Goal: Task Accomplishment & Management: Use online tool/utility

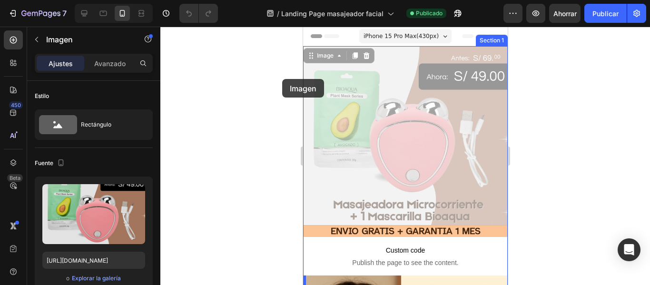
drag, startPoint x: 285, startPoint y: 86, endPoint x: 585, endPoint y: 106, distance: 301.0
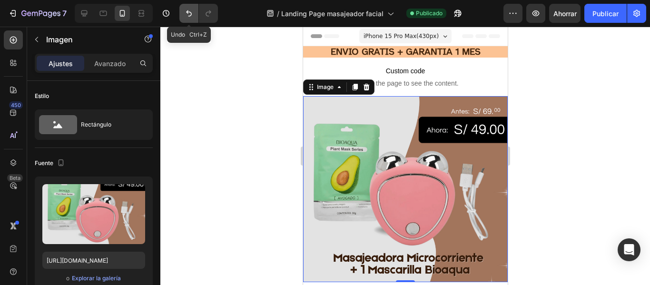
click at [185, 16] on icon "Deshacer/Rehacer" at bounding box center [189, 14] width 10 height 10
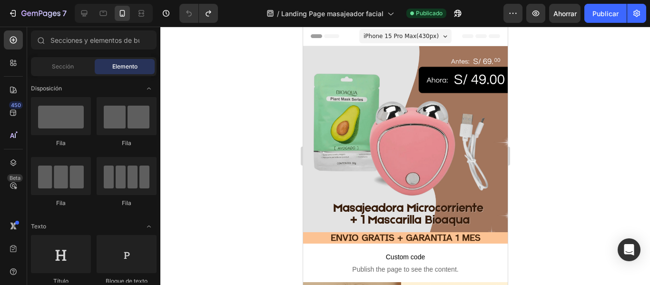
scroll to position [158, 0]
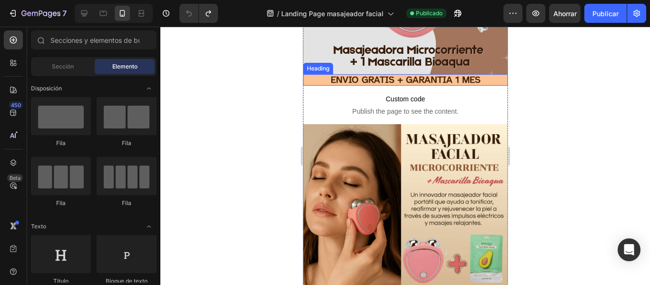
click at [483, 74] on h2 "ENVIO GRATIS + GARANTIA 1 MES" at bounding box center [405, 79] width 205 height 11
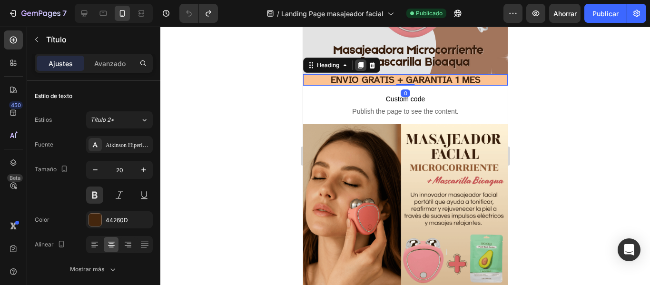
click at [358, 62] on icon at bounding box center [360, 65] width 5 height 7
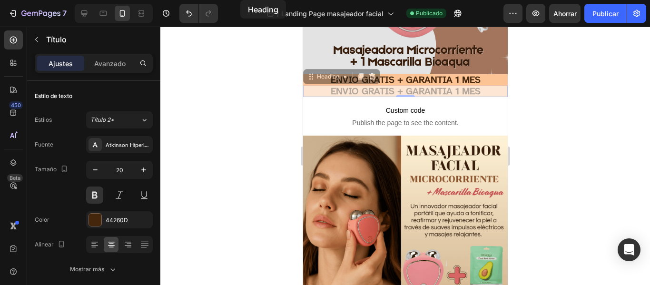
scroll to position [0, 0]
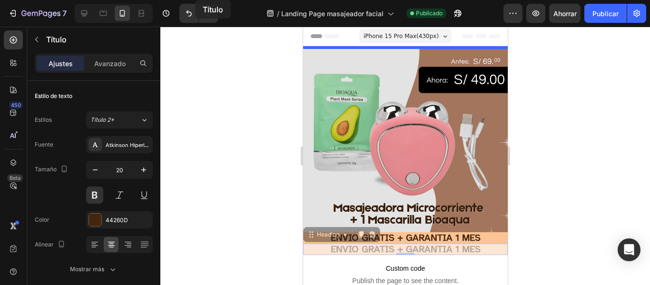
drag, startPoint x: 376, startPoint y: 75, endPoint x: 195, endPoint y: -51, distance: 221.2
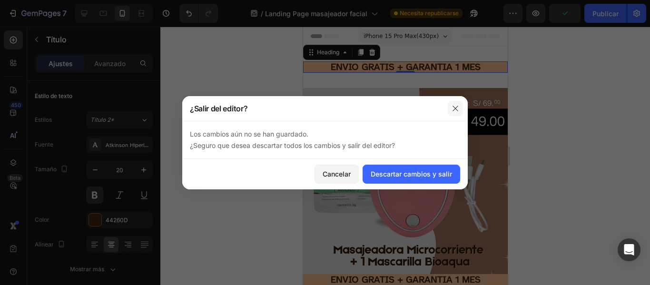
click at [456, 111] on icon "button" at bounding box center [456, 109] width 8 height 8
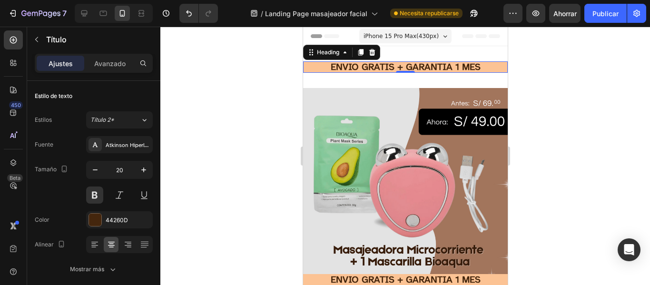
click at [371, 69] on h2 "ENVIO GRATIS + GARANTIA 1 MES" at bounding box center [405, 66] width 205 height 11
click at [403, 65] on p "ENVIO GRATIS + GARANTIA 1 MES" at bounding box center [405, 67] width 203 height 10
click at [405, 66] on p "ENVIO GRATIS + GARANTIA 1 MES" at bounding box center [405, 67] width 203 height 10
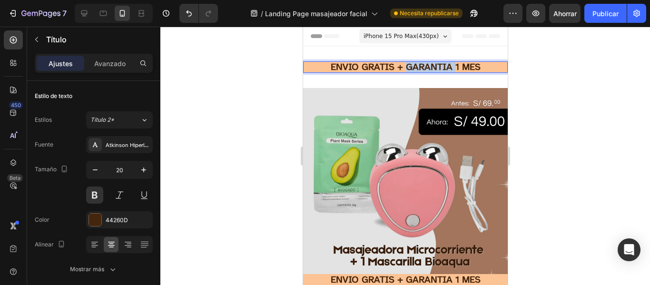
click at [405, 66] on p "ENVIO GRATIS + GARANTIA 1 MES" at bounding box center [405, 67] width 203 height 10
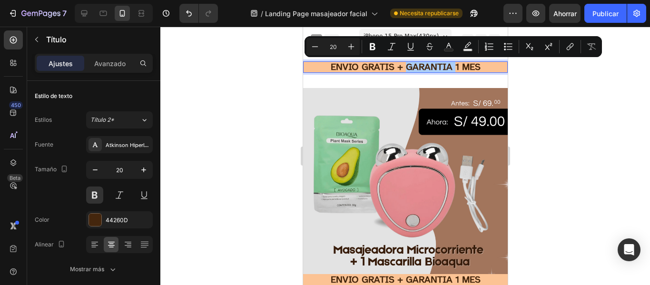
click at [542, 109] on div at bounding box center [405, 156] width 490 height 258
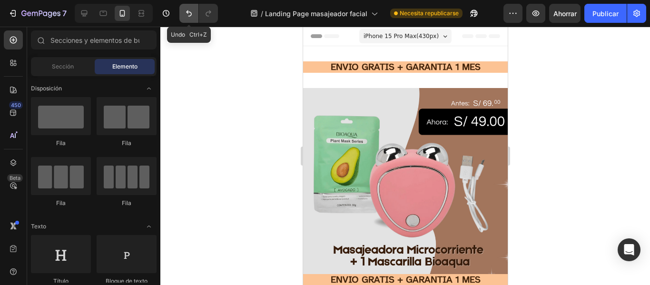
drag, startPoint x: 189, startPoint y: 12, endPoint x: 61, endPoint y: 103, distance: 156.7
click at [189, 12] on icon "Deshacer/Rehacer" at bounding box center [189, 13] width 6 height 6
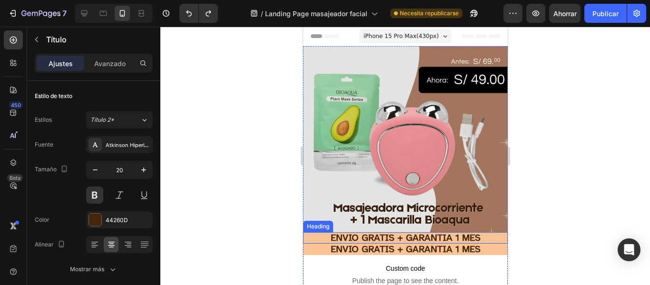
click at [403, 232] on h2 "ENVIO GRATIS + GARANTIA 1 MES" at bounding box center [405, 237] width 205 height 11
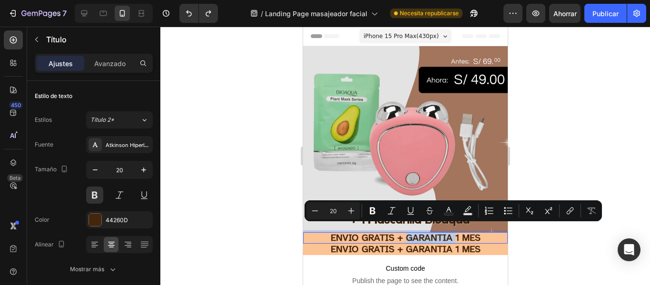
click at [403, 233] on p "ENVIO GRATIS + GARANTIA 1 MES" at bounding box center [405, 238] width 203 height 10
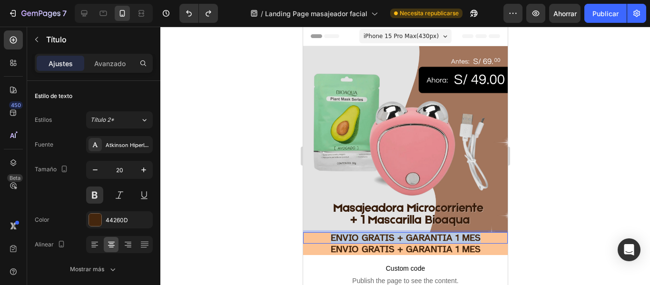
click at [403, 233] on p "ENVIO GRATIS + GARANTIA 1 MES" at bounding box center [405, 238] width 203 height 10
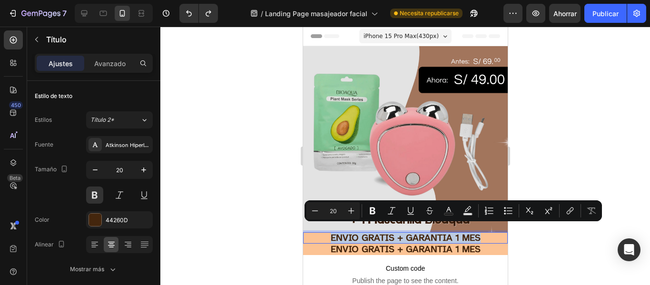
copy p "ENVIO GRATIS + GARANTIA 1 MES"
click at [227, 190] on div at bounding box center [405, 156] width 490 height 258
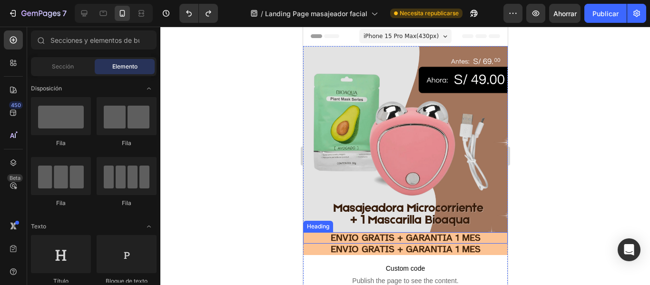
click at [372, 233] on p "ENVIO GRATIS + GARANTIA 1 MES" at bounding box center [405, 238] width 203 height 10
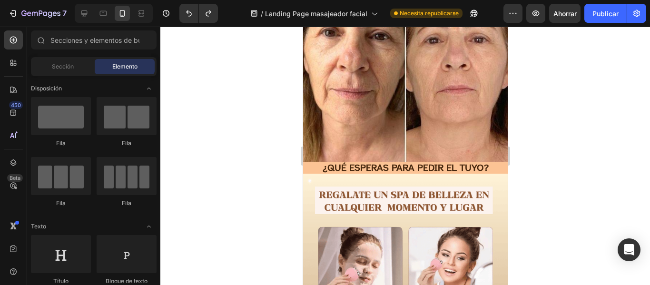
scroll to position [1641, 0]
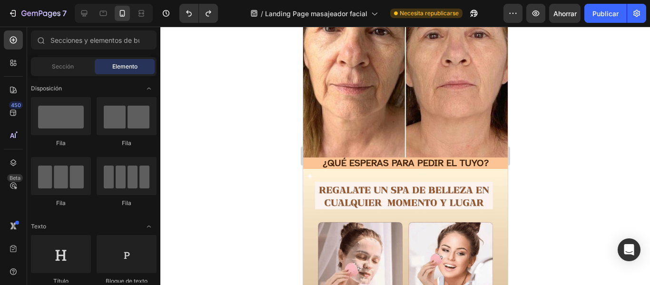
drag, startPoint x: 505, startPoint y: 203, endPoint x: 811, endPoint y: 248, distance: 309.3
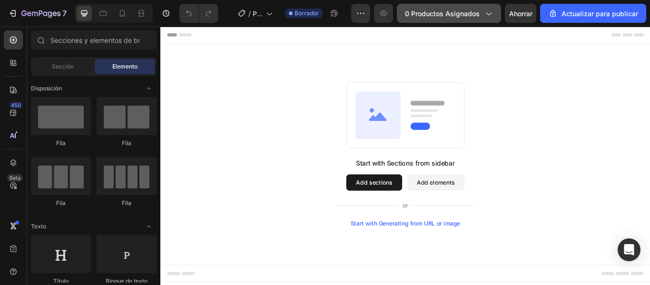
click at [474, 20] on button "0 productos asignados" at bounding box center [449, 13] width 104 height 19
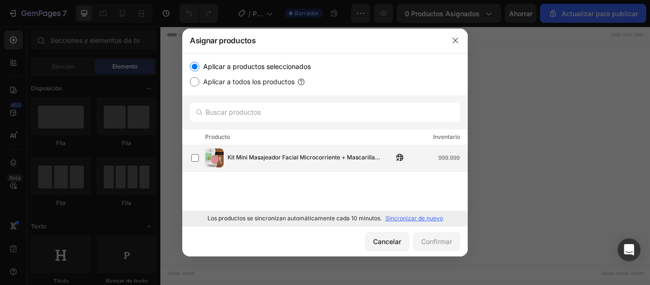
click at [281, 161] on font "Kit Mini Masajeador Facial Microcorriente + Mascarilla Bioaqua" at bounding box center [304, 162] width 153 height 17
click at [431, 241] on font "Confirmar" at bounding box center [436, 242] width 31 height 8
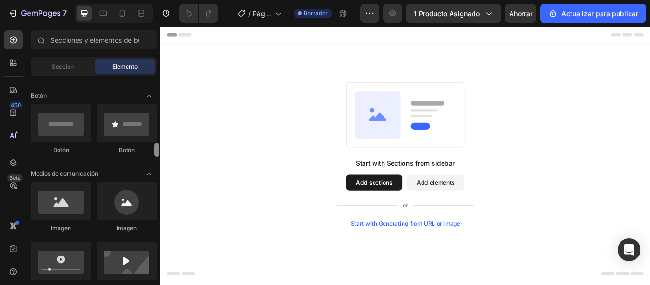
scroll to position [265, 0]
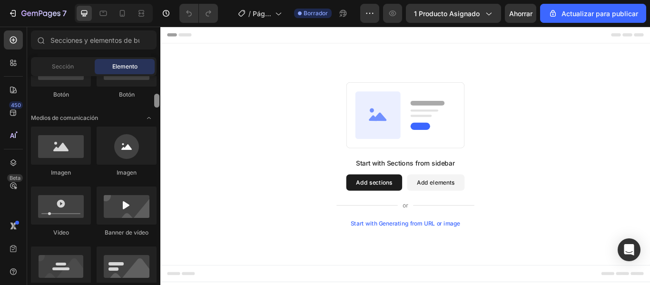
drag, startPoint x: 156, startPoint y: 83, endPoint x: 156, endPoint y: 101, distance: 18.1
click at [156, 101] on div at bounding box center [156, 101] width 5 height 14
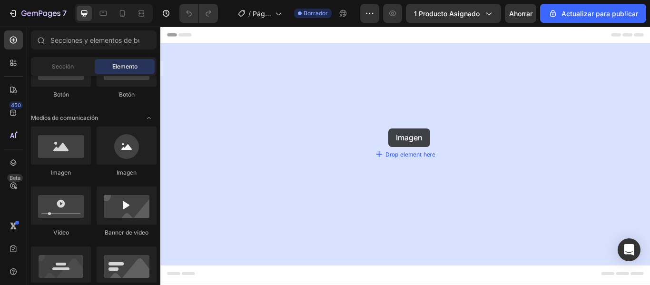
drag, startPoint x: 283, startPoint y: 170, endPoint x: 432, endPoint y: 150, distance: 150.3
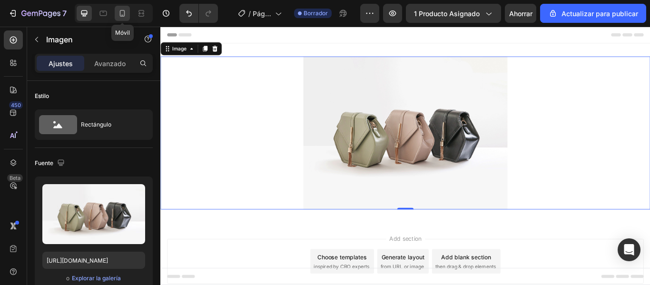
click at [120, 10] on icon at bounding box center [123, 14] width 10 height 10
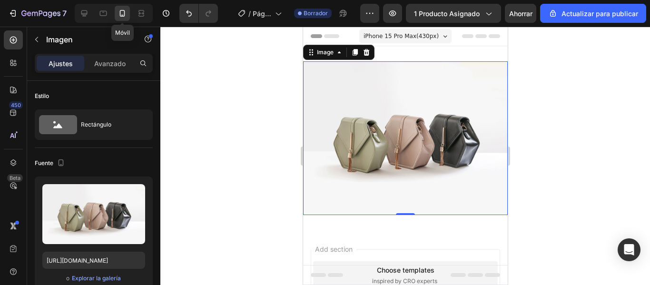
scroll to position [1, 0]
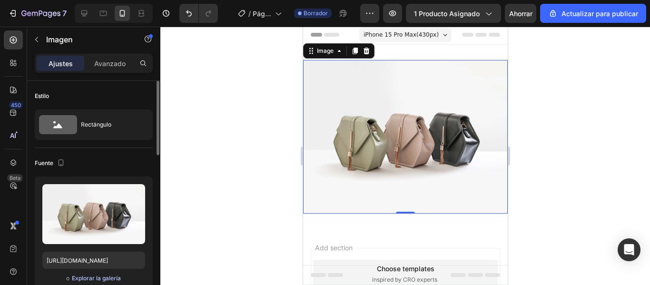
click at [90, 279] on font "Explorar la galería" at bounding box center [96, 278] width 49 height 7
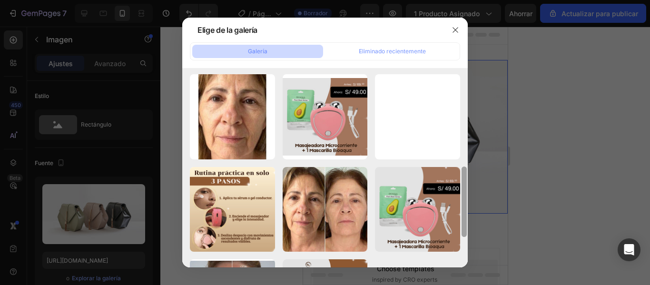
drag, startPoint x: 464, startPoint y: 103, endPoint x: 460, endPoint y: 202, distance: 98.6
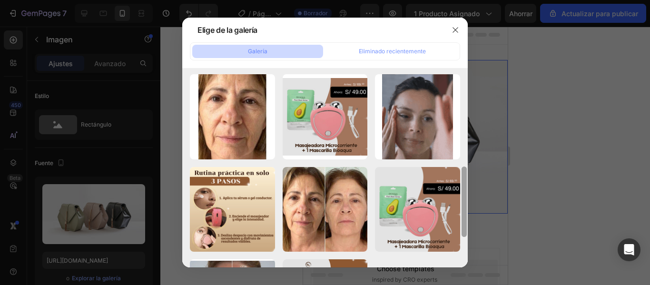
click at [460, 202] on div "MASAJEADOR FACIAL (4).png 78,36 kb Imagen de WhatsApp 20...d1.jpg 31,85 kb Imag…" at bounding box center [325, 167] width 286 height 199
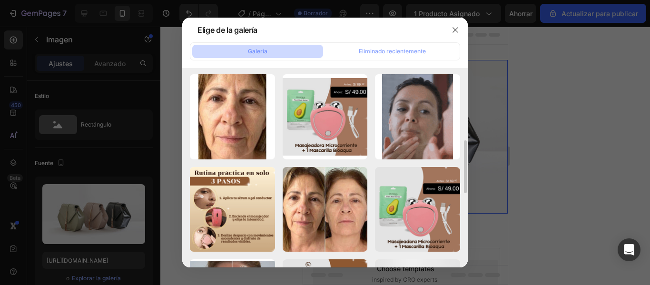
scroll to position [278, 0]
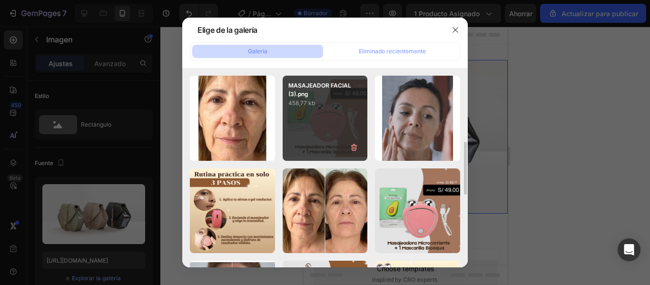
click at [337, 130] on div "MASAJEADOR FACIAL (3).png 458,77 kb" at bounding box center [325, 118] width 85 height 85
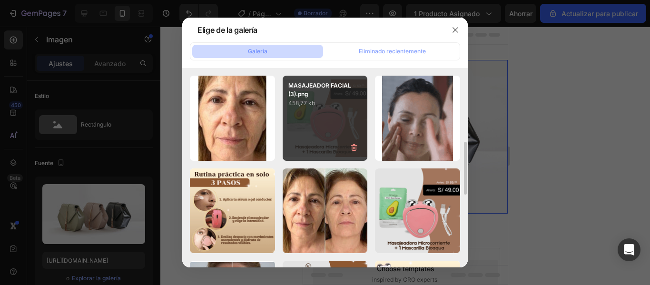
type input "https://cdn.shopify.com/s/files/1/0949/7555/7918/files/gempages_581076180480820…"
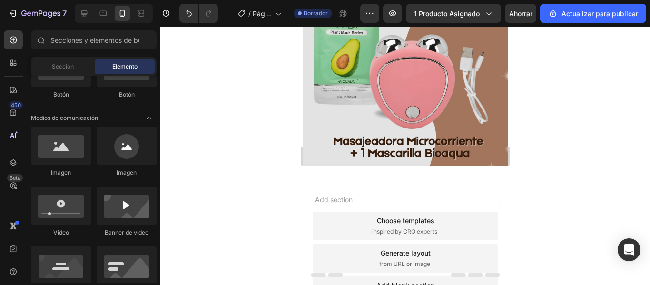
scroll to position [83, 0]
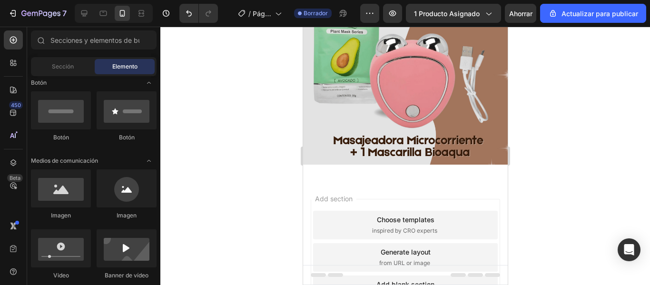
scroll to position [0, 0]
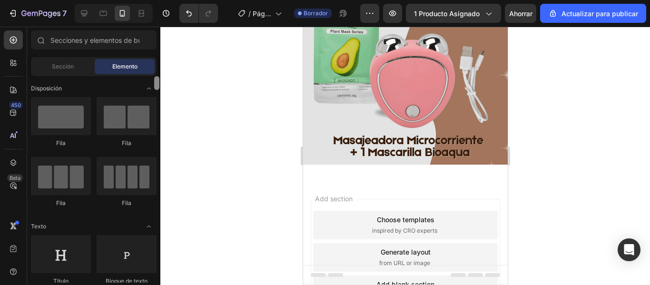
drag, startPoint x: 157, startPoint y: 95, endPoint x: 160, endPoint y: 53, distance: 41.6
click at [160, 0] on div "7 / Página del producto - 26 de agosto, 18:46:36 Borrador Avance 1 producto asi…" at bounding box center [325, 0] width 650 height 0
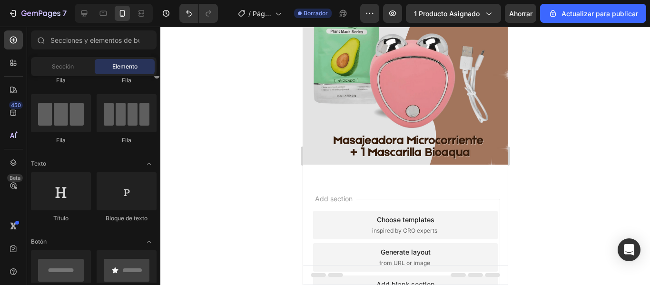
scroll to position [84, 0]
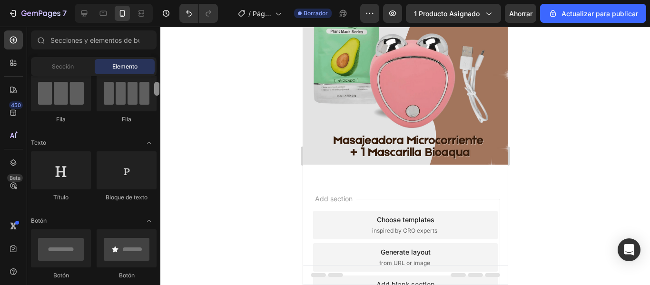
drag, startPoint x: 157, startPoint y: 84, endPoint x: 157, endPoint y: 89, distance: 5.7
click at [157, 89] on div at bounding box center [156, 89] width 5 height 14
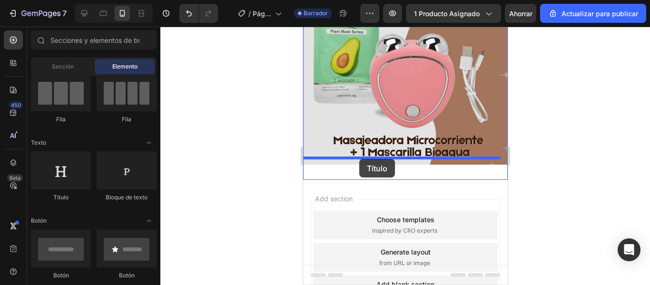
drag, startPoint x: 374, startPoint y: 201, endPoint x: 361, endPoint y: 159, distance: 43.2
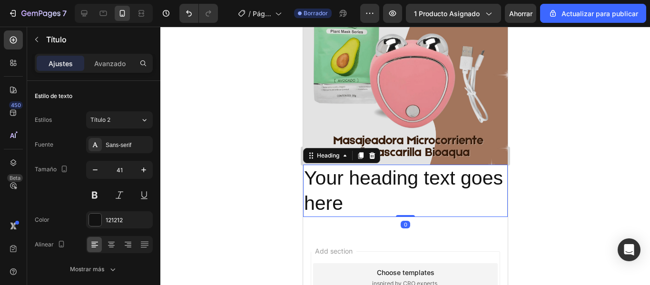
click at [391, 194] on h2 "Your heading text goes here" at bounding box center [405, 191] width 205 height 53
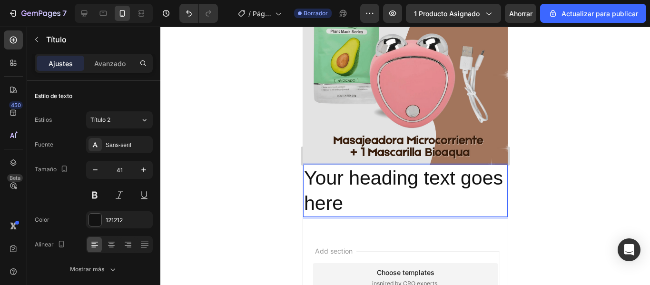
click at [391, 194] on p "Your heading text goes here" at bounding box center [405, 191] width 203 height 51
click at [386, 194] on p "Your heading text goes here" at bounding box center [405, 191] width 203 height 51
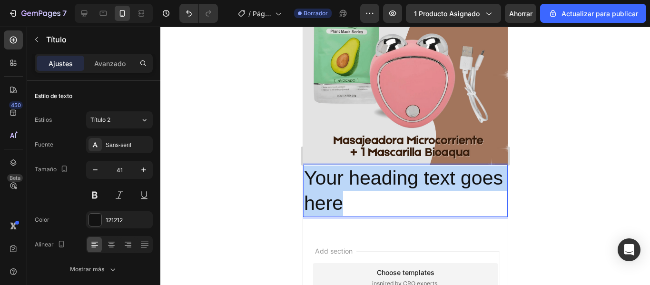
click at [386, 194] on p "Your heading text goes here" at bounding box center [405, 191] width 203 height 51
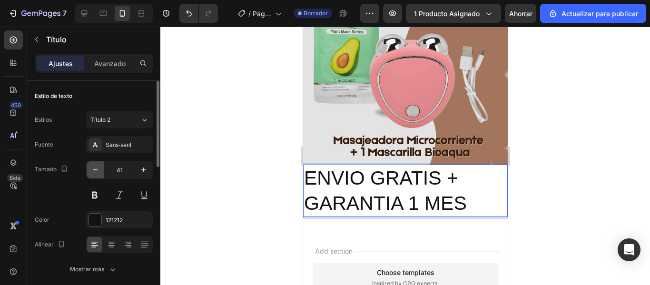
click at [97, 167] on icon "button" at bounding box center [95, 170] width 10 height 10
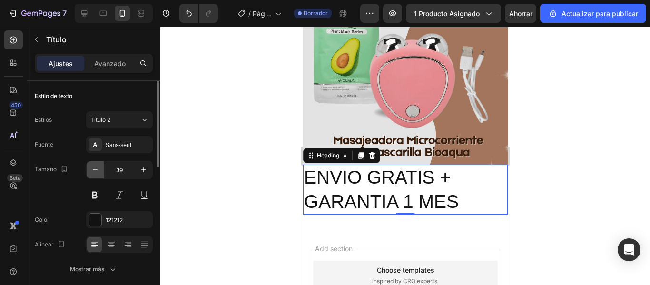
click at [95, 167] on icon "button" at bounding box center [95, 170] width 10 height 10
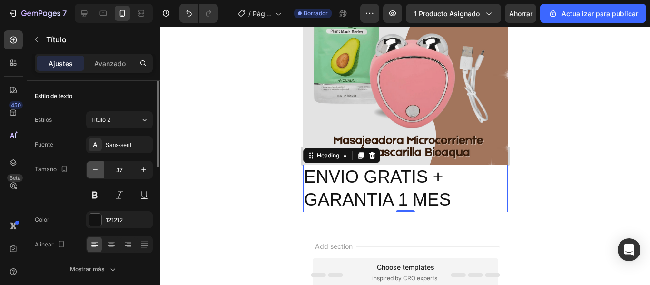
click at [95, 167] on icon "button" at bounding box center [95, 170] width 10 height 10
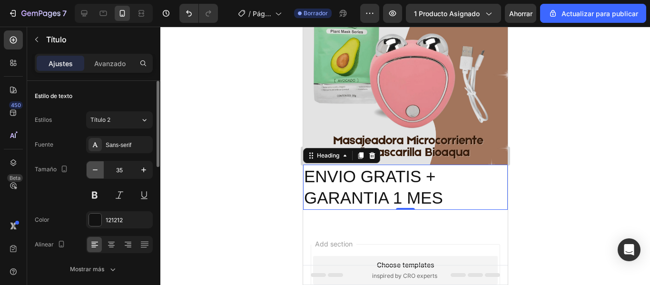
click at [95, 167] on icon "button" at bounding box center [95, 170] width 10 height 10
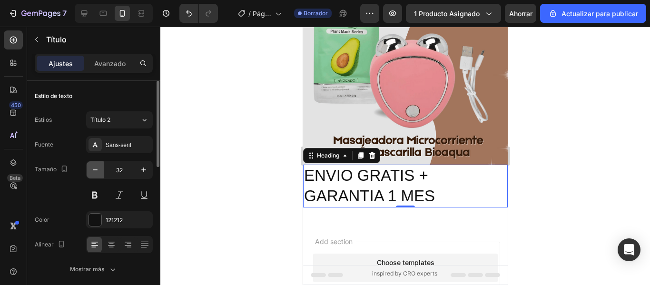
click at [95, 167] on icon "button" at bounding box center [95, 170] width 10 height 10
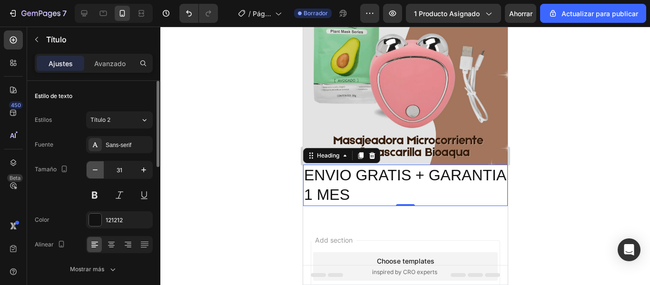
click at [95, 167] on icon "button" at bounding box center [95, 170] width 10 height 10
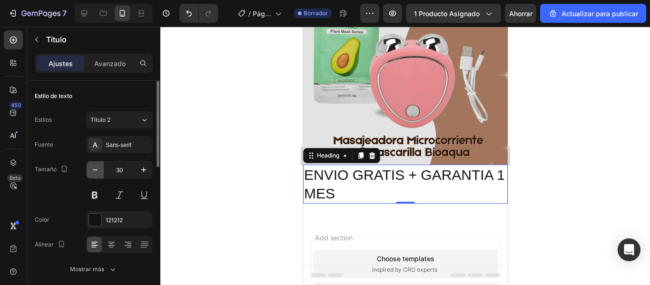
click at [95, 167] on icon "button" at bounding box center [95, 170] width 10 height 10
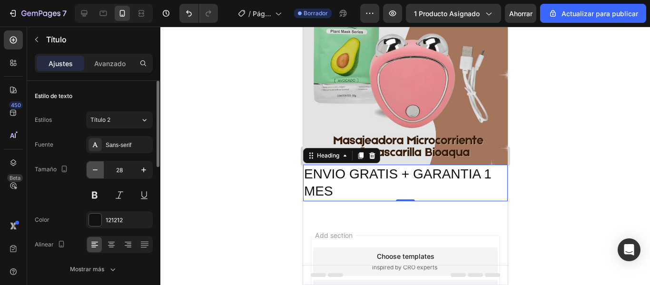
click at [95, 167] on icon "button" at bounding box center [95, 170] width 10 height 10
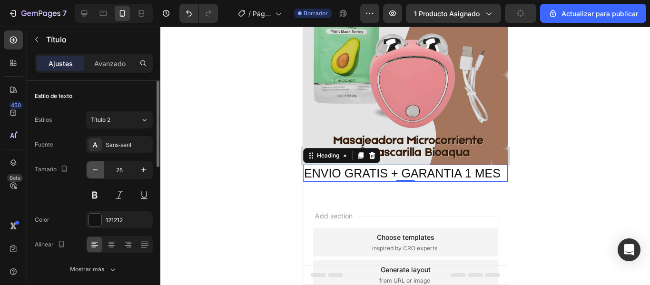
click at [95, 167] on icon "button" at bounding box center [95, 170] width 10 height 10
type input "24"
click at [465, 167] on p "ENVIO GRATIS + GARANTIA 1 MES" at bounding box center [405, 173] width 203 height 15
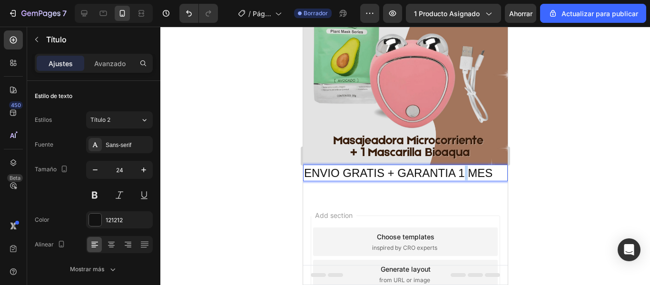
click at [465, 167] on p "ENVIO GRATIS + GARANTIA 1 MES" at bounding box center [405, 173] width 203 height 15
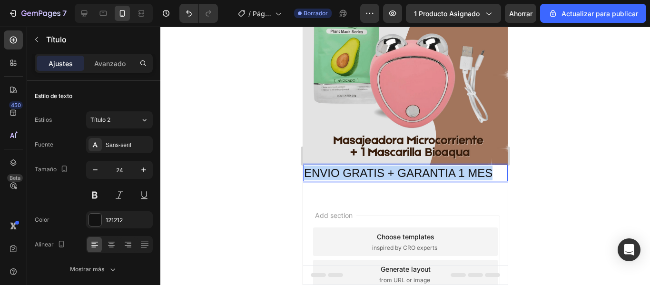
click at [465, 167] on p "ENVIO GRATIS + GARANTIA 1 MES" at bounding box center [405, 173] width 203 height 15
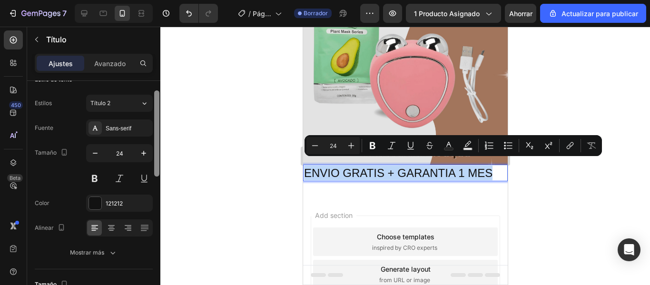
scroll to position [20, 0]
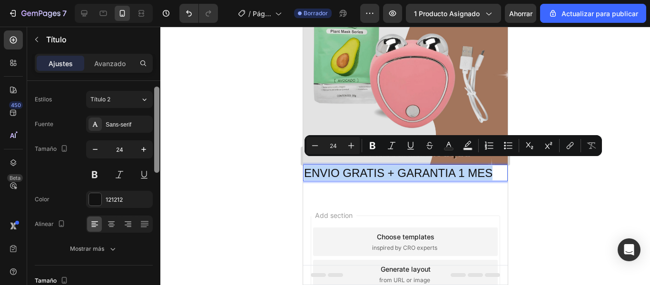
drag, startPoint x: 159, startPoint y: 135, endPoint x: 159, endPoint y: 143, distance: 7.6
click at [159, 143] on div at bounding box center [156, 194] width 7 height 231
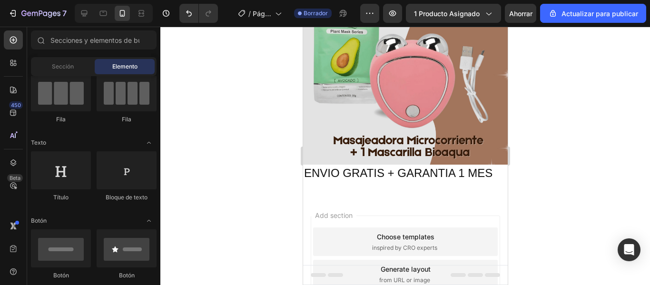
scroll to position [0, 0]
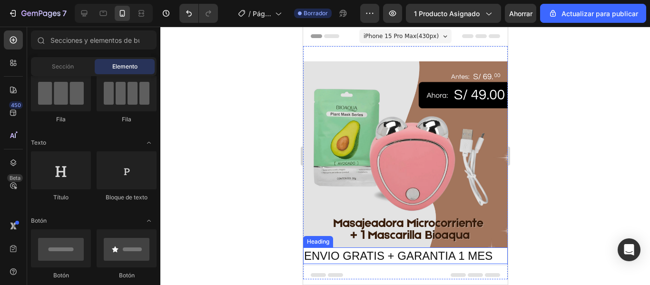
click at [447, 253] on p "ENVIO GRATIS + GARANTIA 1 MES" at bounding box center [405, 255] width 203 height 15
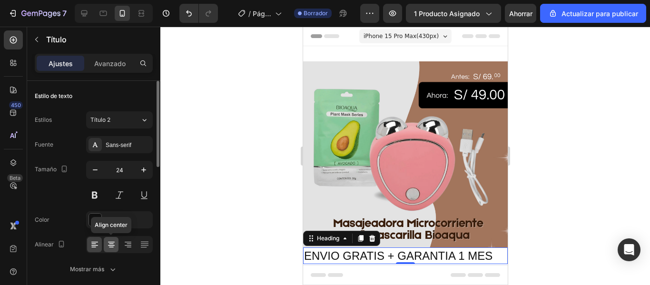
click at [111, 242] on icon at bounding box center [111, 242] width 7 height 1
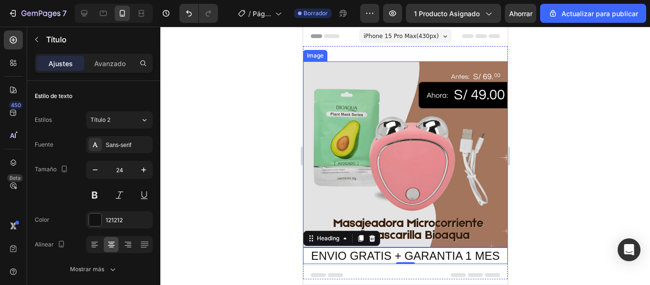
click at [256, 138] on div at bounding box center [405, 156] width 490 height 258
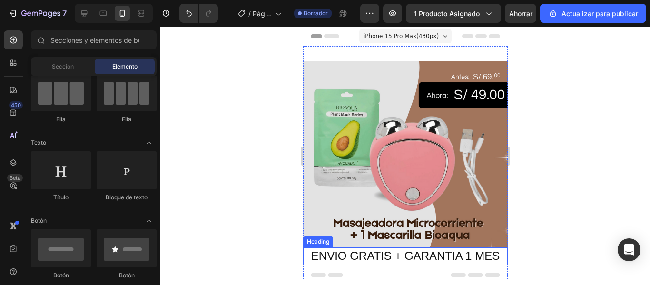
click at [434, 248] on p "ENVIO GRATIS + GARANTIA 1 MES" at bounding box center [405, 255] width 203 height 15
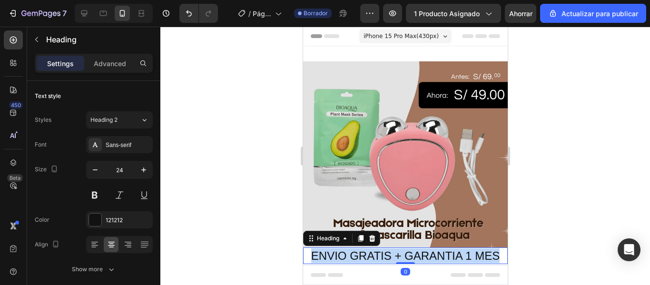
click at [434, 248] on p "ENVIO GRATIS + GARANTIA 1 MES" at bounding box center [405, 255] width 203 height 15
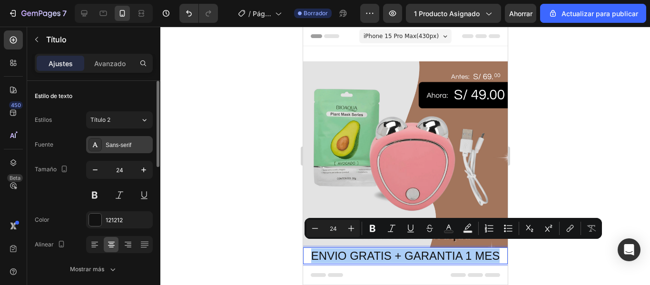
click at [131, 141] on div "Sans-serif" at bounding box center [128, 145] width 45 height 9
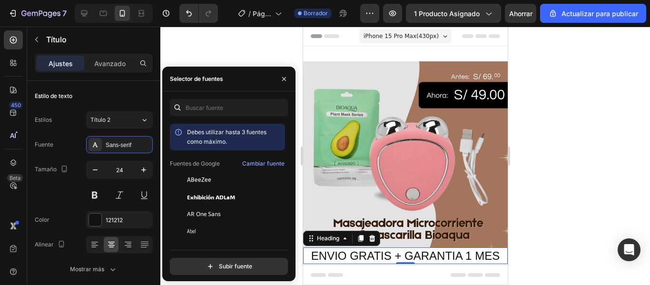
click at [286, 131] on div "Debes utilizar hasta 3 fuentes como máximo. Fuentes de Google Cambiar fuente AB…" at bounding box center [229, 183] width 118 height 119
click at [288, 134] on div "Debes utilizar hasta 3 fuentes como máximo. Fuentes de Google Cambiar fuente AB…" at bounding box center [228, 187] width 133 height 176
click at [286, 139] on div "Debes utilizar hasta 3 fuentes como máximo. Fuentes de Google Cambiar fuente AB…" at bounding box center [229, 183] width 118 height 119
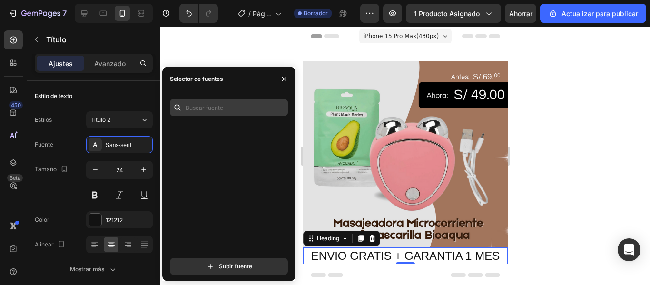
scroll to position [4955, 0]
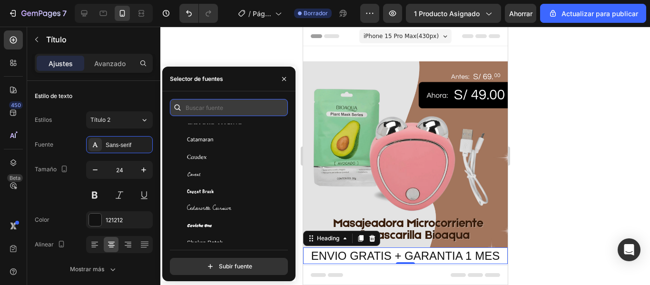
click at [237, 104] on input "text" at bounding box center [229, 107] width 118 height 17
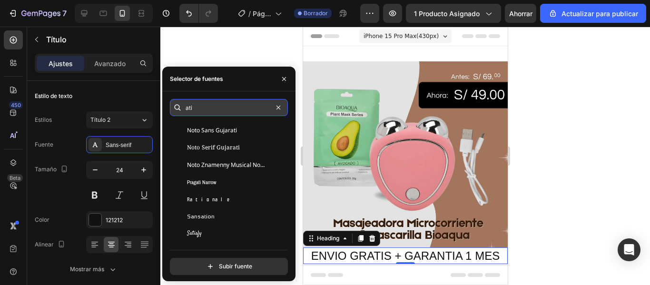
scroll to position [0, 0]
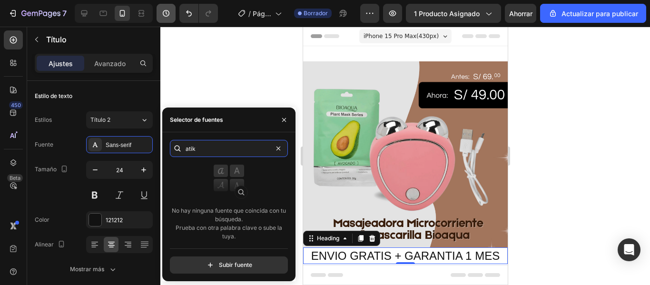
type input "atik"
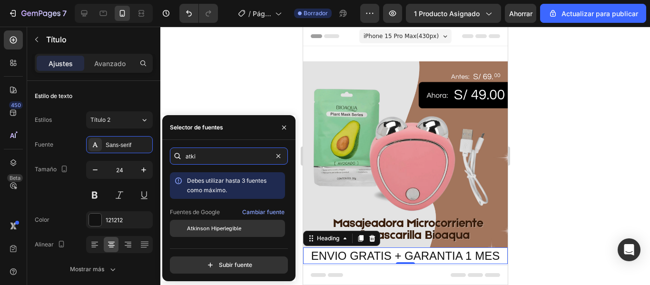
type input "atki"
click at [212, 223] on div "Atkinson Hiperlegible" at bounding box center [227, 228] width 115 height 17
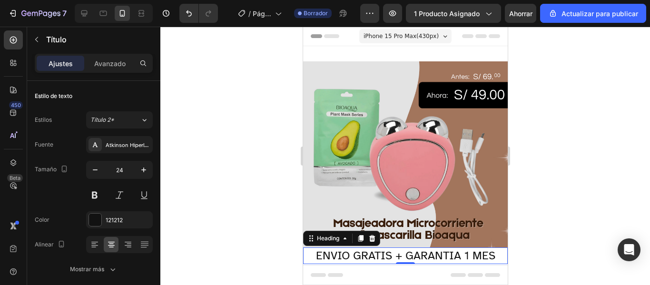
click at [247, 110] on div at bounding box center [405, 156] width 490 height 258
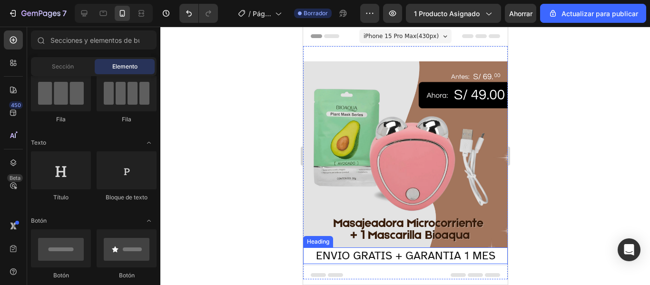
click at [427, 252] on p "ENVIO GRATIS + GARANTIA 1 MES" at bounding box center [405, 255] width 203 height 15
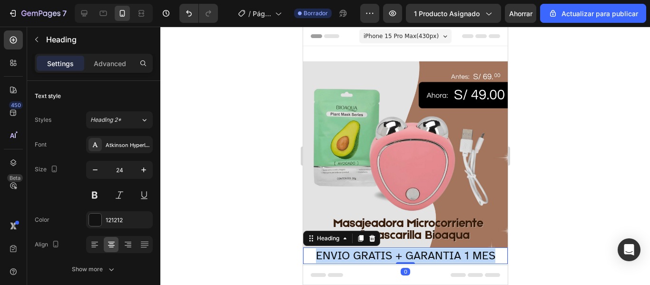
click at [427, 252] on p "ENVIO GRATIS + GARANTIA 1 MES" at bounding box center [405, 255] width 203 height 15
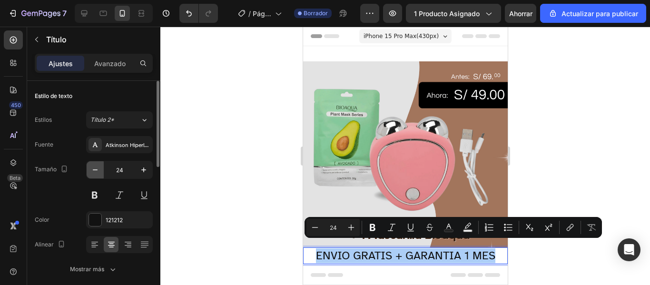
click at [94, 169] on icon "button" at bounding box center [95, 170] width 10 height 10
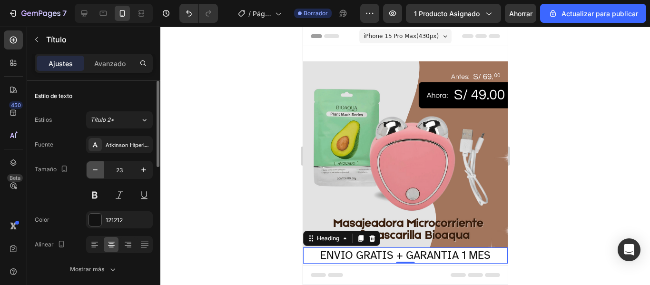
click at [94, 169] on icon "button" at bounding box center [95, 170] width 10 height 10
type input "22"
click at [159, 167] on div at bounding box center [156, 124] width 5 height 86
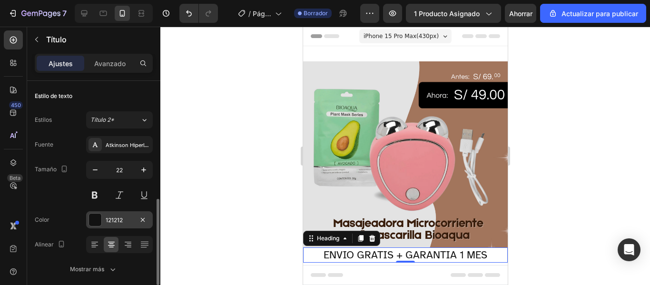
click at [99, 214] on div at bounding box center [95, 220] width 12 height 12
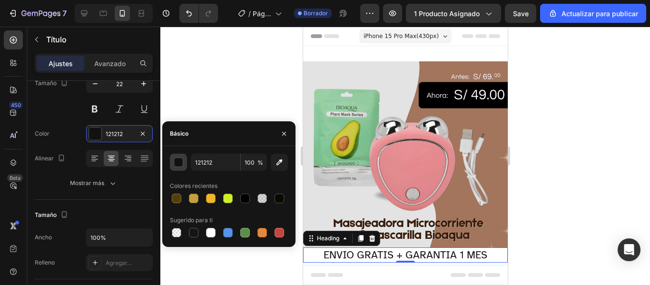
click at [179, 161] on div "button" at bounding box center [179, 163] width 10 height 10
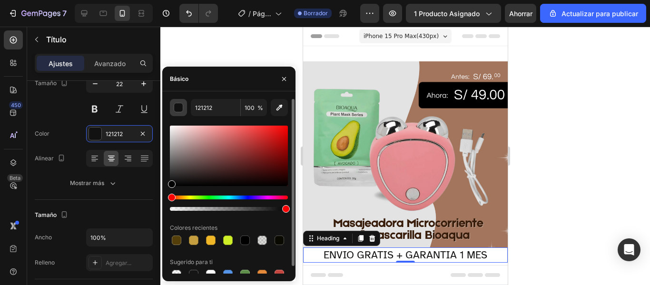
click at [180, 111] on div "button" at bounding box center [179, 108] width 10 height 10
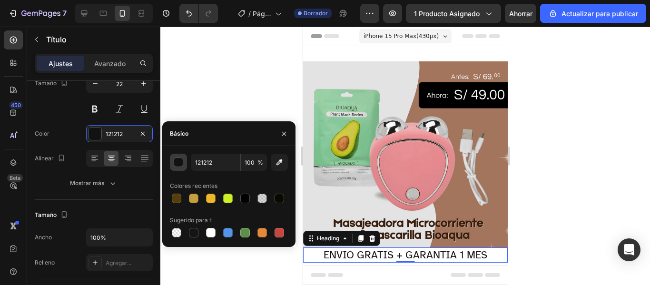
click at [178, 167] on button "button" at bounding box center [178, 162] width 17 height 17
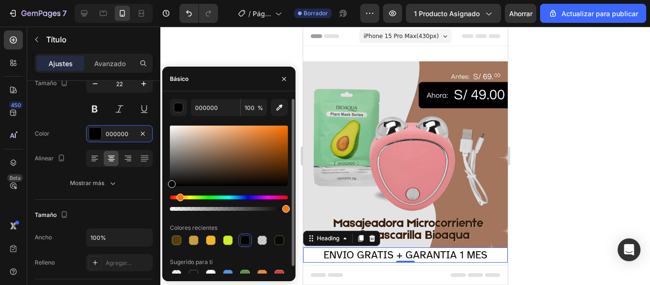
drag, startPoint x: 171, startPoint y: 197, endPoint x: 179, endPoint y: 197, distance: 8.1
click at [179, 197] on div "Matiz" at bounding box center [181, 198] width 8 height 8
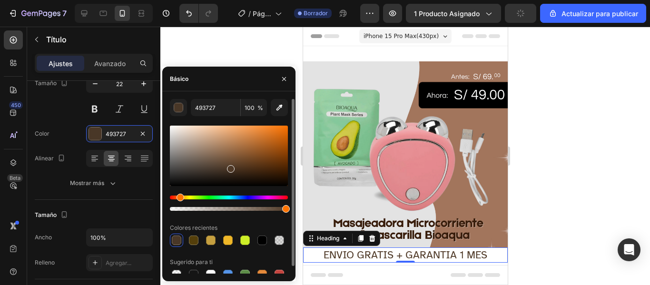
drag, startPoint x: 171, startPoint y: 184, endPoint x: 229, endPoint y: 167, distance: 60.6
click at [229, 167] on div at bounding box center [231, 169] width 8 height 8
type input "3F2A19"
drag, startPoint x: 231, startPoint y: 165, endPoint x: 241, endPoint y: 171, distance: 11.5
click at [241, 171] on div at bounding box center [242, 173] width 8 height 8
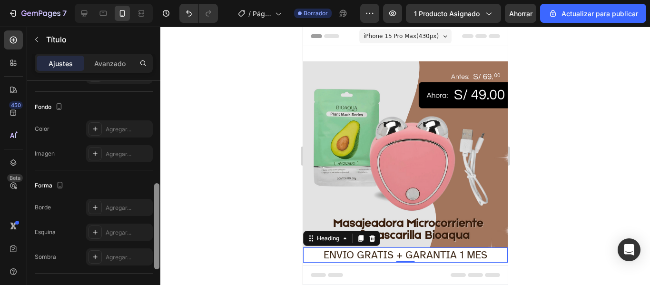
scroll to position [278, 0]
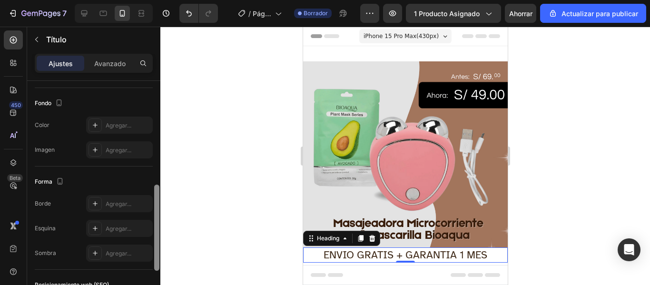
drag, startPoint x: 159, startPoint y: 182, endPoint x: 159, endPoint y: 254, distance: 71.4
click at [159, 254] on div at bounding box center [156, 196] width 7 height 231
click at [95, 123] on icon at bounding box center [95, 125] width 8 height 8
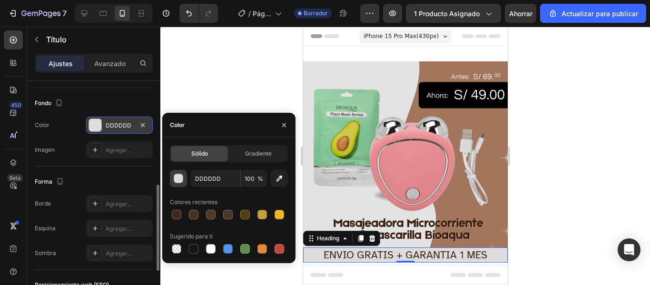
click at [179, 177] on div "button" at bounding box center [179, 179] width 10 height 10
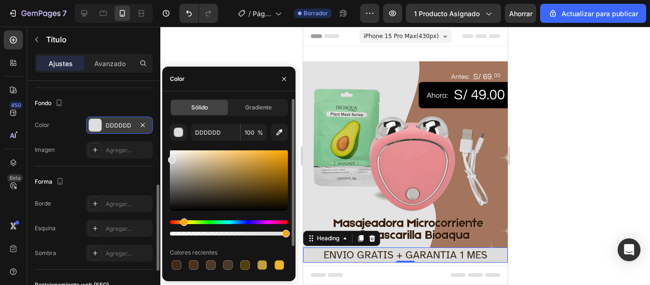
drag, startPoint x: 172, startPoint y: 219, endPoint x: 183, endPoint y: 220, distance: 10.5
click at [183, 220] on div "Hue" at bounding box center [184, 222] width 8 height 8
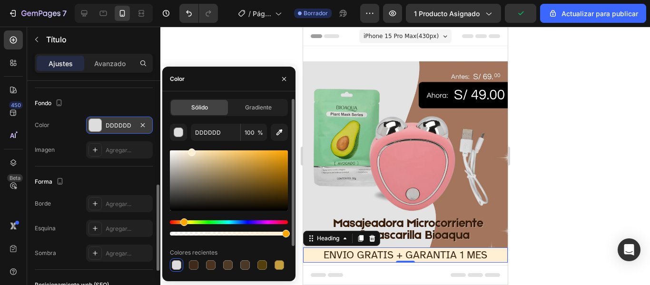
drag, startPoint x: 171, startPoint y: 164, endPoint x: 191, endPoint y: 149, distance: 24.8
click at [191, 150] on div at bounding box center [229, 180] width 118 height 60
type input "FFEFD3"
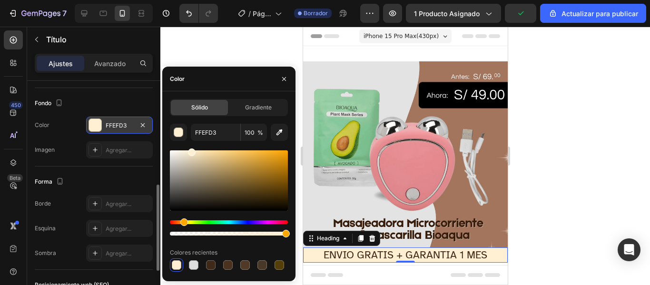
click at [536, 137] on div at bounding box center [405, 156] width 490 height 258
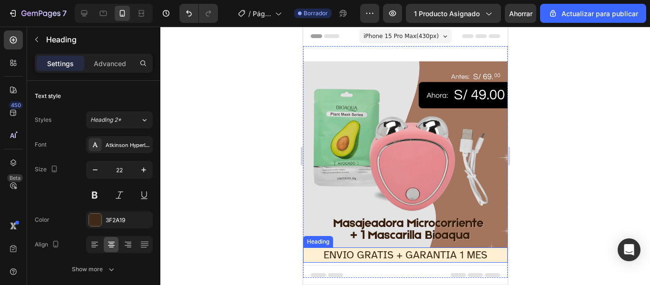
click at [427, 248] on p "ENVIO GRATIS + GARANTIA 1 MES" at bounding box center [405, 255] width 203 height 14
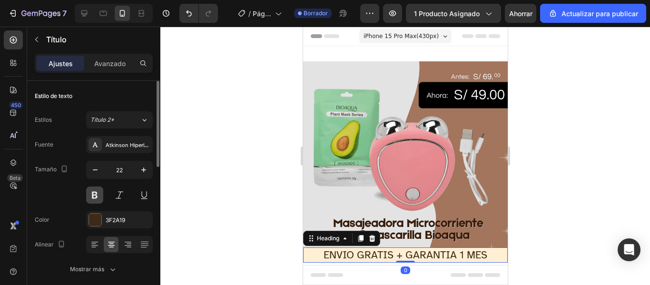
click at [91, 193] on button at bounding box center [94, 195] width 17 height 17
click at [276, 219] on div at bounding box center [405, 156] width 490 height 258
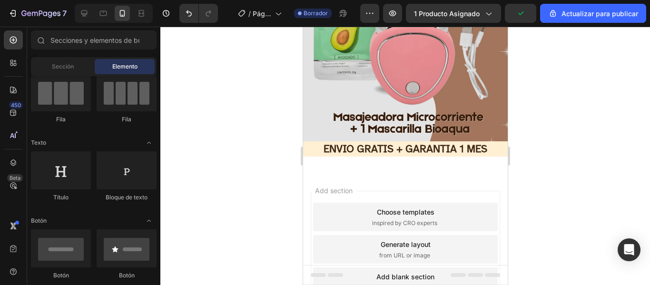
scroll to position [104, 0]
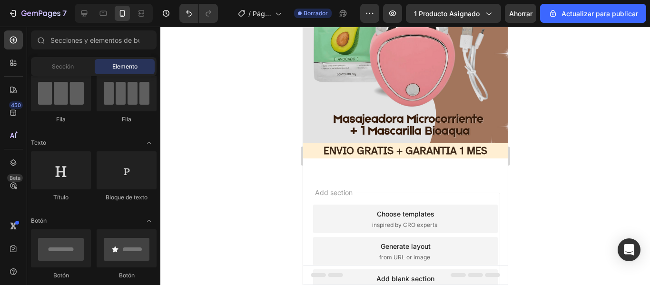
click at [141, 151] on div "Fila Fila Fila Fila" at bounding box center [94, 180] width 126 height 59
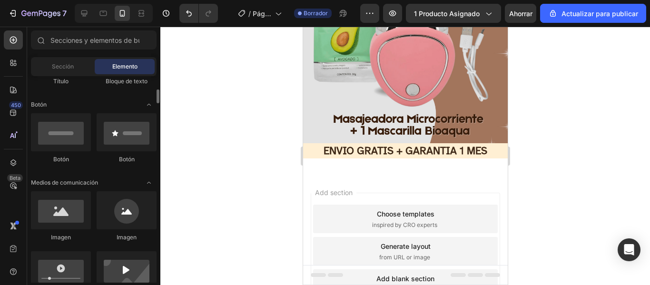
scroll to position [214, 0]
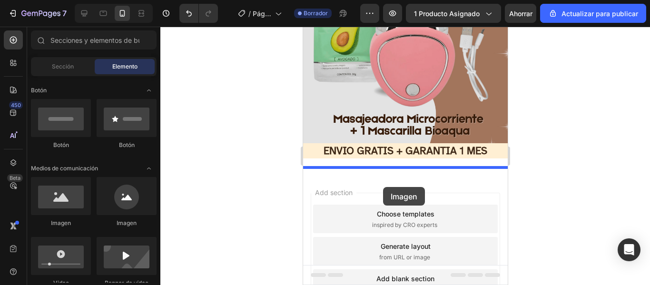
drag, startPoint x: 357, startPoint y: 223, endPoint x: 383, endPoint y: 187, distance: 44.4
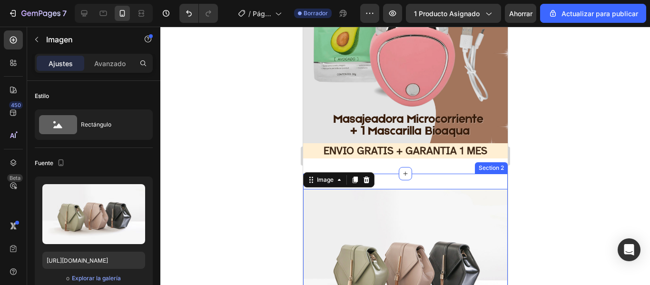
click at [447, 174] on div "Image 0 Section 2" at bounding box center [405, 266] width 205 height 184
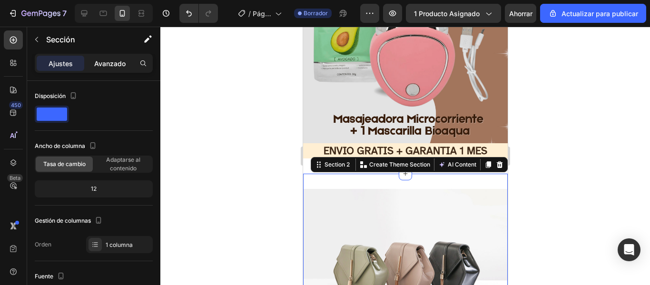
click at [109, 65] on font "Avanzado" at bounding box center [109, 64] width 31 height 8
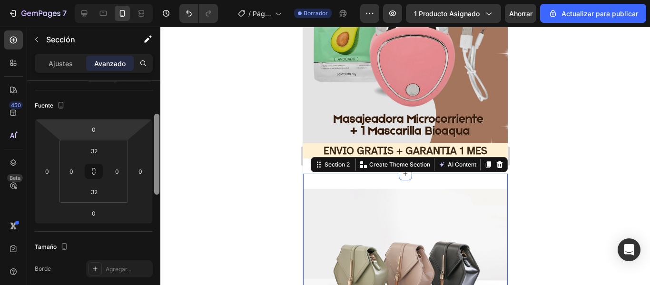
drag, startPoint x: 159, startPoint y: 140, endPoint x: 83, endPoint y: 136, distance: 75.8
click at [159, 173] on div at bounding box center [156, 196] width 7 height 231
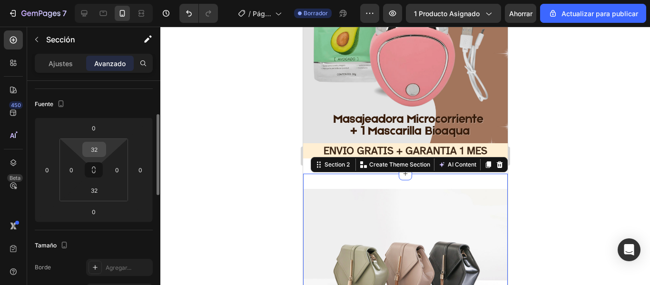
click at [99, 151] on input "32" at bounding box center [94, 149] width 19 height 14
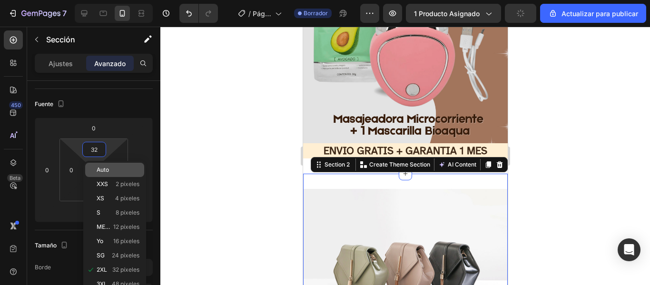
click at [118, 170] on p "Auto" at bounding box center [118, 170] width 43 height 7
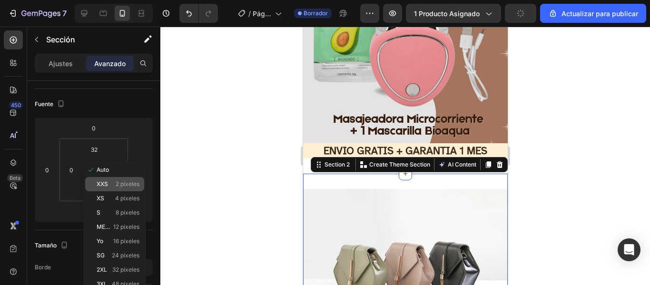
type input "Auto"
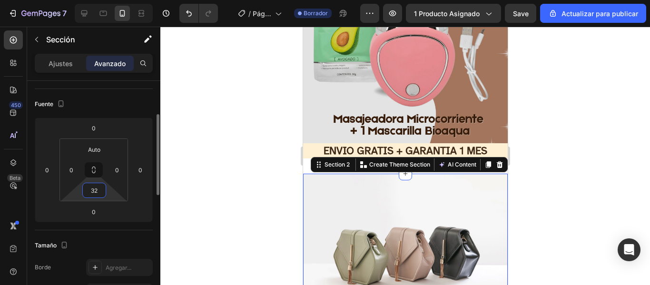
click at [99, 192] on input "32" at bounding box center [94, 190] width 19 height 14
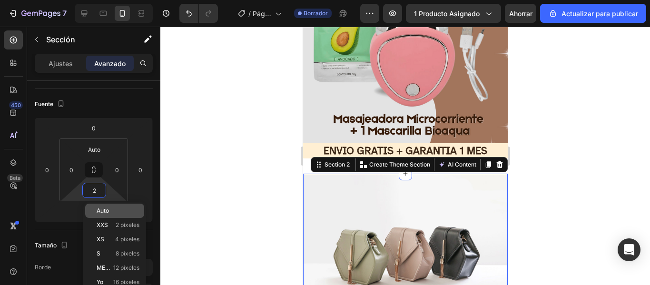
click at [112, 208] on p "Auto" at bounding box center [118, 211] width 43 height 7
type input "Auto"
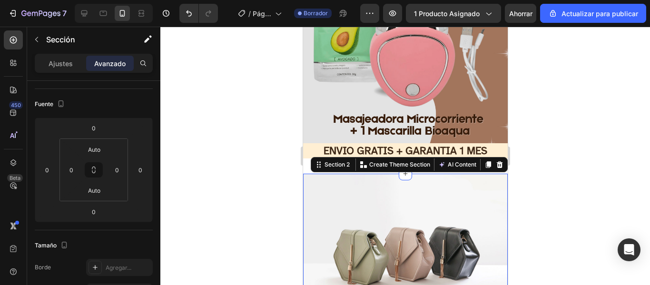
click at [535, 187] on div at bounding box center [405, 156] width 490 height 258
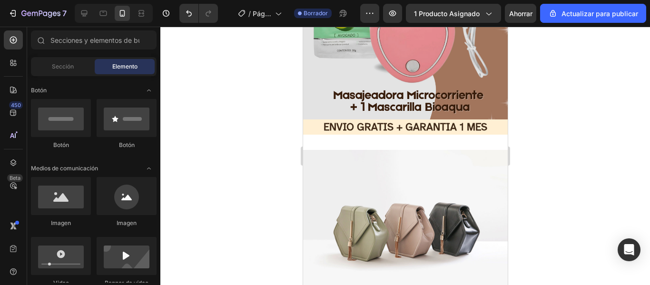
scroll to position [130, 0]
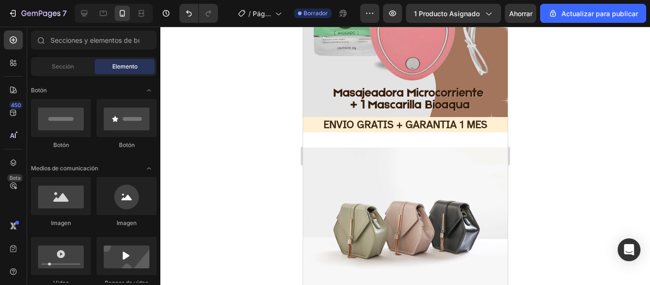
click at [444, 151] on img at bounding box center [405, 225] width 205 height 154
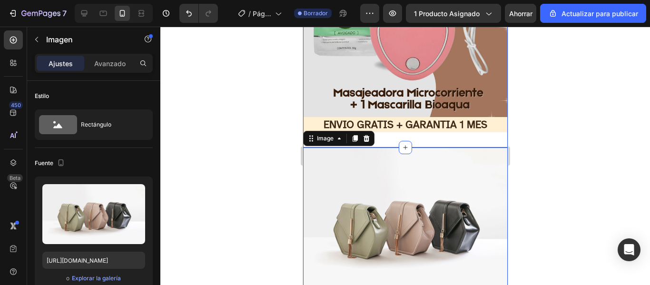
click at [438, 129] on div "Image ENVIO GRATIS + GARANTIA 1 MES Heading Section 1" at bounding box center [405, 32] width 205 height 232
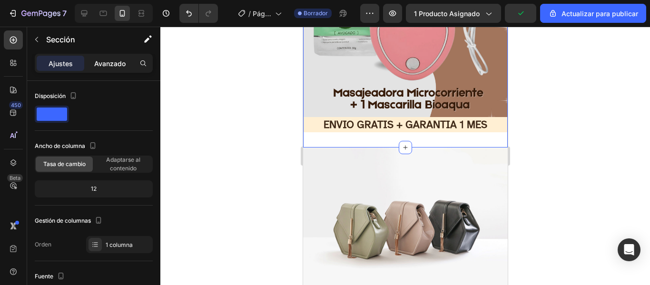
click at [109, 62] on font "Avanzado" at bounding box center [109, 64] width 31 height 8
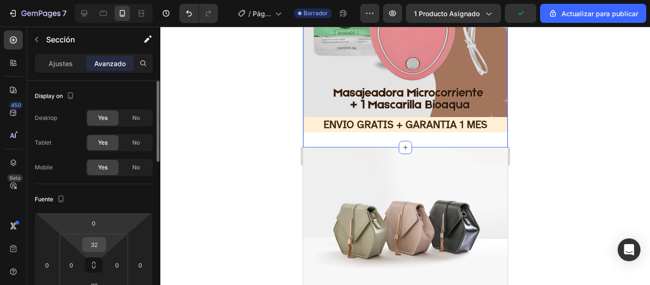
click at [99, 250] on input "32" at bounding box center [94, 245] width 19 height 14
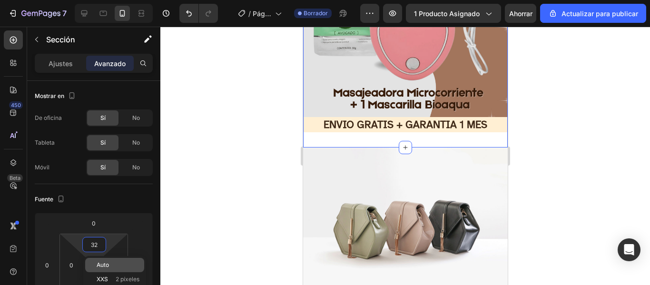
click at [107, 260] on div "Auto" at bounding box center [114, 265] width 59 height 14
type input "Auto"
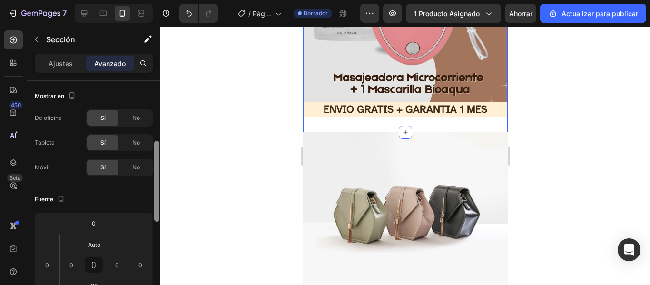
drag, startPoint x: 157, startPoint y: 147, endPoint x: 157, endPoint y: 162, distance: 15.2
click at [157, 162] on div at bounding box center [156, 181] width 5 height 81
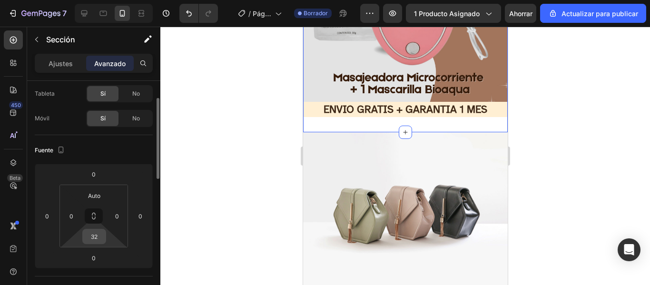
click at [100, 239] on input "32" at bounding box center [94, 236] width 19 height 14
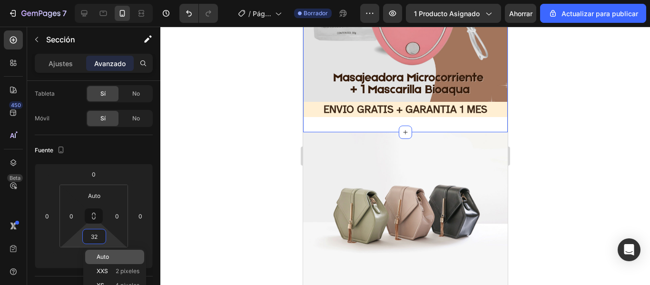
click at [107, 257] on font "Auto" at bounding box center [103, 256] width 12 height 7
type input "Auto"
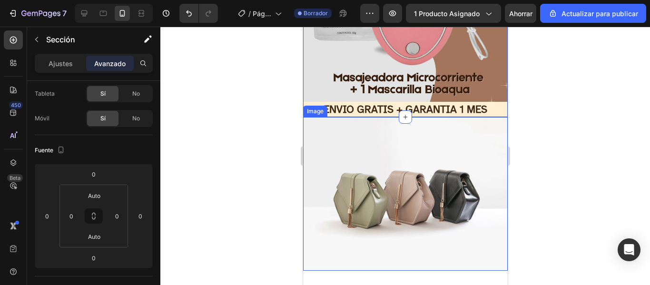
click at [389, 172] on img at bounding box center [405, 194] width 205 height 154
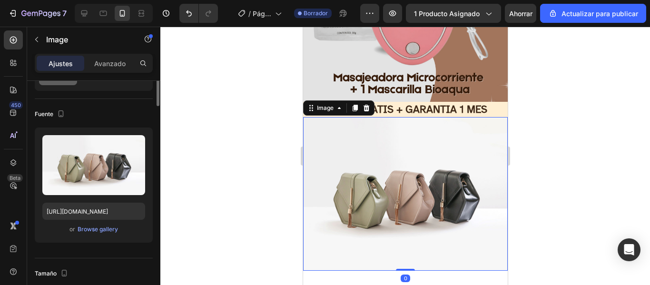
scroll to position [0, 0]
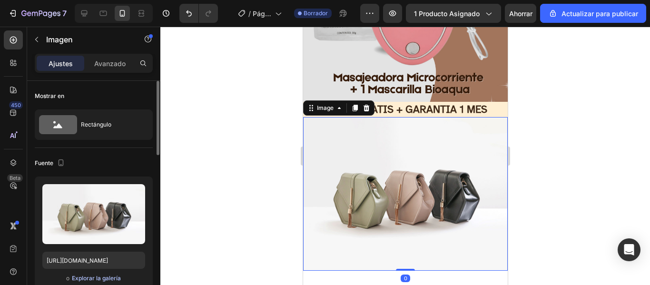
click at [90, 281] on font "Explorar la galería" at bounding box center [96, 278] width 49 height 7
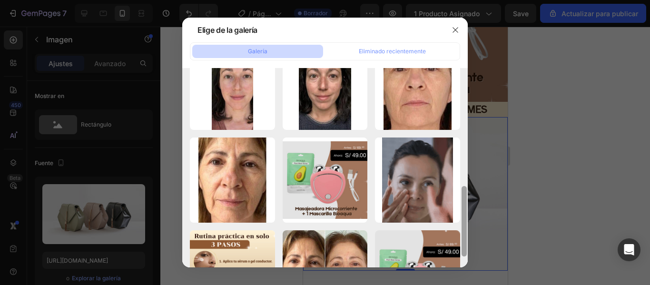
scroll to position [273, 0]
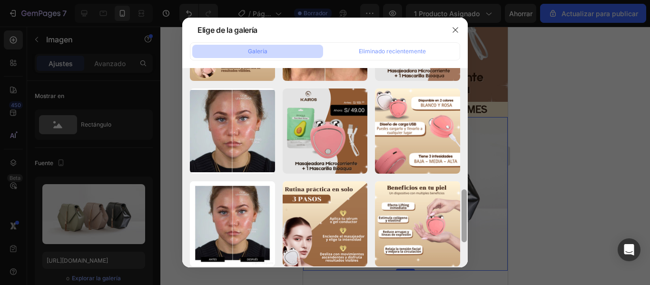
drag, startPoint x: 466, startPoint y: 79, endPoint x: 467, endPoint y: 238, distance: 160.0
click at [467, 238] on div at bounding box center [464, 168] width 7 height 199
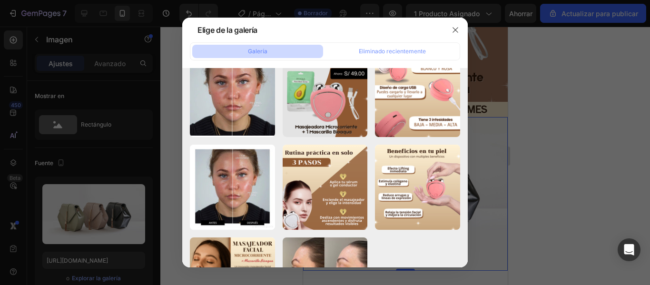
scroll to position [549, 0]
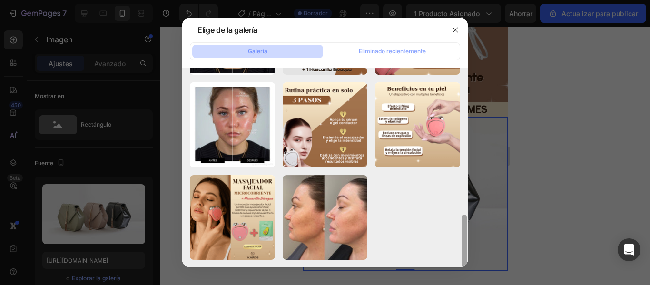
drag, startPoint x: 465, startPoint y: 198, endPoint x: 467, endPoint y: 234, distance: 35.8
click at [467, 234] on div at bounding box center [464, 167] width 7 height 199
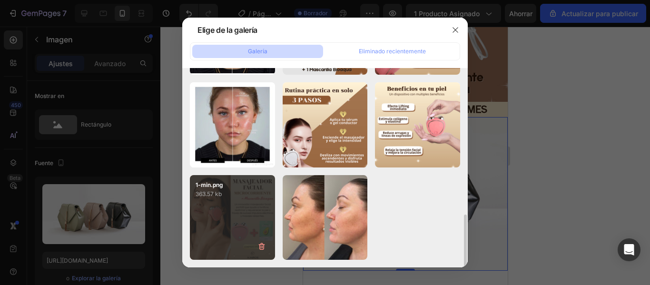
click at [226, 210] on div "1-min.png 363.57 kb" at bounding box center [232, 217] width 85 height 85
type input "https://cdn.shopify.com/s/files/1/0949/7555/7918/files/gempages_581076180480820…"
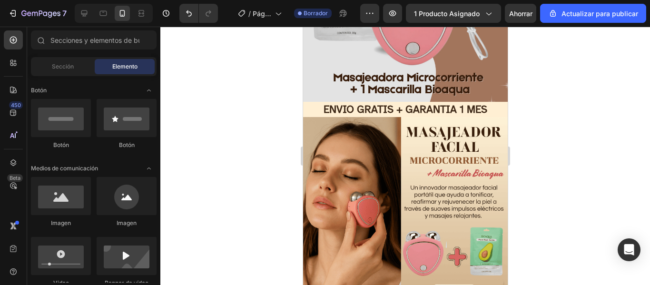
scroll to position [162, 0]
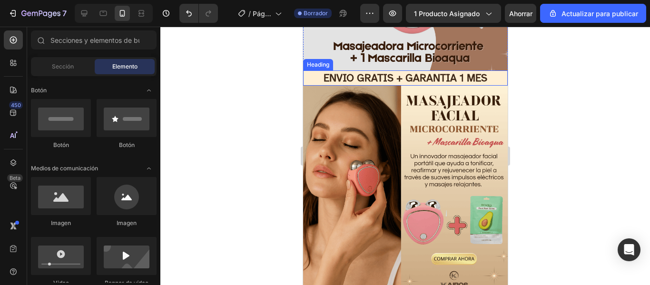
click at [487, 75] on p "ENVIO GRATIS + GARANTIA 1 MES" at bounding box center [405, 78] width 203 height 14
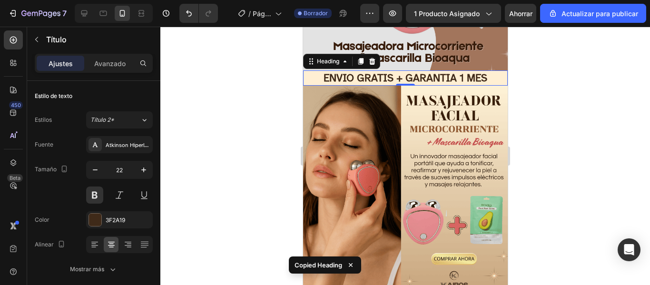
drag, startPoint x: 363, startPoint y: 52, endPoint x: 387, endPoint y: 64, distance: 26.8
click at [363, 56] on div at bounding box center [360, 61] width 11 height 11
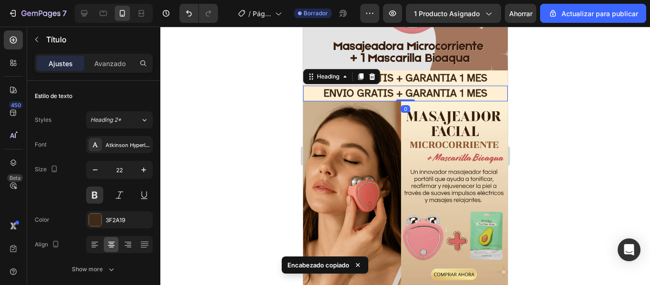
click at [427, 88] on h2 "ENVIO GRATIS + GARANTIA 1 MES" at bounding box center [405, 94] width 205 height 16
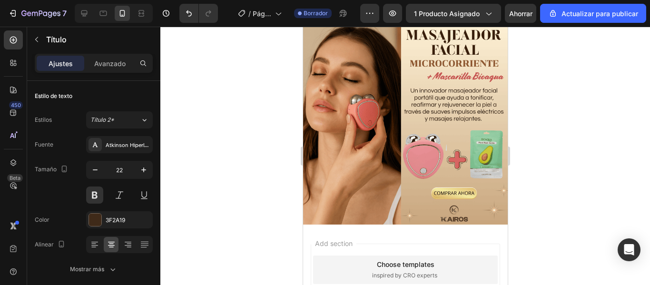
type input "16"
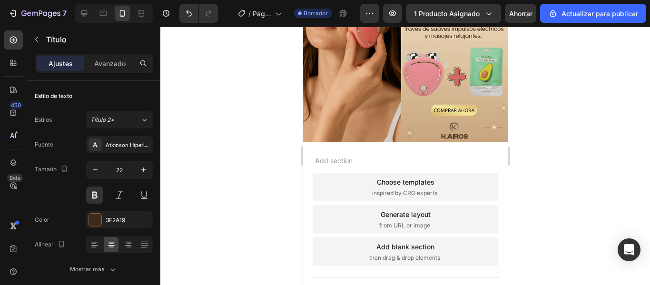
scroll to position [371, 0]
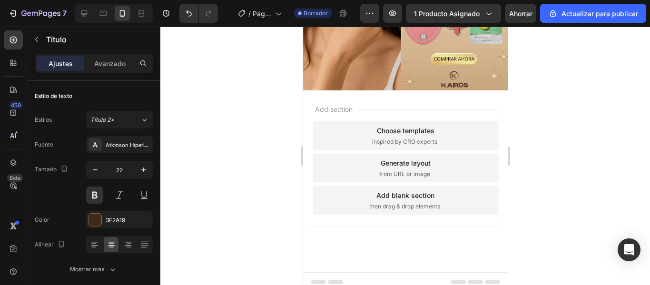
drag, startPoint x: 435, startPoint y: 85, endPoint x: 400, endPoint y: 95, distance: 36.2
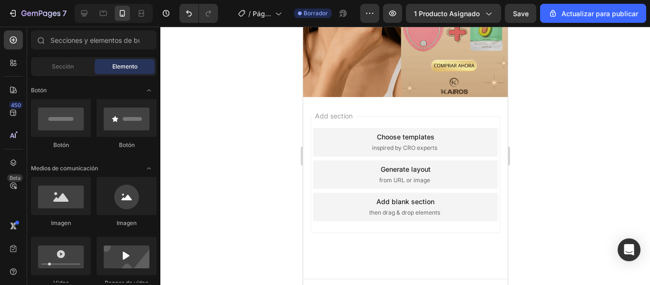
scroll to position [206, 0]
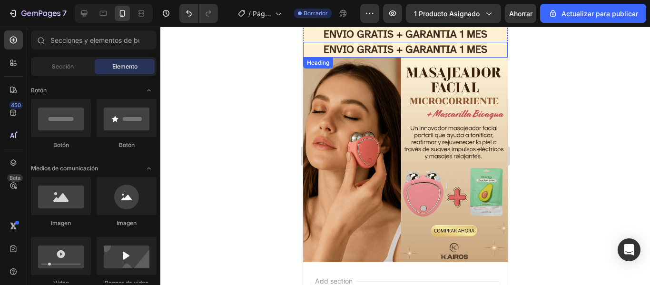
click at [437, 265] on div "iPhone 15 Pro Max ( 430 px) iPhone 13 Mini iPhone 13 Pro iPhone 11 Pro Max iPho…" at bounding box center [405, 142] width 205 height 643
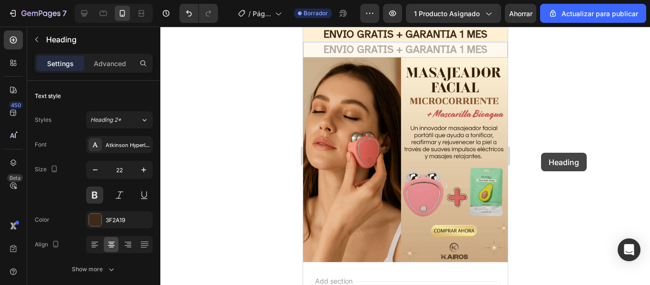
scroll to position [175, 0]
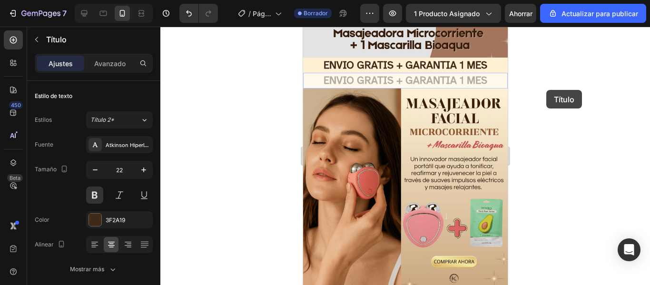
click at [546, 90] on div at bounding box center [405, 156] width 490 height 258
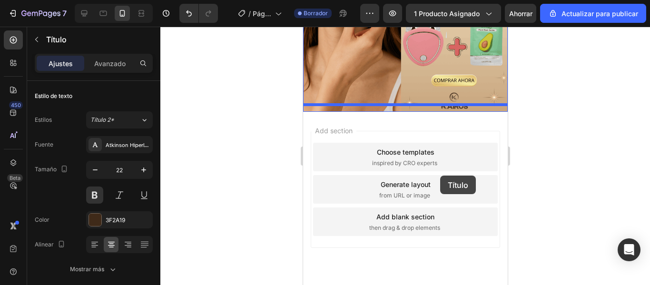
scroll to position [371, 0]
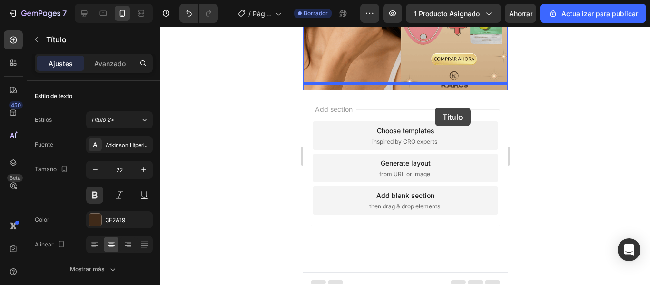
drag, startPoint x: 475, startPoint y: 125, endPoint x: 435, endPoint y: 108, distance: 43.9
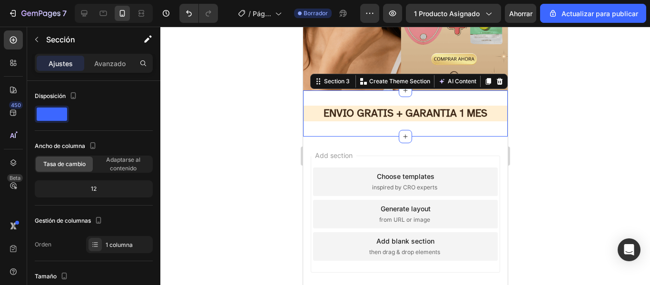
click at [432, 90] on div "ENVIO GRATIS + GARANTIA 1 MES Heading Section 3 You can create reusable section…" at bounding box center [405, 113] width 205 height 46
click at [108, 65] on font "Avanzado" at bounding box center [109, 64] width 31 height 8
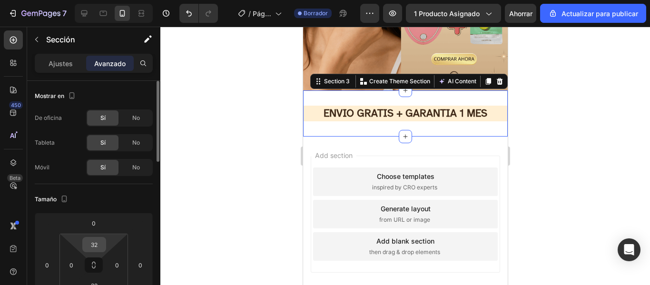
click at [94, 244] on input "32" at bounding box center [94, 245] width 19 height 14
click at [108, 262] on font "Auto" at bounding box center [103, 264] width 12 height 7
type input "Auto"
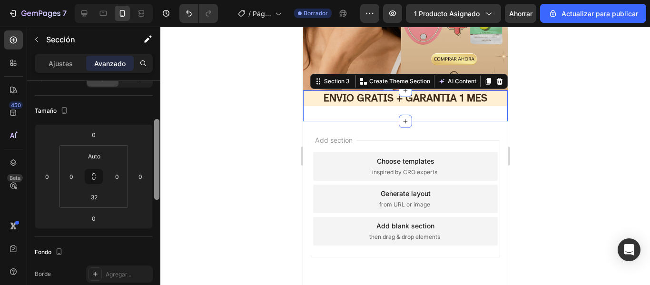
drag, startPoint x: 157, startPoint y: 139, endPoint x: 161, endPoint y: 172, distance: 33.1
click at [161, 0] on div "7 / Página del producto - 26 de agosto, 18:46:36 Borrador Avance 1 producto asi…" at bounding box center [325, 0] width 650 height 0
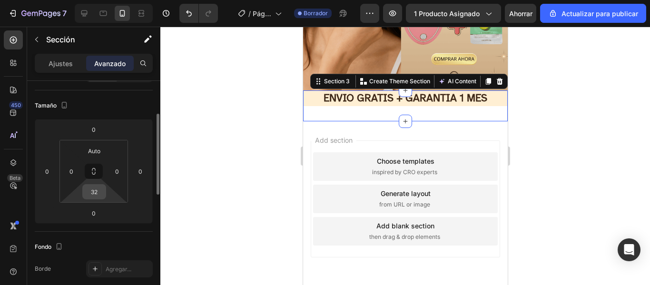
click at [101, 189] on input "32" at bounding box center [94, 192] width 19 height 14
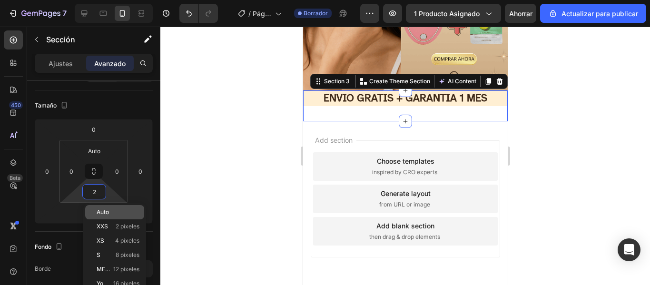
click at [113, 210] on p "Auto" at bounding box center [118, 212] width 43 height 7
type input "Auto"
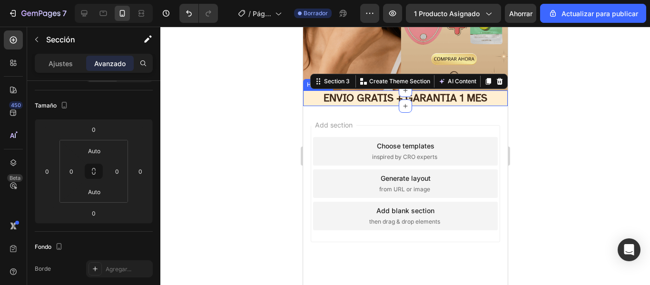
click at [371, 90] on h2 "ENVIO GRATIS + GARANTIA 1 MES" at bounding box center [405, 98] width 205 height 16
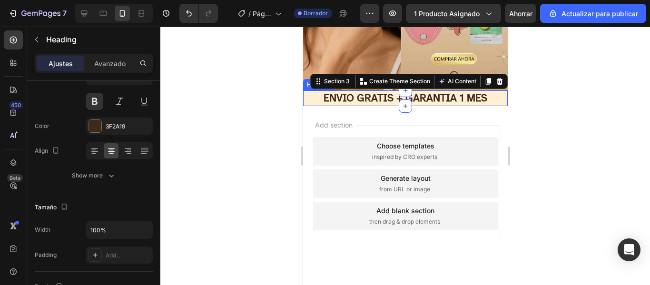
click at [371, 90] on h2 "ENVIO GRATIS + GARANTIA 1 MES" at bounding box center [405, 98] width 205 height 16
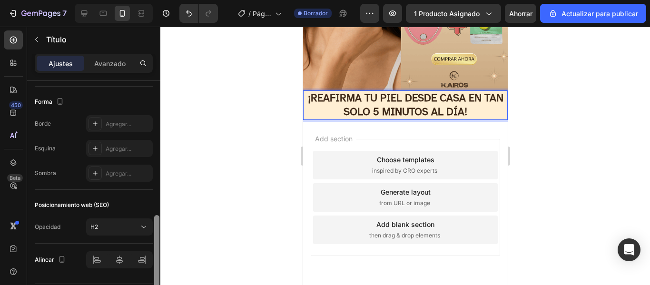
scroll to position [358, 0]
drag, startPoint x: 156, startPoint y: 156, endPoint x: 163, endPoint y: 291, distance: 134.9
click at [163, 0] on html "7 / Página del producto - 26 de agosto, 18:46:36 Borrador Avance 1 producto asi…" at bounding box center [325, 0] width 650 height 0
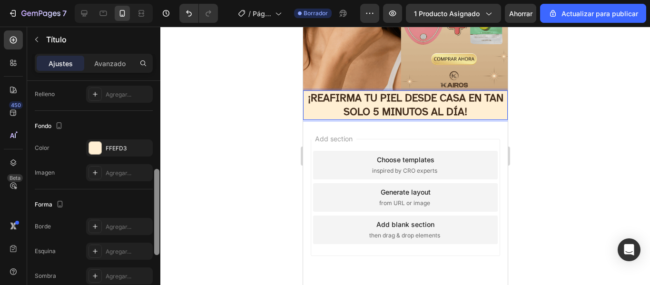
scroll to position [246, 0]
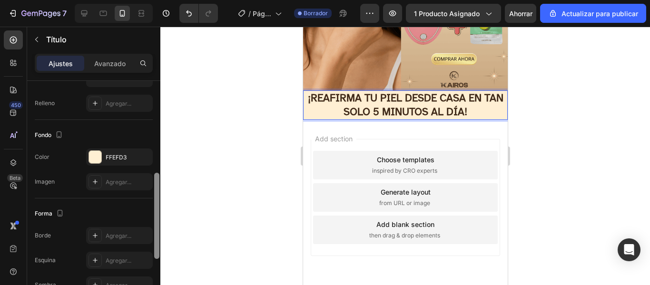
drag, startPoint x: 157, startPoint y: 251, endPoint x: 152, endPoint y: 209, distance: 42.6
click at [152, 209] on div "Mostrar en Estilos Título 2* Fuente Atkinson Hiperlegible Tamaño 22 Color 3F2A1…" at bounding box center [93, 196] width 133 height 231
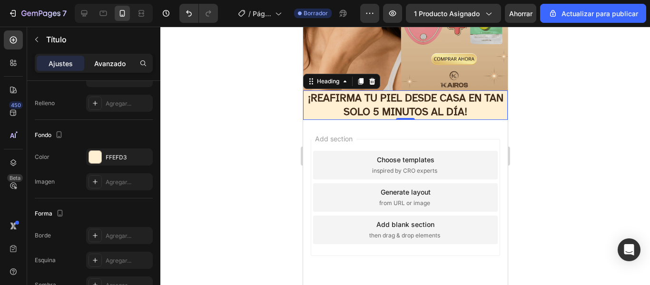
click at [120, 62] on font "Avanzado" at bounding box center [109, 64] width 31 height 8
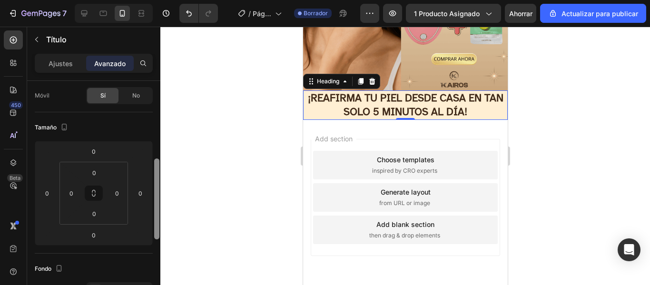
drag, startPoint x: 159, startPoint y: 179, endPoint x: 148, endPoint y: 94, distance: 86.3
click at [148, 96] on div "Mostrar en De oficina Sí No Tableta Sí No Móvil Sí No Tamaño 0 0 0 0 0 0 0 0 Fo…" at bounding box center [93, 196] width 133 height 231
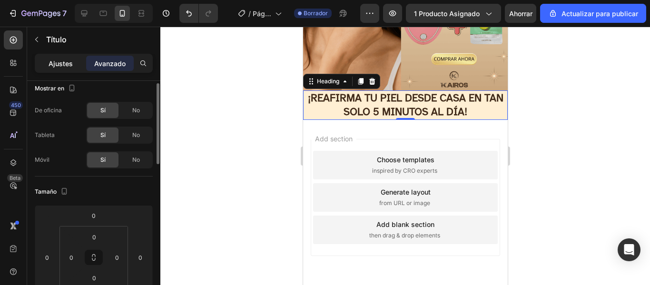
click at [59, 62] on font "Ajustes" at bounding box center [61, 64] width 24 height 8
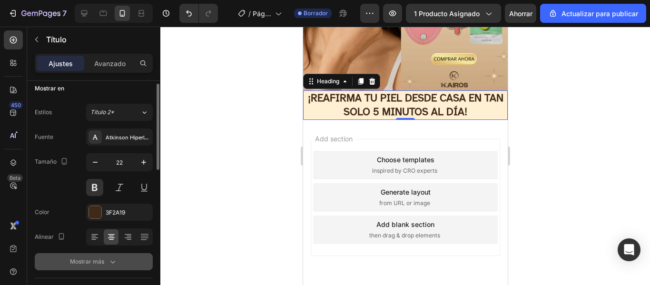
click at [109, 267] on button "Mostrar más" at bounding box center [94, 261] width 118 height 17
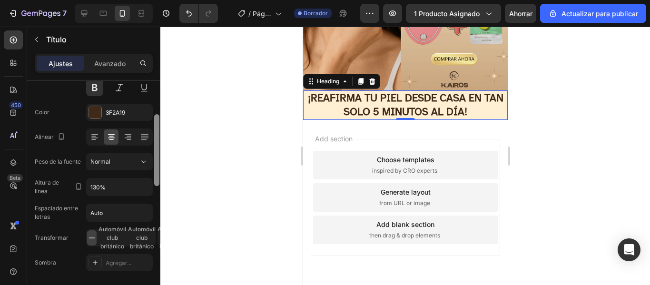
drag, startPoint x: 155, startPoint y: 156, endPoint x: 157, endPoint y: 199, distance: 42.4
click at [157, 199] on div at bounding box center [156, 196] width 7 height 231
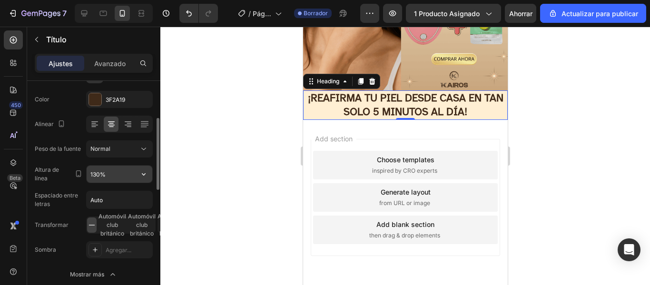
click at [99, 178] on input "130%" at bounding box center [120, 174] width 66 height 17
click at [101, 178] on input "130%" at bounding box center [120, 174] width 66 height 17
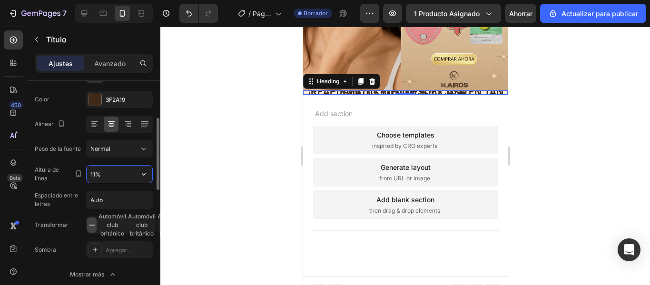
type input "110%"
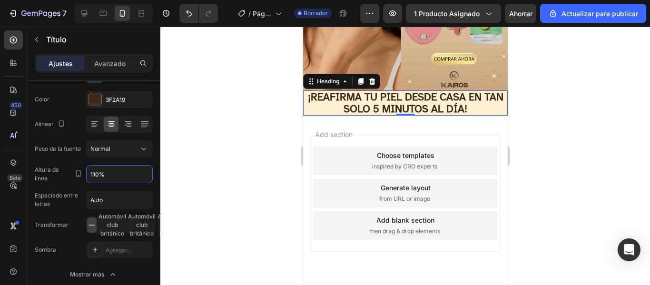
click at [248, 179] on div at bounding box center [405, 156] width 490 height 258
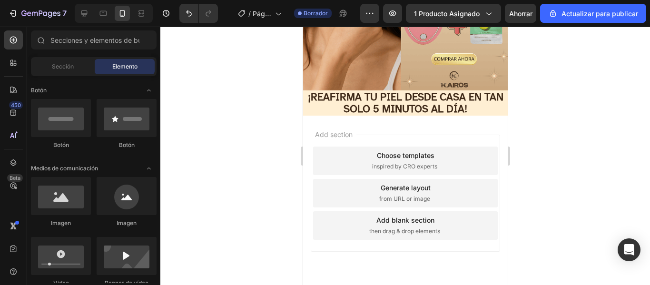
click at [248, 179] on div at bounding box center [405, 156] width 490 height 258
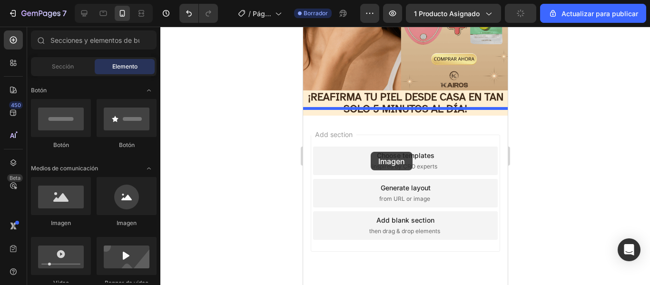
drag, startPoint x: 381, startPoint y: 224, endPoint x: 370, endPoint y: 151, distance: 73.2
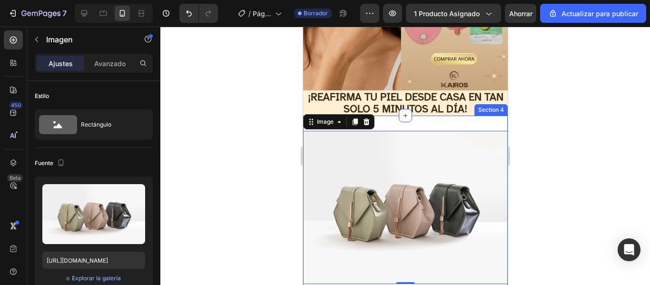
click at [426, 116] on div "Image 0 Section 4" at bounding box center [405, 208] width 205 height 184
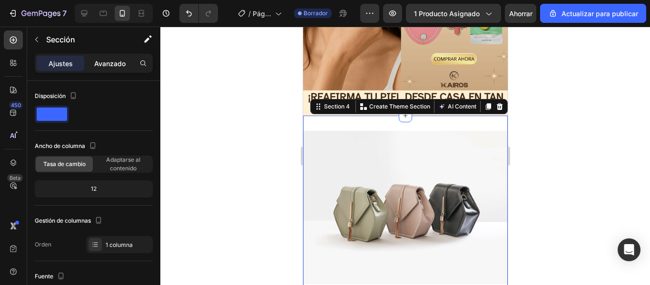
click at [106, 68] on div "Avanzado" at bounding box center [110, 63] width 48 height 15
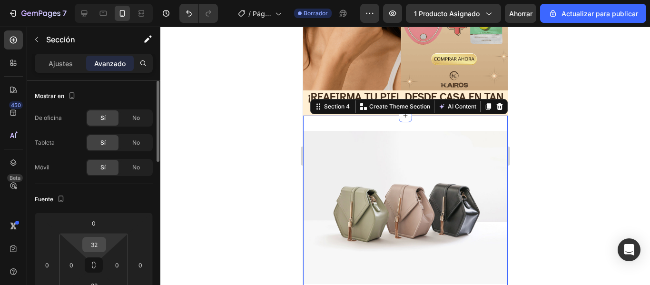
click at [100, 241] on input "32" at bounding box center [94, 245] width 19 height 14
click at [106, 265] on font "Auto" at bounding box center [103, 264] width 12 height 7
type input "Auto"
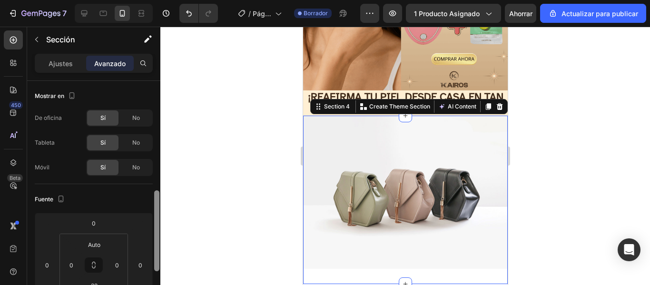
scroll to position [81, 0]
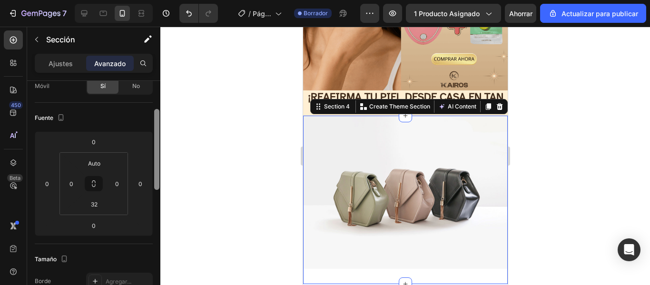
drag, startPoint x: 158, startPoint y: 135, endPoint x: 160, endPoint y: 152, distance: 17.2
click at [160, 152] on div at bounding box center [156, 196] width 7 height 231
click at [98, 205] on input "32" at bounding box center [94, 204] width 19 height 14
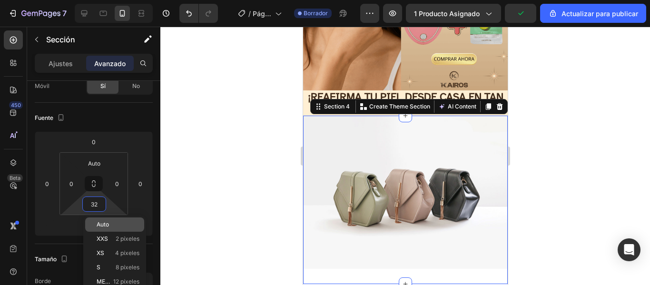
click at [104, 223] on font "Auto" at bounding box center [103, 224] width 12 height 7
type input "Auto"
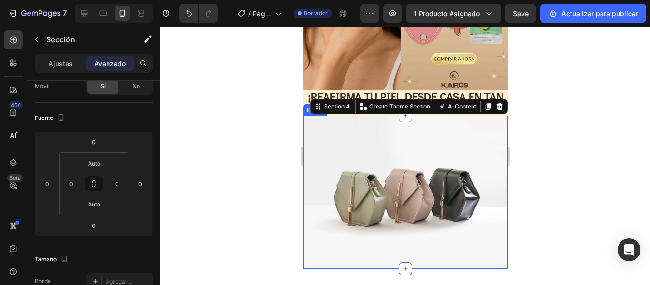
click at [338, 173] on img at bounding box center [405, 193] width 205 height 154
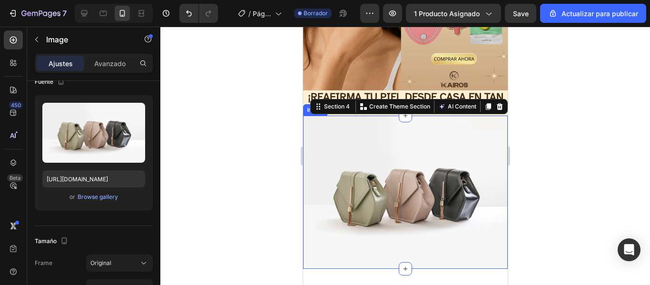
click at [60, 60] on font "Ajustes" at bounding box center [61, 64] width 24 height 8
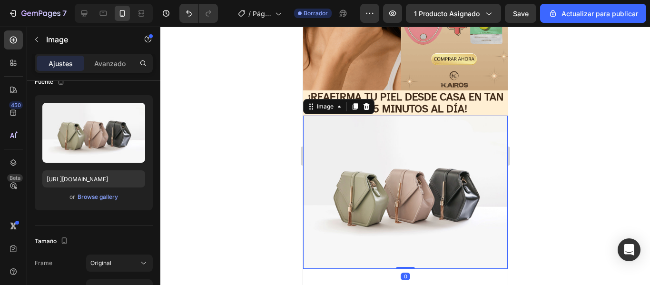
click at [106, 210] on div "Upload Image https://cdn.shopify.com/s/files/1/2005/9307/files/image_demo.jpg o…" at bounding box center [94, 152] width 118 height 115
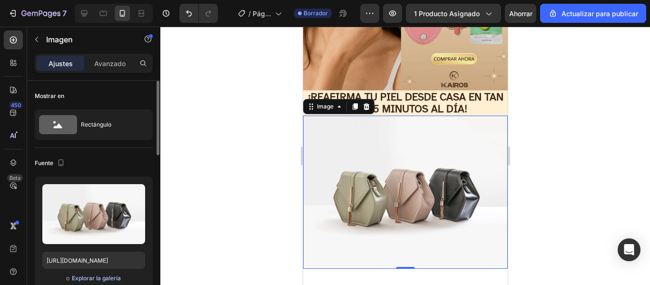
click at [106, 277] on font "Explorar la galería" at bounding box center [96, 278] width 49 height 7
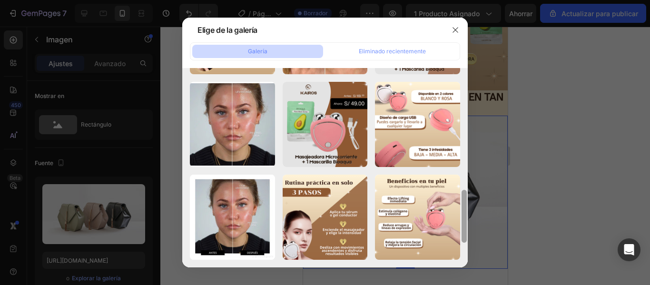
scroll to position [461, 0]
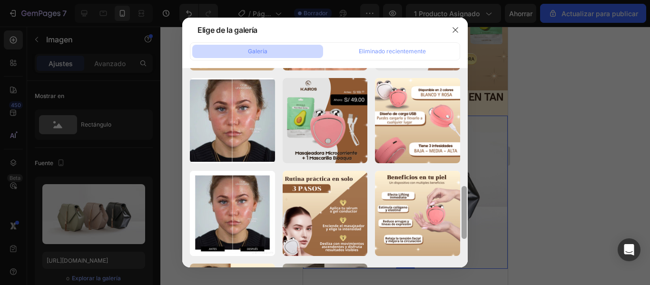
drag, startPoint x: 465, startPoint y: 91, endPoint x: 462, endPoint y: 255, distance: 163.3
click at [462, 255] on div at bounding box center [464, 163] width 7 height 199
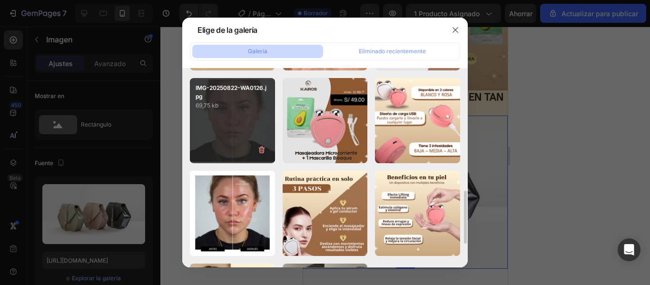
click at [222, 140] on div "IMG-20250822-WA0126.jpg 69,75 kb" at bounding box center [232, 120] width 85 height 85
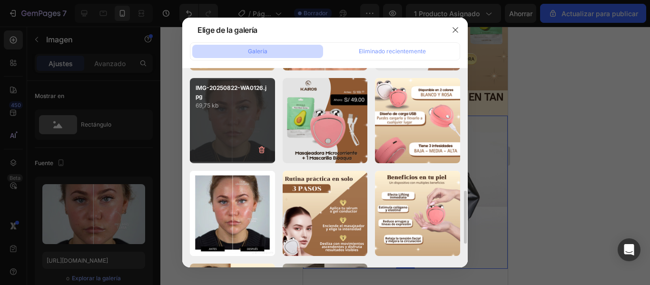
type input "https://cdn.shopify.com/s/files/1/0949/7555/7918/files/gempages_581076180480820…"
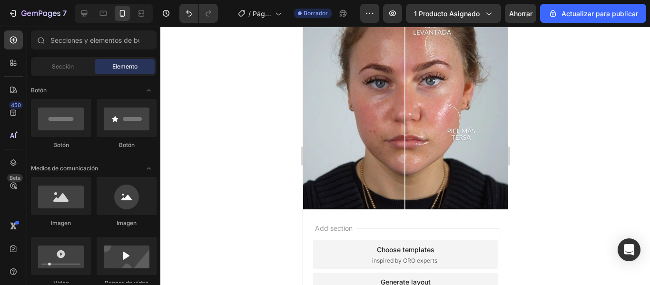
scroll to position [469, 0]
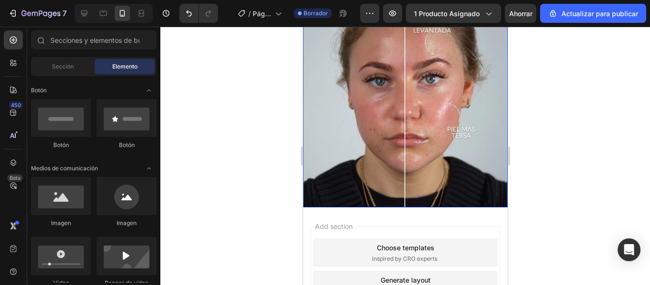
click at [450, 159] on img at bounding box center [405, 109] width 205 height 198
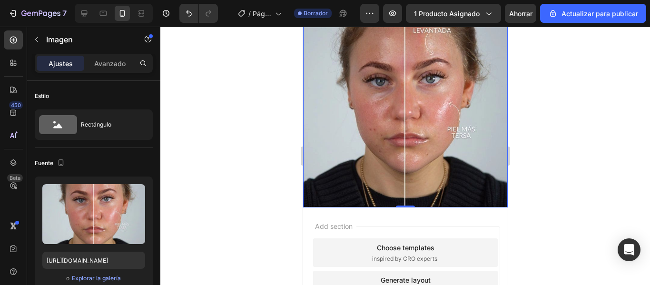
click at [218, 206] on div at bounding box center [405, 156] width 490 height 258
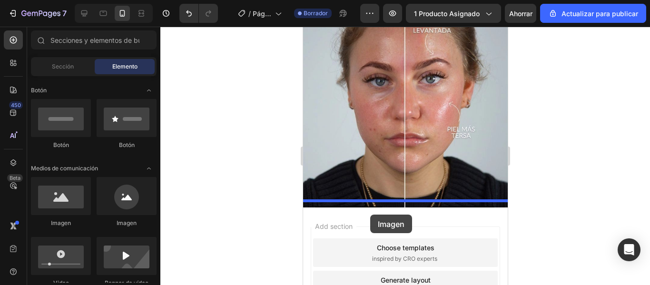
drag, startPoint x: 371, startPoint y: 232, endPoint x: 370, endPoint y: 215, distance: 17.7
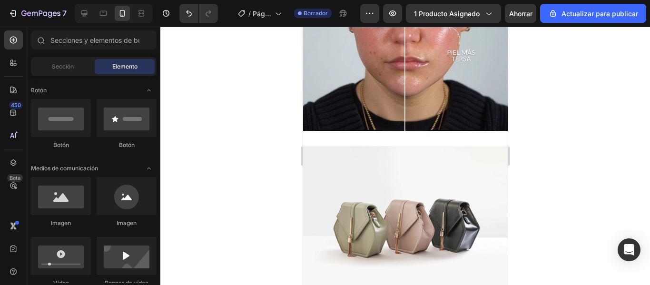
scroll to position [550, 0]
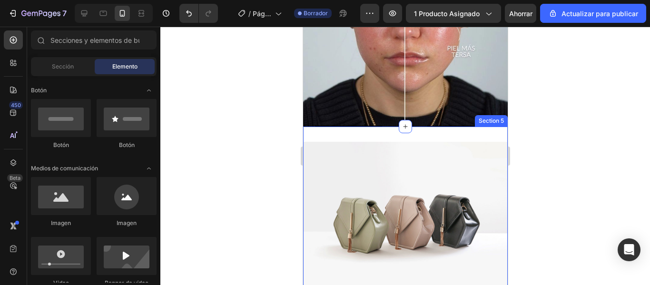
click at [407, 129] on div "Image Section 5" at bounding box center [405, 219] width 205 height 184
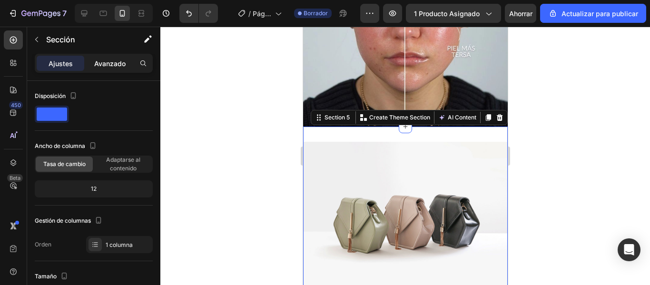
click at [109, 63] on font "Avanzado" at bounding box center [109, 64] width 31 height 8
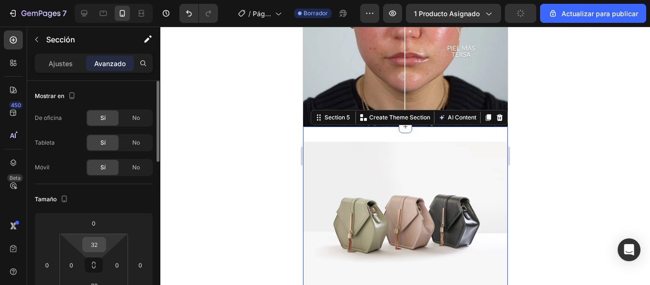
click at [99, 248] on input "32" at bounding box center [94, 245] width 19 height 14
click at [105, 265] on font "Auto" at bounding box center [103, 264] width 12 height 7
type input "Auto"
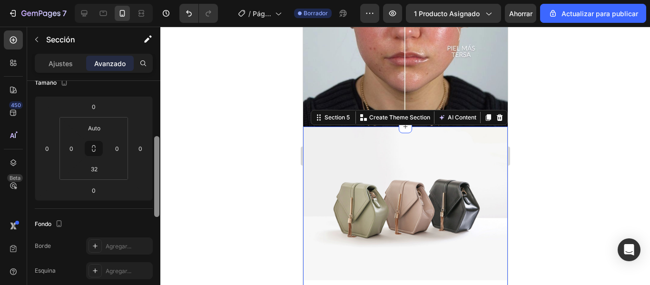
drag, startPoint x: 157, startPoint y: 129, endPoint x: 157, endPoint y: 158, distance: 29.5
click at [157, 158] on div at bounding box center [156, 176] width 5 height 81
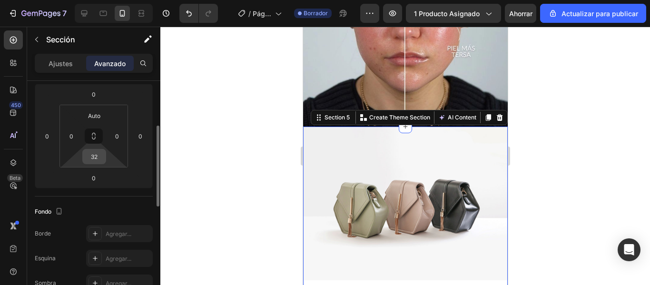
click at [92, 156] on input "32" at bounding box center [94, 156] width 19 height 14
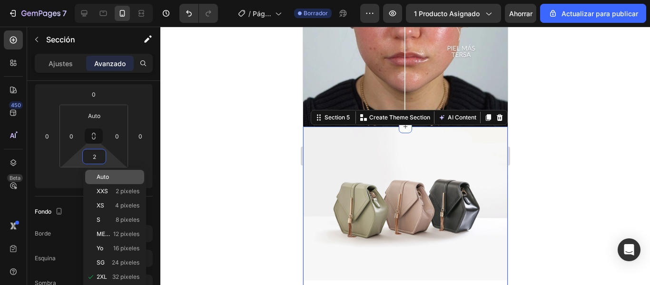
click at [105, 175] on font "Auto" at bounding box center [103, 176] width 12 height 7
type input "Auto"
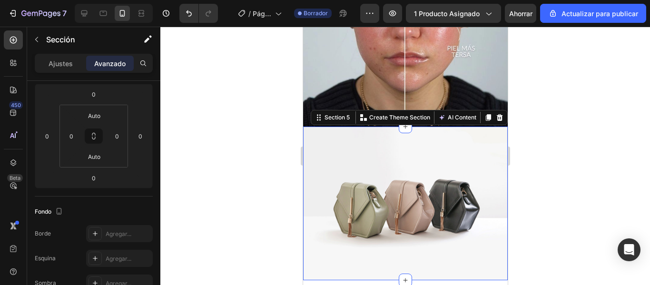
click at [367, 207] on img at bounding box center [405, 204] width 205 height 154
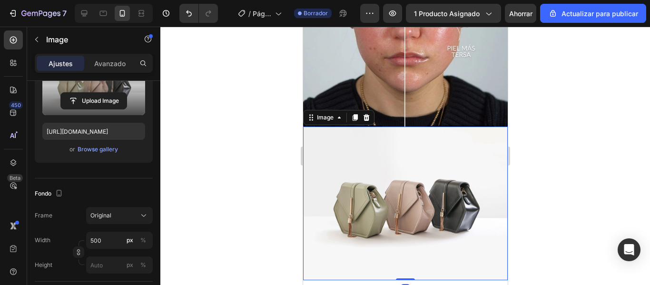
scroll to position [0, 0]
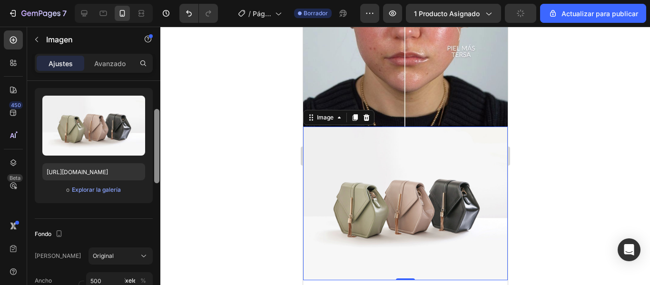
drag, startPoint x: 159, startPoint y: 139, endPoint x: 157, endPoint y: 152, distance: 13.5
click at [159, 150] on div at bounding box center [156, 146] width 5 height 74
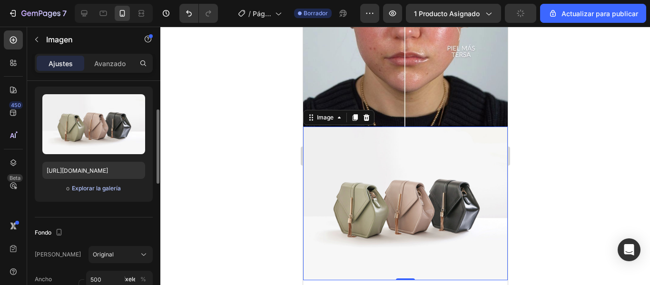
click at [94, 189] on font "Explorar la galería" at bounding box center [96, 188] width 49 height 7
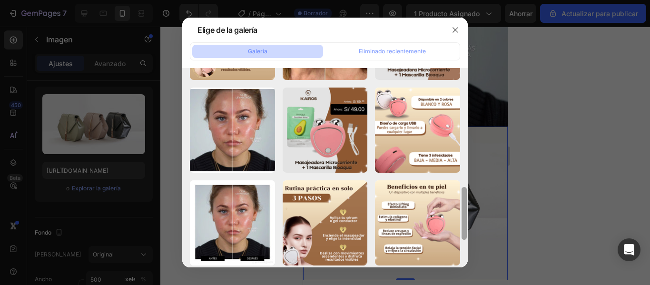
scroll to position [453, 0]
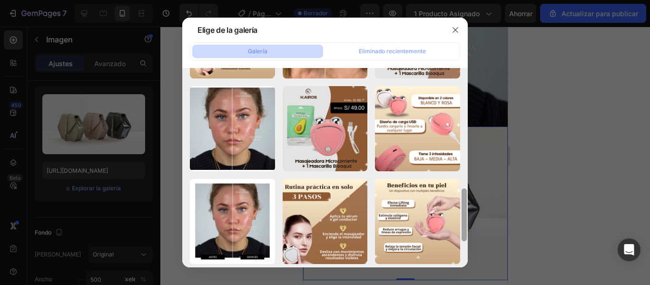
drag, startPoint x: 464, startPoint y: 96, endPoint x: 464, endPoint y: 256, distance: 160.4
click at [464, 256] on div at bounding box center [464, 167] width 7 height 199
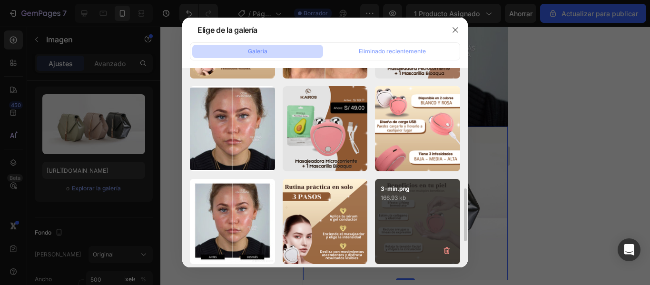
click at [419, 228] on div "3-min.png 166.93 kb" at bounding box center [417, 221] width 85 height 85
type input "https://cdn.shopify.com/s/files/1/0949/7555/7918/files/gempages_581076180480820…"
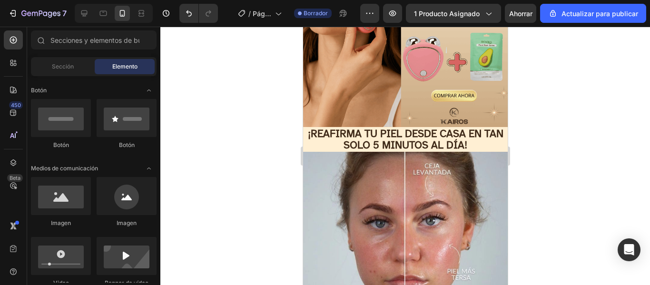
scroll to position [335, 0]
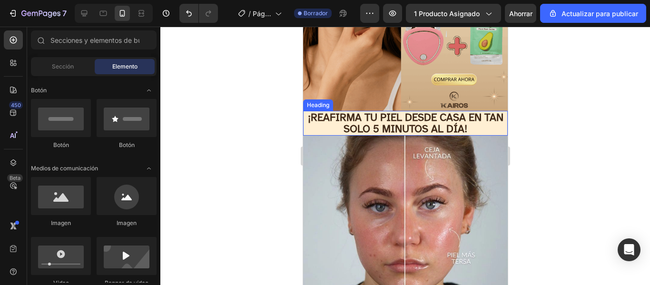
click at [489, 120] on h2 "¡REAFIRMA TU PIEL DESDE CASA EN TAN SOLO 5 MINUTOS AL DÍA!" at bounding box center [405, 123] width 205 height 25
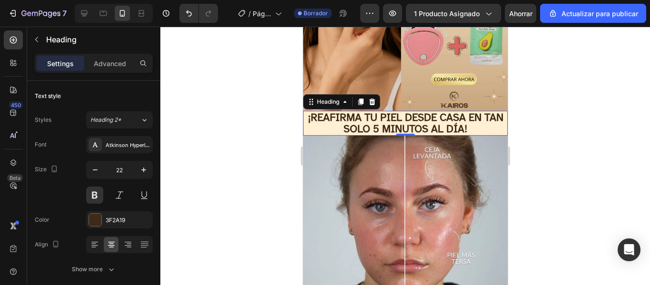
click at [483, 118] on h2 "¡REAFIRMA TU PIEL DESDE CASA EN TAN SOLO 5 MINUTOS AL DÍA!" at bounding box center [405, 123] width 205 height 25
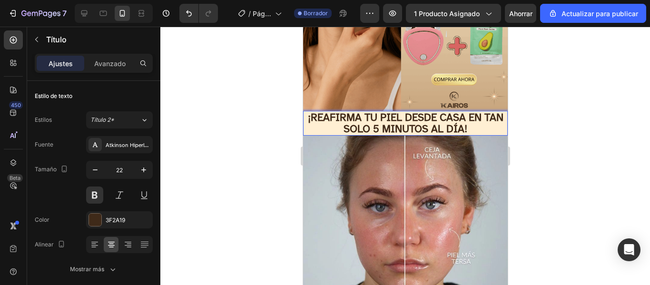
click at [322, 118] on p "¡REAFIRMA TU PIEL DESDE CASA EN TAN SOLO 5 MINUTOS AL DÍA!" at bounding box center [405, 123] width 203 height 23
click at [318, 118] on p "¡REAFIRMA TU PIEL DESDE CASA EN TAN SOLO 5 MINUTOS AL DÍA!" at bounding box center [405, 123] width 203 height 23
click at [490, 121] on p "¡REAFIRMA TU PIEL DESDE CASA EN TAN SOLO 5 MINUTOS AL DÍA!" at bounding box center [405, 123] width 203 height 23
click at [546, 100] on div at bounding box center [405, 156] width 490 height 258
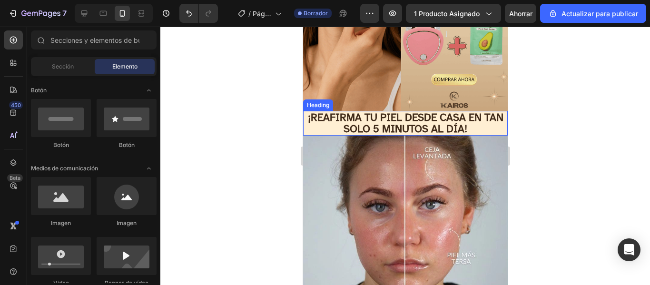
click at [493, 120] on p "¡REAFIRMA TU PIEL DESDE CASA EN TAN SOLO 5 MINUTOS AL DÍA!" at bounding box center [405, 123] width 203 height 23
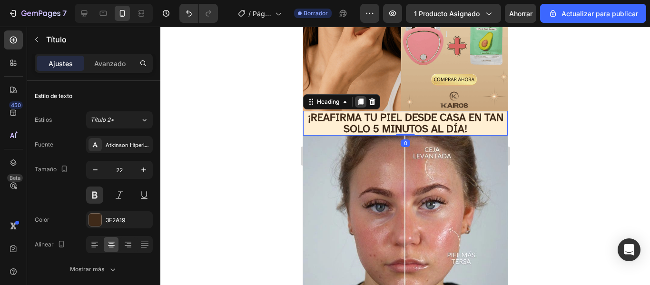
click at [362, 99] on icon at bounding box center [360, 102] width 5 height 7
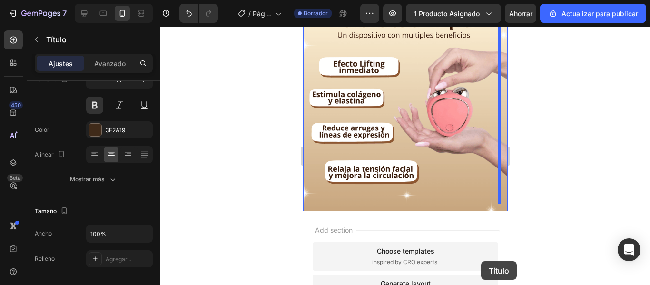
scroll to position [794, 0]
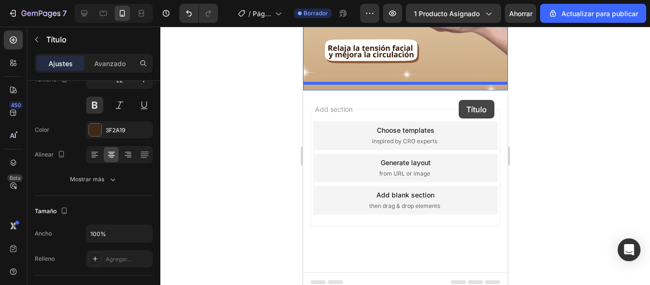
drag, startPoint x: 493, startPoint y: 145, endPoint x: 458, endPoint y: 101, distance: 56.0
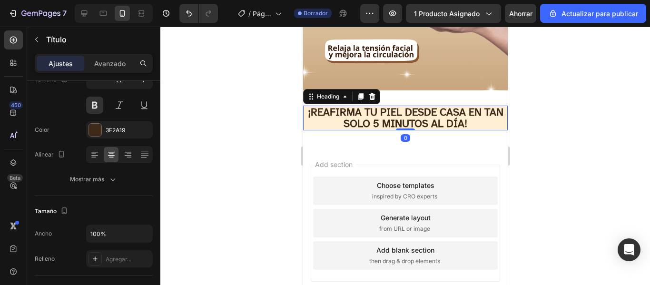
click at [455, 93] on div "¡REAFIRMA TU PIEL DESDE CASA EN TAN SOLO 5 MINUTOS AL DÍA! Heading 0 Section 6" at bounding box center [405, 117] width 205 height 55
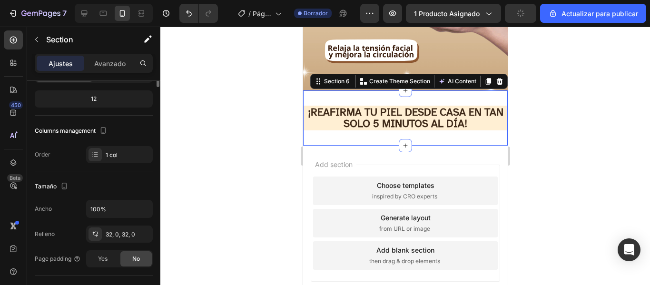
scroll to position [0, 0]
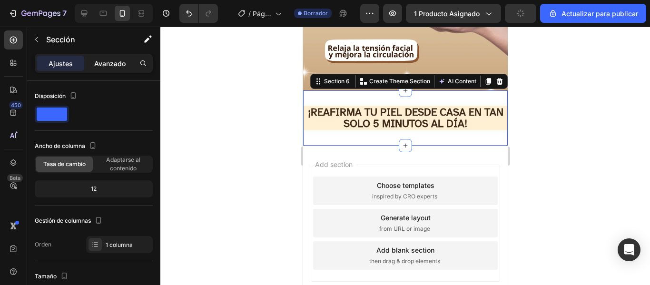
click at [109, 66] on font "Avanzado" at bounding box center [109, 64] width 31 height 8
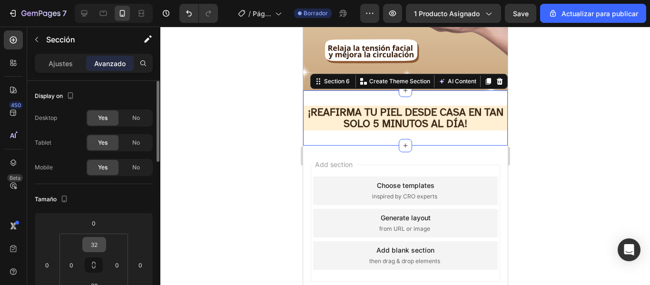
click at [100, 0] on html "7 / Página del producto - 26 de agosto, 18:46:36 Borrador Avance 1 producto asi…" at bounding box center [325, 0] width 650 height 0
click at [102, 245] on input "32" at bounding box center [94, 245] width 19 height 14
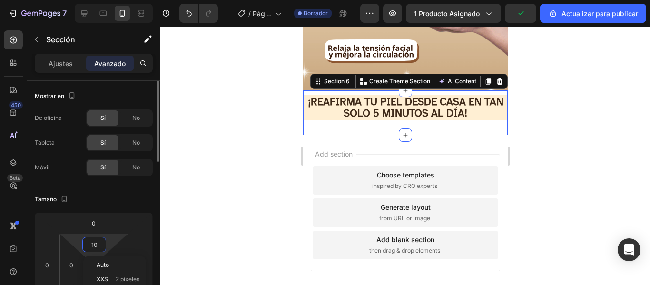
click at [102, 245] on input "10" at bounding box center [94, 245] width 19 height 14
click at [106, 261] on div "Auto" at bounding box center [114, 265] width 59 height 14
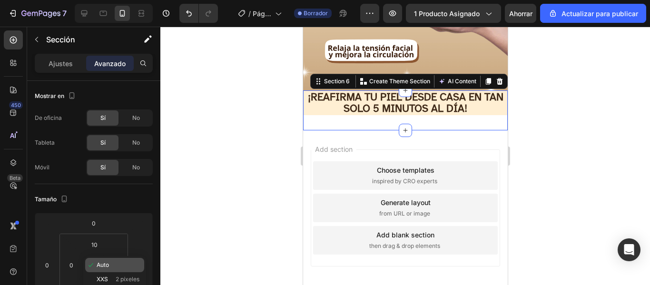
type input "Auto"
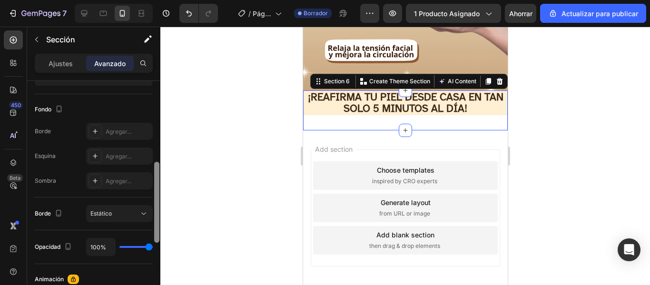
click at [159, 162] on div at bounding box center [156, 196] width 7 height 231
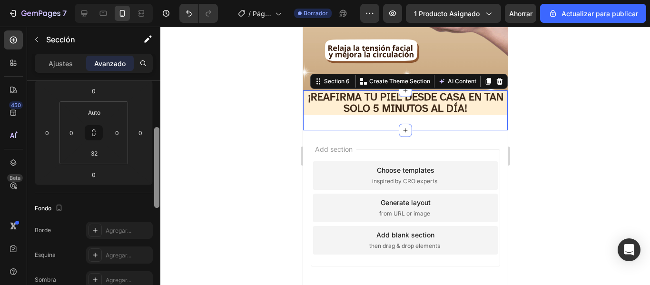
drag, startPoint x: 156, startPoint y: 183, endPoint x: 156, endPoint y: 136, distance: 47.1
click at [156, 136] on div at bounding box center [156, 167] width 5 height 81
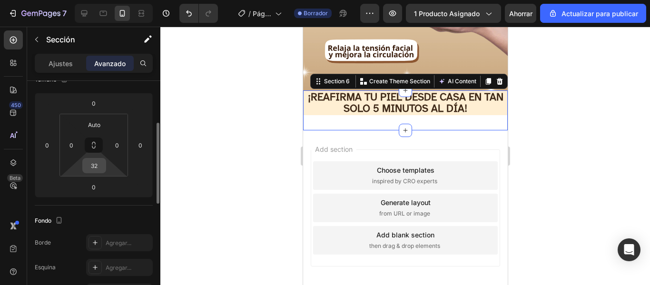
click at [101, 167] on input "32" at bounding box center [94, 166] width 19 height 14
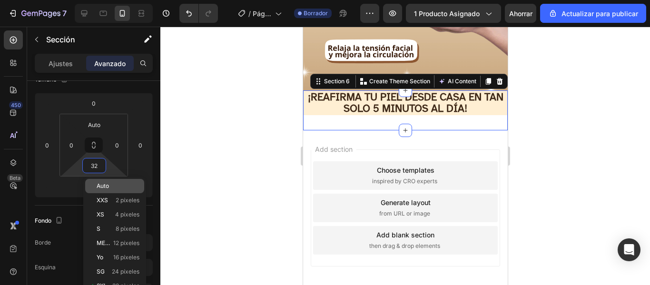
click at [106, 180] on div "Auto" at bounding box center [114, 186] width 59 height 14
type input "Auto"
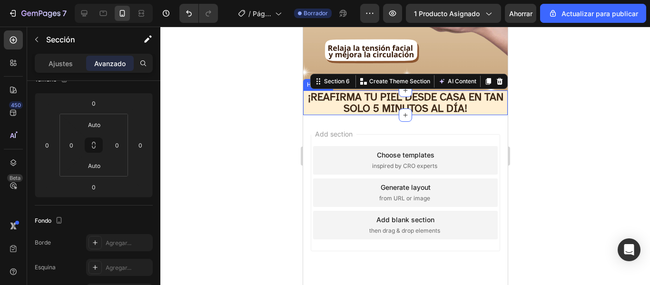
click at [474, 103] on h2 "¡REAFIRMA TU PIEL DESDE CASA EN TAN SOLO 5 MINUTOS AL DÍA!" at bounding box center [405, 102] width 205 height 25
click at [471, 101] on h2 "¡REAFIRMA TU PIEL DESDE CASA EN TAN SOLO 5 MINUTOS AL DÍA!" at bounding box center [405, 102] width 205 height 25
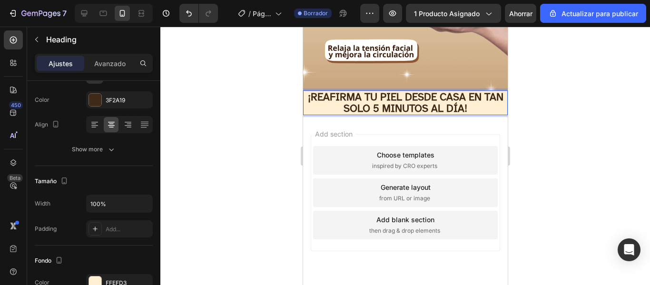
scroll to position [0, 0]
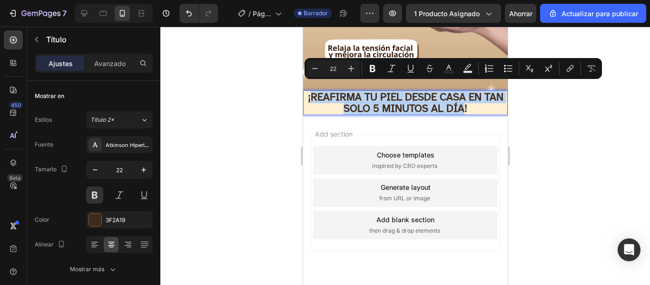
drag, startPoint x: 471, startPoint y: 101, endPoint x: 318, endPoint y: 88, distance: 154.3
click at [318, 91] on p "¡REAFIRMA TU PIEL DESDE CASA EN TAN SOLO 5 MINUTOS AL DÍA!" at bounding box center [405, 102] width 203 height 23
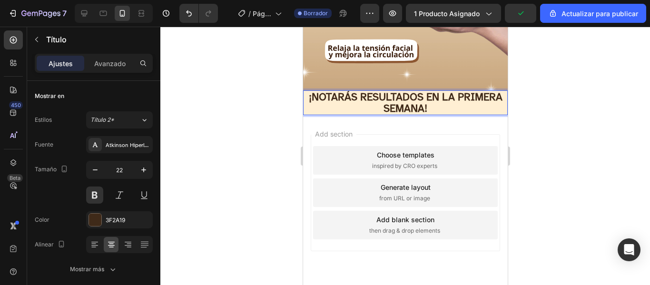
click at [437, 91] on p "¡NOTARÁS RESULTADOS EN LA PRIMERA SEMANA!" at bounding box center [405, 102] width 203 height 23
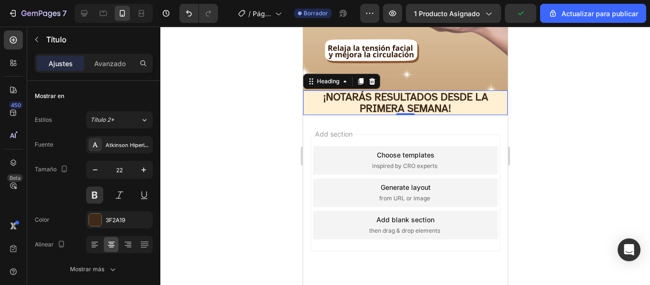
click at [233, 125] on div at bounding box center [405, 156] width 490 height 258
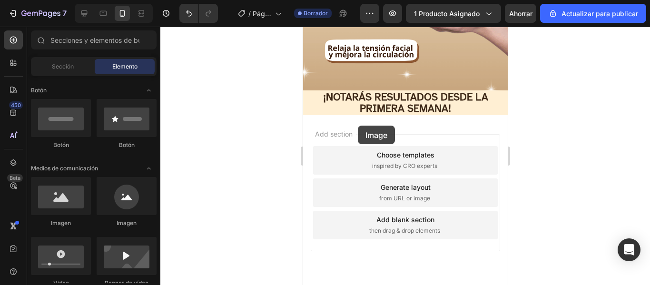
drag, startPoint x: 603, startPoint y: 188, endPoint x: 358, endPoint y: 125, distance: 253.1
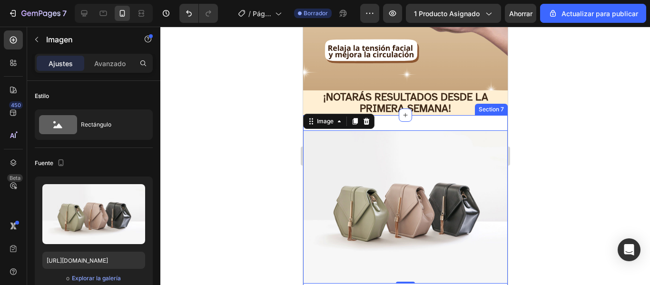
click at [418, 115] on div "Image 0 Section 7" at bounding box center [405, 207] width 205 height 184
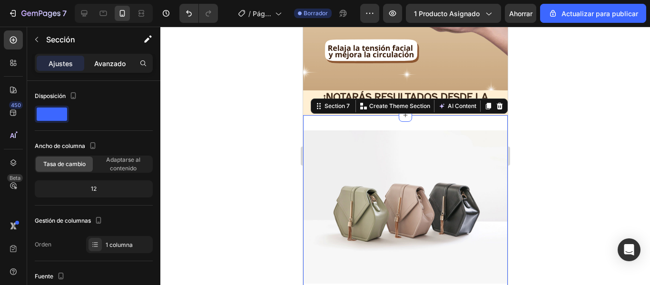
click at [122, 60] on font "Avanzado" at bounding box center [109, 64] width 31 height 8
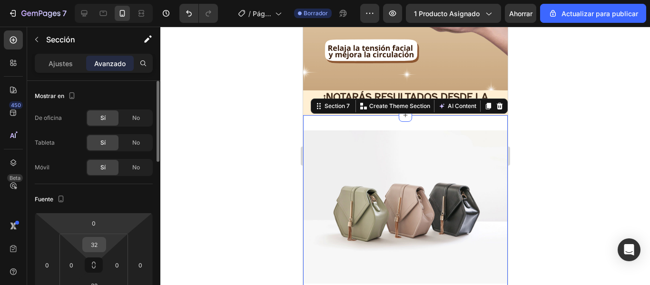
click at [95, 248] on input "32" at bounding box center [94, 245] width 19 height 14
click at [102, 244] on input "32" at bounding box center [94, 245] width 19 height 14
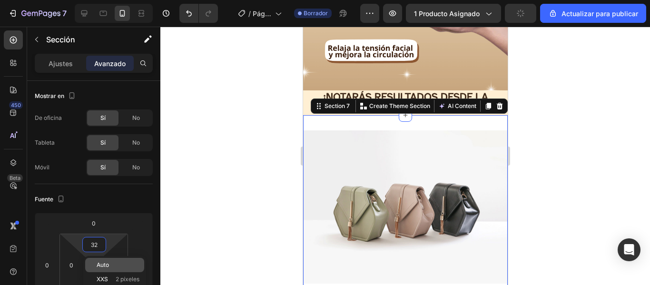
drag, startPoint x: 109, startPoint y: 261, endPoint x: 149, endPoint y: 208, distance: 66.9
click at [109, 261] on div "Auto" at bounding box center [114, 265] width 59 height 14
type input "Auto"
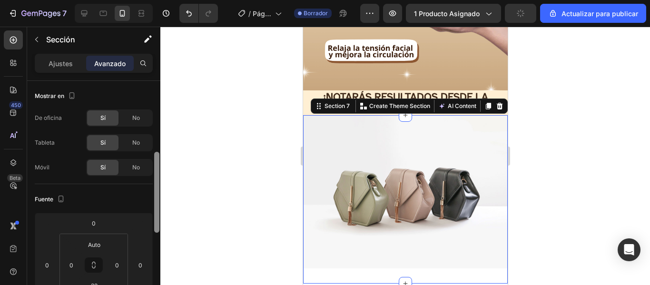
scroll to position [89, 0]
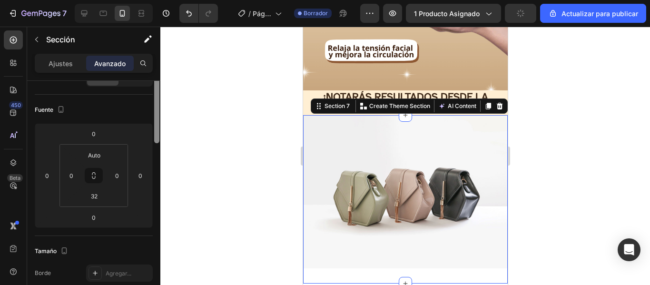
drag, startPoint x: 158, startPoint y: 157, endPoint x: 159, endPoint y: 192, distance: 35.3
click at [159, 143] on div at bounding box center [156, 102] width 5 height 81
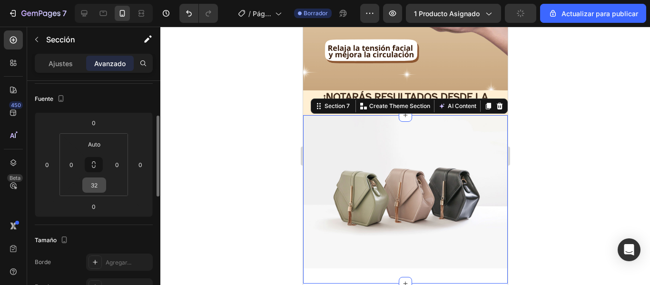
click at [97, 188] on input "32" at bounding box center [94, 185] width 19 height 14
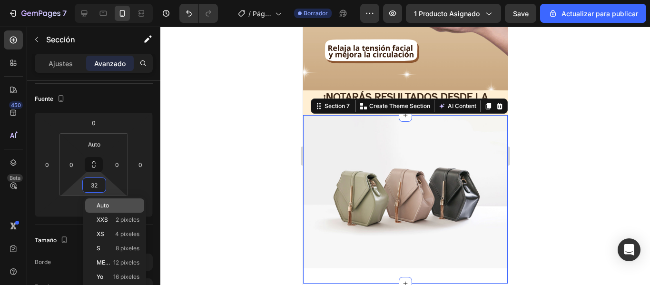
click at [105, 199] on div "Auto" at bounding box center [114, 206] width 59 height 14
type input "Auto"
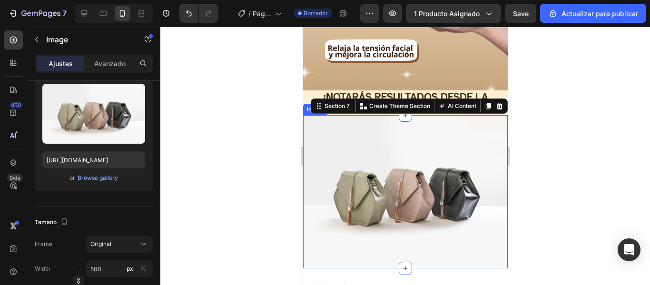
click at [362, 137] on img at bounding box center [405, 192] width 205 height 154
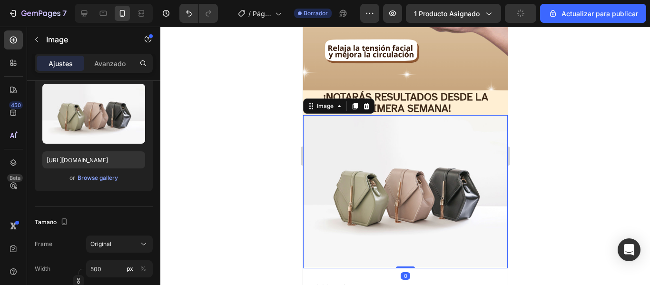
scroll to position [0, 0]
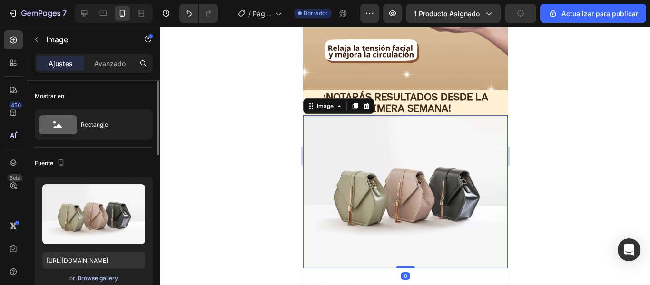
click at [90, 277] on div "Browse gallery" at bounding box center [98, 278] width 40 height 9
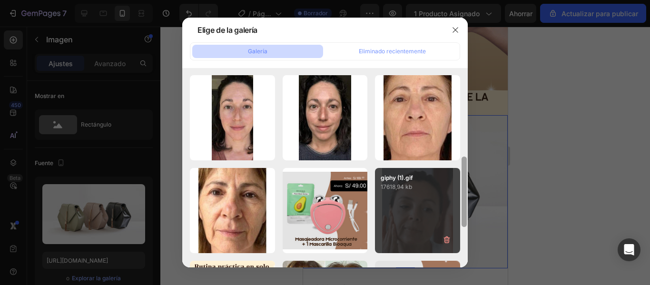
scroll to position [204, 0]
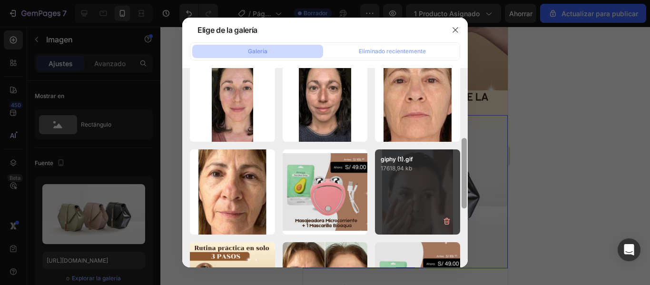
drag, startPoint x: 464, startPoint y: 82, endPoint x: 446, endPoint y: 169, distance: 88.0
click at [463, 155] on div at bounding box center [464, 173] width 5 height 70
click at [420, 189] on div "giphy (1).gif 17618,94 kb" at bounding box center [417, 191] width 85 height 85
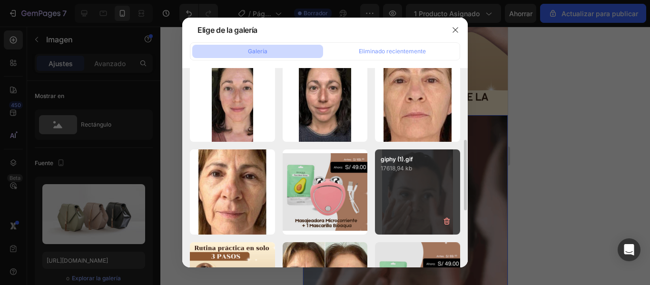
type input "https://cdn.shopify.com/s/files/1/0949/7555/7918/files/gempages_581076180480820…"
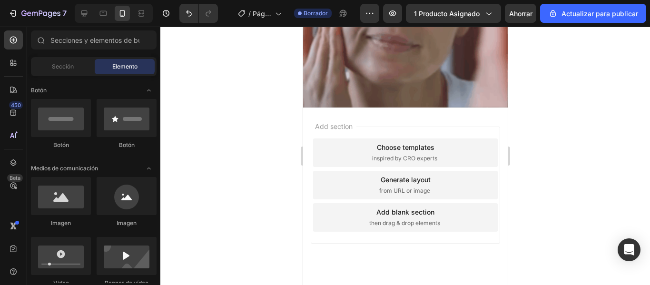
scroll to position [630, 0]
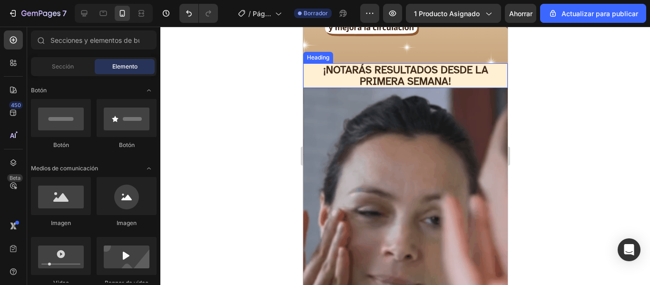
click at [465, 74] on h2 "¡NOTARÁS RESULTADOS DESDE LA PRIMERA SEMANA!" at bounding box center [405, 75] width 205 height 25
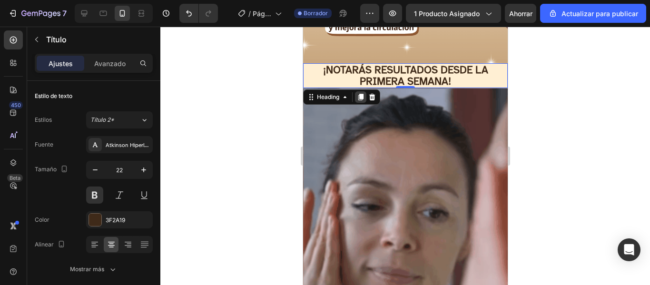
click at [362, 94] on icon at bounding box center [360, 97] width 5 height 7
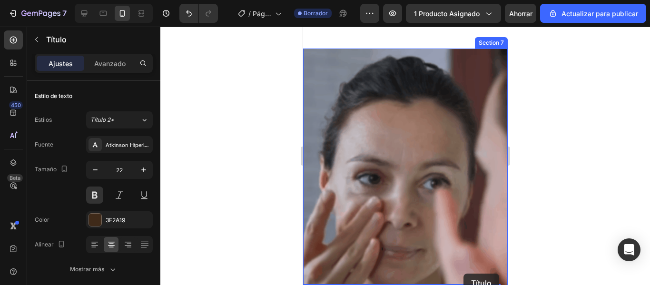
scroll to position [818, 0]
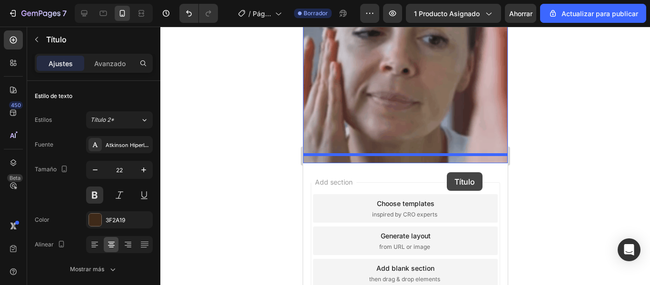
drag, startPoint x: 482, startPoint y: 95, endPoint x: 446, endPoint y: 172, distance: 85.0
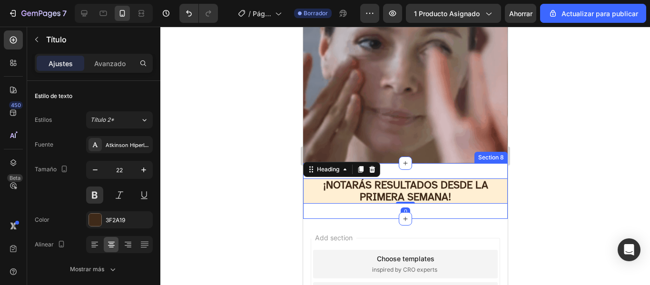
click at [446, 163] on div "¡NOTARÁS RESULTADOS DESDE LA PRIMERA SEMANA! Heading 0 Section 8" at bounding box center [405, 190] width 205 height 55
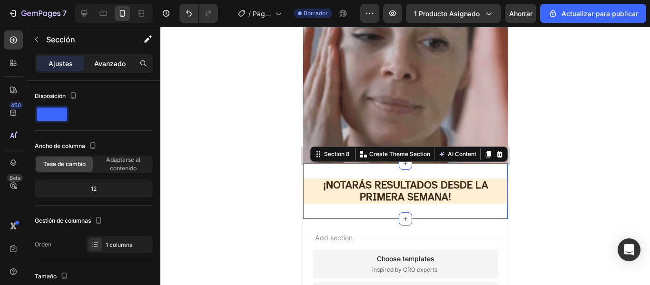
click at [119, 64] on font "Avanzado" at bounding box center [109, 64] width 31 height 8
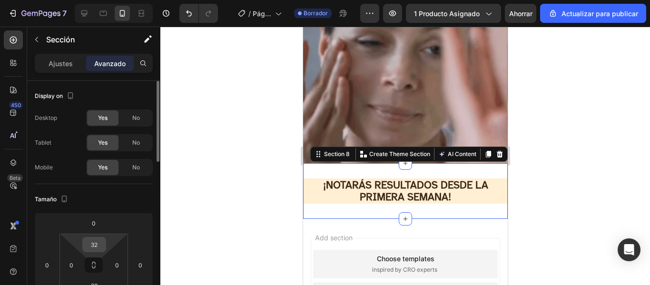
click at [99, 246] on input "32" at bounding box center [94, 245] width 19 height 14
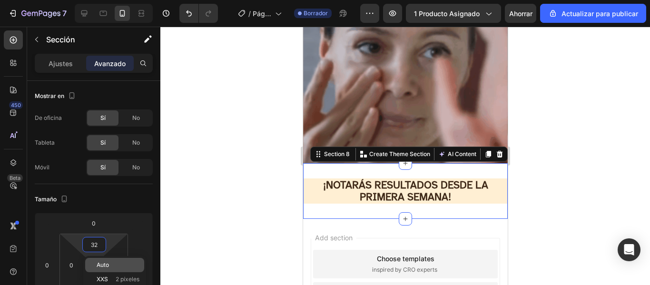
click at [104, 261] on div "Auto" at bounding box center [114, 265] width 59 height 14
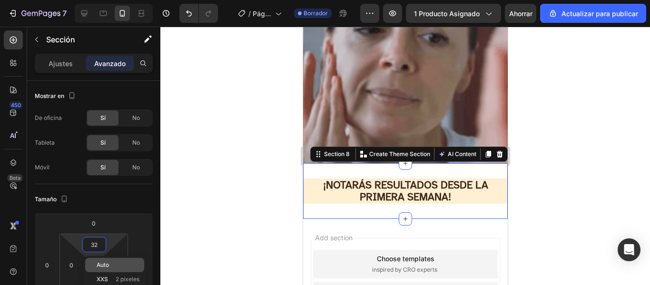
type input "Auto"
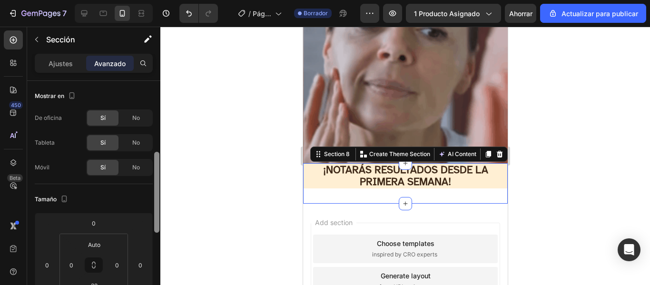
click at [157, 162] on div at bounding box center [156, 192] width 5 height 81
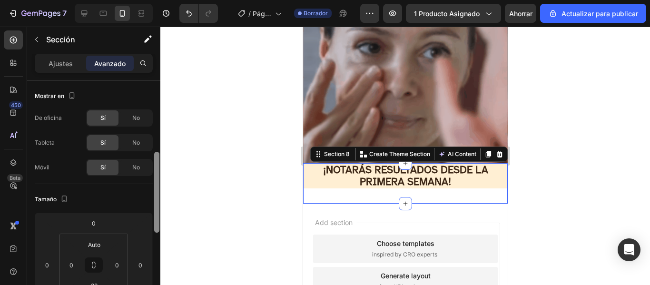
scroll to position [59, 0]
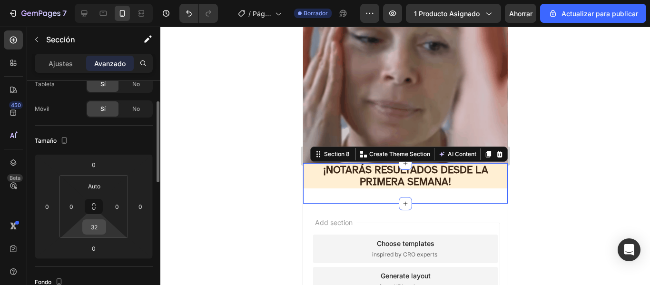
click at [102, 224] on input "32" at bounding box center [94, 227] width 19 height 14
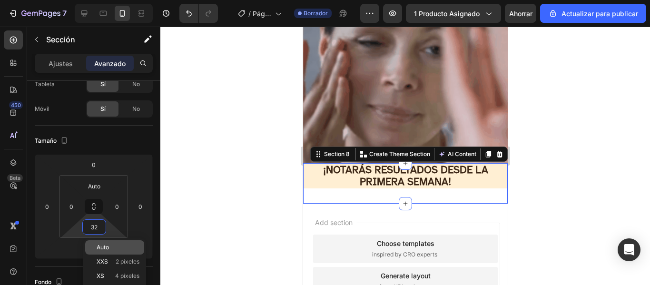
click at [106, 247] on font "Auto" at bounding box center [103, 247] width 12 height 7
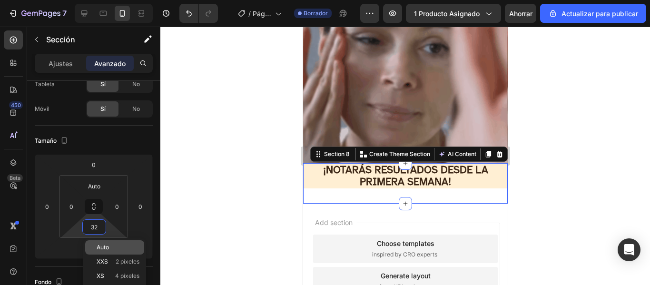
type input "Auto"
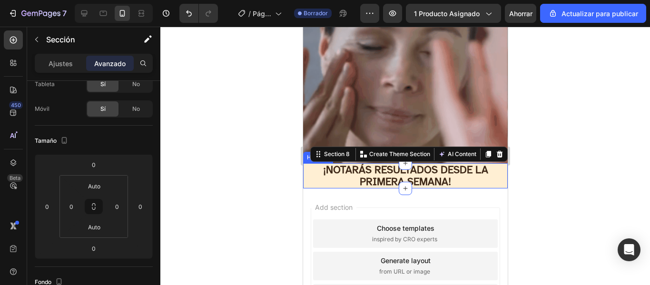
click at [453, 171] on h2 "¡NOTARÁS RESULTADOS DESDE LA PRIMERA SEMANA!" at bounding box center [405, 175] width 205 height 25
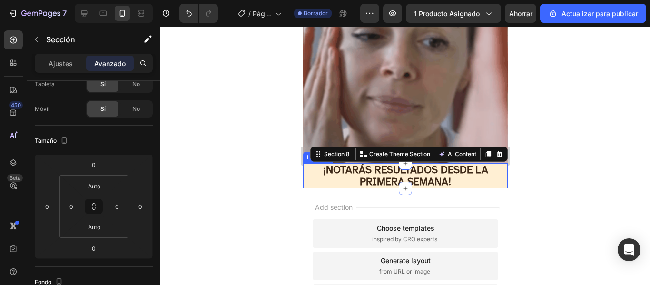
click at [451, 171] on h2 "¡NOTARÁS RESULTADOS DESDE LA PRIMERA SEMANA!" at bounding box center [405, 175] width 205 height 25
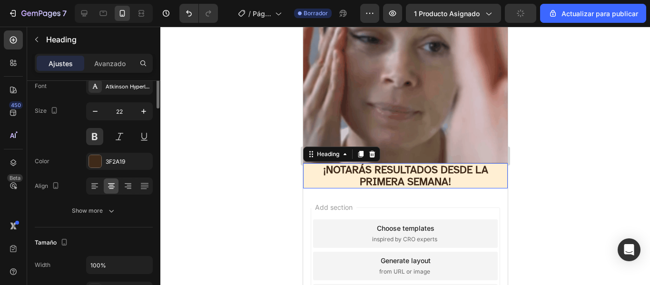
scroll to position [0, 0]
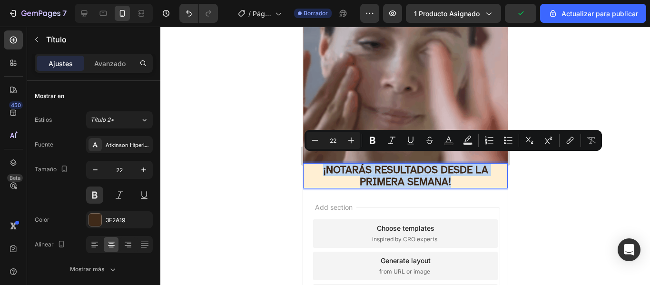
drag, startPoint x: 452, startPoint y: 173, endPoint x: 313, endPoint y: 161, distance: 139.5
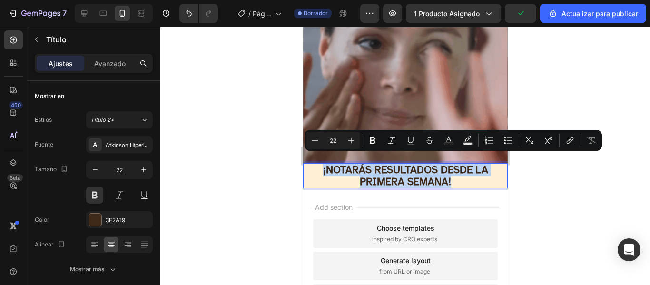
click at [313, 164] on p "¡NOTARÁS RESULTADOS DESDE LA PRIMERA SEMANA!" at bounding box center [405, 175] width 203 height 23
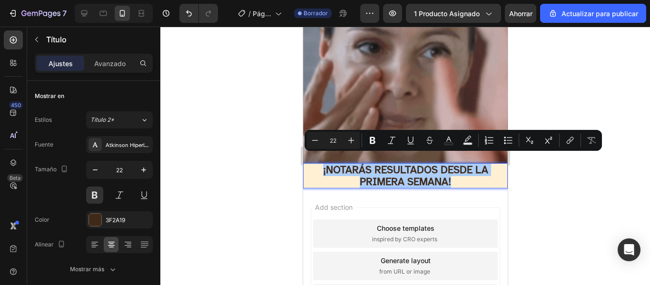
click at [537, 202] on div at bounding box center [405, 156] width 490 height 258
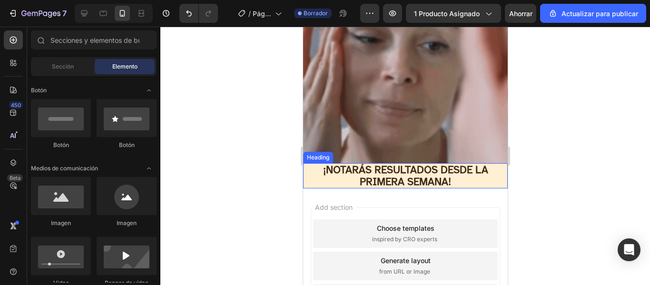
click at [443, 170] on p "¡NOTARÁS RESULTADOS DESDE LA PRIMERA SEMANA!" at bounding box center [405, 175] width 203 height 23
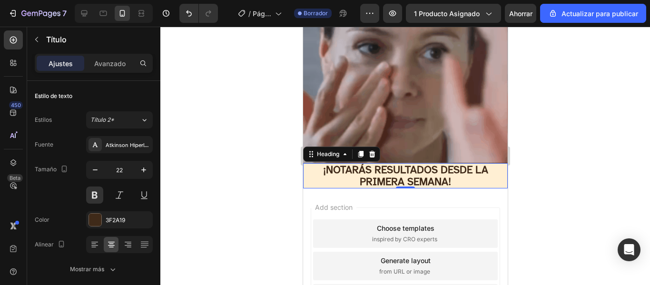
click at [429, 167] on p "¡NOTARÁS RESULTADOS DESDE LA PRIMERA SEMANA!" at bounding box center [405, 175] width 203 height 23
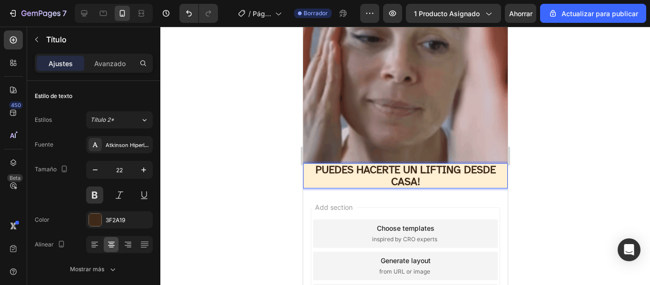
click at [312, 164] on p "PUEDES HACERTE UN LIFTING DESDE CASA!" at bounding box center [405, 175] width 203 height 23
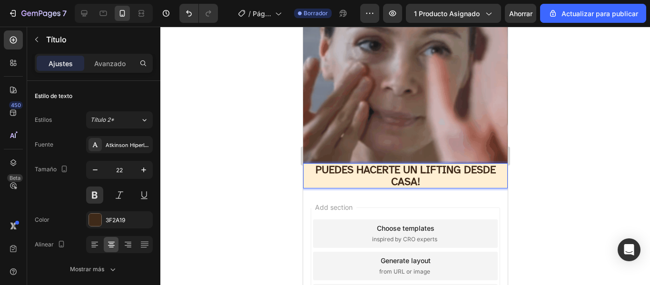
click at [312, 164] on p "PUEDES HACERTE UN LIFTING DESDE CASA!" at bounding box center [405, 175] width 203 height 23
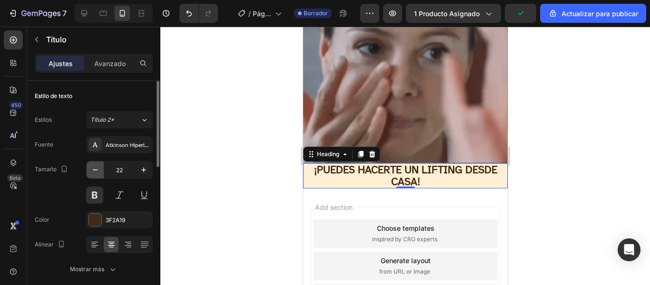
click at [94, 171] on icon "button" at bounding box center [95, 170] width 10 height 10
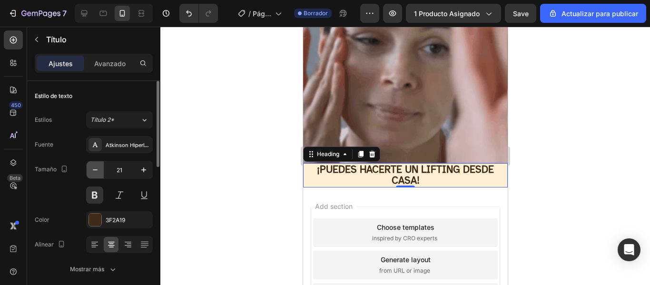
click at [94, 171] on icon "button" at bounding box center [95, 170] width 10 height 10
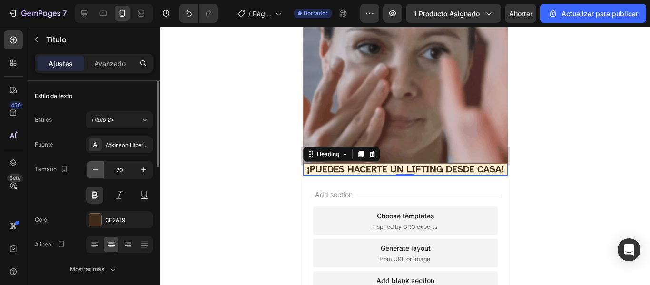
click at [94, 171] on icon "button" at bounding box center [95, 170] width 10 height 10
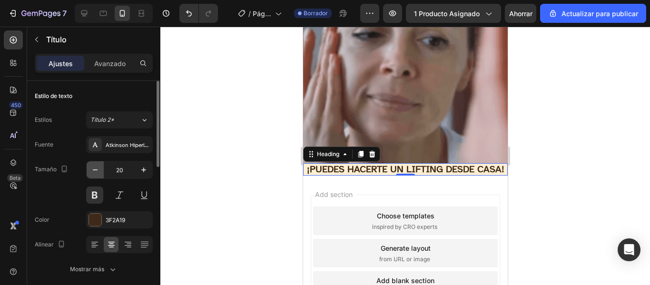
type input "19"
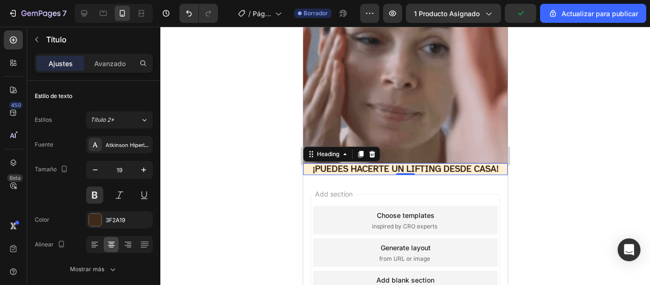
click at [265, 198] on div at bounding box center [405, 156] width 490 height 258
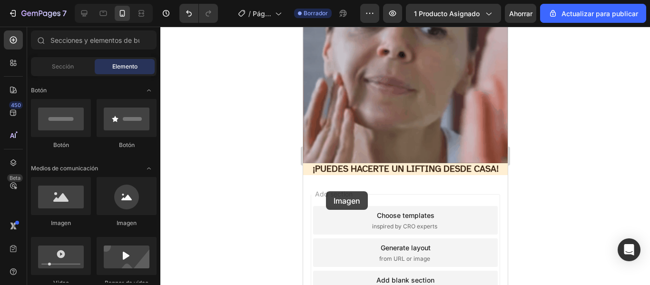
drag, startPoint x: 377, startPoint y: 221, endPoint x: 326, endPoint y: 191, distance: 59.1
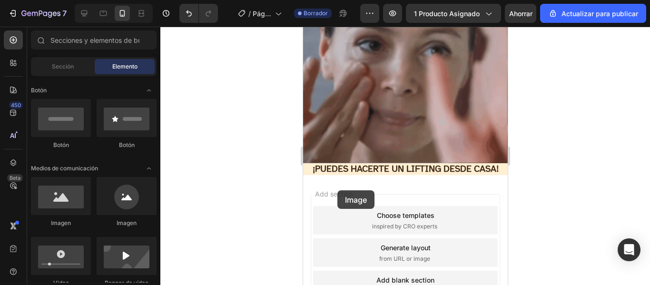
drag, startPoint x: 393, startPoint y: 231, endPoint x: 337, endPoint y: 190, distance: 68.8
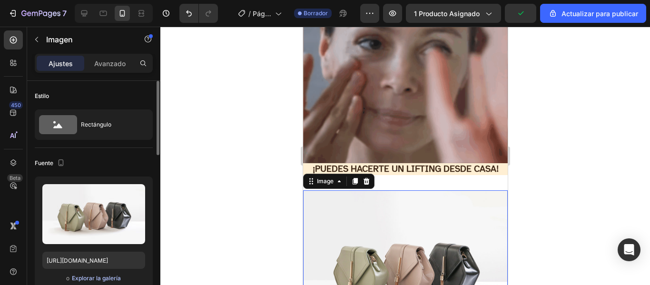
click at [90, 277] on font "Explorar la galería" at bounding box center [96, 278] width 49 height 7
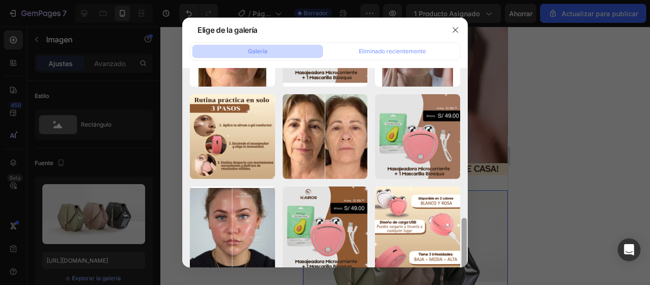
scroll to position [397, 0]
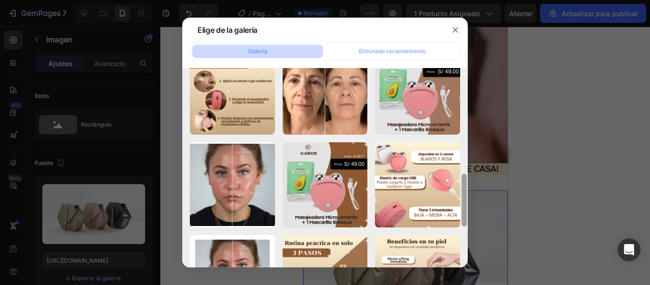
drag, startPoint x: 465, startPoint y: 111, endPoint x: 458, endPoint y: 229, distance: 118.2
click at [458, 229] on div "MASAJEADOR FACIAL (4).png 78,36 kb Imagen de WhatsApp 20...d1.jpg 31,85 kb Imag…" at bounding box center [325, 167] width 286 height 199
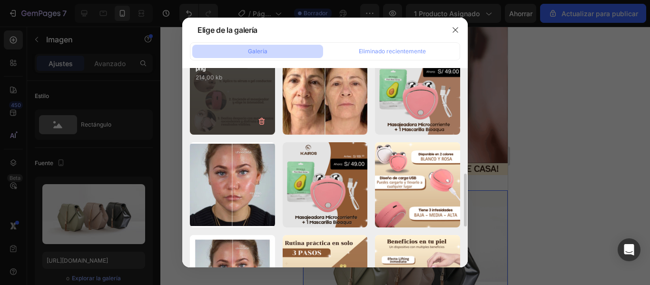
click at [239, 98] on div "MASAJEADOR FACIAL (2).png 214,00 kb" at bounding box center [232, 92] width 85 height 85
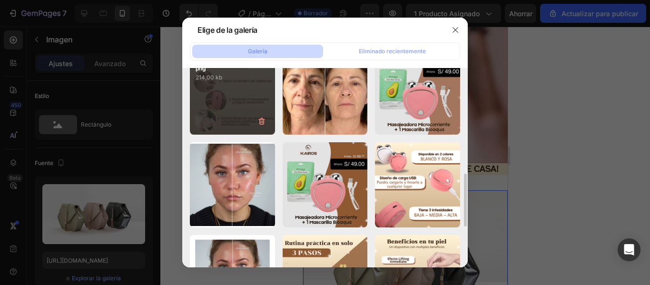
type input "https://cdn.shopify.com/s/files/1/0949/7555/7918/files/gempages_581076180480820…"
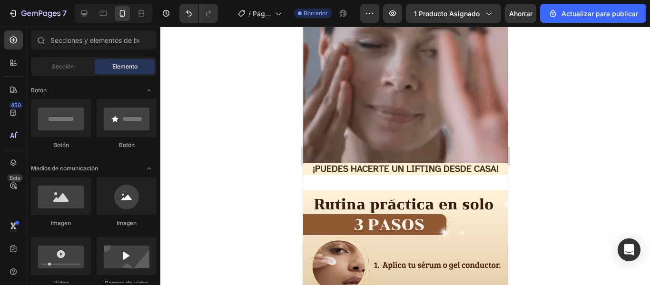
scroll to position [938, 0]
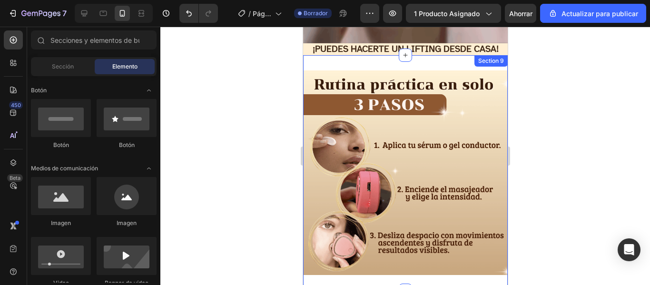
click at [421, 55] on div "Image Section 9" at bounding box center [405, 172] width 205 height 235
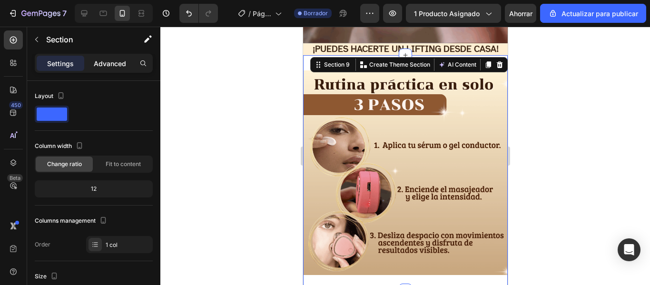
click at [103, 57] on div "Advanced" at bounding box center [110, 63] width 48 height 15
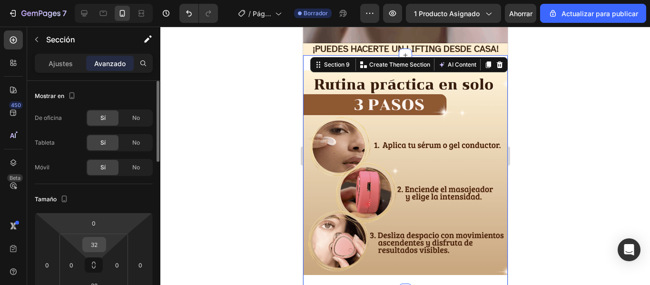
click at [94, 244] on input "32" at bounding box center [94, 245] width 19 height 14
click at [100, 244] on input "32" at bounding box center [94, 245] width 19 height 14
click at [98, 244] on input "32" at bounding box center [94, 245] width 19 height 14
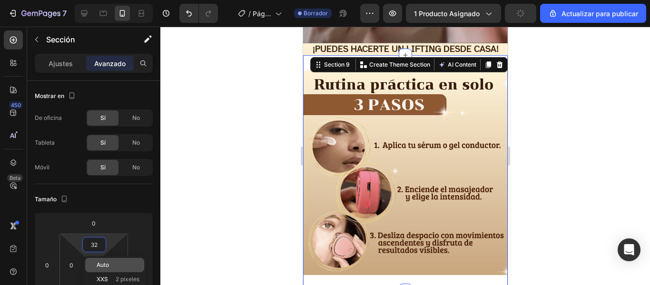
click at [101, 263] on font "Auto" at bounding box center [103, 264] width 12 height 7
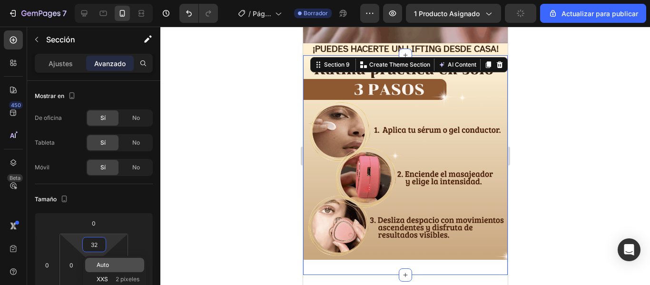
type input "Auto"
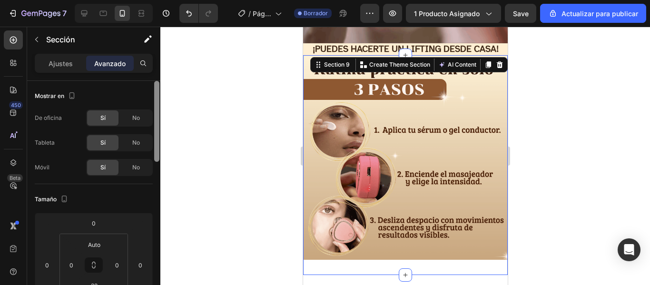
drag, startPoint x: 157, startPoint y: 152, endPoint x: 157, endPoint y: 163, distance: 11.0
click at [158, 162] on div at bounding box center [156, 121] width 5 height 81
click at [159, 162] on div at bounding box center [156, 121] width 5 height 81
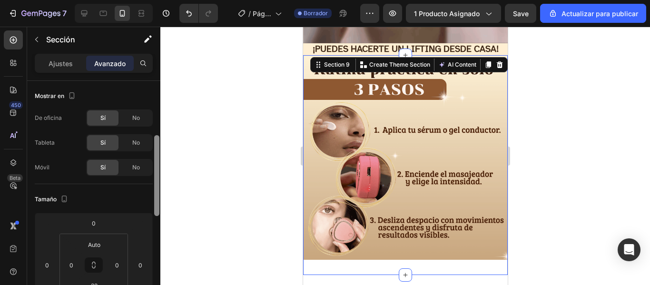
scroll to position [40, 0]
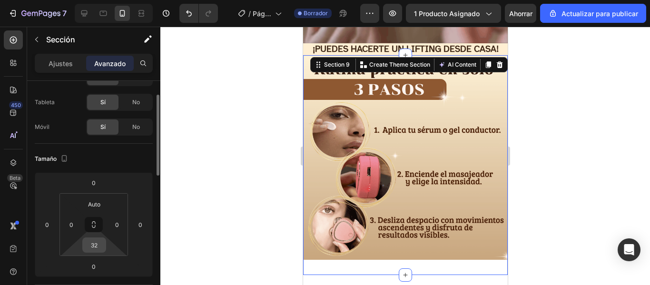
click at [97, 246] on input "32" at bounding box center [94, 245] width 19 height 14
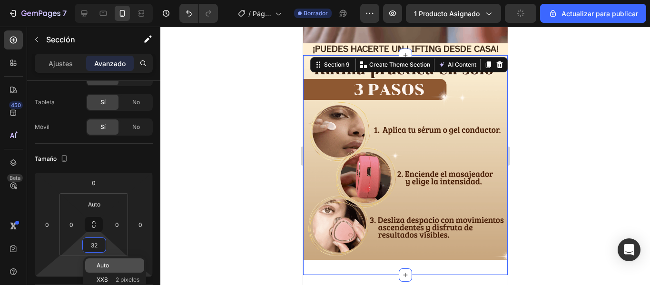
click at [109, 266] on p "Auto" at bounding box center [118, 265] width 43 height 7
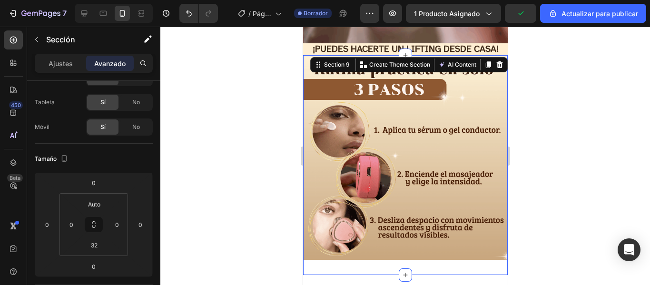
type input "Auto"
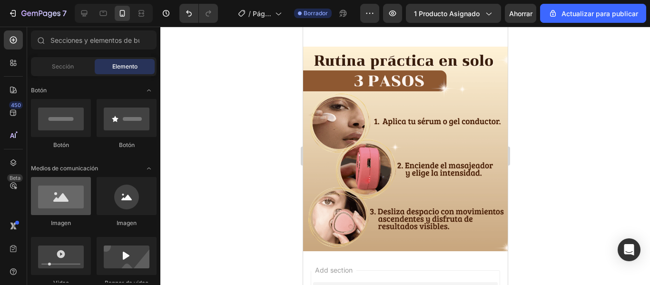
scroll to position [1083, 0]
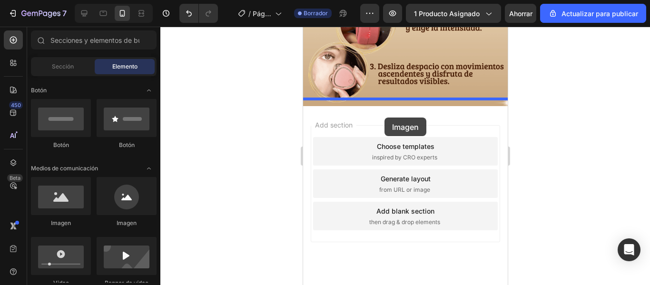
drag, startPoint x: 422, startPoint y: 220, endPoint x: 384, endPoint y: 118, distance: 109.6
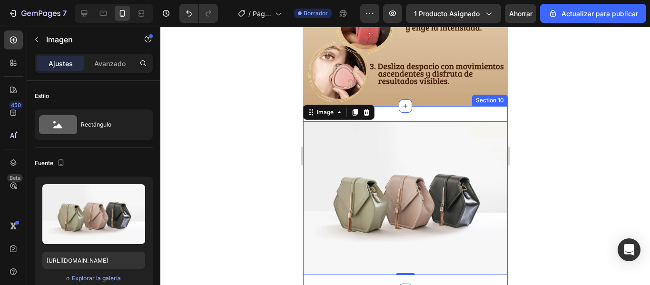
click at [405, 106] on div "Image 0 Section 10" at bounding box center [405, 198] width 205 height 184
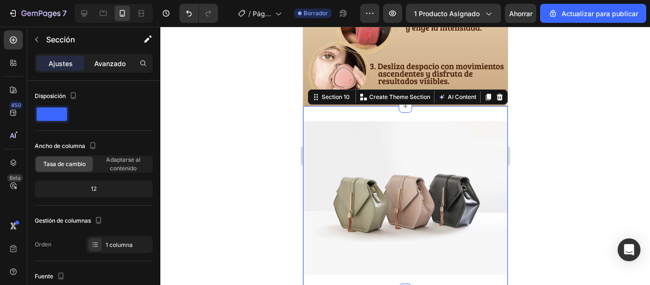
click at [110, 65] on font "Avanzado" at bounding box center [109, 64] width 31 height 8
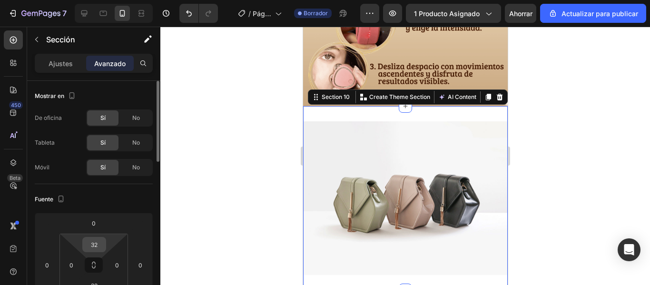
click at [98, 247] on input "32" at bounding box center [94, 245] width 19 height 14
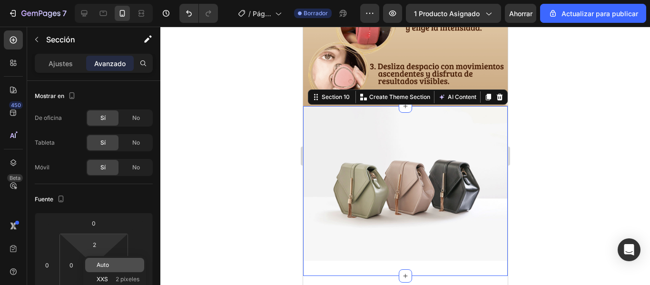
click at [105, 261] on div "Auto" at bounding box center [114, 265] width 59 height 14
type input "Auto"
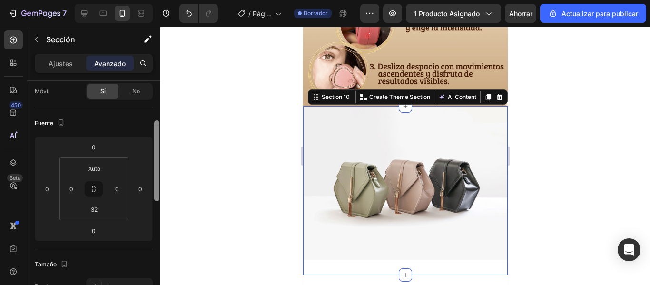
drag, startPoint x: 158, startPoint y: 133, endPoint x: 158, endPoint y: 156, distance: 22.4
click at [158, 156] on div at bounding box center [156, 160] width 5 height 81
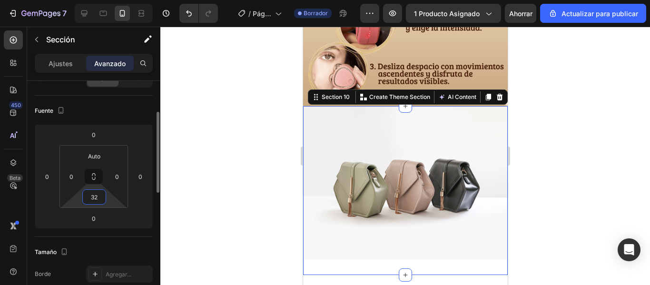
click at [100, 201] on input "32" at bounding box center [94, 197] width 19 height 14
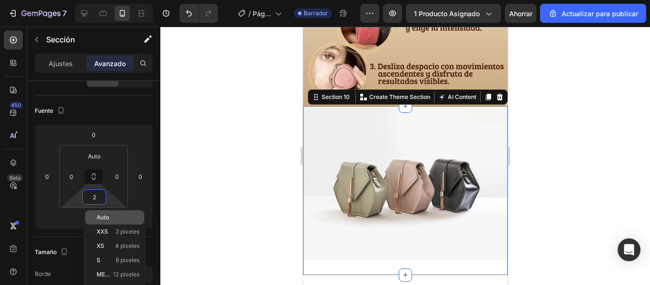
click at [105, 217] on font "Auto" at bounding box center [103, 217] width 12 height 7
type input "Auto"
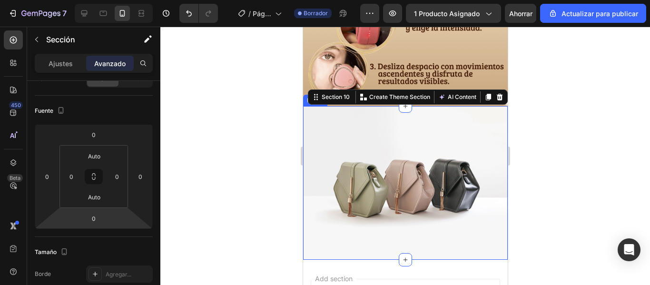
click at [353, 178] on img at bounding box center [405, 183] width 205 height 154
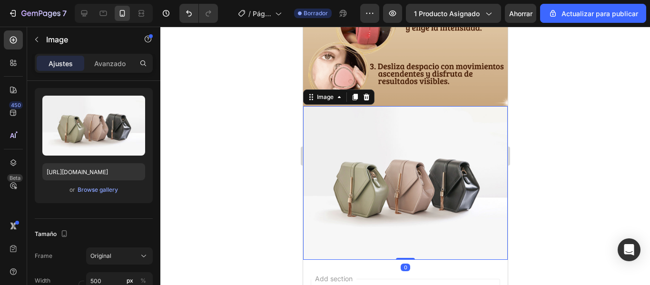
scroll to position [0, 0]
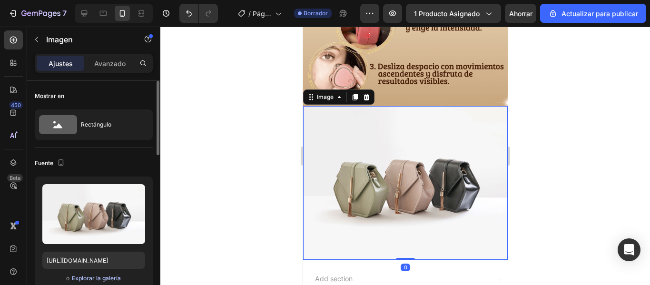
click at [91, 277] on font "Explorar la galería" at bounding box center [96, 278] width 49 height 7
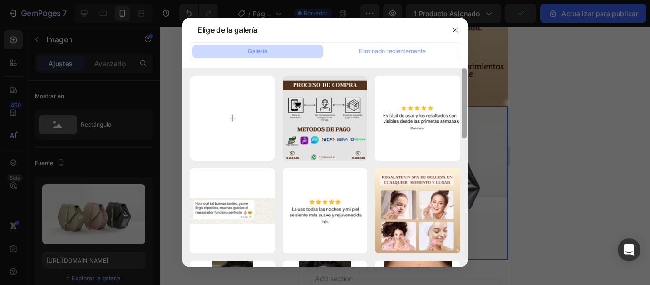
scroll to position [199, 0]
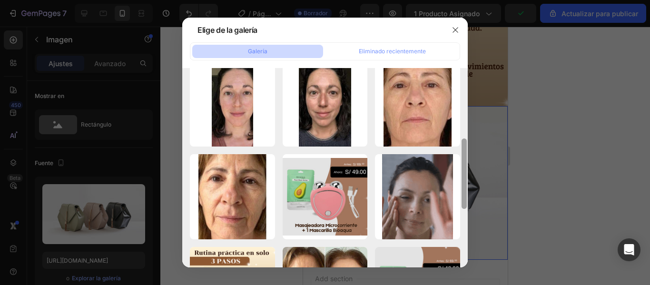
drag, startPoint x: 467, startPoint y: 82, endPoint x: 467, endPoint y: 98, distance: 15.2
click at [467, 98] on div at bounding box center [464, 167] width 7 height 199
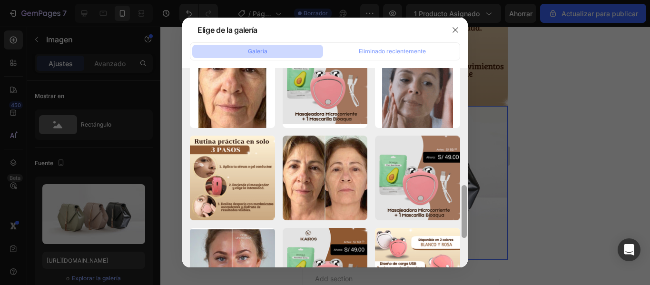
scroll to position [354, 0]
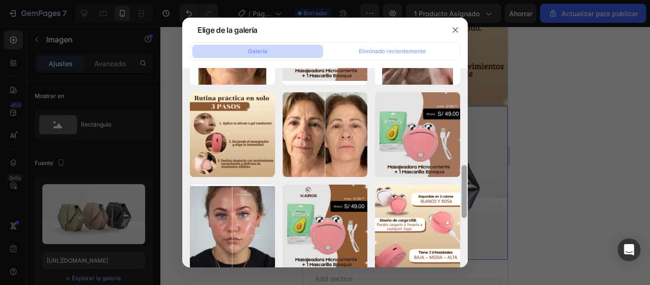
drag, startPoint x: 464, startPoint y: 149, endPoint x: 470, endPoint y: 202, distance: 53.6
click at [470, 202] on div "Elige de la galería Galería Eliminado recientemente MASAJEADOR FACIAL (4).png 7…" at bounding box center [325, 142] width 650 height 285
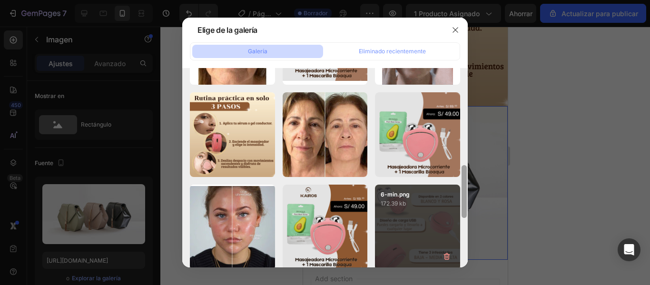
click at [423, 210] on div "6-min.png 172.39 kb" at bounding box center [417, 227] width 85 height 85
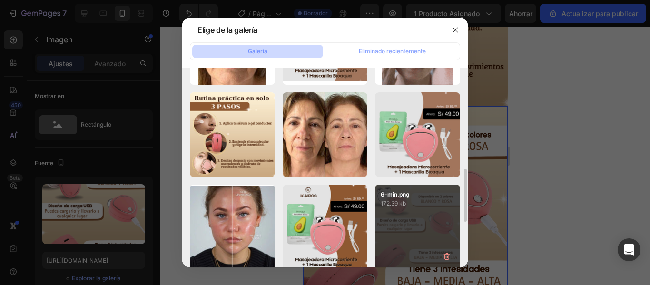
type input "https://cdn.shopify.com/s/files/1/0949/7555/7918/files/gempages_581076180480820…"
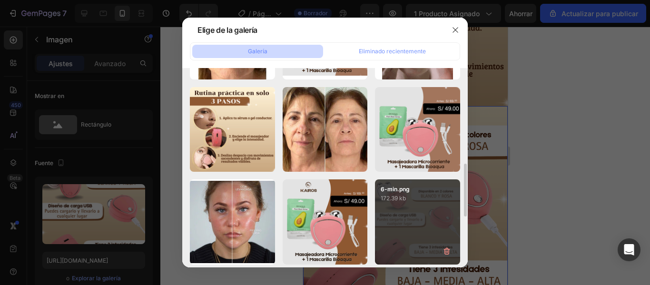
click at [423, 210] on div "6-min.png 172.39 kb" at bounding box center [417, 221] width 85 height 85
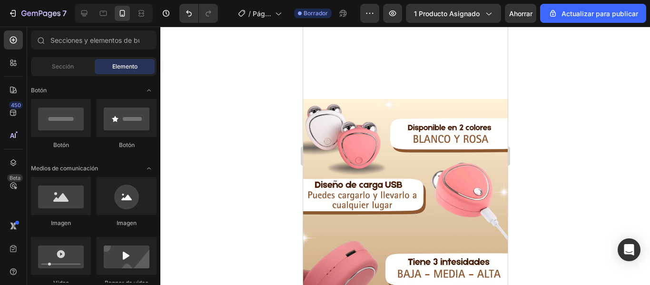
scroll to position [1297, 0]
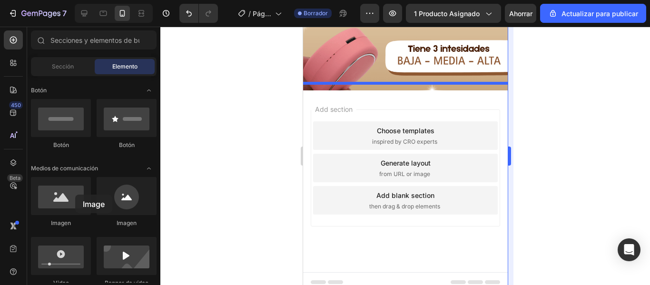
drag, startPoint x: 71, startPoint y: 209, endPoint x: 508, endPoint y: 222, distance: 436.7
click at [65, 195] on div at bounding box center [61, 196] width 60 height 38
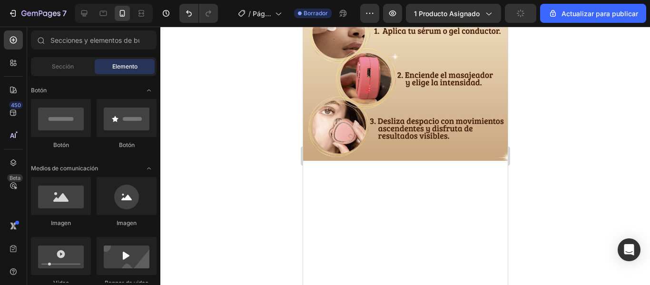
scroll to position [870, 0]
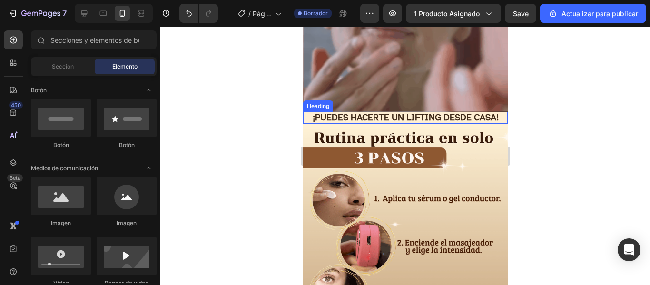
click at [466, 112] on h2 "¡PUEDES HACERTE UN LIFTING DESDE CASA!" at bounding box center [405, 118] width 205 height 12
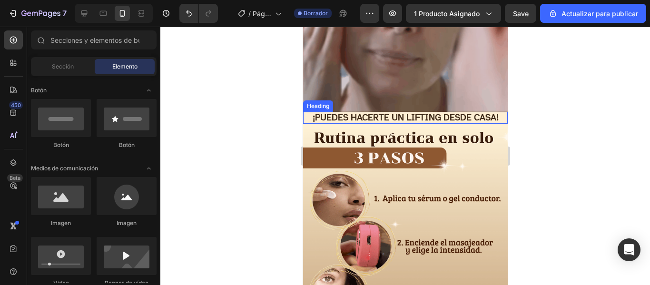
click at [459, 112] on h2 "¡PUEDES HACERTE UN LIFTING DESDE CASA!" at bounding box center [405, 118] width 205 height 12
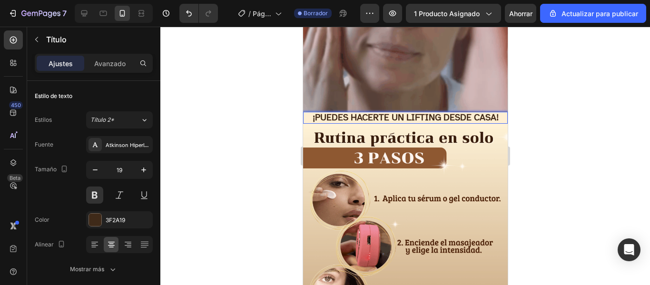
click at [420, 113] on p "¡PUEDES HACERTE UN LIFTING DESDE CASA!" at bounding box center [405, 118] width 203 height 10
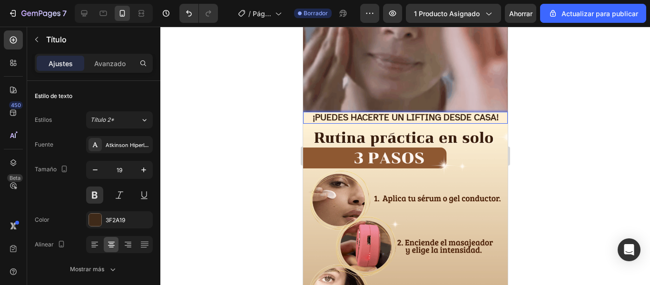
click at [499, 112] on h2 "¡PUEDES HACERTE UN LIFTING DESDE CASA!" at bounding box center [405, 118] width 205 height 12
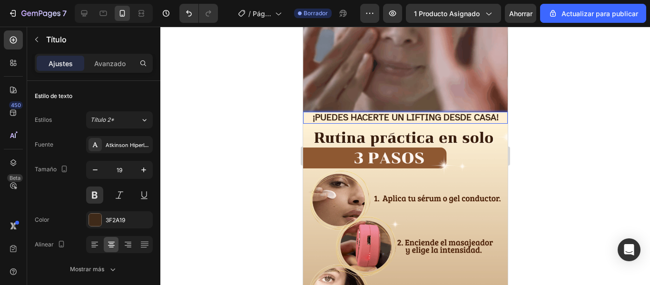
click at [448, 115] on h2 "¡PUEDES HACERTE UN LIFTING DESDE CASA!" at bounding box center [405, 118] width 205 height 12
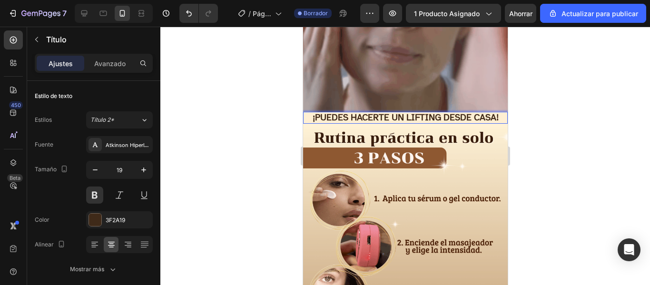
click at [447, 113] on p "¡PUEDES HACERTE UN LIFTING DESDE CASA!" at bounding box center [405, 118] width 203 height 10
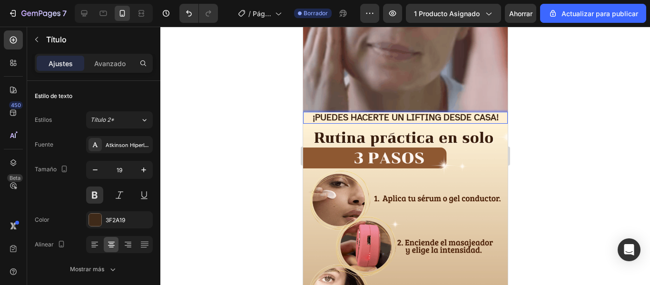
click at [541, 110] on div at bounding box center [405, 156] width 490 height 258
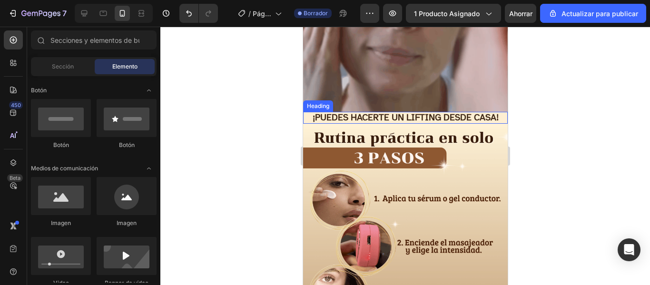
click at [478, 113] on p "¡PUEDES HACERTE UN LIFTING DESDE CASA!" at bounding box center [405, 118] width 203 height 10
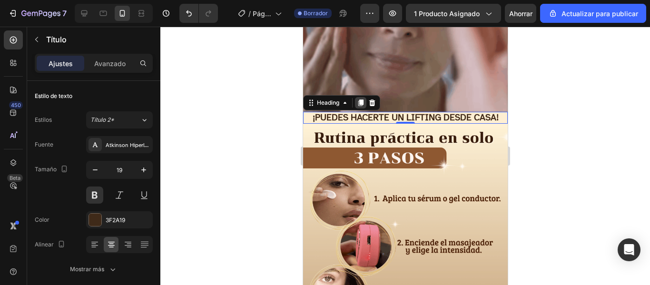
click at [361, 100] on icon at bounding box center [360, 103] width 5 height 7
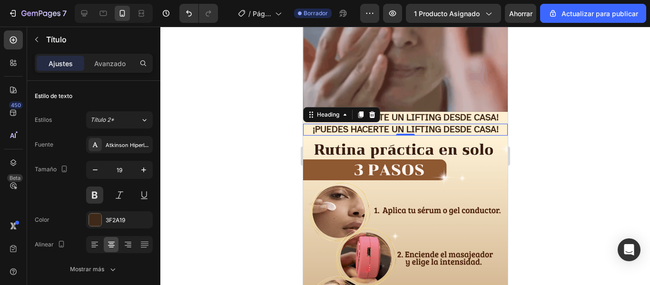
drag, startPoint x: 466, startPoint y: 120, endPoint x: 465, endPoint y: 215, distance: 95.2
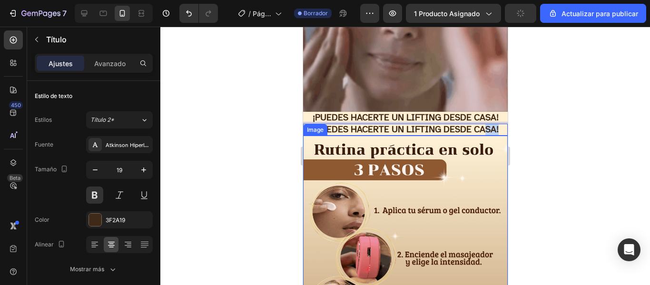
drag, startPoint x: 479, startPoint y: 120, endPoint x: 538, endPoint y: 224, distance: 119.0
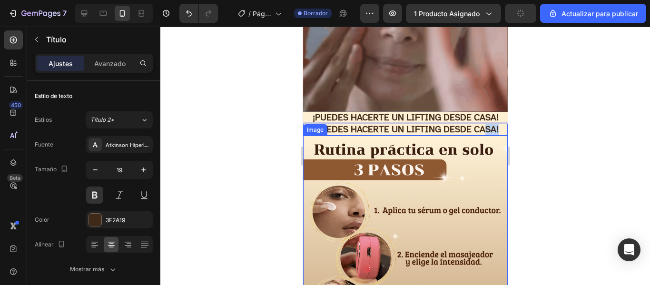
click at [507, 224] on html "iPhone 15 Pro Max ( 430 px) iPhone 13 Mini iPhone 13 Pro iPhone 11 Pro Max iPho…" at bounding box center [405, 37] width 205 height 1761
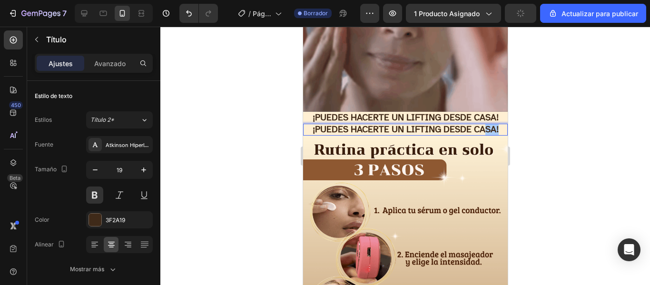
click at [548, 218] on div at bounding box center [405, 156] width 490 height 258
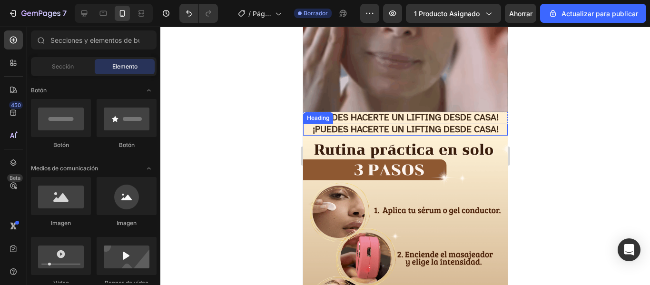
click at [452, 125] on p "¡PUEDES HACERTE UN LIFTING DESDE CASA!" at bounding box center [405, 130] width 203 height 10
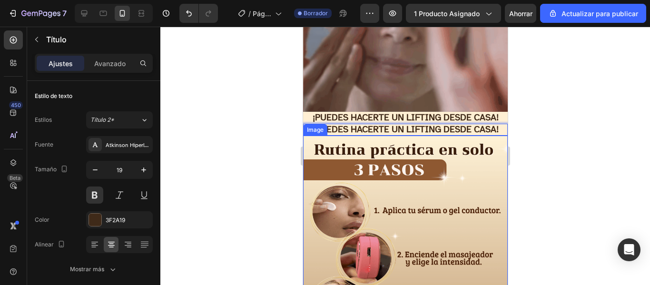
drag, startPoint x: 494, startPoint y: 119, endPoint x: 486, endPoint y: 156, distance: 37.5
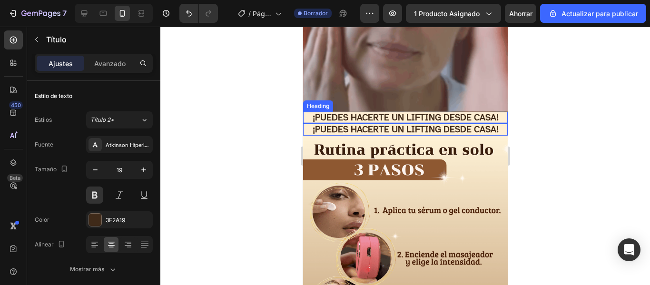
click at [493, 113] on p "¡PUEDES HACERTE UN LIFTING DESDE CASA!" at bounding box center [405, 118] width 203 height 10
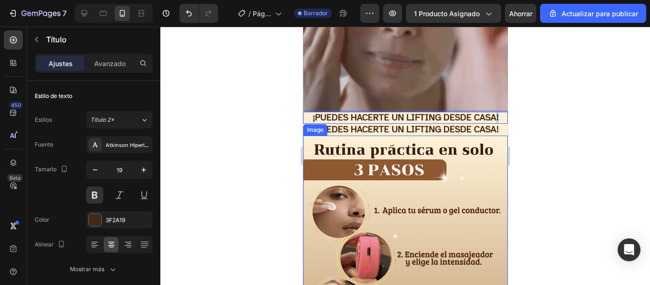
drag, startPoint x: 493, startPoint y: 113, endPoint x: 494, endPoint y: 163, distance: 49.5
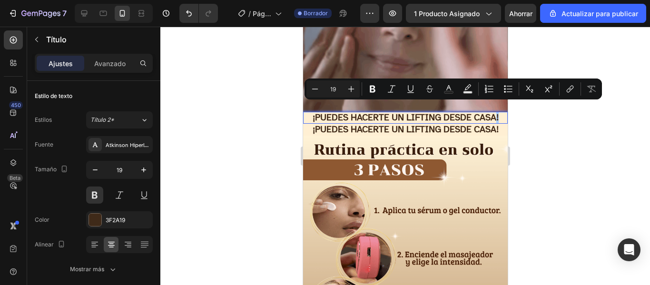
drag, startPoint x: 542, startPoint y: 114, endPoint x: 17, endPoint y: 90, distance: 526.1
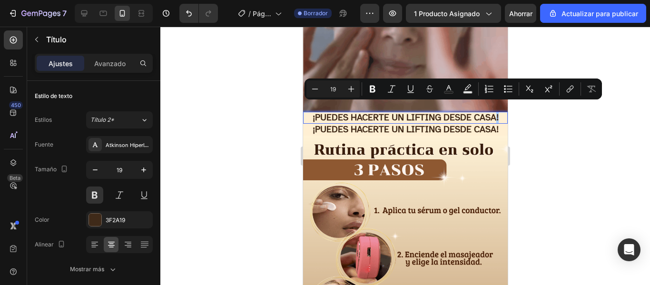
click at [542, 114] on div at bounding box center [405, 156] width 490 height 258
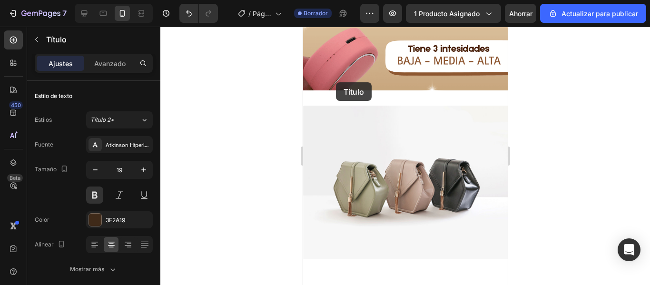
scroll to position [1351, 0]
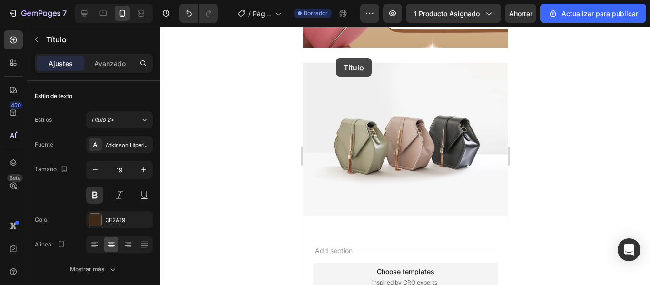
drag, startPoint x: 318, startPoint y: 115, endPoint x: 336, endPoint y: 58, distance: 59.9
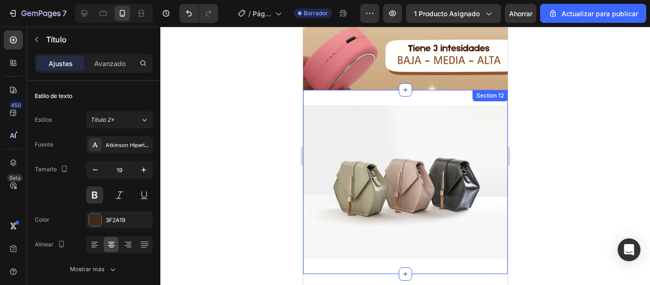
scroll to position [1402, 0]
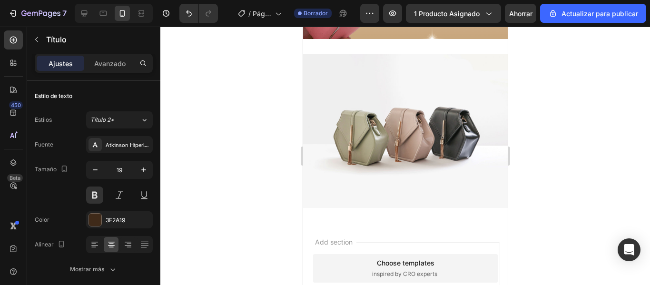
drag, startPoint x: 527, startPoint y: 124, endPoint x: 191, endPoint y: 219, distance: 349.4
click at [527, 124] on div at bounding box center [405, 156] width 490 height 258
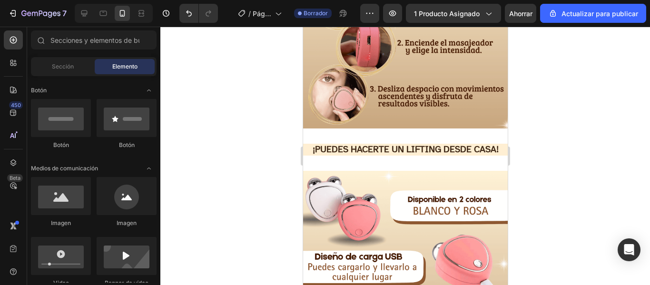
scroll to position [851, 0]
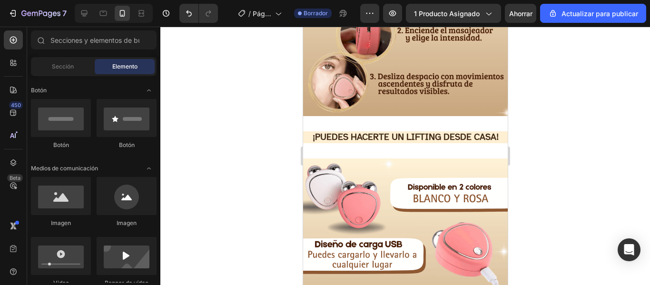
drag, startPoint x: 505, startPoint y: 194, endPoint x: 811, endPoint y: 191, distance: 306.6
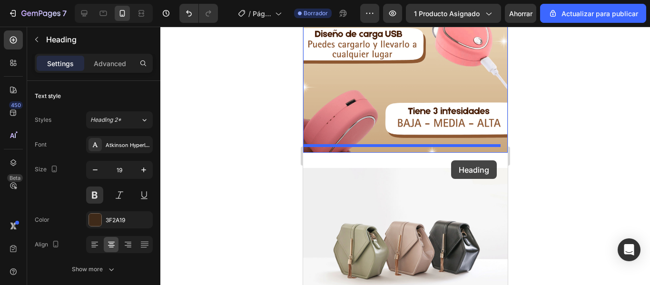
scroll to position [1100, 0]
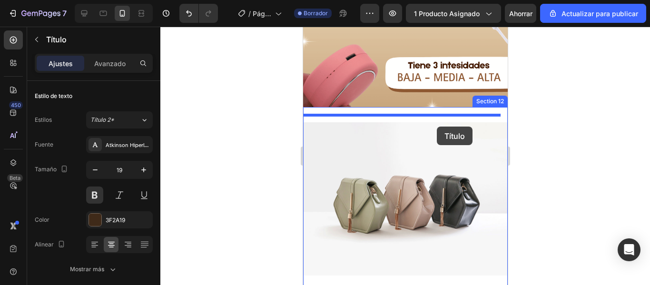
drag, startPoint x: 451, startPoint y: 271, endPoint x: 437, endPoint y: 127, distance: 145.4
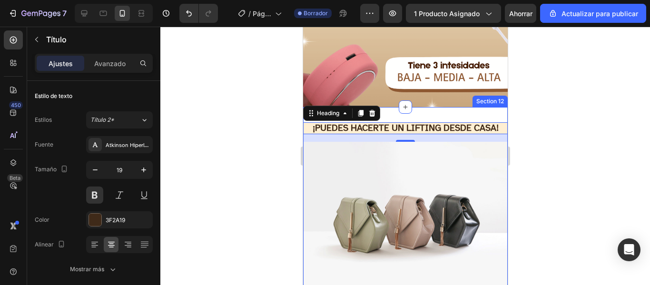
click at [437, 111] on div "¡PUEDES HACERTE UN LIFTING DESDE CASA! Heading 16 Image Section 12" at bounding box center [405, 208] width 205 height 203
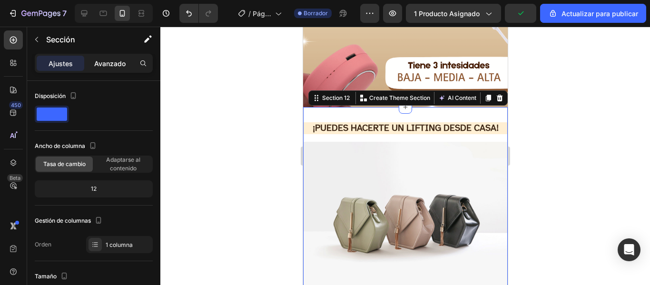
click at [115, 64] on font "Avanzado" at bounding box center [109, 64] width 31 height 8
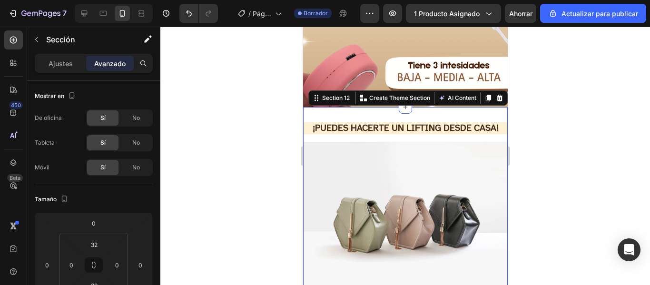
click at [343, 107] on div "¡PUEDES HACERTE UN LIFTING DESDE CASA! Heading Image Section 12 You can create …" at bounding box center [405, 208] width 205 height 203
click at [99, 244] on input "32" at bounding box center [94, 245] width 19 height 14
click at [102, 266] on font "Auto" at bounding box center [103, 264] width 12 height 7
type input "Auto"
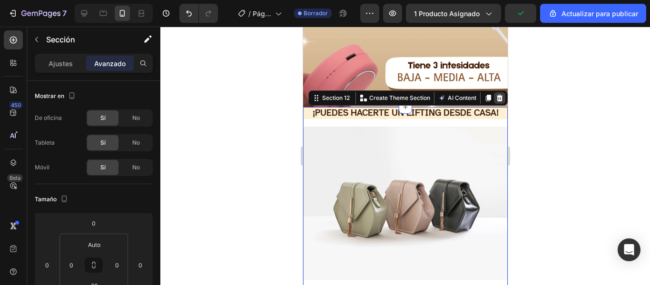
click at [496, 94] on icon at bounding box center [500, 98] width 8 height 8
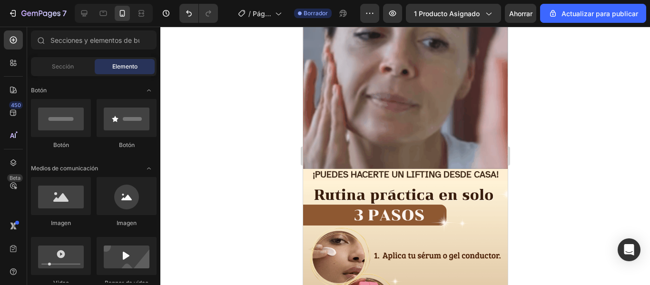
scroll to position [593, 0]
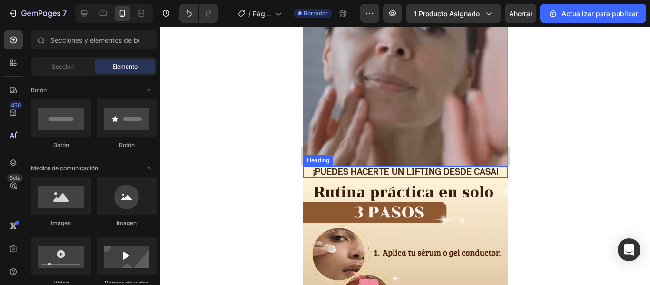
click at [476, 166] on h2 "¡PUEDES HACERTE UN LIFTING DESDE CASA!" at bounding box center [405, 172] width 205 height 12
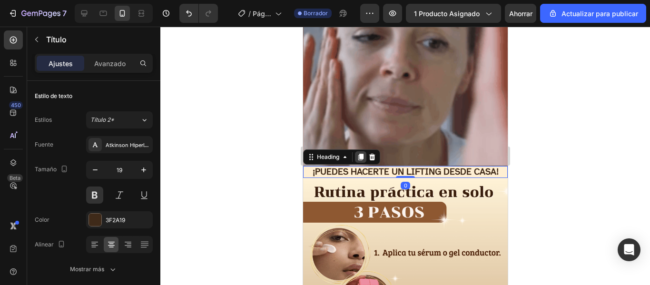
click at [360, 154] on icon at bounding box center [360, 157] width 5 height 7
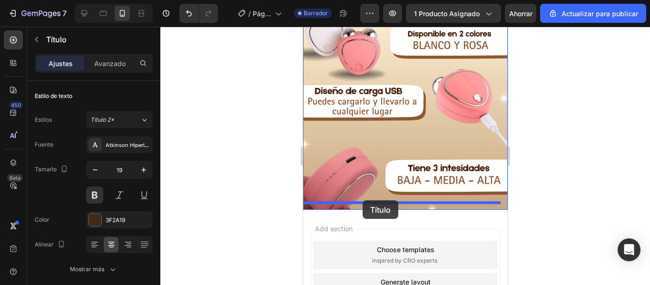
scroll to position [1033, 0]
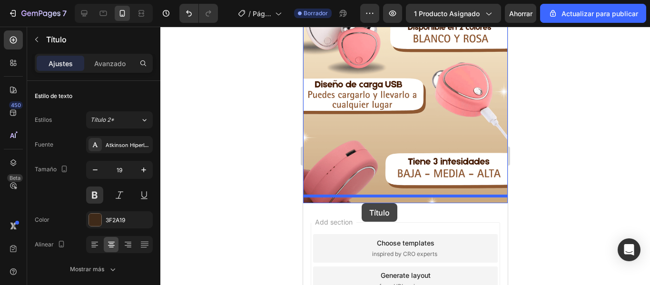
drag, startPoint x: 346, startPoint y: 184, endPoint x: 361, endPoint y: 203, distance: 24.7
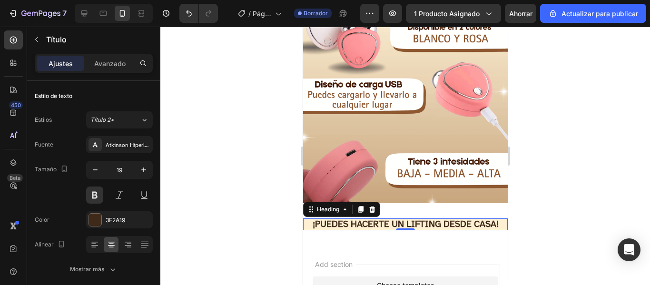
scroll to position [855, 0]
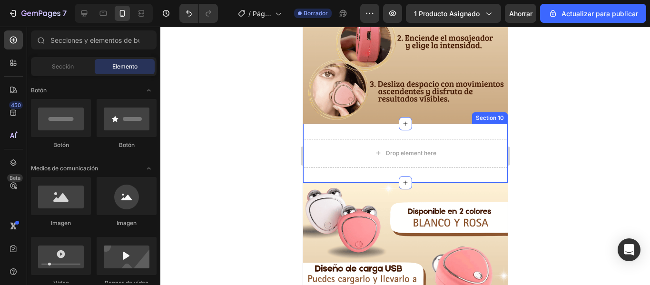
click at [463, 124] on div "Drop element here Section 10" at bounding box center [405, 153] width 205 height 59
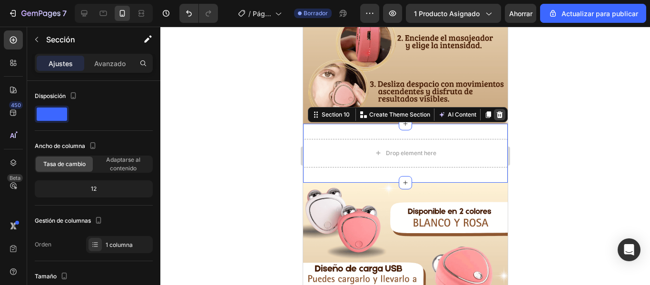
click at [497, 111] on icon at bounding box center [500, 114] width 6 height 7
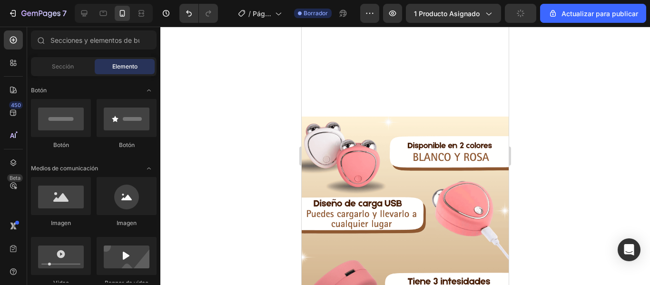
scroll to position [1033, 0]
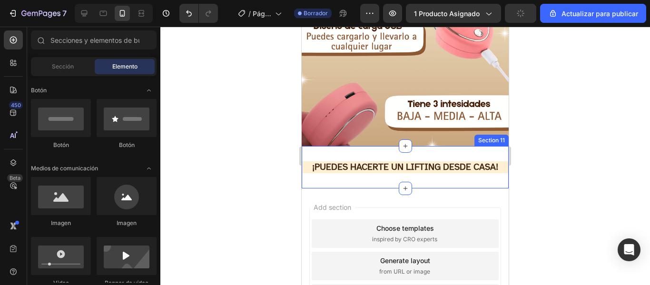
click at [461, 152] on div "¡PUEDES HACERTE UN LIFTING DESDE CASA! Heading Section 11" at bounding box center [405, 167] width 207 height 42
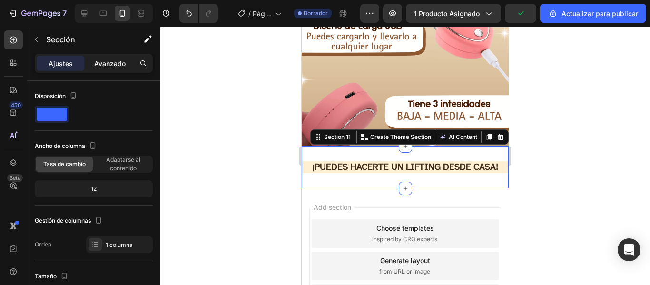
click at [116, 64] on font "Avanzado" at bounding box center [109, 64] width 31 height 8
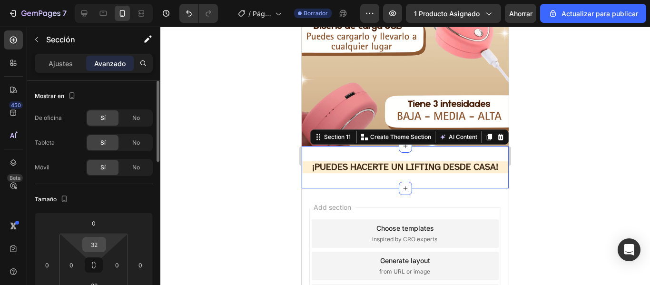
click at [98, 246] on input "32" at bounding box center [94, 245] width 19 height 14
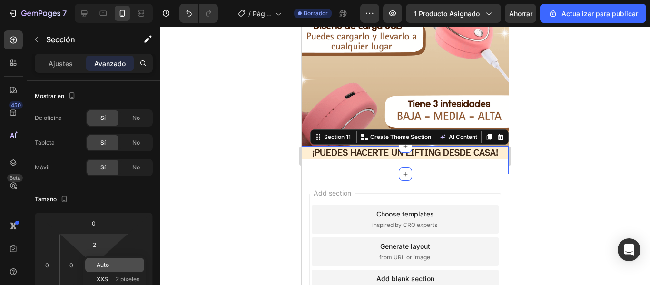
click at [108, 269] on div "Auto" at bounding box center [114, 265] width 59 height 14
type input "Auto"
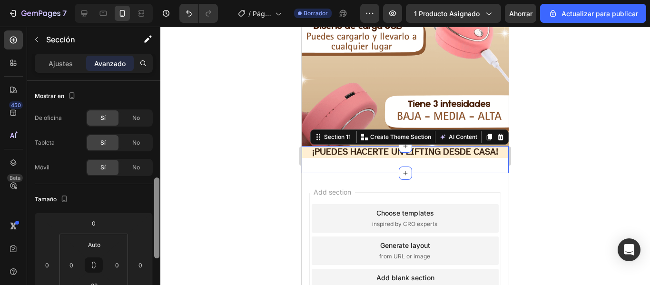
drag, startPoint x: 159, startPoint y: 119, endPoint x: 160, endPoint y: 146, distance: 26.7
click at [160, 153] on div at bounding box center [156, 268] width 7 height 231
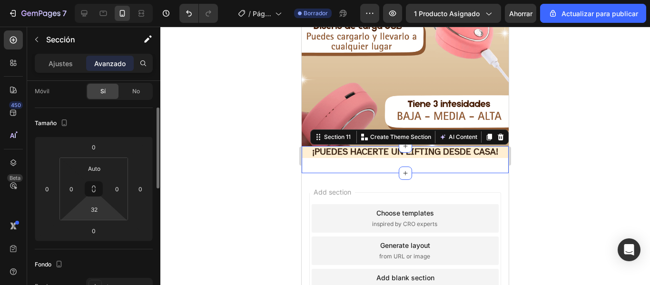
click at [101, 0] on html "7 / Página del producto - 26 de agosto, 18:46:36 Borrador Avance 1 producto asi…" at bounding box center [325, 0] width 650 height 0
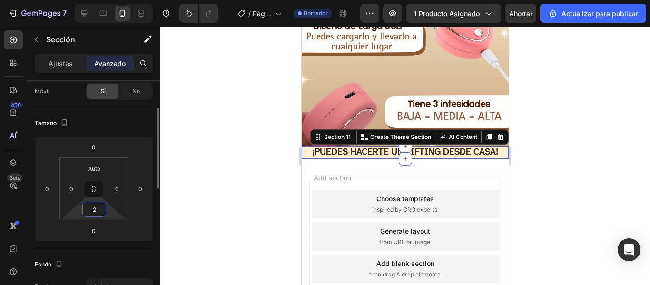
click at [100, 213] on input "2" at bounding box center [94, 209] width 19 height 14
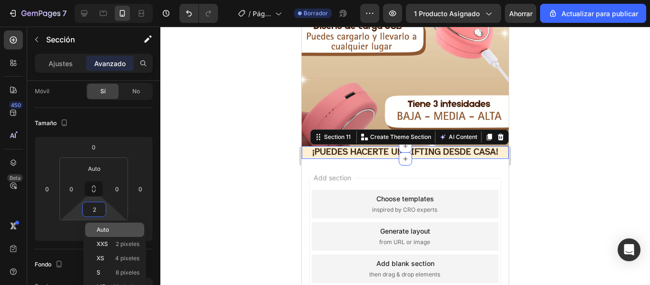
click at [108, 228] on font "Auto" at bounding box center [103, 229] width 12 height 7
type input "Auto"
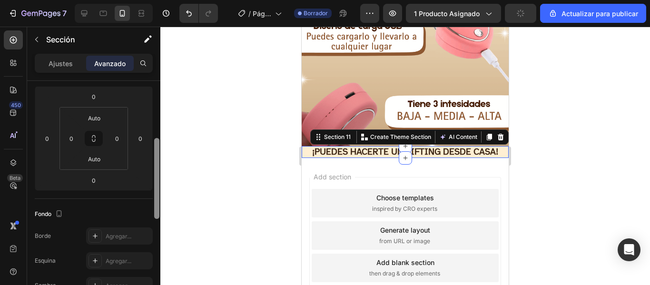
scroll to position [136, 0]
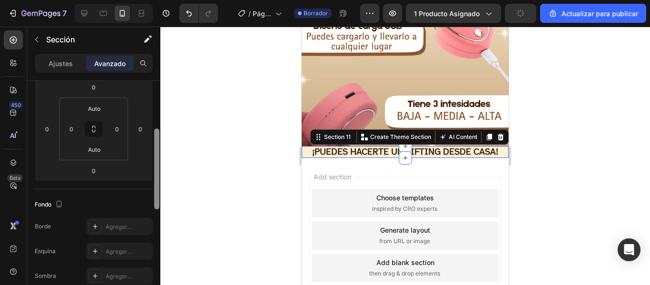
drag, startPoint x: 159, startPoint y: 118, endPoint x: 160, endPoint y: 138, distance: 20.5
click at [160, 138] on div at bounding box center [156, 196] width 7 height 231
click at [432, 146] on h2 "¡PUEDES HACERTE UN LIFTING DESDE CASA!" at bounding box center [405, 152] width 207 height 12
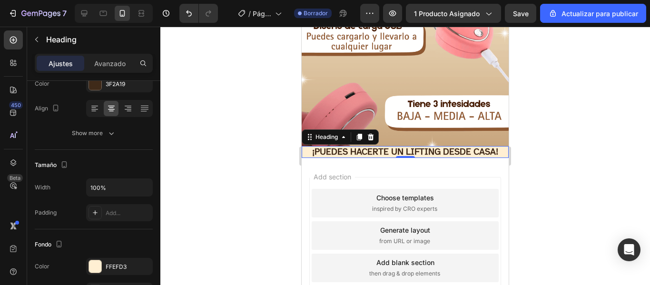
scroll to position [0, 0]
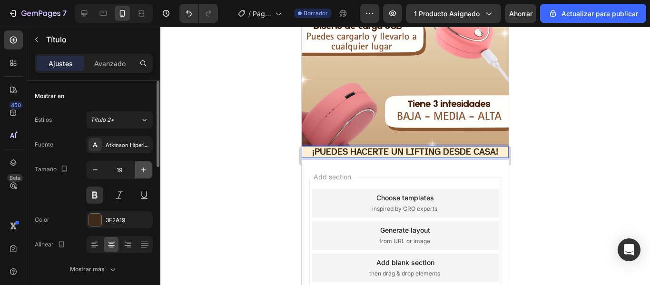
scroll to position [1033, 0]
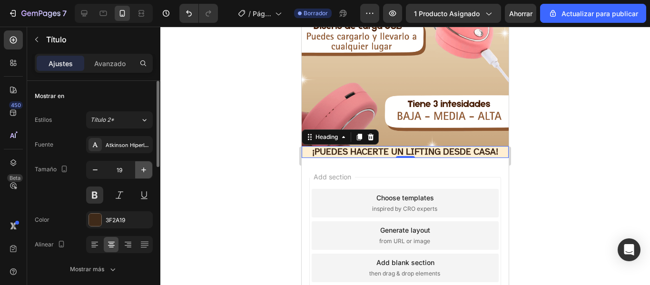
click at [142, 169] on icon "button" at bounding box center [144, 170] width 10 height 10
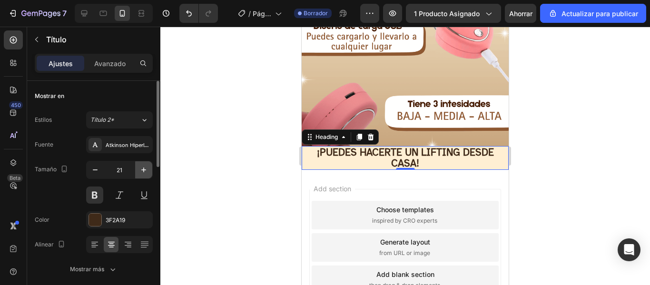
click at [142, 169] on icon "button" at bounding box center [144, 170] width 10 height 10
type input "22"
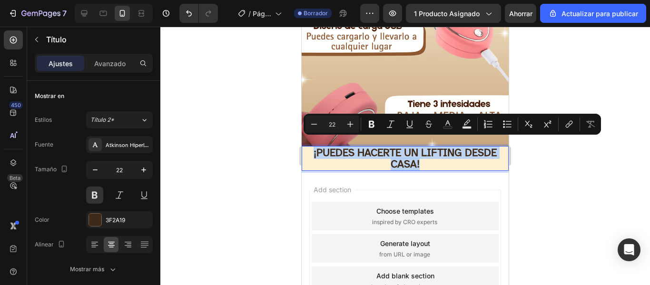
drag, startPoint x: 416, startPoint y: 152, endPoint x: 308, endPoint y: 140, distance: 108.7
click at [308, 147] on p "¡PUEDES HACERTE UN LIFTING DESDE CASA!" at bounding box center [405, 158] width 205 height 23
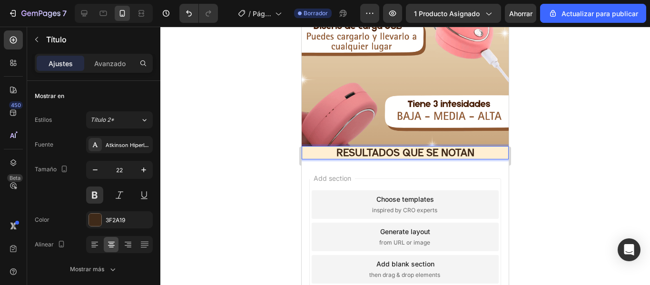
click at [350, 173] on span "Add section" at bounding box center [332, 178] width 45 height 10
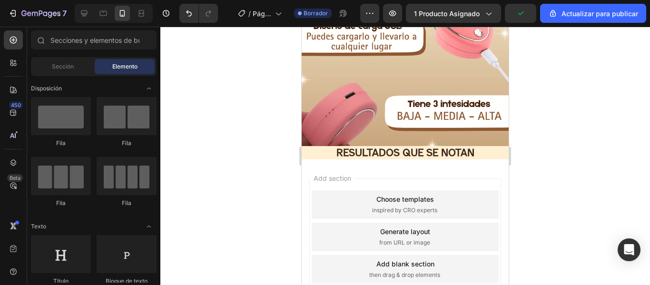
click at [270, 169] on div at bounding box center [405, 156] width 490 height 258
drag, startPoint x: 375, startPoint y: 221, endPoint x: 341, endPoint y: 174, distance: 58.0
drag, startPoint x: 379, startPoint y: 220, endPoint x: 325, endPoint y: 166, distance: 76.4
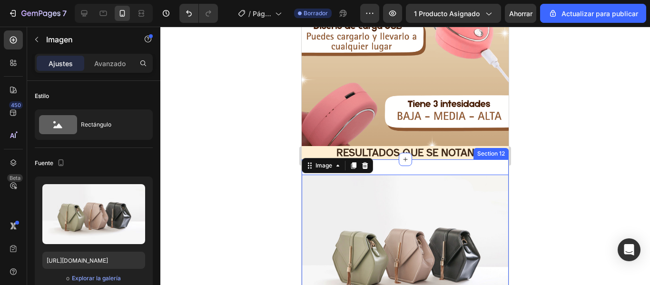
click at [415, 163] on div "Image 0 Section 12" at bounding box center [405, 252] width 207 height 186
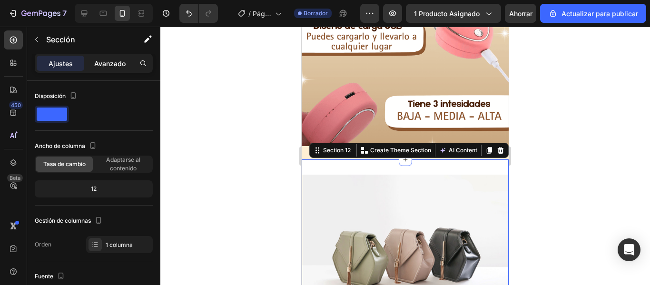
click at [105, 56] on div "Avanzado" at bounding box center [110, 63] width 48 height 15
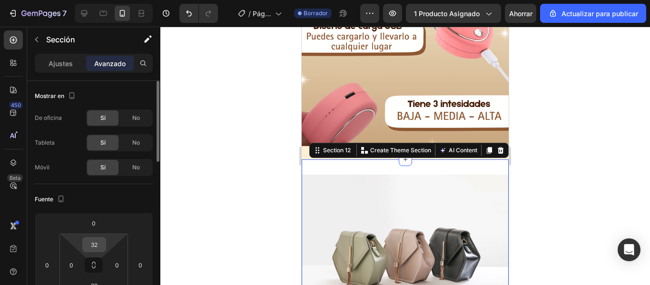
drag, startPoint x: 100, startPoint y: 253, endPoint x: 97, endPoint y: 245, distance: 9.0
click at [99, 0] on html "7 / Página del producto - 26 de agosto, 18:46:36 Borrador Avance 1 producto asi…" at bounding box center [325, 0] width 650 height 0
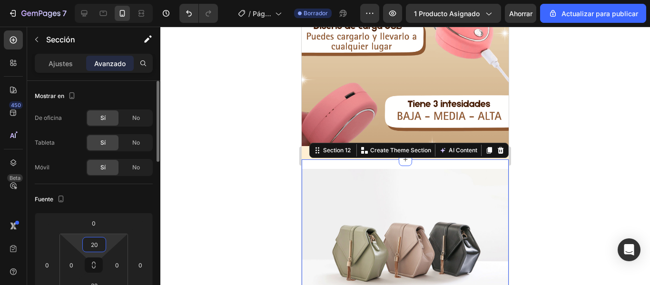
click at [95, 243] on input "20" at bounding box center [94, 245] width 19 height 14
click at [106, 264] on font "Auto" at bounding box center [103, 264] width 12 height 7
type input "Auto"
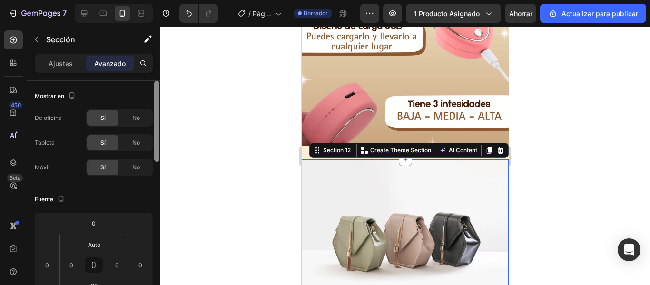
drag, startPoint x: 157, startPoint y: 134, endPoint x: 159, endPoint y: 155, distance: 20.6
click at [160, 0] on div "7 / Página del producto - 26 de agosto, 18:46:36 Borrador Avance 1 producto asi…" at bounding box center [325, 0] width 650 height 0
click at [161, 0] on div "7 / Página del producto - 26 de agosto, 18:46:36 Borrador Avance 1 producto asi…" at bounding box center [325, 0] width 650 height 0
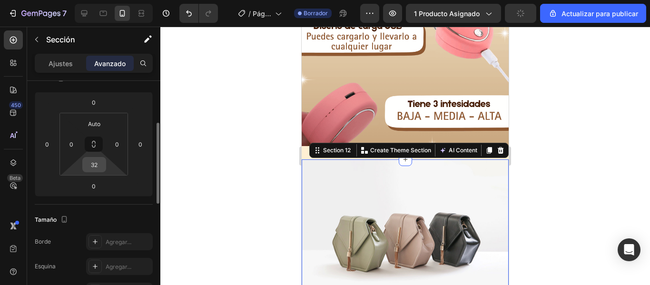
click at [97, 169] on input "32" at bounding box center [94, 165] width 19 height 14
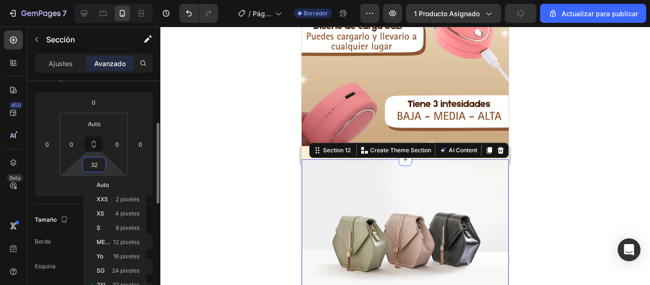
click at [97, 169] on input "32" at bounding box center [94, 165] width 19 height 14
click at [99, 169] on input "32" at bounding box center [94, 165] width 19 height 14
click at [111, 189] on div "Auto" at bounding box center [114, 185] width 59 height 14
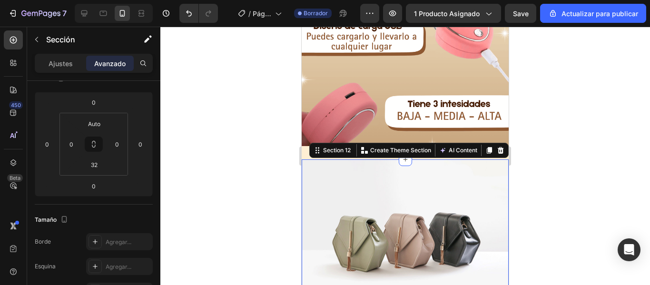
type input "Auto"
drag, startPoint x: 156, startPoint y: 136, endPoint x: 160, endPoint y: 64, distance: 72.0
click at [160, 0] on div "7 / Página del producto - 26 de agosto, 18:46:36 Borrador Avance 1 producto asi…" at bounding box center [325, 0] width 650 height 0
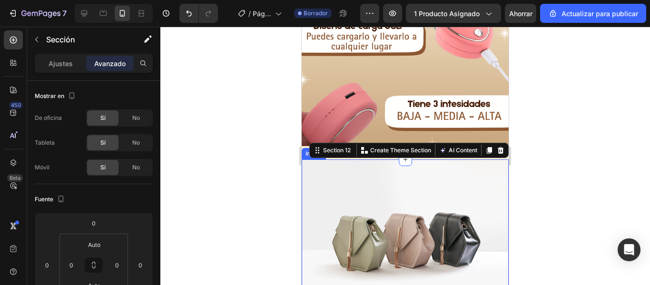
drag, startPoint x: 372, startPoint y: 90, endPoint x: 337, endPoint y: 195, distance: 110.6
click at [337, 195] on img at bounding box center [405, 236] width 207 height 155
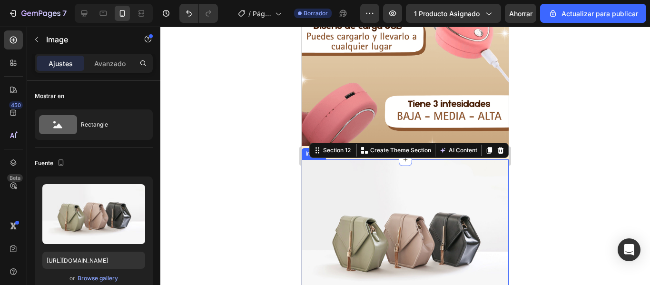
click at [70, 63] on font "Ajustes" at bounding box center [61, 64] width 24 height 8
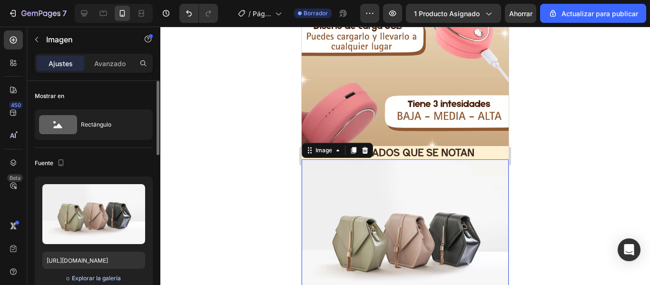
click at [92, 278] on font "Explorar la galería" at bounding box center [96, 278] width 49 height 7
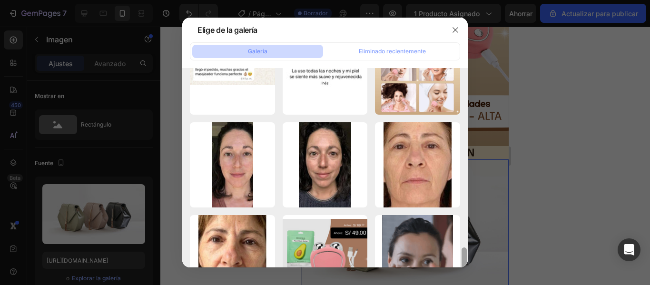
scroll to position [235, 0]
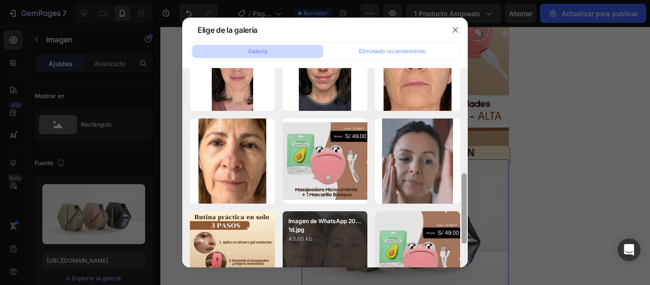
drag, startPoint x: 466, startPoint y: 101, endPoint x: 342, endPoint y: 226, distance: 175.7
click at [462, 190] on div at bounding box center [464, 208] width 5 height 70
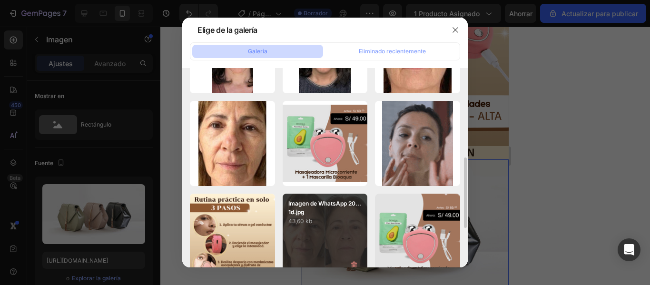
click at [336, 224] on p "43,60 kb" at bounding box center [325, 222] width 74 height 10
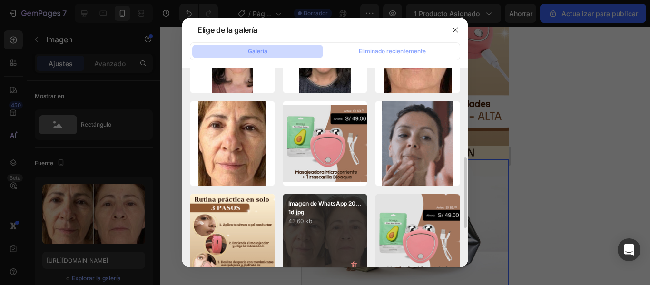
click at [343, 228] on div "Imagen de WhatsApp 20...1d.jpg 43,60 kb" at bounding box center [325, 236] width 85 height 85
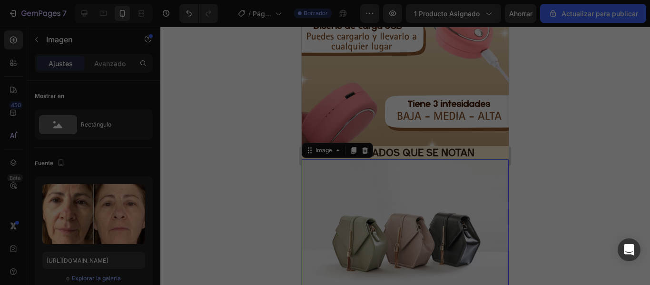
type input "https://cdn.shopify.com/s/files/1/0949/7555/7918/files/gempages_581076180480820…"
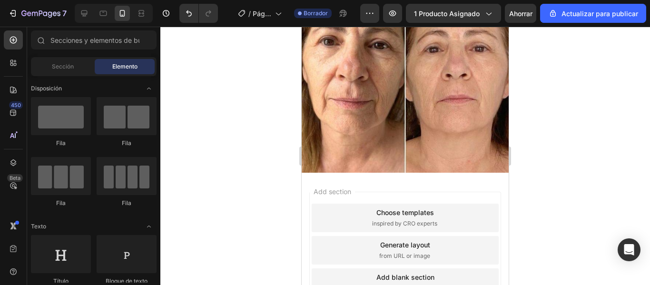
scroll to position [1001, 0]
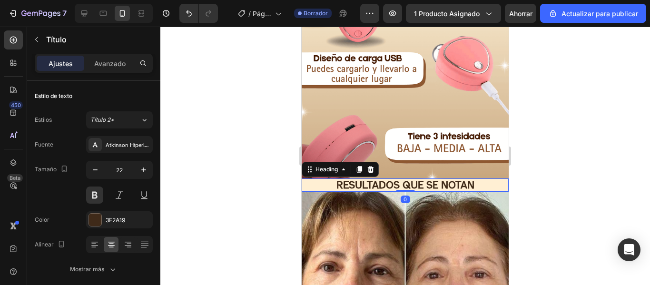
click at [477, 179] on h2 "RESULTADOS QUE SE NOTAN" at bounding box center [405, 185] width 207 height 13
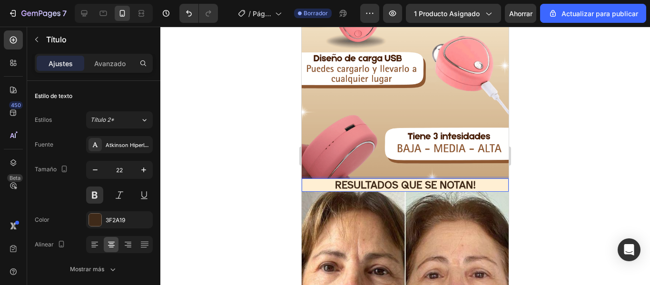
click at [334, 179] on p "RESULTADOS QUE SE NOTAN!" at bounding box center [405, 184] width 205 height 11
click at [484, 179] on p "¡RESULTADOS QUE SE NOTAN!" at bounding box center [405, 184] width 205 height 11
click at [217, 173] on div at bounding box center [405, 156] width 490 height 258
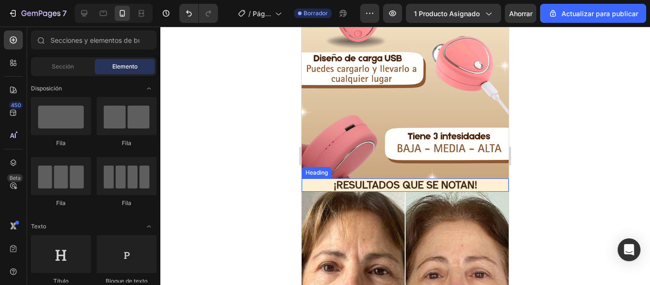
click at [264, 188] on div at bounding box center [405, 156] width 490 height 258
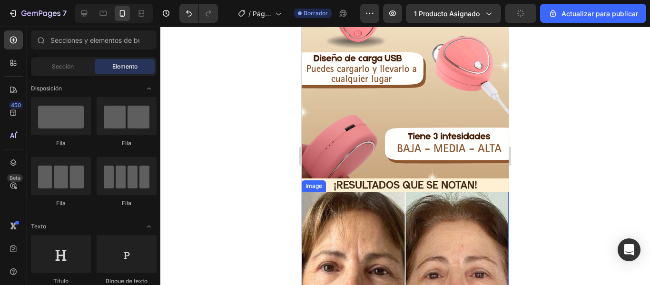
click at [313, 182] on div "Image" at bounding box center [314, 186] width 20 height 9
click at [358, 181] on p "¡RESULTADOS QUE SE NOTAN!" at bounding box center [405, 184] width 205 height 11
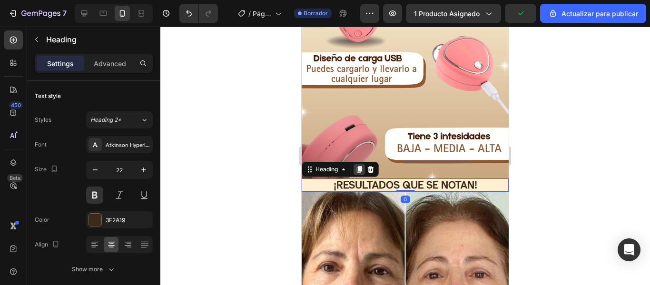
click at [359, 166] on icon at bounding box center [359, 169] width 5 height 7
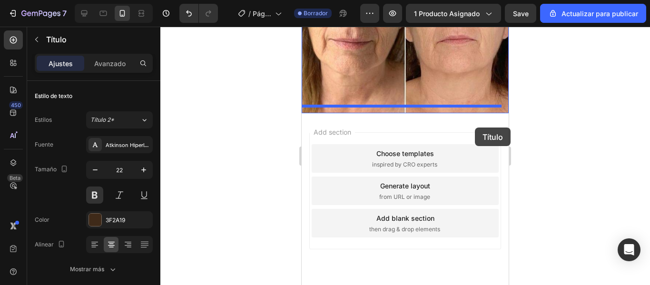
scroll to position [1315, 0]
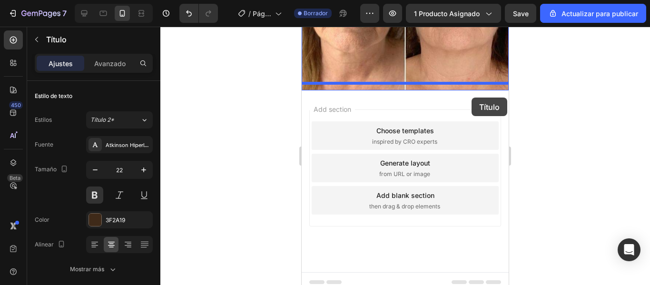
drag, startPoint x: 478, startPoint y: 188, endPoint x: 472, endPoint y: 98, distance: 90.7
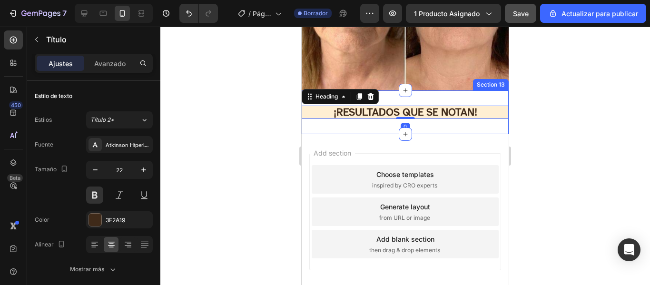
click at [107, 61] on font "Avanzado" at bounding box center [109, 64] width 31 height 8
click at [109, 65] on font "Avanzado" at bounding box center [109, 64] width 31 height 8
click at [118, 60] on font "Avanzado" at bounding box center [109, 64] width 31 height 8
click at [517, 18] on div "Save" at bounding box center [521, 14] width 16 height 10
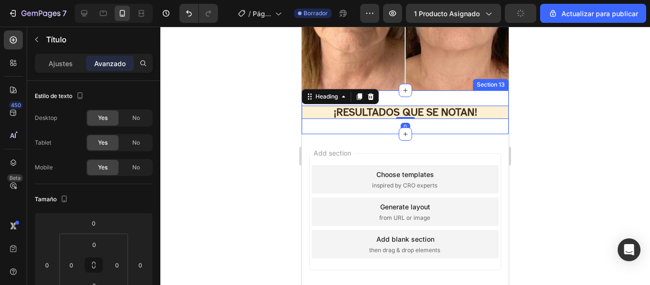
click at [524, 13] on icon "button" at bounding box center [520, 13] width 9 height 9
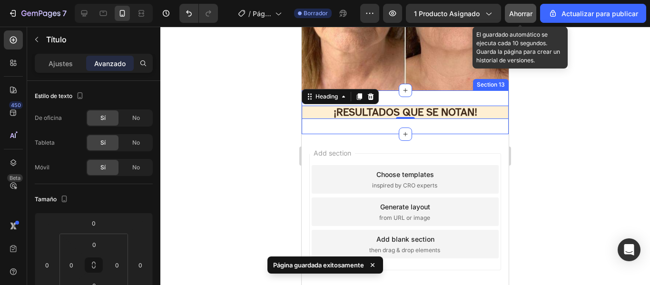
click at [428, 91] on div "¡RESULTADOS QUE SE NOTAN! Heading 0 Section 13" at bounding box center [405, 112] width 207 height 44
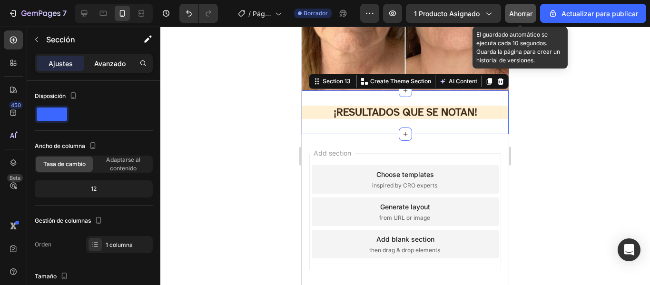
click at [111, 62] on font "Avanzado" at bounding box center [109, 64] width 31 height 8
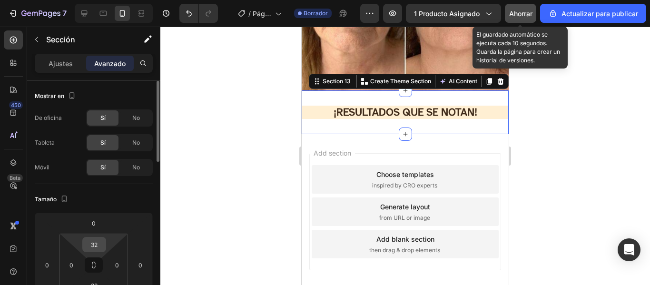
click at [98, 242] on input "32" at bounding box center [94, 245] width 19 height 14
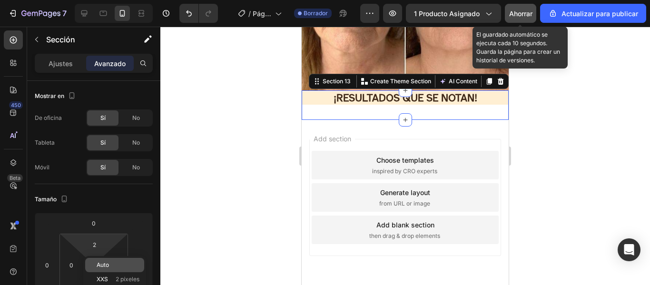
click at [104, 268] on div "Auto" at bounding box center [114, 265] width 59 height 14
type input "Auto"
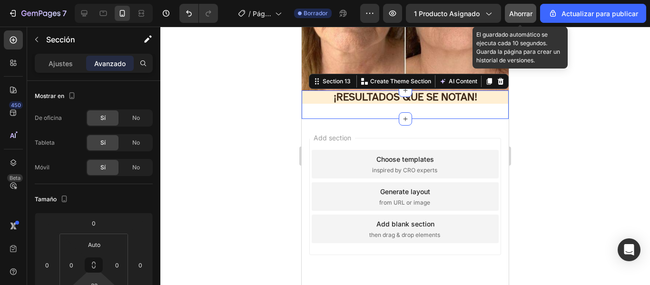
click at [97, 283] on input "32" at bounding box center [94, 285] width 19 height 14
click at [104, 278] on div "Auto" at bounding box center [114, 283] width 59 height 14
type input "Auto"
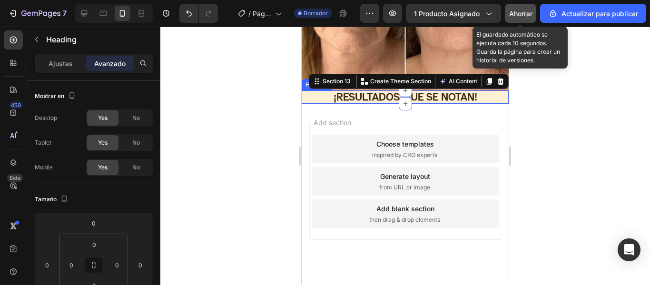
click at [431, 95] on h2 "¡RESULTADOS QUE SE NOTAN!" at bounding box center [405, 96] width 207 height 13
click at [430, 91] on h2 "¡RESULTADOS QUE SE NOTAN!" at bounding box center [405, 96] width 207 height 13
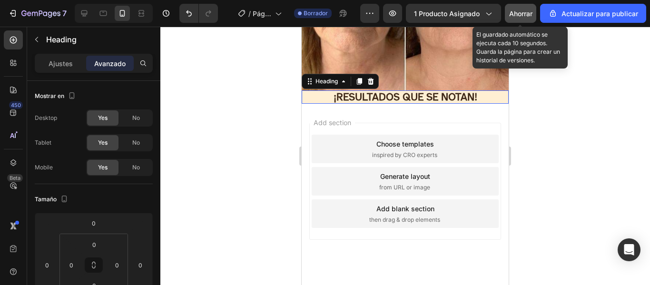
click at [429, 91] on p "¡RESULTADOS QUE SE NOTAN!" at bounding box center [405, 96] width 205 height 11
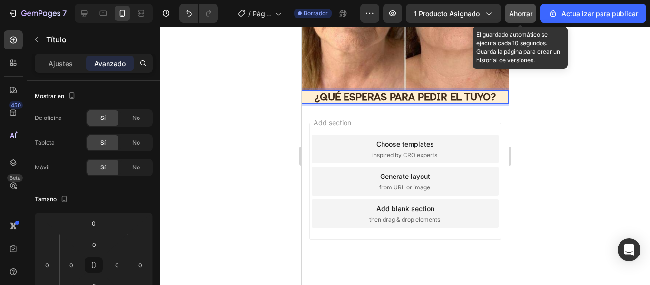
drag, startPoint x: 553, startPoint y: 117, endPoint x: 70, endPoint y: 65, distance: 486.5
click at [553, 118] on div at bounding box center [405, 156] width 490 height 258
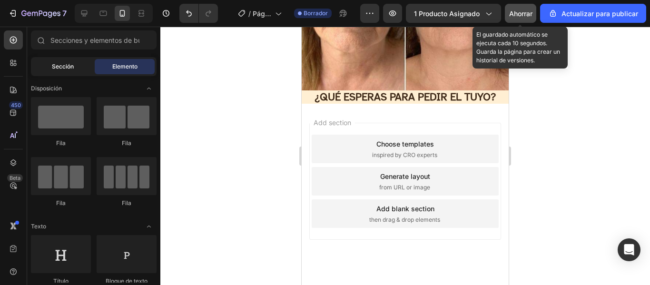
click at [70, 65] on font "Sección" at bounding box center [63, 66] width 22 height 7
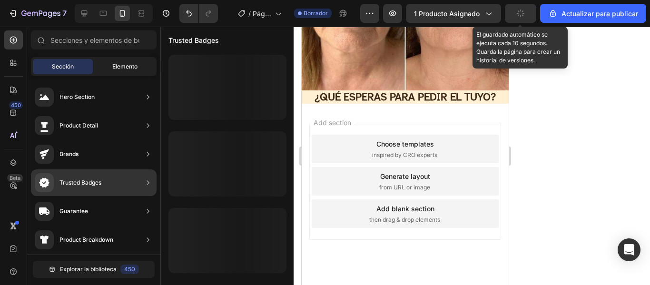
click at [121, 66] on font "Elemento" at bounding box center [124, 66] width 25 height 7
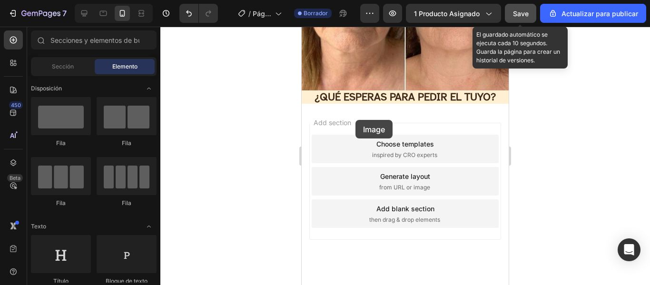
drag, startPoint x: 343, startPoint y: 153, endPoint x: 356, endPoint y: 120, distance: 35.3
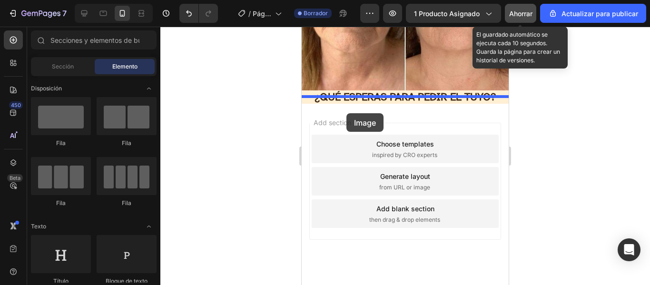
drag, startPoint x: 523, startPoint y: 193, endPoint x: 347, endPoint y: 113, distance: 193.2
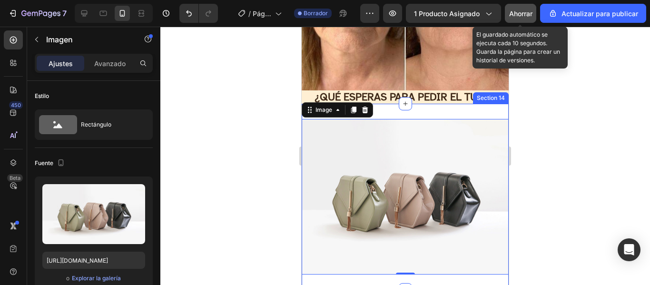
click at [394, 105] on div "Image 0 Section 14" at bounding box center [405, 197] width 207 height 186
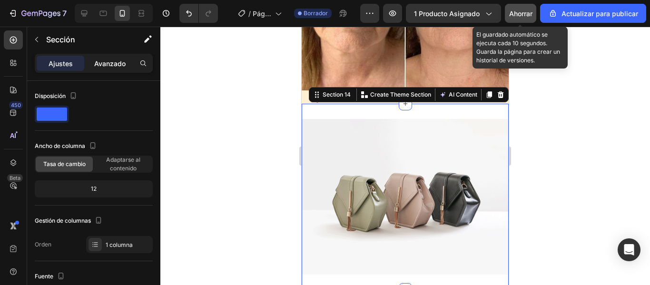
click at [116, 65] on font "Avanzado" at bounding box center [109, 64] width 31 height 8
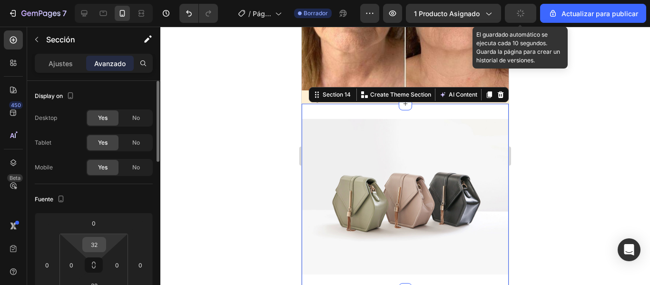
click at [95, 246] on input "32" at bounding box center [94, 245] width 19 height 14
click at [103, 268] on div "Auto" at bounding box center [114, 265] width 59 height 14
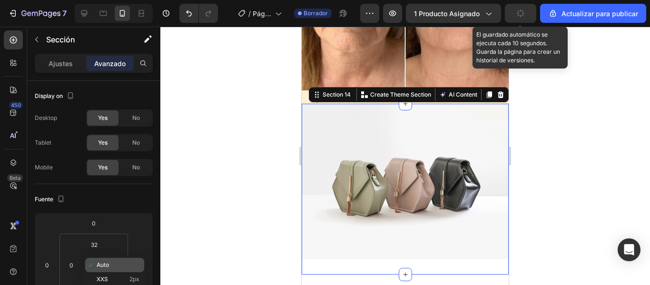
type input "Auto"
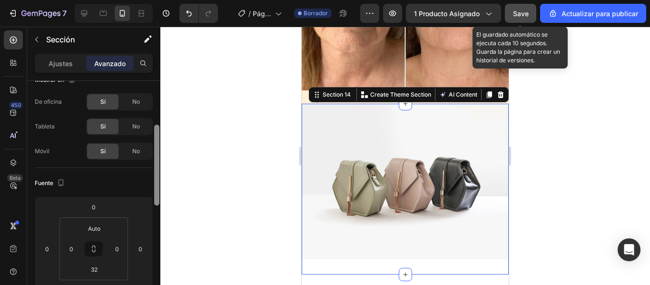
scroll to position [45, 0]
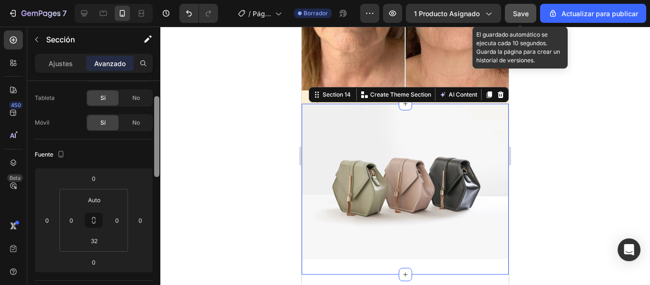
drag, startPoint x: 156, startPoint y: 156, endPoint x: 157, endPoint y: 172, distance: 15.7
click at [157, 172] on div at bounding box center [156, 136] width 5 height 81
click at [95, 241] on input "32" at bounding box center [94, 241] width 19 height 14
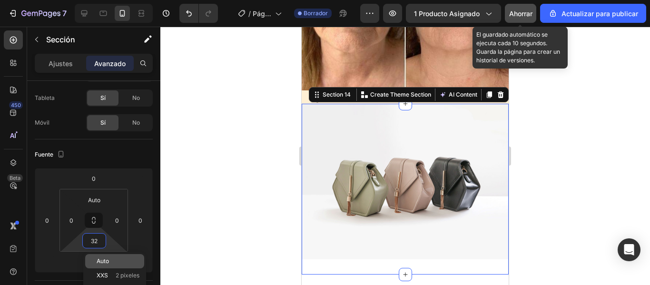
click at [104, 258] on font "Auto" at bounding box center [103, 261] width 12 height 7
type input "Auto"
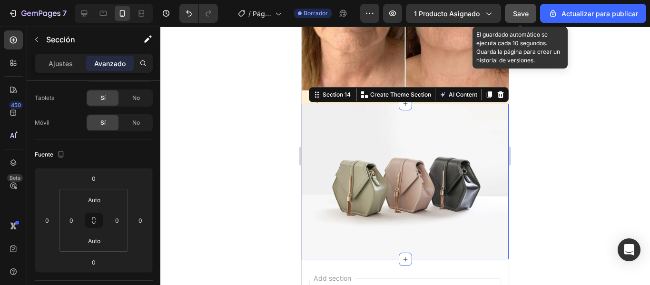
click at [377, 181] on img at bounding box center [405, 181] width 207 height 155
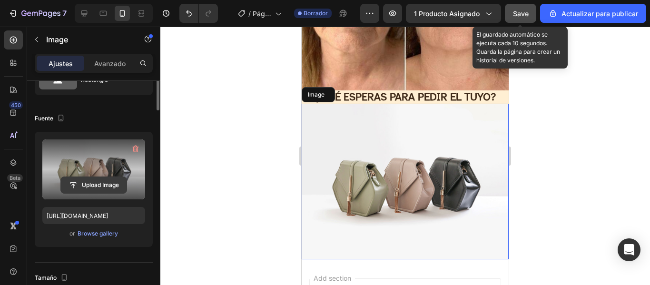
click at [102, 193] on input "file" at bounding box center [94, 185] width 66 height 16
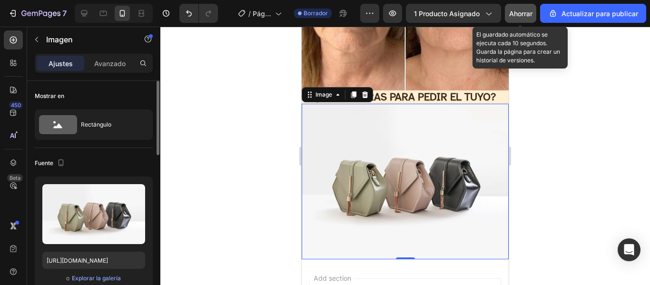
click at [98, 273] on div "o Explorar la galería" at bounding box center [93, 278] width 103 height 11
click at [94, 279] on font "Explorar la galería" at bounding box center [96, 278] width 49 height 7
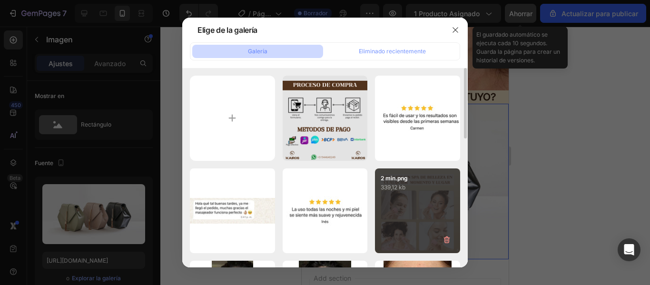
click at [426, 199] on div "2 min.png 339,12 kb" at bounding box center [417, 211] width 85 height 85
type input "https://cdn.shopify.com/s/files/1/0949/7555/7918/files/gempages_581076180480820…"
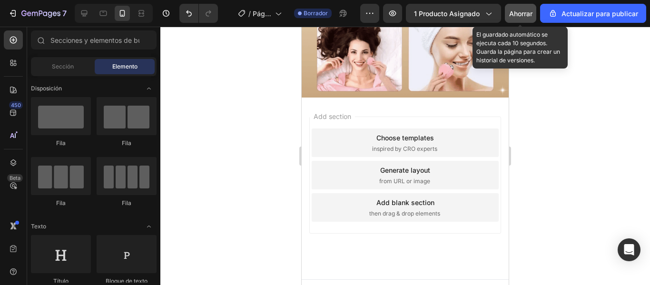
scroll to position [1302, 0]
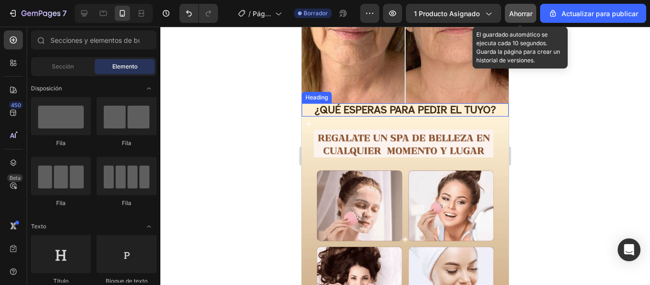
click at [461, 103] on h2 "¿QUÉ ESPERAS PARA PEDIR EL TUYO?" at bounding box center [405, 109] width 207 height 13
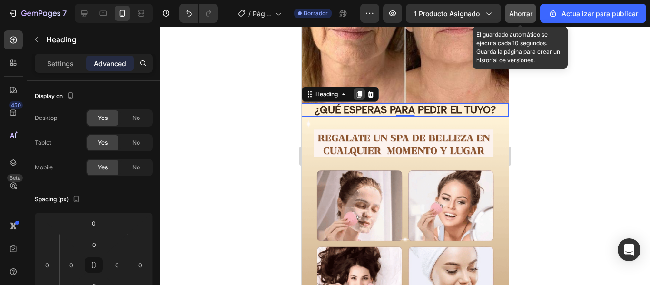
click at [362, 89] on div at bounding box center [359, 94] width 11 height 11
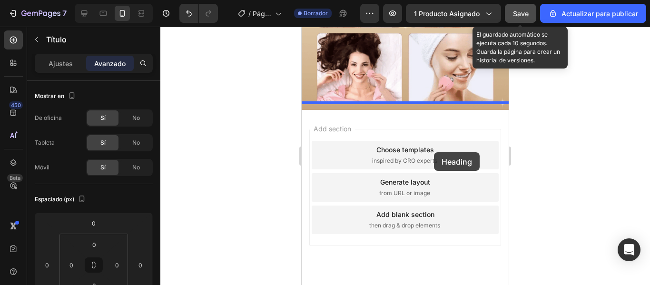
scroll to position [1542, 0]
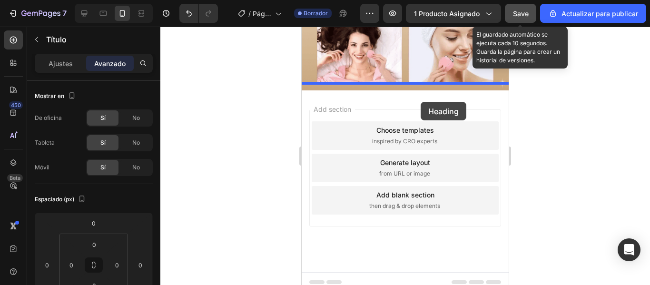
drag, startPoint x: 428, startPoint y: 115, endPoint x: 421, endPoint y: 102, distance: 14.7
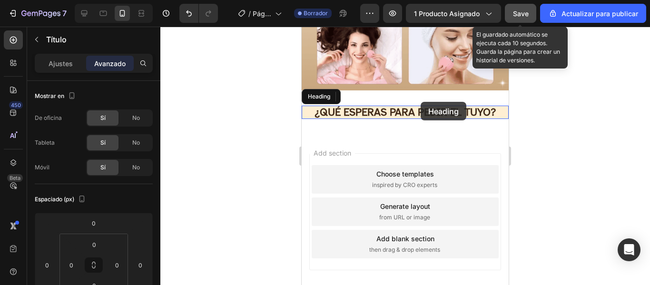
click at [425, 90] on div "¿QUÉ ESPERAS PARA PEDIR EL TUYO? Heading Section 15" at bounding box center [405, 112] width 207 height 44
click at [426, 93] on div "¿QUÉ ESPERAS PARA PEDIR EL TUYO? Heading Section 15" at bounding box center [405, 112] width 207 height 44
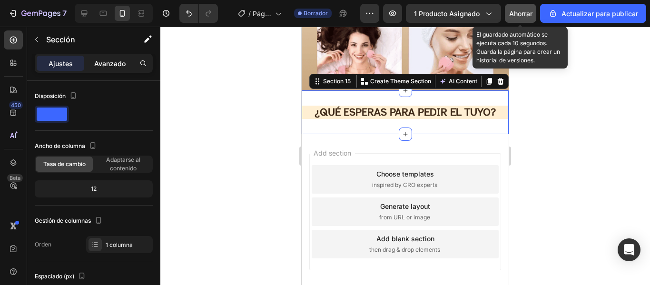
click at [111, 67] on font "Avanzado" at bounding box center [109, 64] width 31 height 8
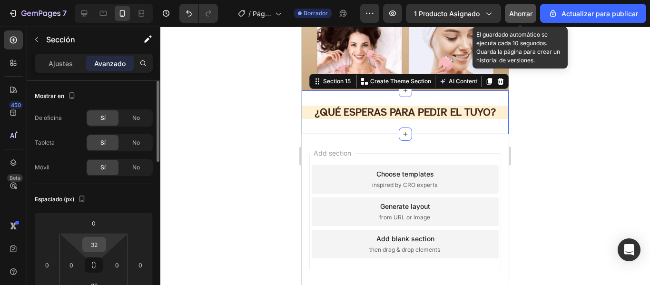
click at [95, 244] on input "32" at bounding box center [94, 245] width 19 height 14
click at [103, 262] on font "Auto" at bounding box center [103, 264] width 12 height 7
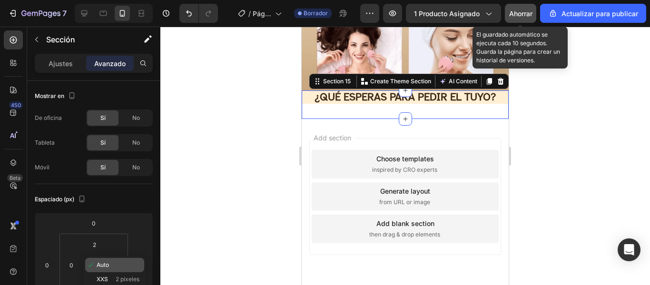
type input "Auto"
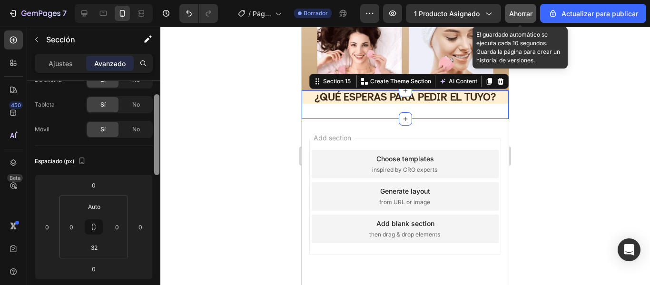
drag, startPoint x: 156, startPoint y: 149, endPoint x: 156, endPoint y: 165, distance: 15.7
click at [156, 165] on div at bounding box center [156, 134] width 5 height 81
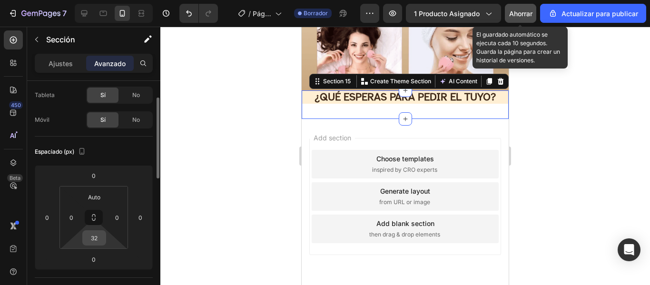
click at [100, 239] on input "32" at bounding box center [94, 238] width 19 height 14
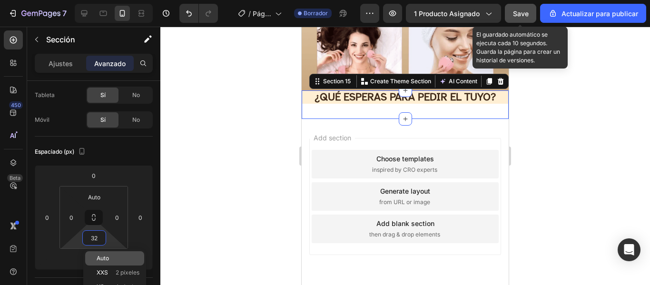
click at [107, 257] on font "Auto" at bounding box center [103, 258] width 12 height 7
type input "Auto"
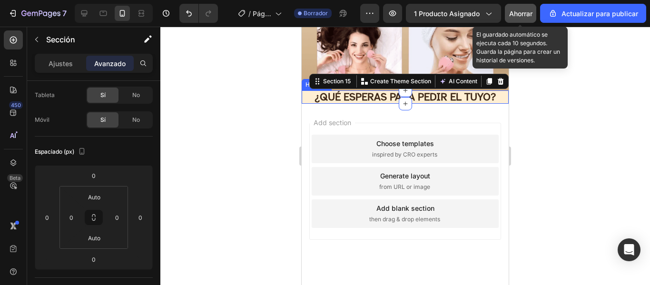
click at [424, 91] on h2 "¿QUÉ ESPERAS PARA PEDIR EL TUYO?" at bounding box center [405, 96] width 207 height 13
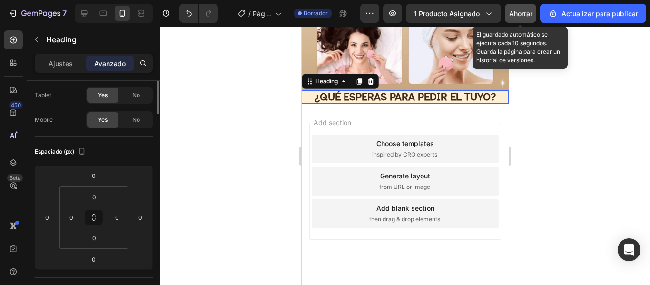
click at [418, 91] on p "¿QUÉ ESPERAS PARA PEDIR EL TUYO?" at bounding box center [405, 96] width 205 height 11
click at [403, 91] on p "¿QUÉ ESPERAS PARA PEDIR EL TUYO?" at bounding box center [405, 96] width 205 height 11
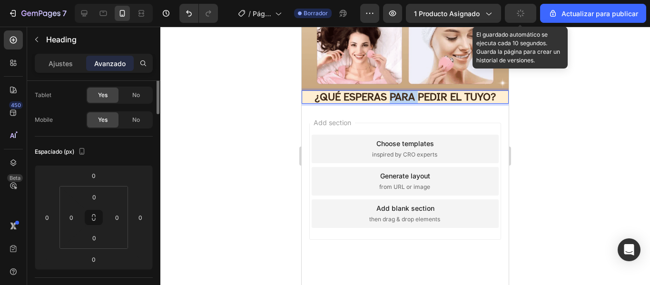
click at [403, 91] on p "¿QUÉ ESPERAS PARA PEDIR EL TUYO?" at bounding box center [405, 96] width 205 height 11
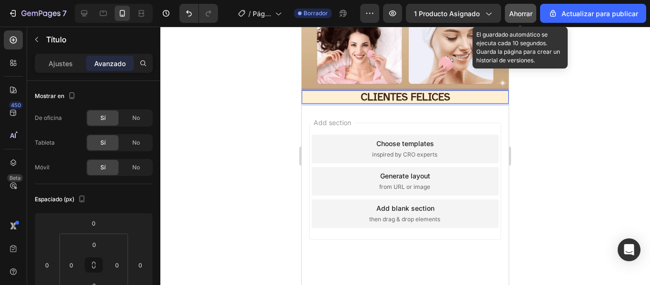
click at [246, 152] on div at bounding box center [405, 156] width 490 height 258
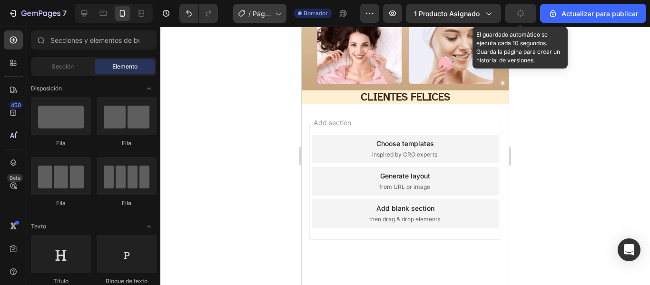
click at [189, 106] on div at bounding box center [405, 156] width 490 height 258
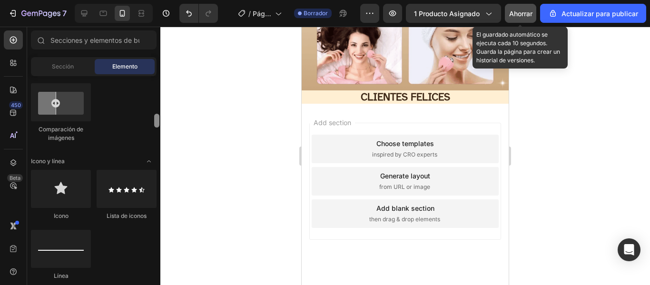
scroll to position [570, 0]
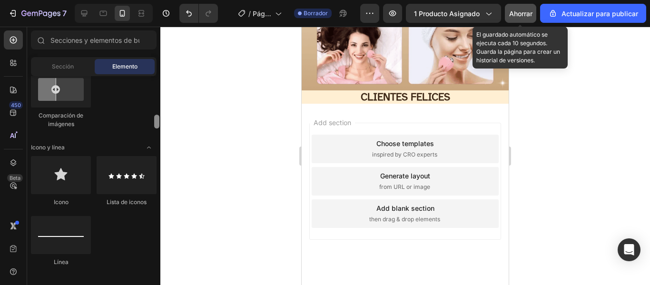
drag, startPoint x: 157, startPoint y: 100, endPoint x: 158, endPoint y: 122, distance: 22.4
click at [158, 122] on div at bounding box center [156, 122] width 5 height 14
click at [135, 167] on div at bounding box center [127, 175] width 60 height 38
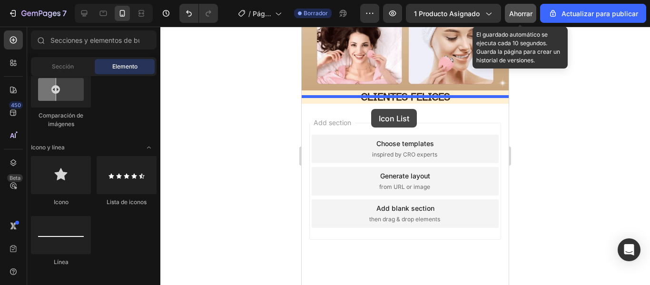
drag, startPoint x: 437, startPoint y: 194, endPoint x: 371, endPoint y: 109, distance: 106.9
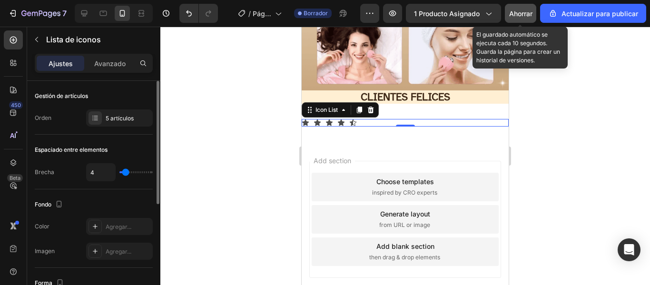
type input "9"
type input "16"
type input "12"
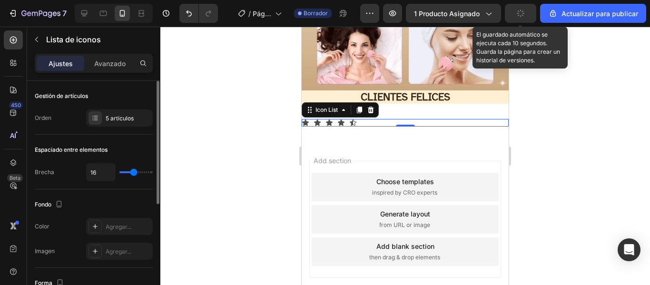
type input "12"
type input "9"
type input "7"
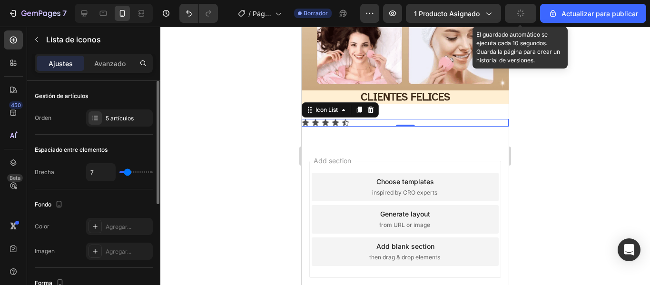
type input "5"
click at [127, 173] on input "range" at bounding box center [135, 172] width 33 height 2
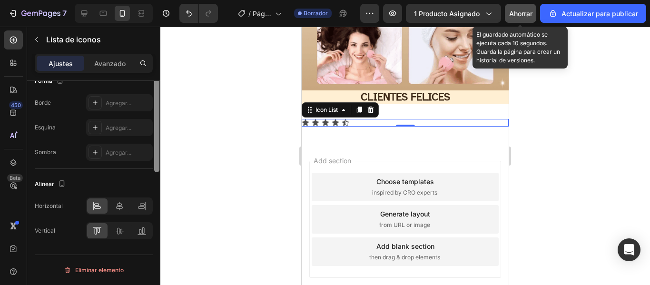
scroll to position [73, 0]
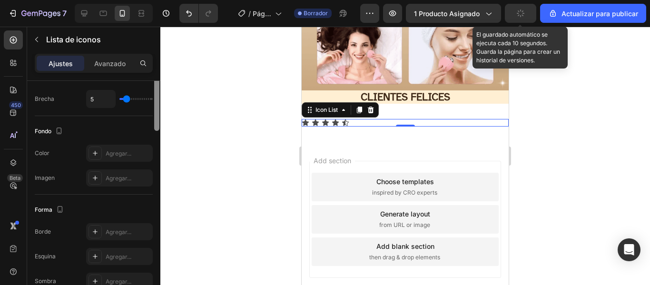
drag, startPoint x: 157, startPoint y: 147, endPoint x: 163, endPoint y: 108, distance: 39.5
click at [163, 0] on div "7 / Página del producto - 26 de agosto, 18:46:36 Borrador Avance 1 producto asi…" at bounding box center [325, 0] width 650 height 0
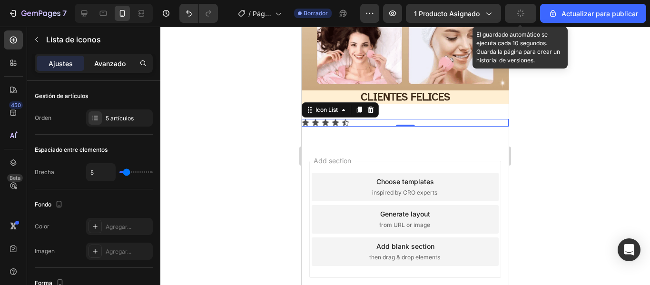
click at [118, 61] on font "Avanzado" at bounding box center [109, 64] width 31 height 8
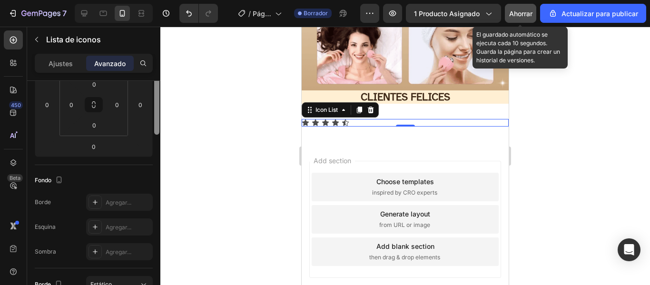
scroll to position [99, 0]
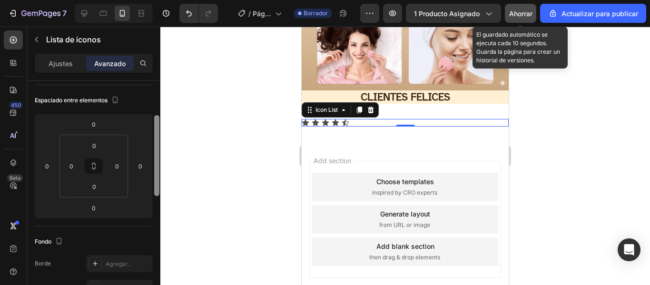
drag, startPoint x: 158, startPoint y: 116, endPoint x: 162, endPoint y: 127, distance: 11.3
click at [162, 0] on div "7 / Página del producto - 26 de agosto, 18:46:36 Borrador Avance 1 producto asi…" at bounding box center [325, 0] width 650 height 0
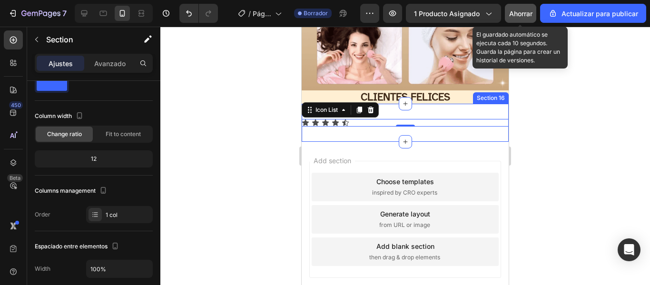
click at [424, 107] on div "Icon Icon Icon Icon Icon Icon List 0 Section 16" at bounding box center [405, 123] width 207 height 38
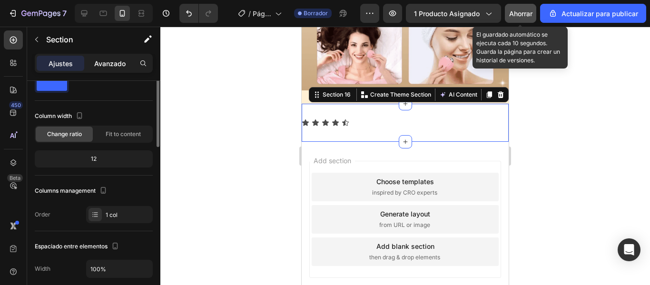
scroll to position [0, 0]
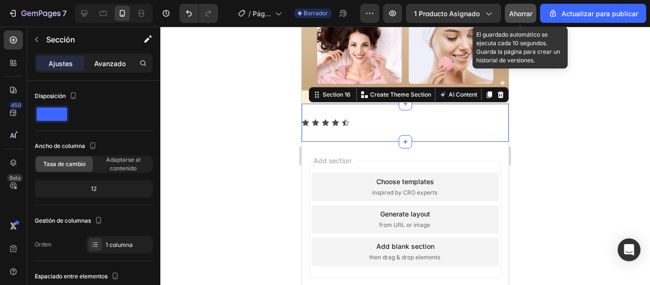
click at [109, 66] on font "Avanzado" at bounding box center [109, 64] width 31 height 8
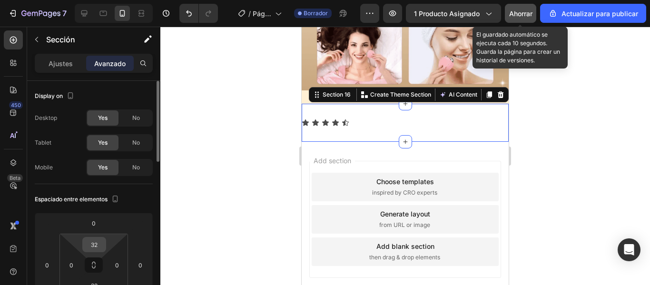
click at [96, 247] on input "32" at bounding box center [94, 245] width 19 height 14
click at [113, 265] on p "Auto" at bounding box center [118, 265] width 43 height 7
type input "Auto"
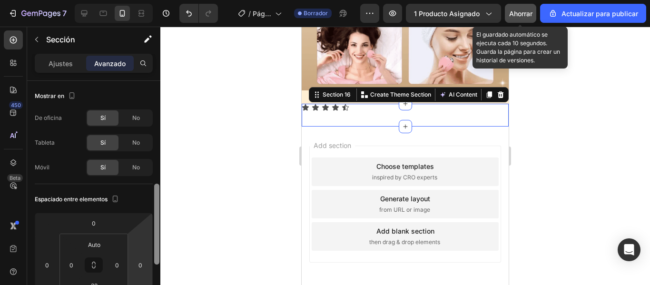
drag, startPoint x: 157, startPoint y: 147, endPoint x: 158, endPoint y: 178, distance: 30.5
click at [158, 184] on div at bounding box center [156, 224] width 5 height 81
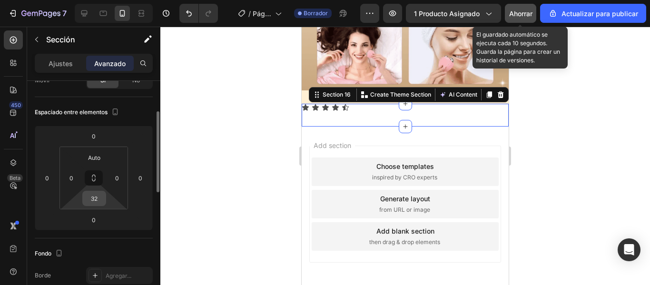
click at [98, 201] on input "32" at bounding box center [94, 198] width 19 height 14
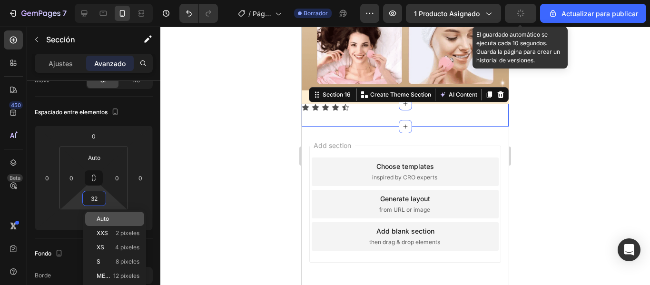
click at [106, 222] on div "Auto" at bounding box center [114, 219] width 59 height 14
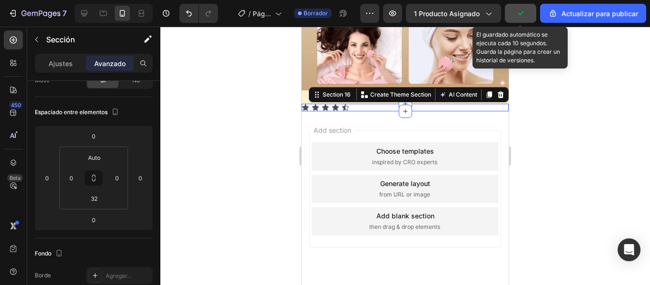
type input "Auto"
drag, startPoint x: 159, startPoint y: 134, endPoint x: 160, endPoint y: 191, distance: 57.2
click at [160, 0] on div "7 / Página del producto - 26 de agosto, 18:46:36 Borrador Avance 1 producto asi…" at bounding box center [325, 0] width 650 height 0
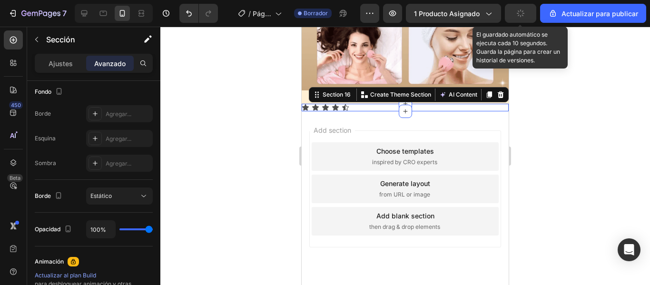
click at [160, 191] on div at bounding box center [405, 156] width 490 height 258
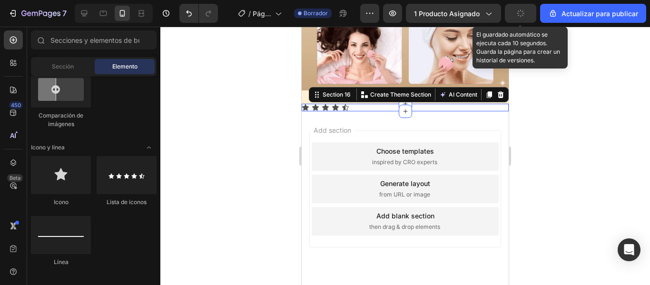
click at [144, 199] on font "Lista de iconos" at bounding box center [127, 202] width 40 height 7
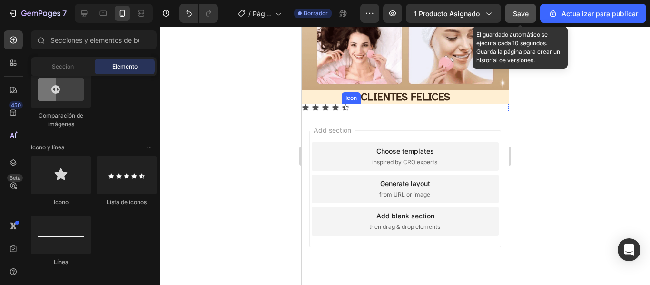
click at [346, 104] on icon at bounding box center [346, 108] width 8 height 8
click at [360, 104] on div "Icon Icon Icon Icon Icon" at bounding box center [405, 108] width 207 height 8
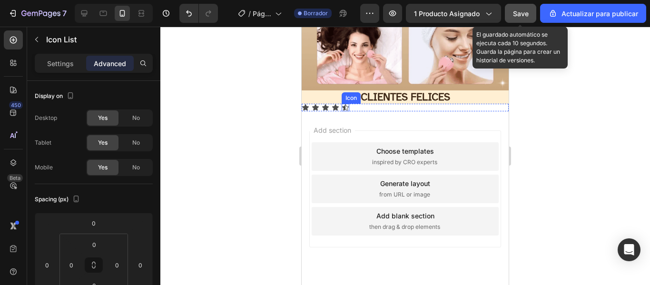
click at [414, 104] on div "Icon Icon Icon Icon Icon" at bounding box center [405, 108] width 207 height 8
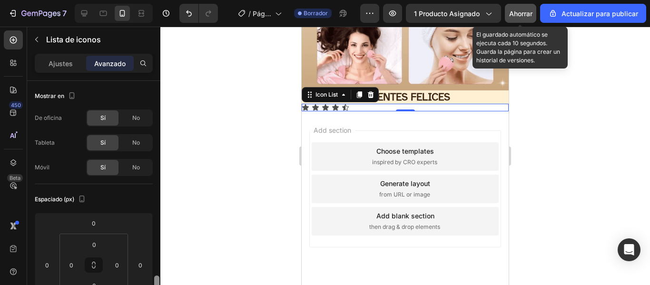
drag, startPoint x: 156, startPoint y: 113, endPoint x: 156, endPoint y: 164, distance: 50.5
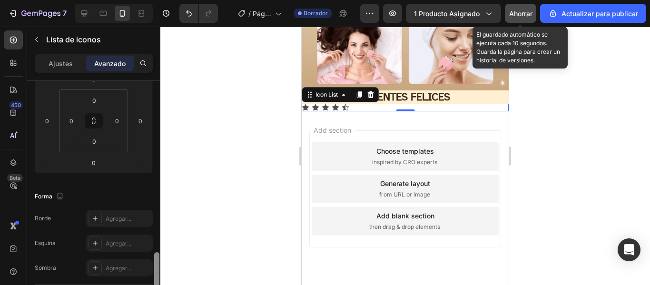
scroll to position [234, 0]
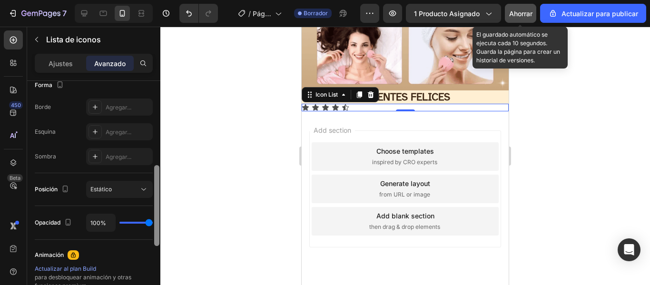
drag, startPoint x: 156, startPoint y: 164, endPoint x: 157, endPoint y: 202, distance: 38.6
click at [157, 202] on div at bounding box center [156, 205] width 5 height 81
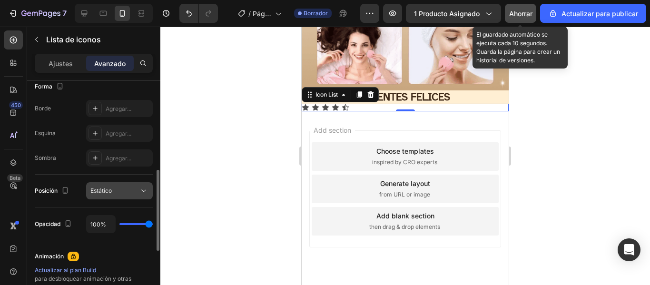
click at [143, 188] on icon at bounding box center [144, 191] width 10 height 10
click at [143, 192] on icon at bounding box center [144, 191] width 10 height 10
click at [147, 187] on icon at bounding box center [144, 191] width 10 height 10
click at [111, 192] on font "Estático" at bounding box center [100, 190] width 21 height 7
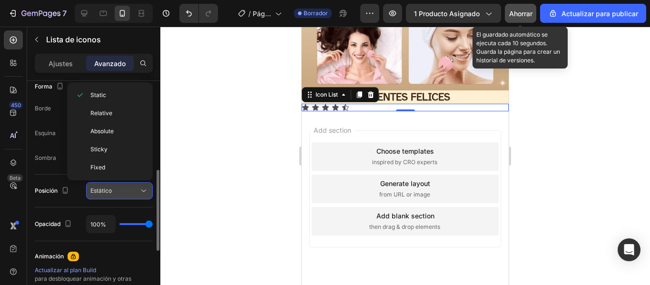
click at [111, 192] on font "Estático" at bounding box center [100, 190] width 21 height 7
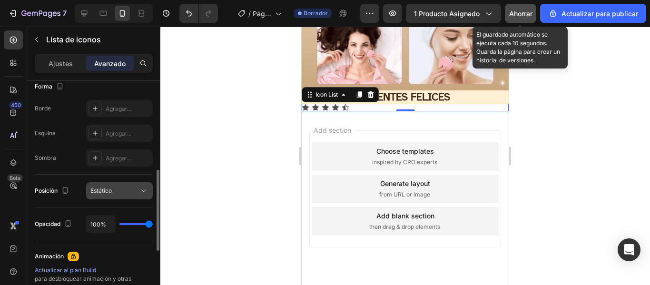
click at [111, 192] on font "Estático" at bounding box center [100, 190] width 21 height 7
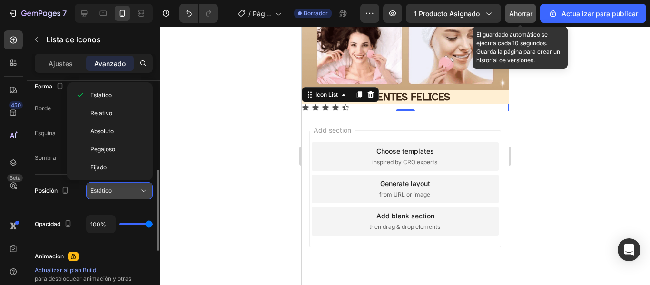
click at [111, 192] on font "Estático" at bounding box center [100, 190] width 21 height 7
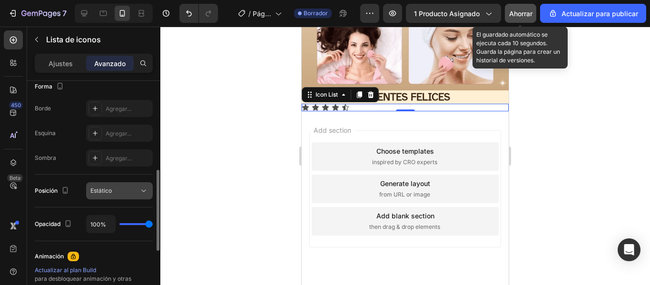
click at [111, 192] on font "Estático" at bounding box center [100, 190] width 21 height 7
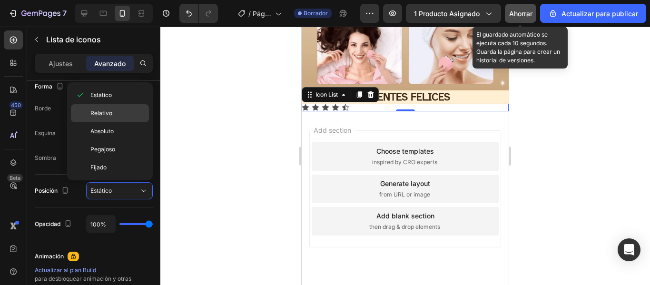
click at [113, 116] on p "Relativo" at bounding box center [117, 113] width 54 height 9
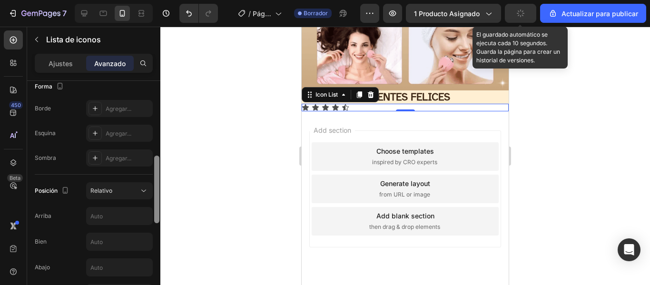
drag, startPoint x: 158, startPoint y: 190, endPoint x: 161, endPoint y: 141, distance: 48.7
click at [161, 0] on div "7 / Página del producto - 26 de agosto, 18:46:36 Borrador Avance 1 producto asi…" at bounding box center [325, 0] width 650 height 0
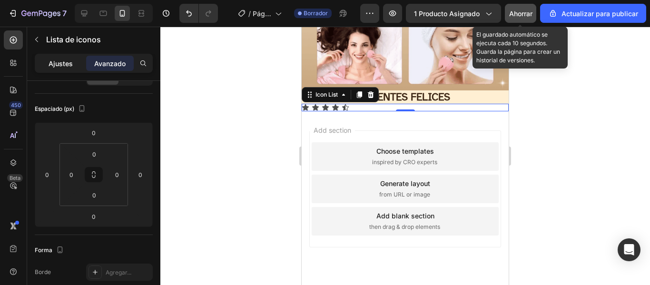
click at [61, 66] on font "Ajustes" at bounding box center [61, 64] width 24 height 8
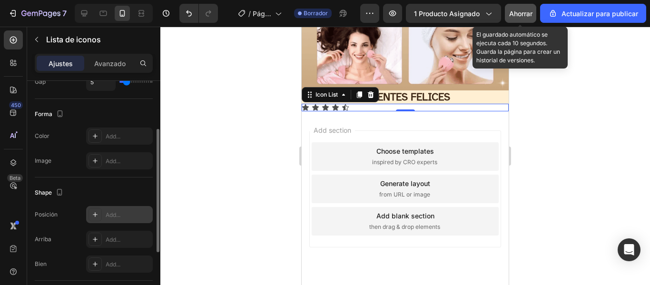
click at [109, 218] on div "Add..." at bounding box center [128, 215] width 45 height 9
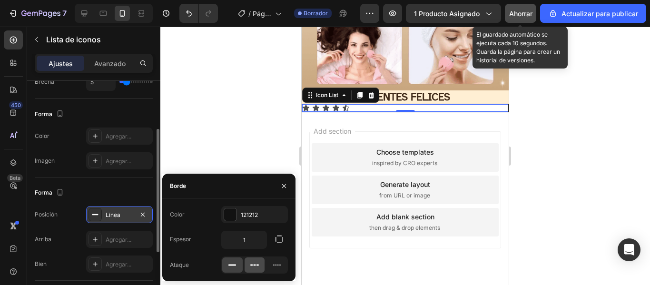
click at [253, 264] on icon at bounding box center [255, 265] width 10 height 10
click at [550, 148] on div at bounding box center [405, 156] width 490 height 258
click at [519, 18] on div "Ahorrar" at bounding box center [520, 14] width 23 height 10
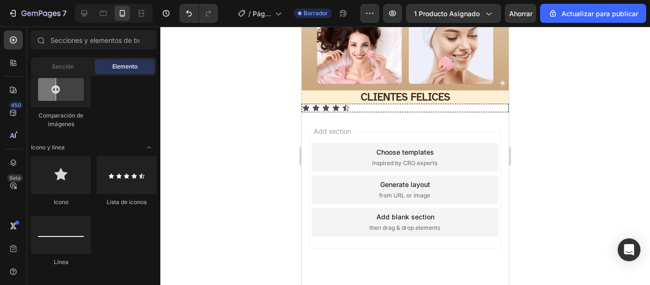
click at [562, 120] on div at bounding box center [405, 156] width 490 height 258
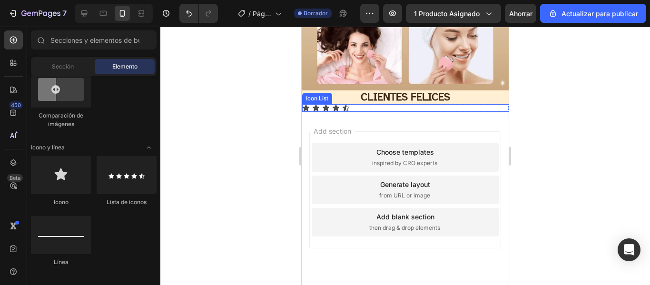
click at [446, 104] on div "Icon Icon Icon Icon Icon" at bounding box center [405, 108] width 206 height 8
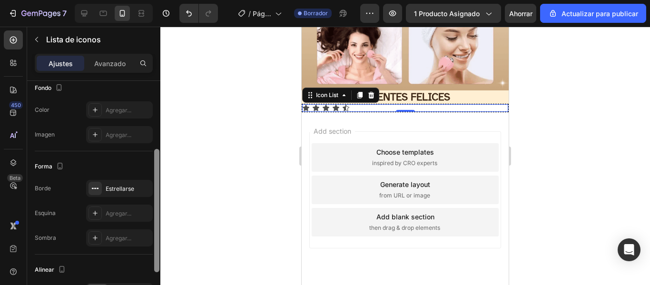
scroll to position [125, 0]
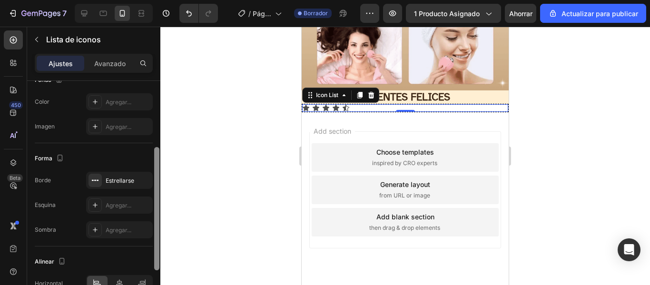
drag, startPoint x: 156, startPoint y: 179, endPoint x: 163, endPoint y: 245, distance: 67.0
click at [163, 0] on div "7 / Página del producto - 26 de agosto, 18:46:36 Borrador Avance 1 producto asi…" at bounding box center [325, 0] width 650 height 0
click at [120, 283] on icon at bounding box center [120, 284] width 10 height 10
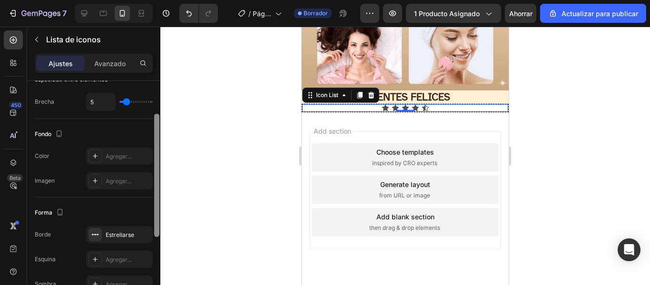
scroll to position [67, 0]
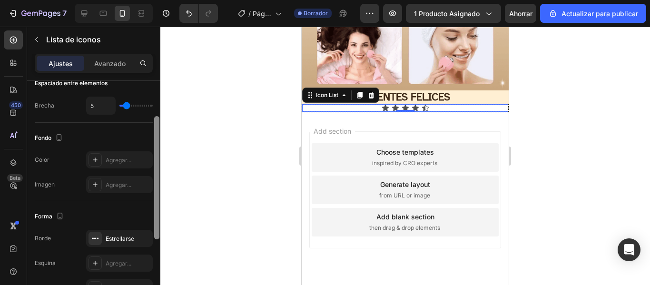
drag, startPoint x: 156, startPoint y: 191, endPoint x: 154, endPoint y: 160, distance: 31.0
click at [154, 160] on div at bounding box center [156, 196] width 7 height 231
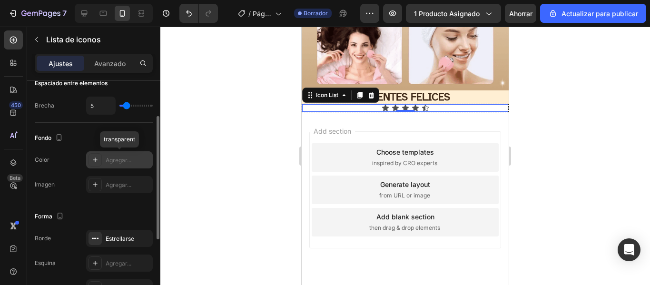
click at [99, 161] on div at bounding box center [95, 159] width 13 height 13
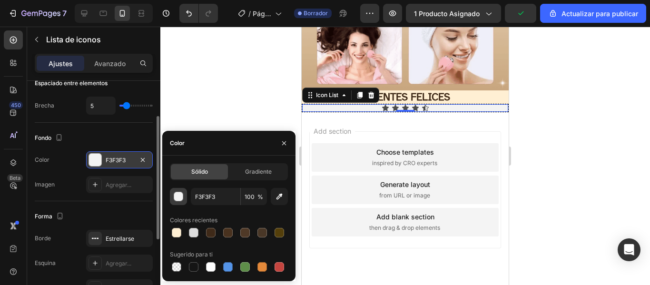
click at [184, 194] on button "button" at bounding box center [178, 196] width 17 height 17
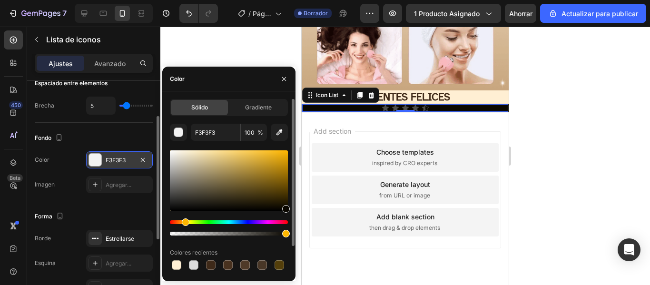
drag, startPoint x: 249, startPoint y: 222, endPoint x: 184, endPoint y: 233, distance: 66.1
click at [184, 233] on div at bounding box center [229, 227] width 118 height 15
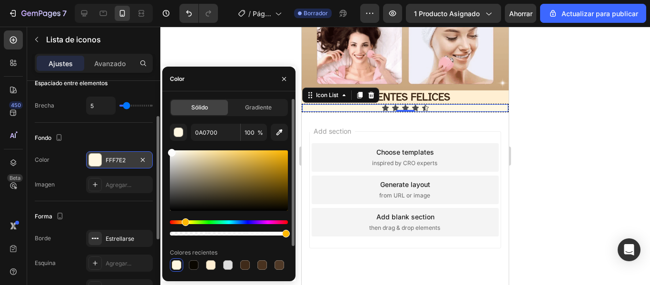
type input "FFF7E2"
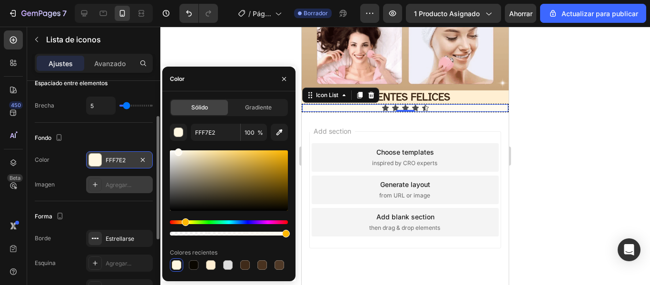
drag, startPoint x: 286, startPoint y: 208, endPoint x: 113, endPoint y: 185, distance: 173.8
click at [162, 150] on div "Sólido Gradiente FFF7E2 100 % Colores recientes Sugerido para ti" at bounding box center [228, 202] width 133 height 207
click at [113, 185] on font "Agregar..." at bounding box center [119, 184] width 26 height 7
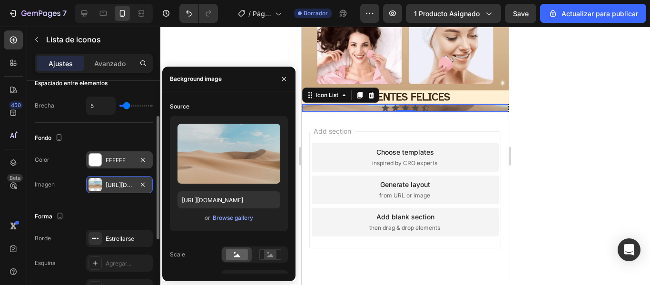
click at [254, 33] on div at bounding box center [405, 156] width 490 height 258
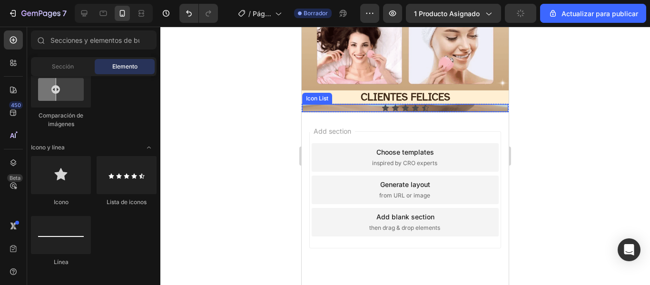
click at [353, 104] on div "Icon Icon Icon Icon Icon" at bounding box center [405, 108] width 206 height 8
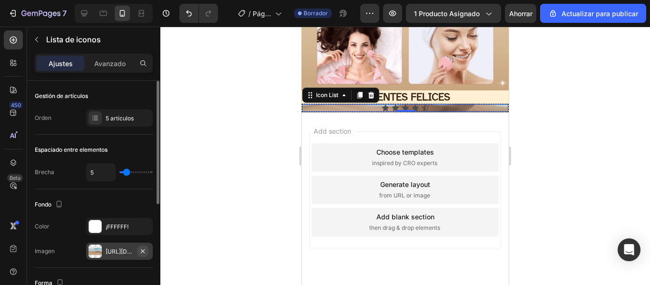
click at [142, 248] on icon "button" at bounding box center [143, 252] width 8 height 8
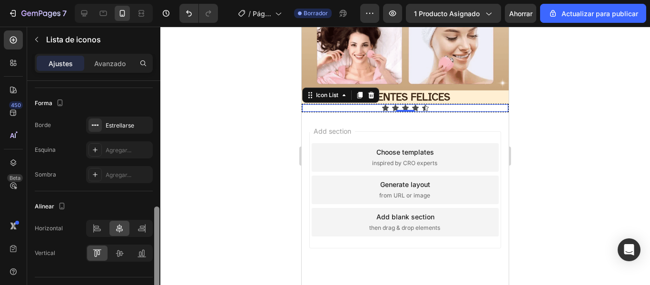
scroll to position [199, 0]
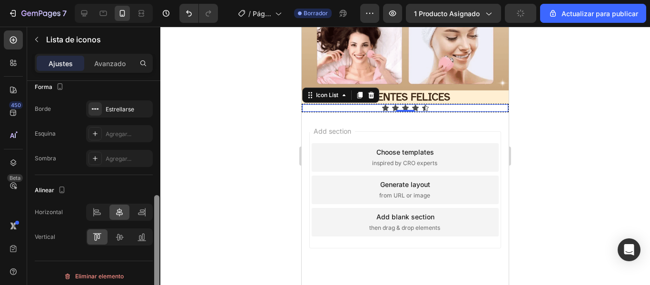
drag, startPoint x: 158, startPoint y: 148, endPoint x: 163, endPoint y: 270, distance: 122.5
click at [163, 0] on div "7 / Página del producto - 26 de agosto, 18:46:36 Borrador Avance 1 producto asi…" at bounding box center [325, 0] width 650 height 0
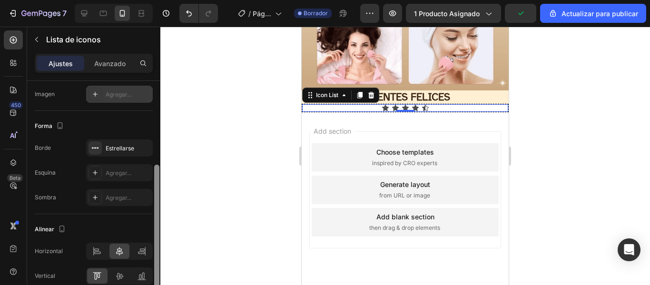
drag, startPoint x: 158, startPoint y: 198, endPoint x: 158, endPoint y: 173, distance: 24.8
click at [158, 173] on div at bounding box center [156, 226] width 5 height 123
drag, startPoint x: 160, startPoint y: 169, endPoint x: 161, endPoint y: 144, distance: 25.2
click at [161, 144] on div at bounding box center [405, 156] width 490 height 258
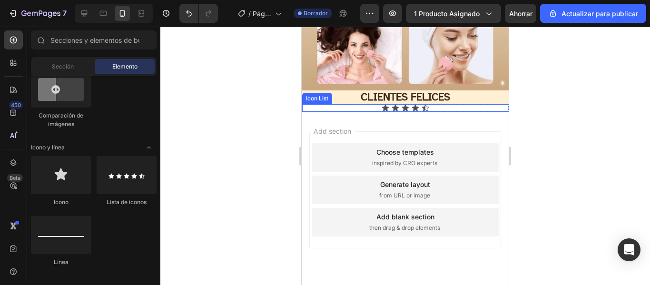
click at [431, 104] on div "Icon Icon Icon Icon Icon" at bounding box center [405, 108] width 206 height 8
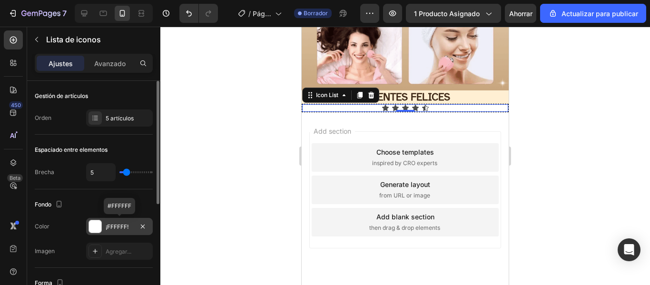
click at [98, 227] on div at bounding box center [95, 226] width 12 height 12
click at [220, 106] on div at bounding box center [405, 156] width 490 height 258
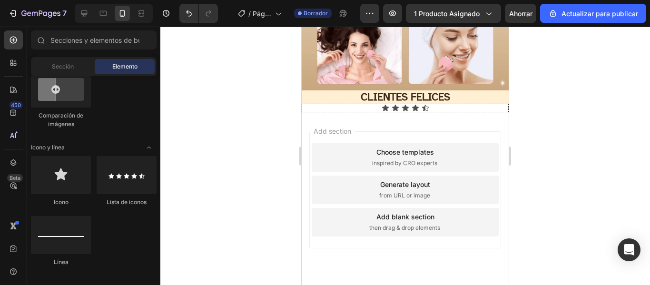
click at [341, 105] on div "Icon Icon Icon Icon Icon Icon List" at bounding box center [405, 108] width 207 height 9
click at [358, 104] on div "Icon Icon Icon Icon Icon" at bounding box center [405, 108] width 206 height 8
click at [455, 104] on div "Icon Icon Icon Icon Icon" at bounding box center [405, 108] width 206 height 8
click at [228, 123] on div at bounding box center [405, 156] width 490 height 258
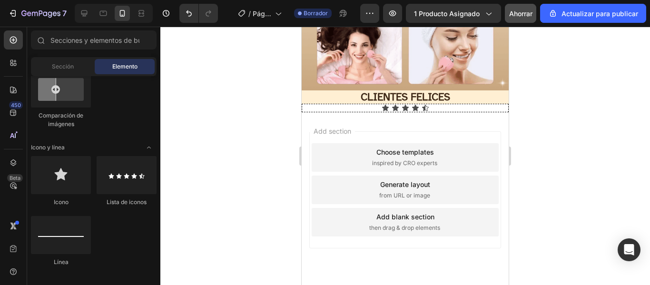
click at [332, 91] on p "CLIENTES FELICES" at bounding box center [405, 96] width 205 height 11
click at [392, 104] on icon at bounding box center [396, 108] width 8 height 8
click at [524, 13] on font "Ahorrar" at bounding box center [520, 14] width 23 height 8
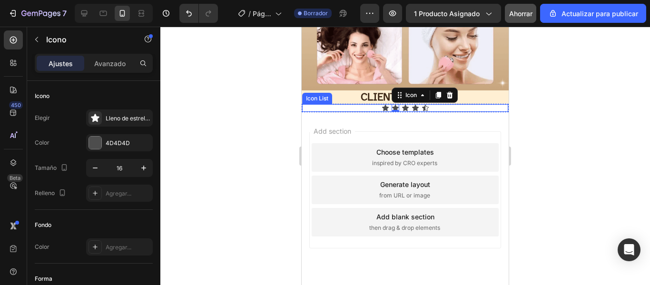
drag, startPoint x: 400, startPoint y: 170, endPoint x: 375, endPoint y: 103, distance: 71.4
click at [375, 104] on div "Icon Icon 0 Icon Icon Icon" at bounding box center [405, 108] width 206 height 8
click at [121, 210] on div "Fondo Color Agregar..." at bounding box center [94, 237] width 118 height 54
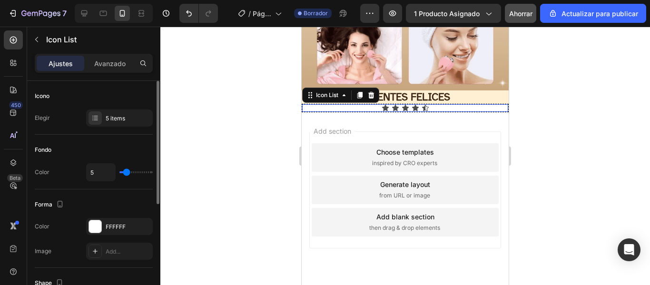
click at [99, 143] on div "Fondo" at bounding box center [94, 149] width 118 height 15
click at [392, 104] on icon at bounding box center [396, 108] width 8 height 8
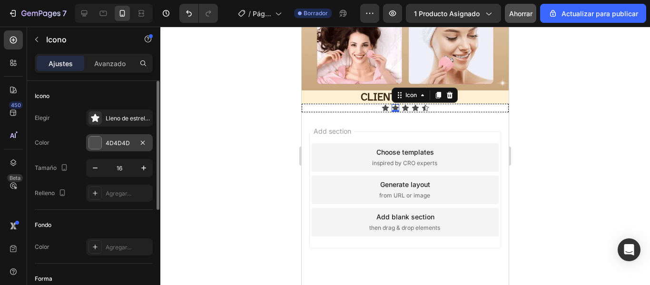
click at [102, 139] on div "4D4D4D" at bounding box center [119, 142] width 67 height 17
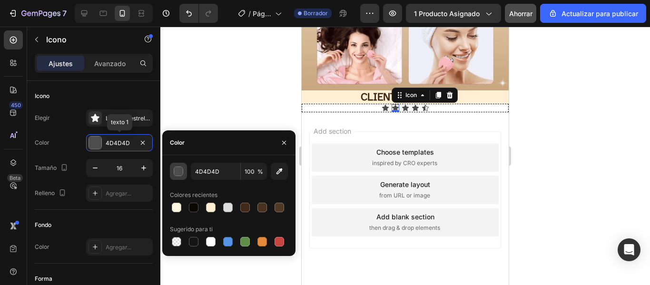
click at [183, 169] on button "button" at bounding box center [178, 171] width 17 height 17
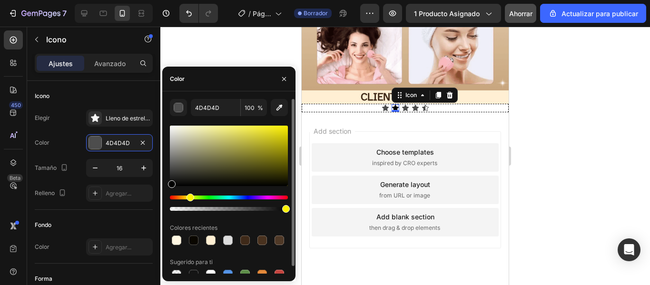
drag, startPoint x: 172, startPoint y: 195, endPoint x: 189, endPoint y: 195, distance: 16.7
click at [189, 195] on div "Hue" at bounding box center [191, 198] width 8 height 8
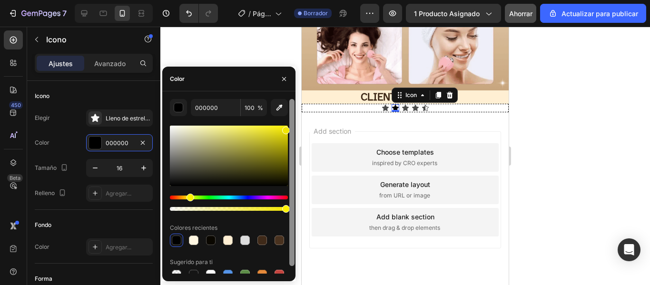
click at [290, 129] on div "000000 100 % Colores recientes Sugerido para ti" at bounding box center [228, 186] width 133 height 175
type input "EFE300"
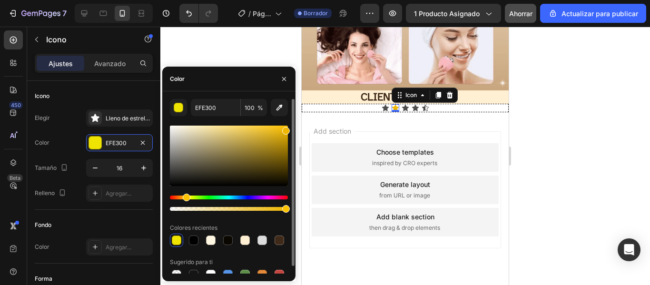
click at [185, 198] on div "Matiz" at bounding box center [187, 198] width 8 height 8
click at [383, 105] on icon at bounding box center [385, 108] width 7 height 6
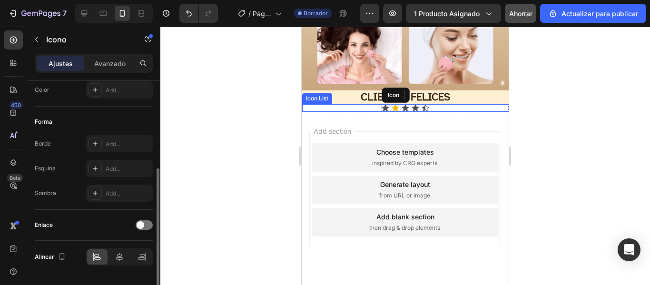
click at [402, 105] on icon at bounding box center [405, 108] width 7 height 6
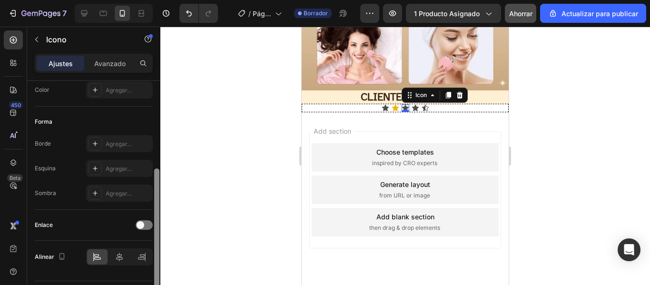
click at [159, 169] on div at bounding box center [156, 233] width 5 height 129
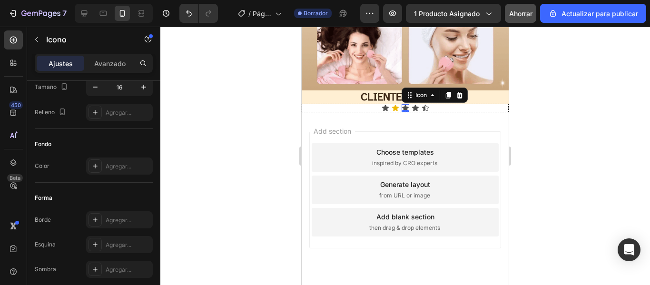
click at [405, 108] on div "0" at bounding box center [406, 112] width 10 height 8
click at [113, 65] on font "Avanzado" at bounding box center [109, 64] width 31 height 8
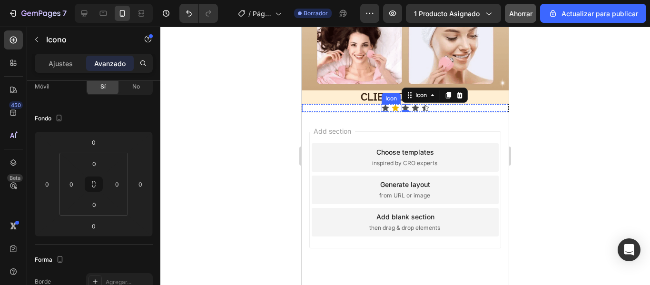
click at [382, 105] on icon at bounding box center [385, 108] width 7 height 6
click at [381, 108] on div "0" at bounding box center [386, 112] width 10 height 8
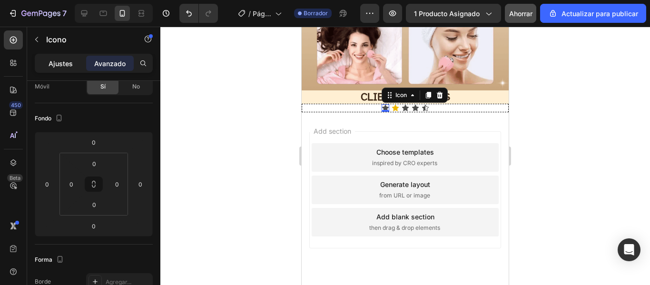
click at [63, 64] on font "Ajustes" at bounding box center [61, 64] width 24 height 8
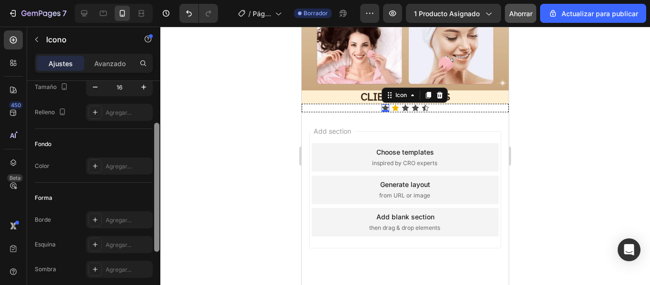
scroll to position [0, 0]
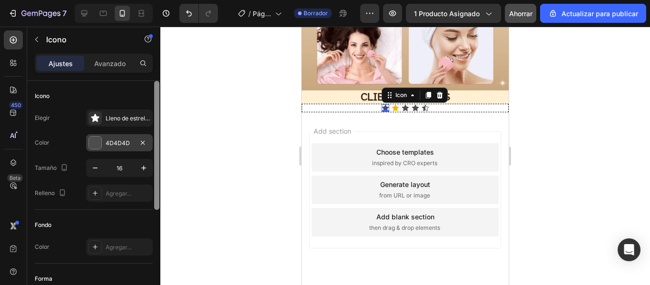
drag, startPoint x: 158, startPoint y: 142, endPoint x: 87, endPoint y: 149, distance: 71.7
click at [156, 78] on div "Ajustes Avanzado Icono Elegir Lleno de estrellas Color 4D4D4D Tamaño 16 Relleno…" at bounding box center [93, 183] width 133 height 258
click at [98, 140] on div at bounding box center [95, 143] width 12 height 12
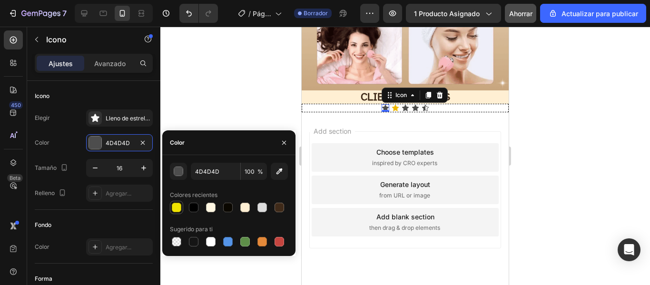
click at [176, 207] on div at bounding box center [177, 208] width 10 height 10
click at [179, 171] on div "button" at bounding box center [179, 172] width 10 height 10
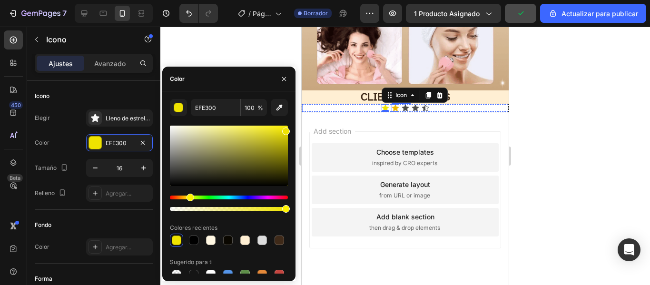
drag, startPoint x: 580, startPoint y: 132, endPoint x: 392, endPoint y: 101, distance: 190.1
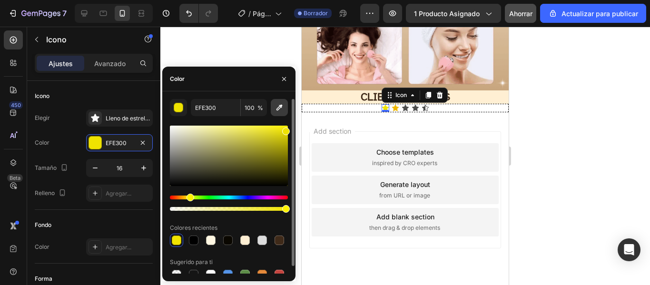
click at [279, 106] on icon "button" at bounding box center [280, 108] width 10 height 10
type input "EFB700"
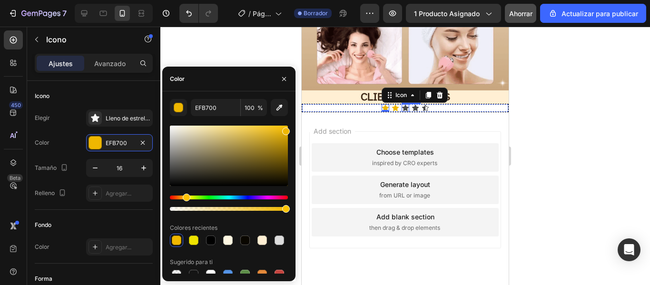
click at [405, 104] on icon at bounding box center [406, 108] width 8 height 8
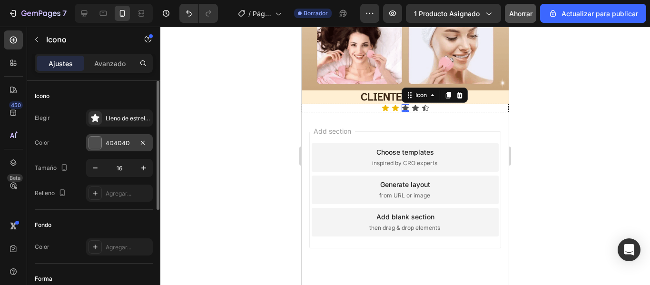
click at [99, 142] on div at bounding box center [95, 143] width 12 height 12
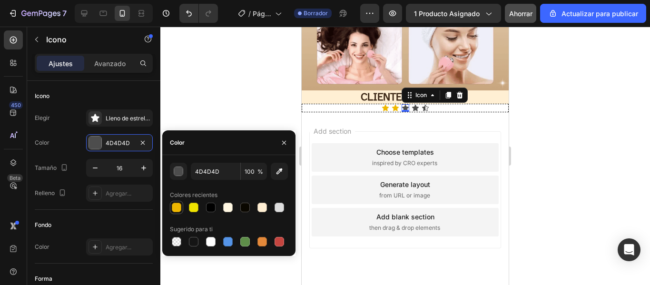
click at [177, 207] on div at bounding box center [177, 208] width 10 height 10
type input "EFB700"
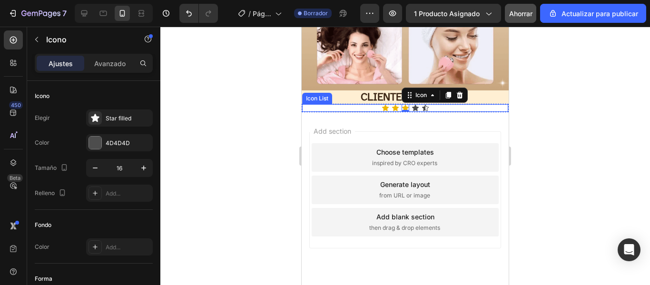
click at [413, 104] on div "Icon" at bounding box center [416, 108] width 8 height 8
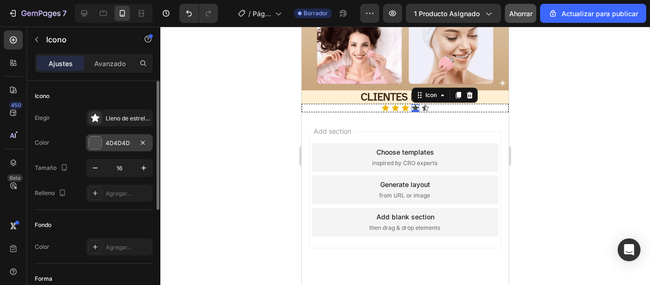
click at [95, 138] on div at bounding box center [95, 143] width 12 height 12
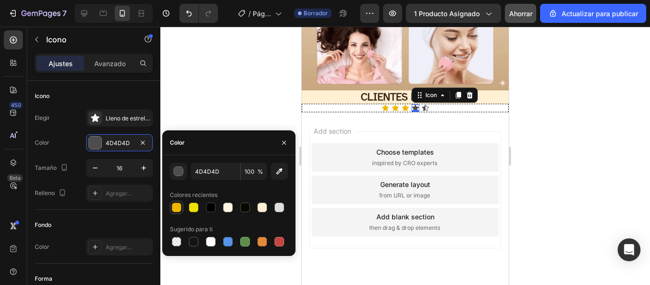
click at [175, 207] on div at bounding box center [177, 208] width 10 height 10
type input "EFB700"
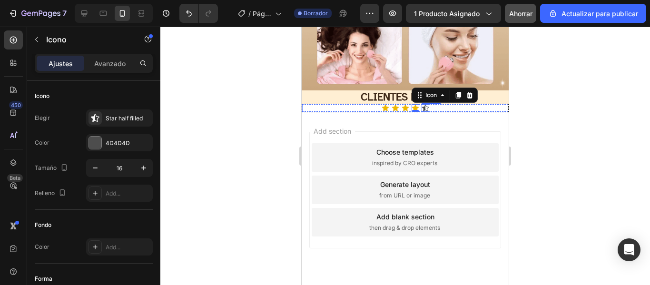
click at [422, 105] on icon at bounding box center [425, 108] width 7 height 6
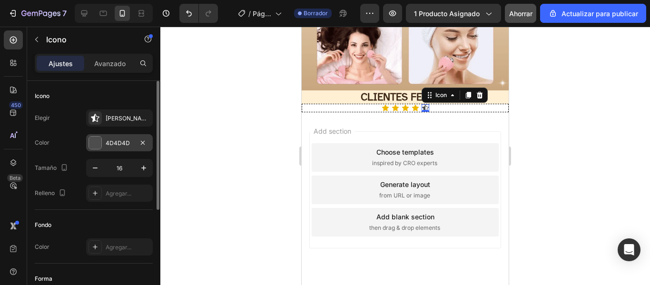
click at [96, 144] on div at bounding box center [95, 143] width 12 height 12
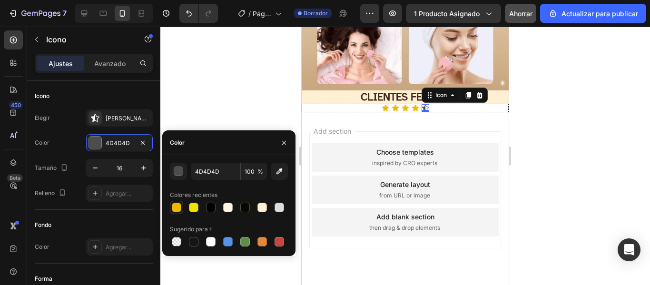
click at [179, 204] on div at bounding box center [177, 208] width 10 height 10
type input "EFB700"
click at [143, 168] on icon "button" at bounding box center [143, 168] width 5 height 5
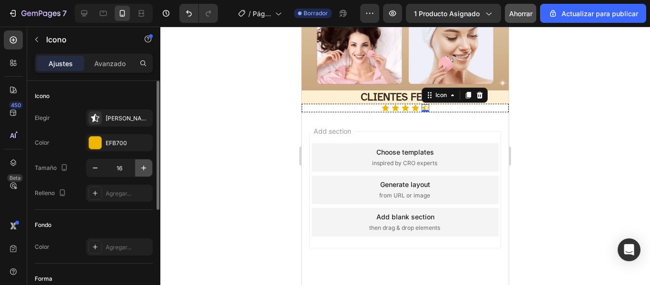
type input "17"
click at [413, 105] on icon at bounding box center [415, 108] width 7 height 6
click at [143, 166] on icon "button" at bounding box center [144, 168] width 10 height 10
click at [148, 167] on button "button" at bounding box center [143, 167] width 17 height 17
type input "18"
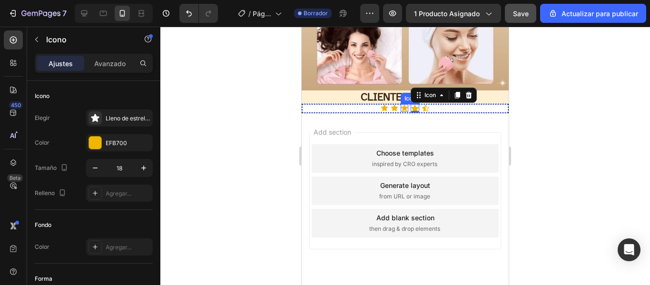
click at [401, 105] on icon at bounding box center [404, 108] width 7 height 6
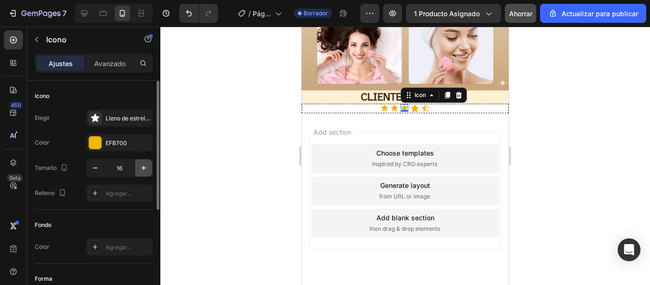
click at [138, 171] on button "button" at bounding box center [143, 167] width 17 height 17
click at [147, 169] on icon "button" at bounding box center [144, 168] width 10 height 10
type input "18"
click at [418, 114] on div "Add section Choose templates inspired by CRO experts Generate layout from URL o…" at bounding box center [405, 204] width 207 height 182
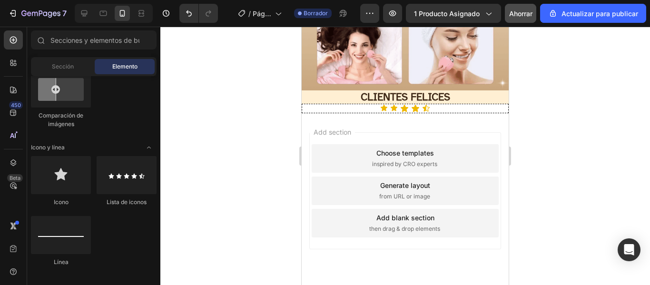
click at [418, 114] on div "Add section Choose templates inspired by CRO experts Generate layout from URL o…" at bounding box center [405, 204] width 207 height 182
click at [412, 105] on icon at bounding box center [416, 108] width 8 height 7
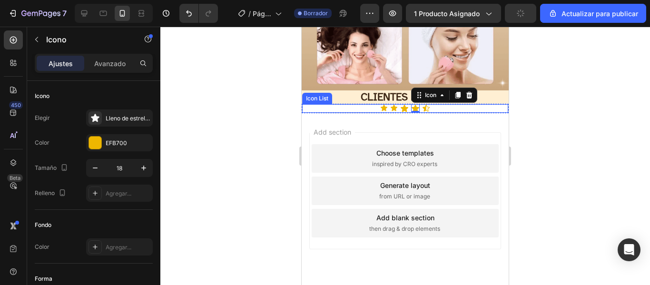
click at [426, 104] on icon at bounding box center [426, 108] width 8 height 8
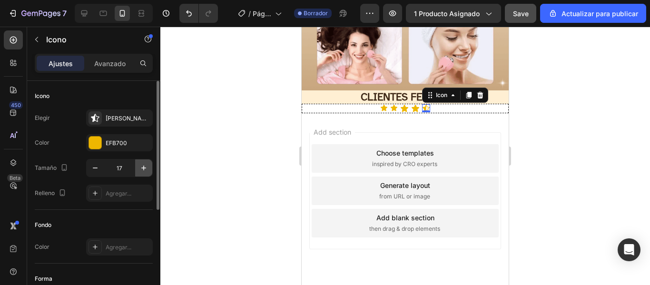
click at [140, 166] on icon "button" at bounding box center [144, 168] width 10 height 10
type input "18"
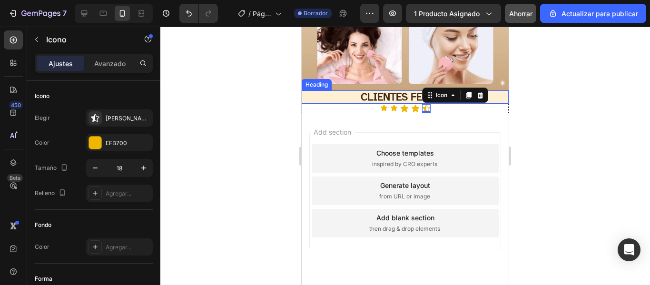
click at [394, 104] on icon at bounding box center [394, 108] width 8 height 8
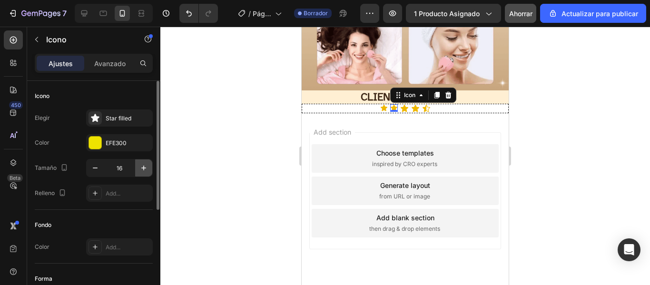
click at [147, 168] on icon "button" at bounding box center [144, 168] width 10 height 10
type input "18"
click at [380, 105] on icon at bounding box center [383, 108] width 7 height 6
click at [148, 168] on icon "button" at bounding box center [144, 168] width 10 height 10
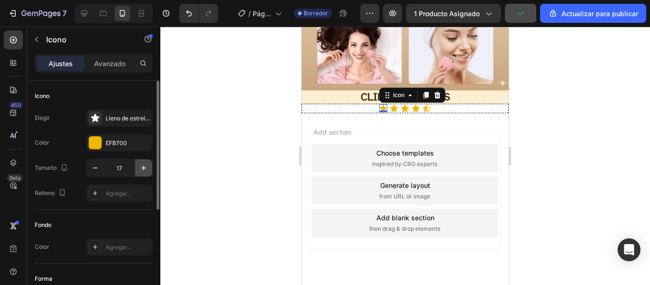
click at [148, 168] on icon "button" at bounding box center [144, 168] width 10 height 10
type input "18"
click at [218, 150] on div at bounding box center [405, 156] width 490 height 258
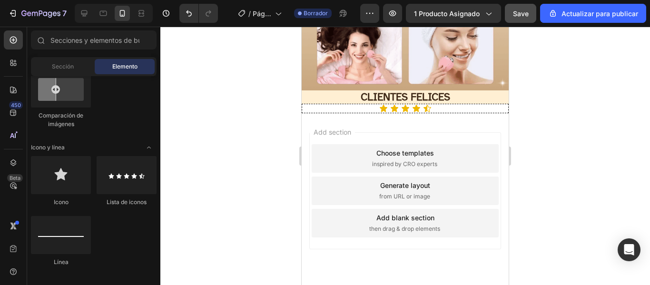
drag, startPoint x: 346, startPoint y: 108, endPoint x: 338, endPoint y: 103, distance: 9.0
click at [345, 113] on div "Add section Choose templates inspired by CRO experts Generate layout from URL o…" at bounding box center [405, 204] width 207 height 182
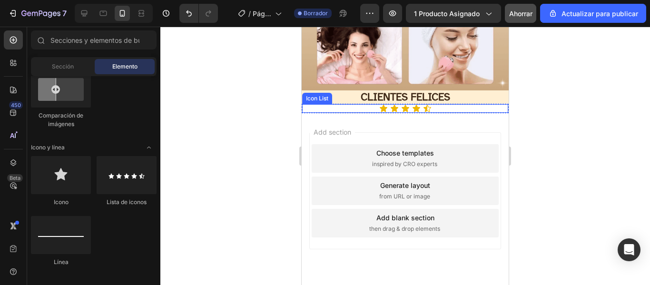
click at [319, 105] on div "Icon Icon Icon Icon Icon" at bounding box center [405, 108] width 206 height 9
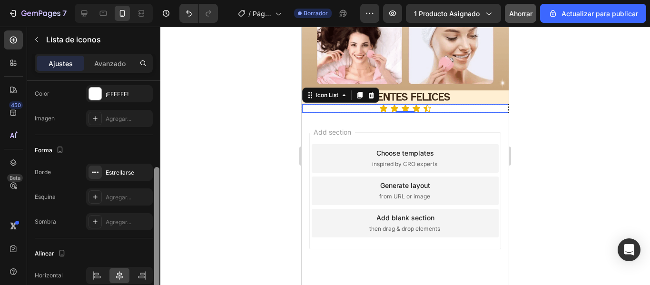
drag, startPoint x: 156, startPoint y: 102, endPoint x: 156, endPoint y: 179, distance: 76.2
click at [156, 179] on div at bounding box center [156, 228] width 5 height 123
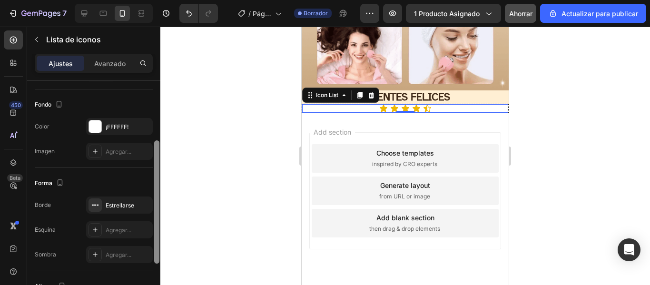
scroll to position [106, 0]
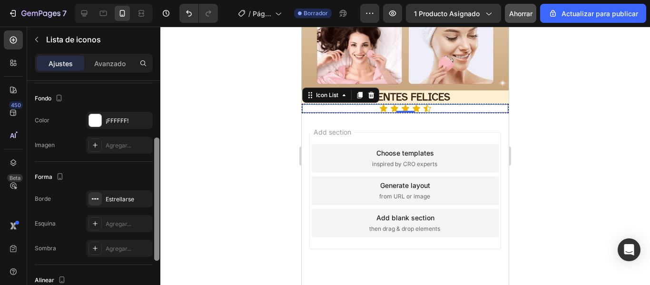
drag, startPoint x: 155, startPoint y: 189, endPoint x: 152, endPoint y: 168, distance: 22.0
click at [152, 168] on div "Gestión de artículos Orden 5 artículos Espaciado entre elementos Brecha 5 Fondo…" at bounding box center [93, 196] width 133 height 231
click at [100, 200] on div at bounding box center [95, 198] width 13 height 13
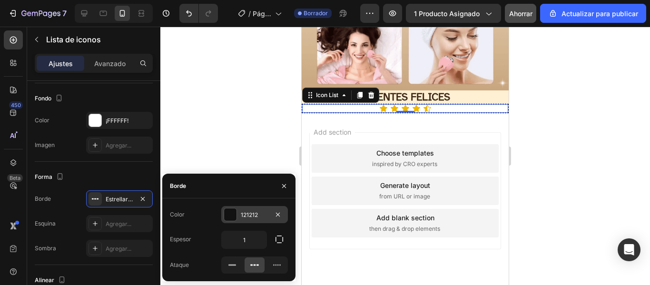
click at [232, 209] on div at bounding box center [230, 215] width 12 height 12
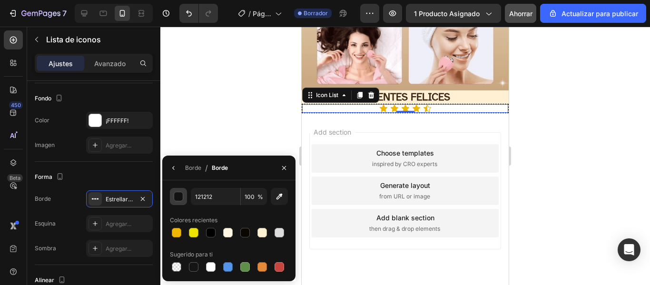
click at [175, 197] on div "button" at bounding box center [179, 197] width 10 height 10
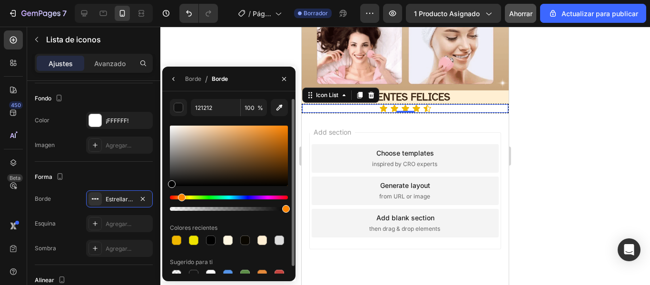
drag, startPoint x: 173, startPoint y: 197, endPoint x: 180, endPoint y: 196, distance: 7.2
click at [180, 196] on div "Hue" at bounding box center [182, 198] width 8 height 8
type input "493016"
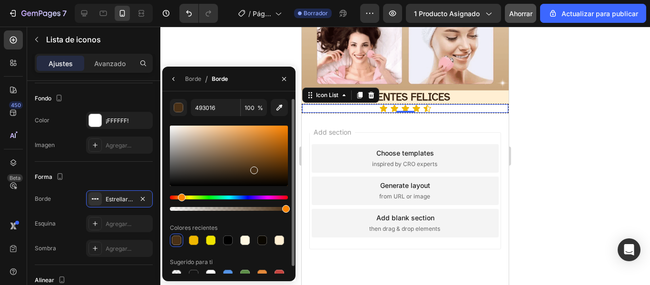
drag, startPoint x: 170, startPoint y: 183, endPoint x: 253, endPoint y: 168, distance: 84.6
click at [253, 168] on div at bounding box center [254, 171] width 8 height 8
click at [559, 104] on div at bounding box center [405, 156] width 490 height 258
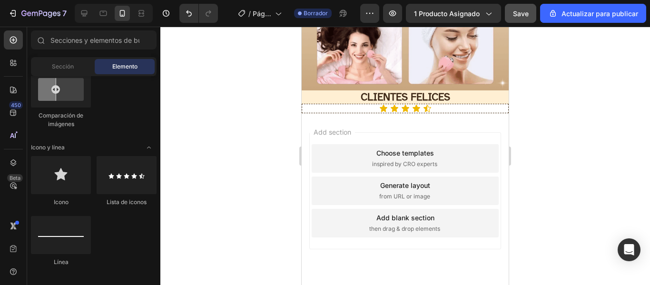
click at [196, 122] on div at bounding box center [405, 156] width 490 height 258
click at [162, 197] on div at bounding box center [405, 156] width 490 height 258
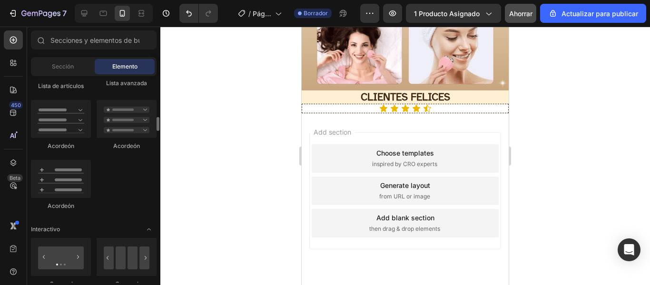
scroll to position [813, 0]
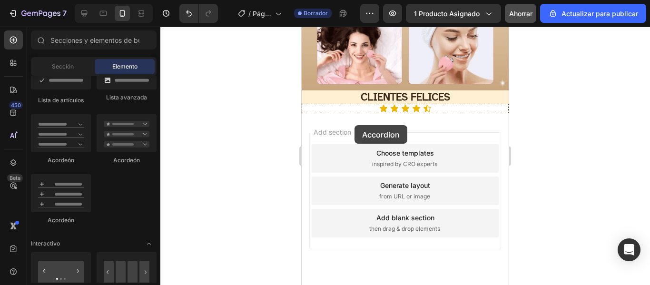
drag, startPoint x: 433, startPoint y: 165, endPoint x: 355, endPoint y: 125, distance: 87.9
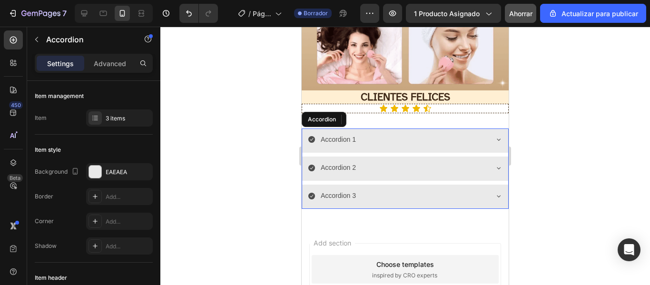
click at [489, 136] on div "Accordion 1" at bounding box center [405, 141] width 206 height 24
click at [377, 116] on icon at bounding box center [377, 120] width 8 height 8
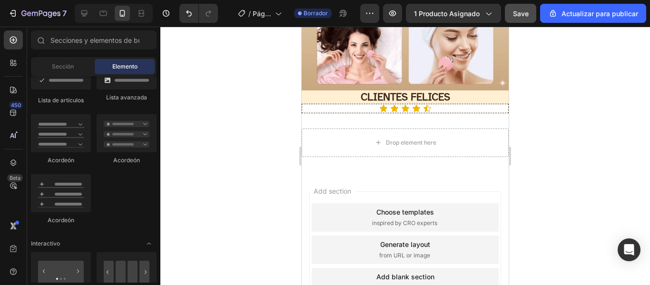
drag, startPoint x: 157, startPoint y: 193, endPoint x: 523, endPoint y: 18, distance: 405.8
click at [157, 191] on div at bounding box center [156, 179] width 7 height 207
click at [157, 129] on div at bounding box center [156, 179] width 7 height 207
click at [158, 157] on div at bounding box center [156, 179] width 7 height 207
click at [523, 18] on div "Save" at bounding box center [521, 14] width 16 height 10
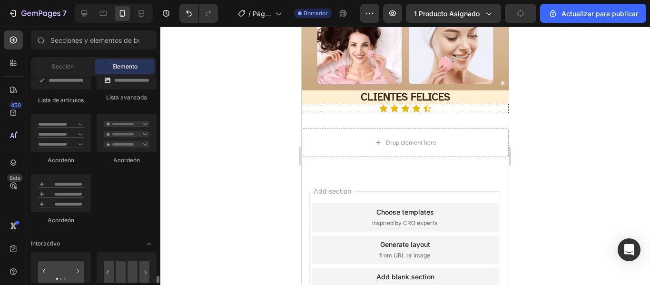
click at [334, 91] on p "CLIENTES FELICES" at bounding box center [405, 96] width 205 height 11
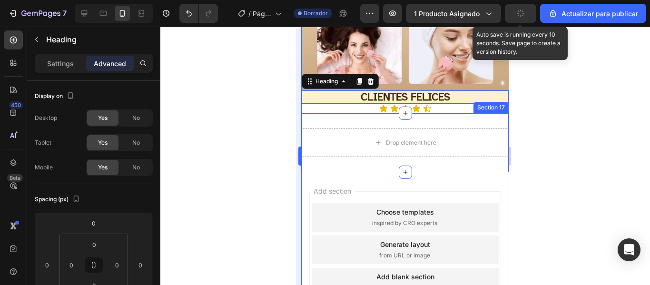
scroll to position [0, 0]
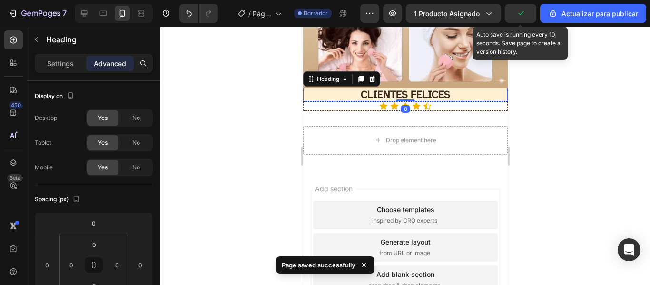
click at [280, 152] on div at bounding box center [405, 156] width 490 height 258
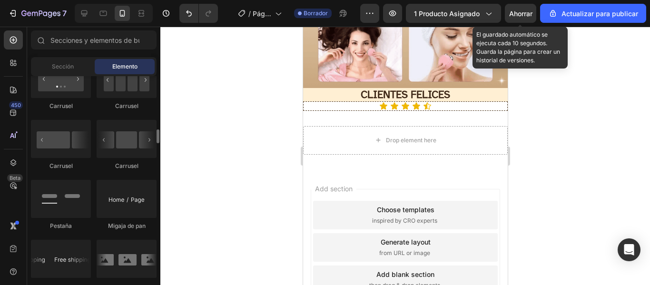
scroll to position [977, 0]
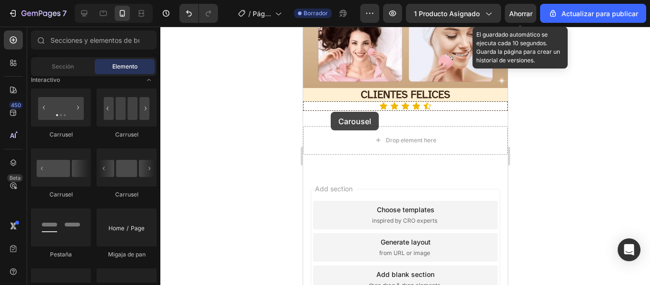
drag, startPoint x: 445, startPoint y: 199, endPoint x: 332, endPoint y: 112, distance: 142.6
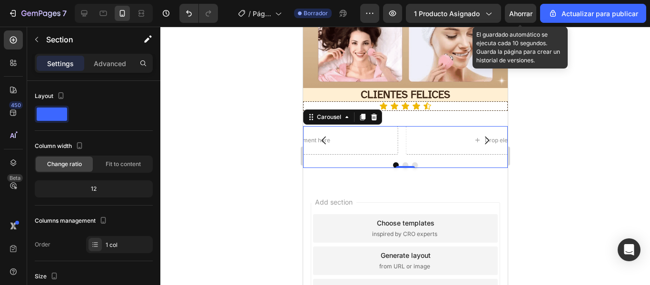
click at [402, 175] on div "Drop element here Drop element here Drop element here Carousel 0 Section 17" at bounding box center [405, 147] width 205 height 72
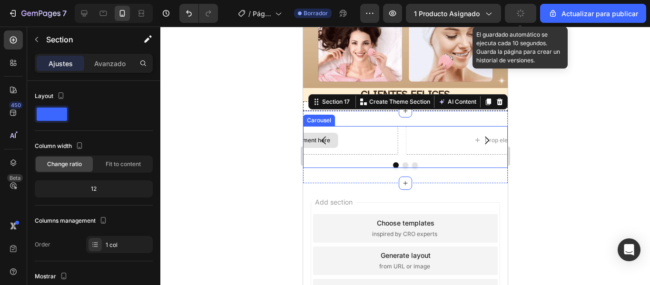
click at [356, 130] on div "Drop element here" at bounding box center [299, 140] width 198 height 29
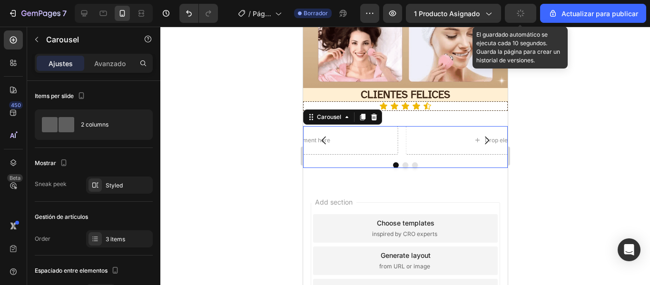
click at [481, 135] on icon "Carousel Next Arrow" at bounding box center [486, 140] width 11 height 11
click at [376, 113] on icon at bounding box center [374, 117] width 8 height 8
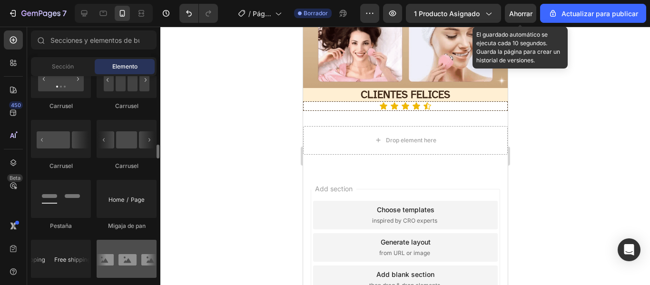
click at [134, 265] on div at bounding box center [127, 259] width 60 height 38
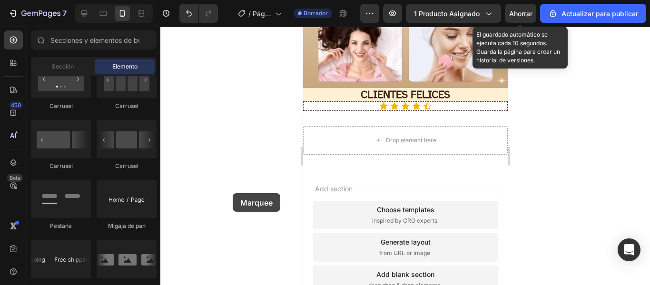
scroll to position [1608, 0]
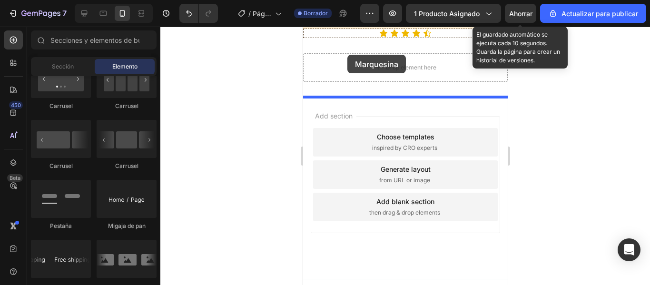
drag, startPoint x: 437, startPoint y: 291, endPoint x: 347, endPoint y: 55, distance: 252.9
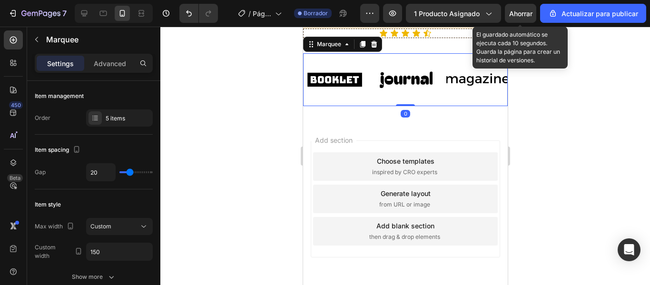
scroll to position [1601, 0]
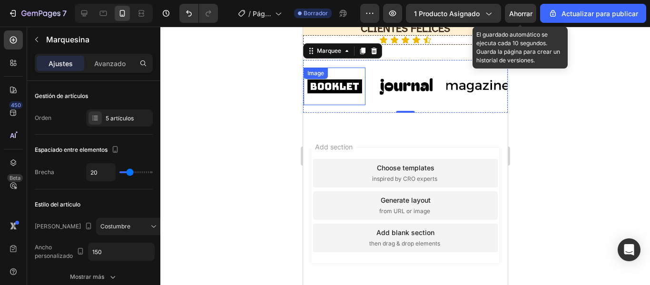
click at [347, 88] on img at bounding box center [334, 86] width 62 height 26
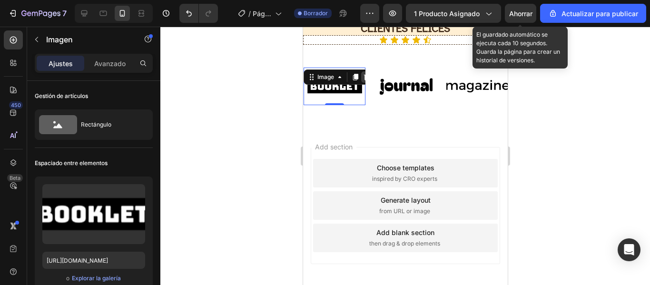
click at [363, 78] on icon at bounding box center [367, 77] width 8 height 8
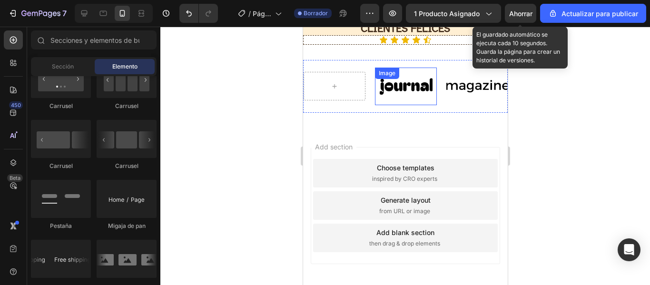
click at [397, 90] on img at bounding box center [406, 86] width 62 height 26
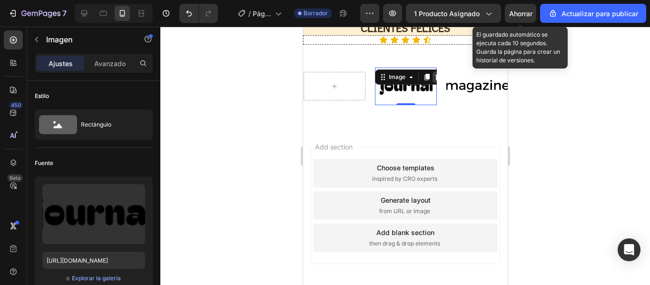
click at [435, 79] on icon at bounding box center [438, 77] width 8 height 8
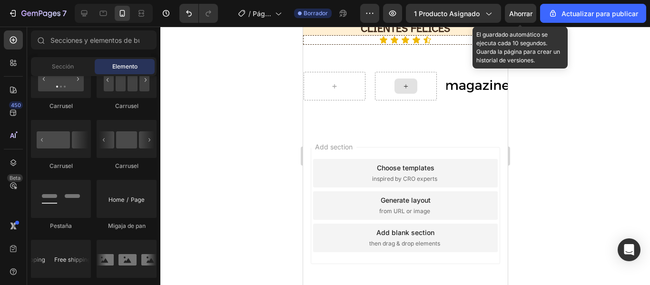
click at [461, 86] on img at bounding box center [477, 86] width 62 height 26
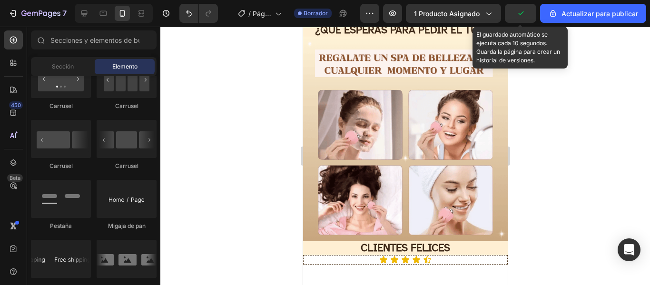
scroll to position [1524, 0]
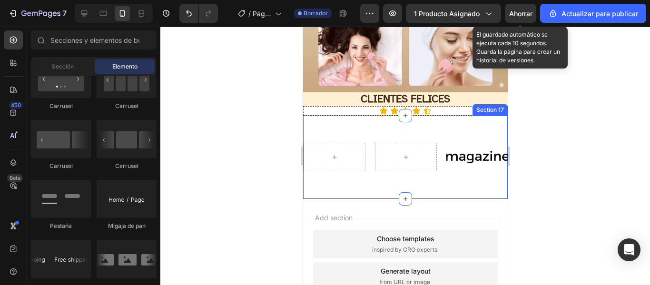
click at [438, 187] on div "Image Image Image Image Image Image Marquee Section 17" at bounding box center [405, 157] width 205 height 83
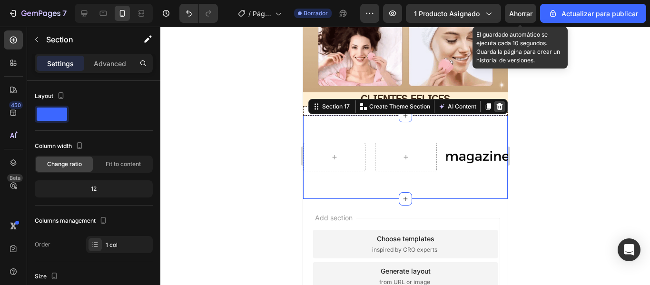
click at [496, 103] on icon at bounding box center [500, 107] width 8 height 8
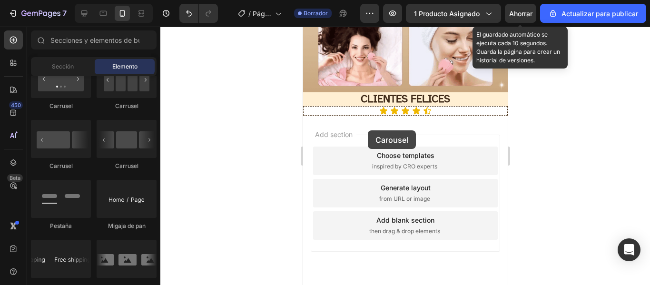
drag, startPoint x: 355, startPoint y: 130, endPoint x: 367, endPoint y: 130, distance: 12.9
drag, startPoint x: 437, startPoint y: 158, endPoint x: 353, endPoint y: 122, distance: 91.9
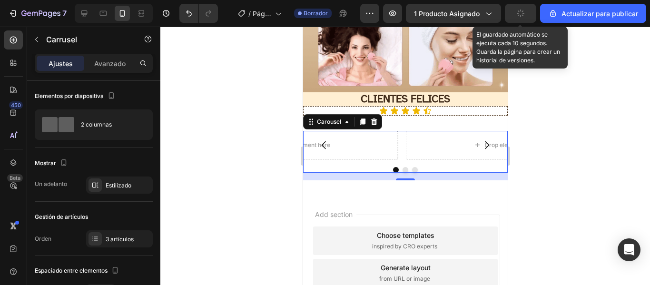
click at [357, 140] on div "Drop element here" at bounding box center [299, 145] width 198 height 29
click at [374, 136] on div "Drop element here" at bounding box center [299, 145] width 198 height 29
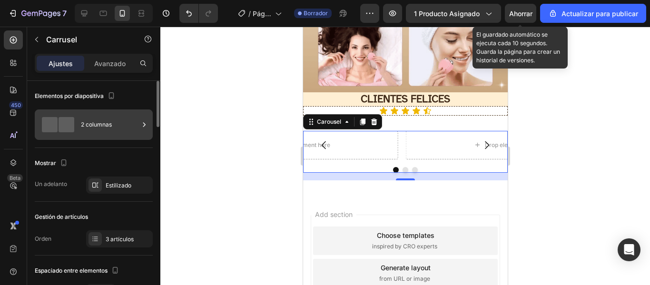
click at [119, 125] on div "2 columnas" at bounding box center [110, 125] width 58 height 22
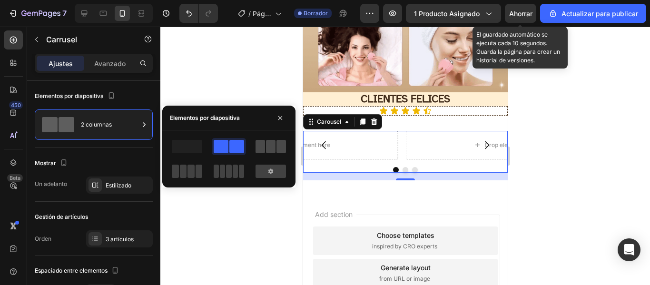
click at [272, 147] on span at bounding box center [271, 146] width 10 height 13
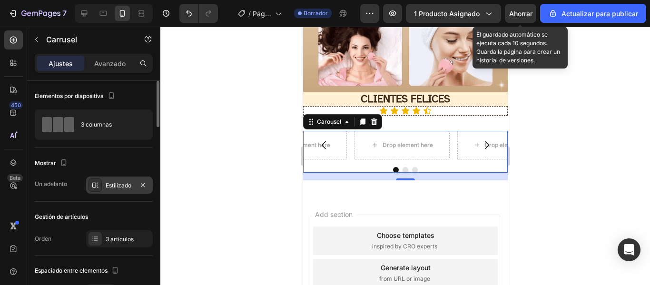
click at [119, 186] on font "Estilizado" at bounding box center [119, 185] width 26 height 7
click at [232, 134] on div at bounding box center [405, 156] width 490 height 258
click at [254, 133] on div at bounding box center [405, 156] width 490 height 258
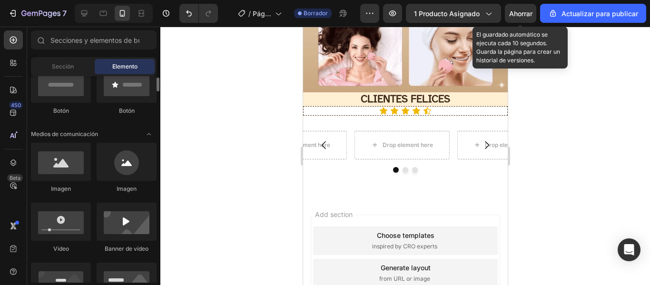
scroll to position [234, 0]
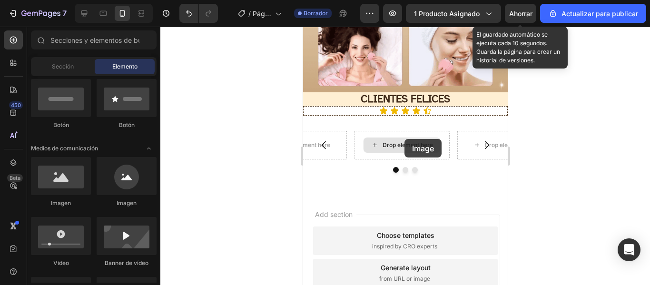
drag, startPoint x: 449, startPoint y: 190, endPoint x: 403, endPoint y: 138, distance: 70.5
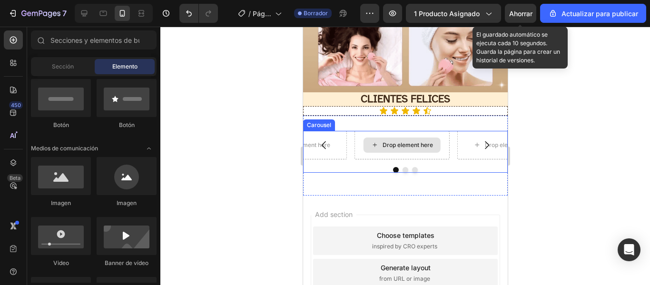
click at [403, 141] on div "Drop element here" at bounding box center [407, 145] width 50 height 8
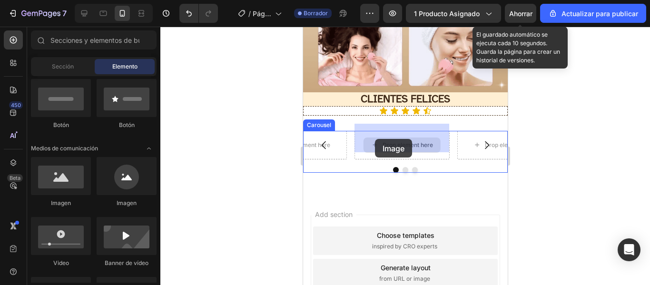
drag, startPoint x: 380, startPoint y: 218, endPoint x: 403, endPoint y: 138, distance: 84.0
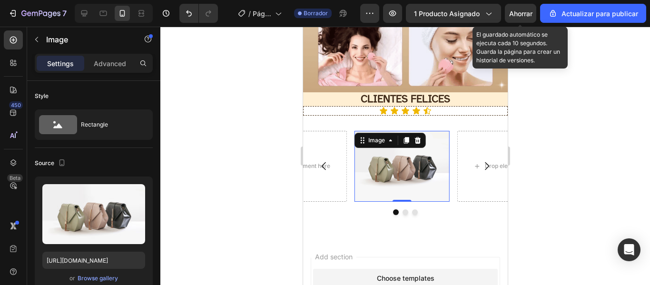
drag, startPoint x: 403, startPoint y: 138, endPoint x: 472, endPoint y: 311, distance: 186.7
click at [403, 138] on div at bounding box center [405, 140] width 11 height 11
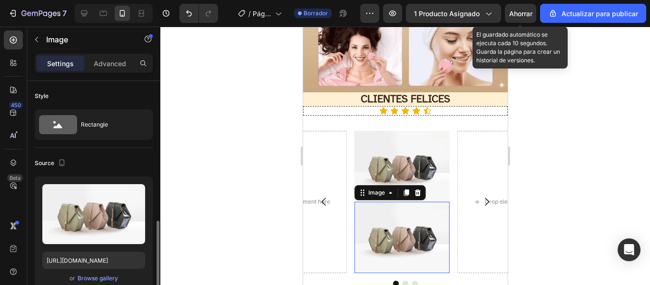
click at [417, 189] on icon at bounding box center [417, 192] width 6 height 7
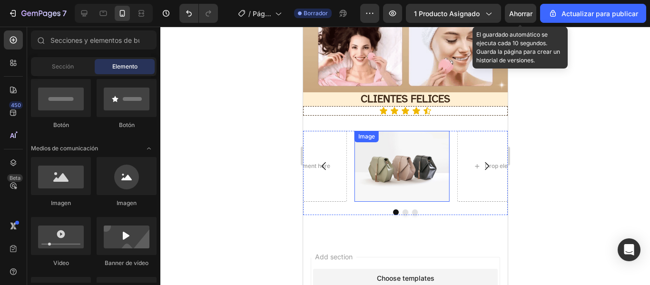
click at [400, 162] on img at bounding box center [401, 166] width 95 height 71
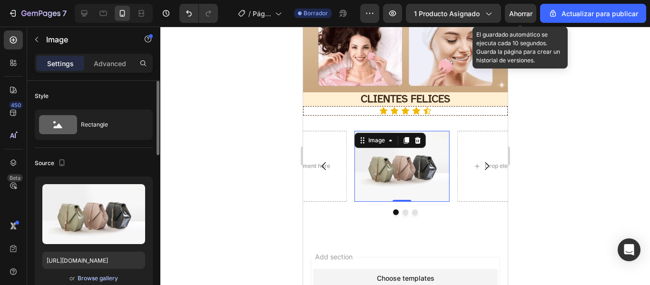
click at [91, 277] on div "Browse gallery" at bounding box center [98, 278] width 40 height 9
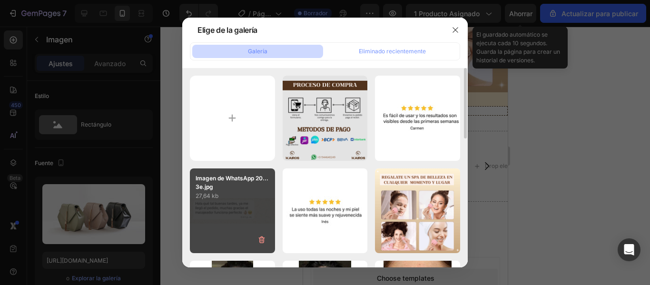
click at [244, 205] on div "Imagen de WhatsApp 20...3e.jpg 27,64 kb" at bounding box center [232, 211] width 85 height 85
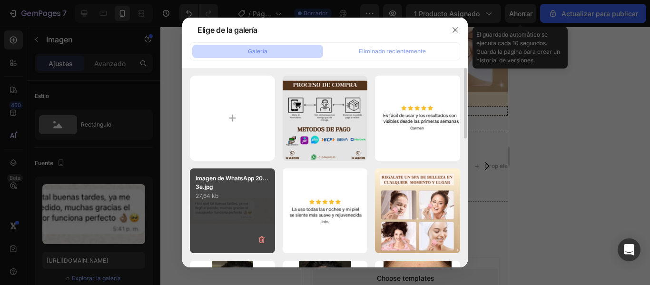
type input "https://cdn.shopify.com/s/files/1/0949/7555/7918/files/gempages_581076180480820…"
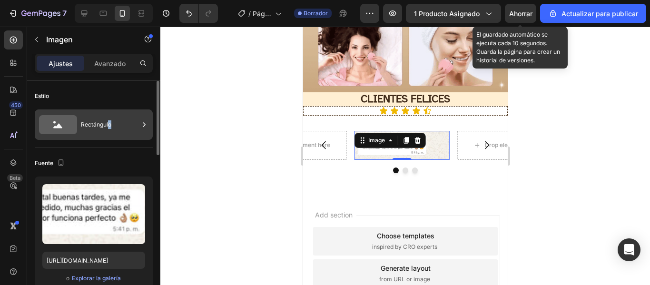
click at [110, 116] on div "Rectángulo" at bounding box center [110, 125] width 58 height 22
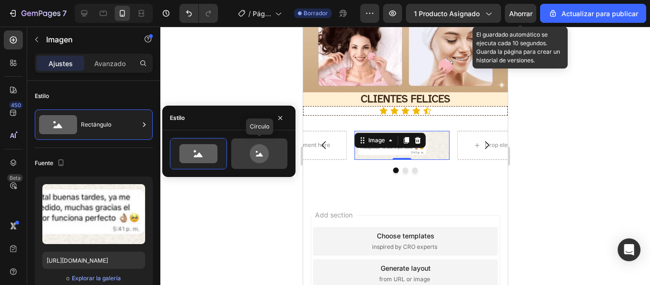
click at [276, 155] on icon at bounding box center [259, 153] width 45 height 19
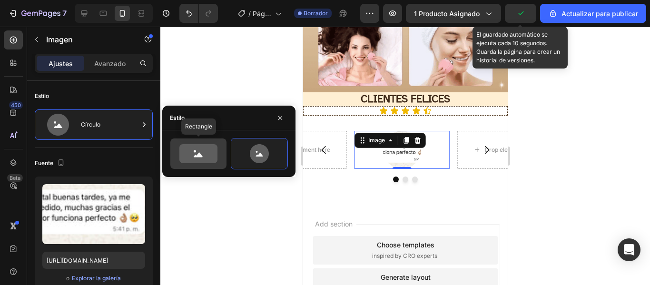
click at [213, 152] on icon at bounding box center [198, 153] width 38 height 19
type input "100"
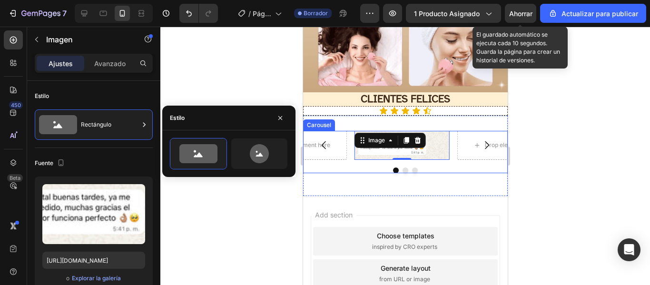
click at [481, 139] on icon "Carousel Next Arrow" at bounding box center [486, 144] width 11 height 11
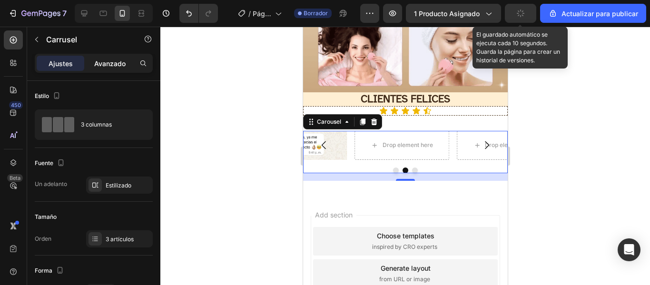
click at [112, 62] on font "Avanzado" at bounding box center [109, 64] width 31 height 8
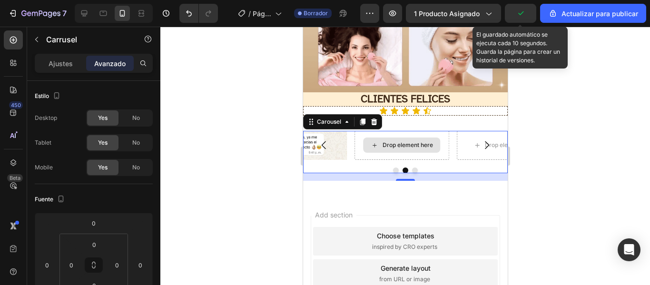
click at [377, 141] on icon at bounding box center [375, 145] width 8 height 8
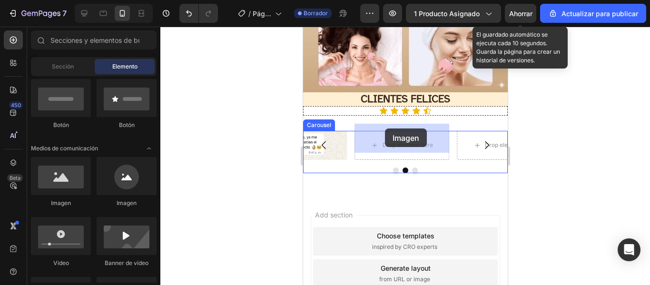
drag, startPoint x: 583, startPoint y: 187, endPoint x: 385, endPoint y: 129, distance: 206.4
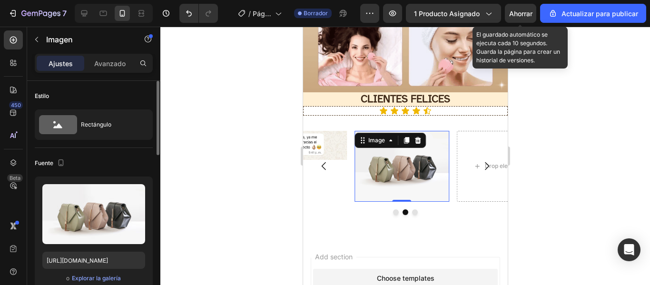
click at [87, 273] on div "o Explorar la galería" at bounding box center [93, 278] width 103 height 11
click at [86, 278] on font "Explorar la galería" at bounding box center [96, 278] width 49 height 7
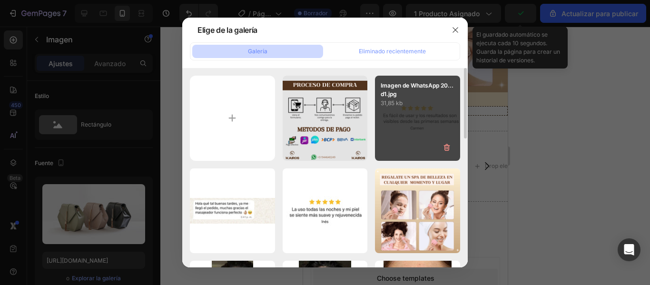
click at [422, 125] on div "Imagen de WhatsApp 20...d1.jpg 31,85 kb" at bounding box center [417, 118] width 85 height 85
type input "https://cdn.shopify.com/s/files/1/0949/7555/7918/files/gempages_581076180480820…"
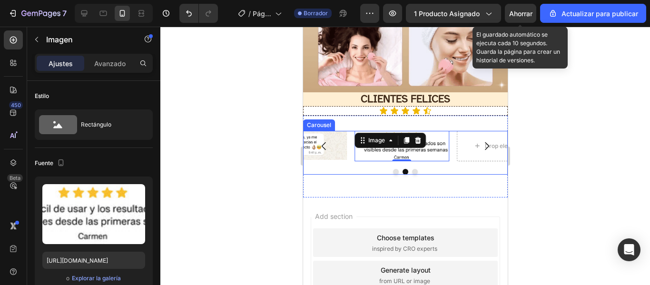
click at [483, 143] on icon "Carousel Next Arrow" at bounding box center [486, 145] width 11 height 11
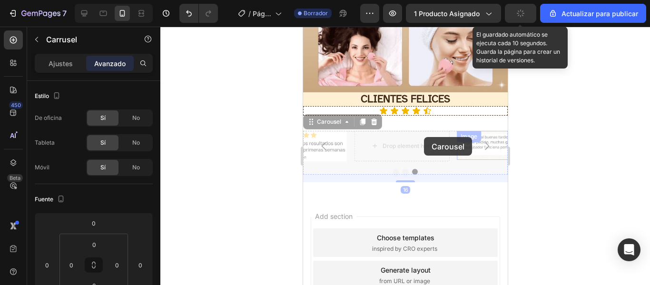
drag, startPoint x: 466, startPoint y: 136, endPoint x: 400, endPoint y: 139, distance: 65.8
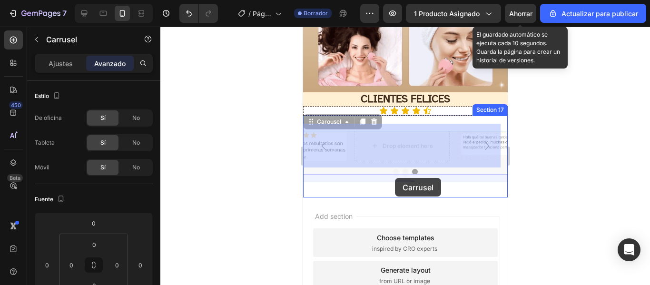
drag, startPoint x: 469, startPoint y: 137, endPoint x: 395, endPoint y: 178, distance: 85.4
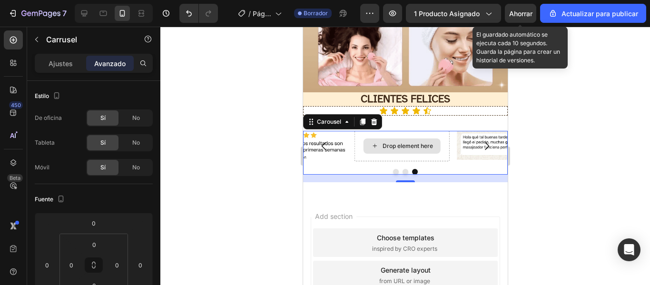
click at [411, 142] on div "Drop element here" at bounding box center [407, 146] width 50 height 8
click at [394, 151] on div "Drop element here" at bounding box center [401, 146] width 95 height 31
click at [541, 126] on div at bounding box center [405, 156] width 490 height 258
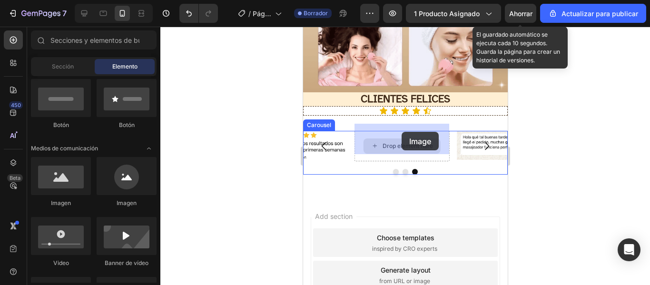
drag, startPoint x: 368, startPoint y: 205, endPoint x: 397, endPoint y: 131, distance: 78.9
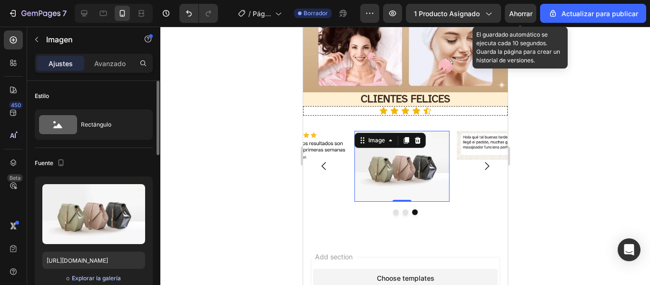
click at [98, 276] on font "Explorar la galería" at bounding box center [96, 278] width 49 height 7
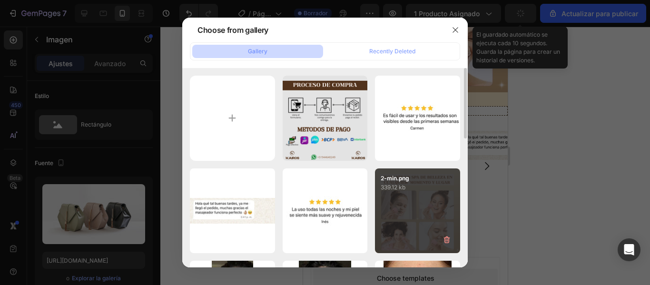
click at [0, 0] on div "Imagen de WhatsApp 20...f0.jpg 32.09 kb" at bounding box center [0, 0] width 0 height 0
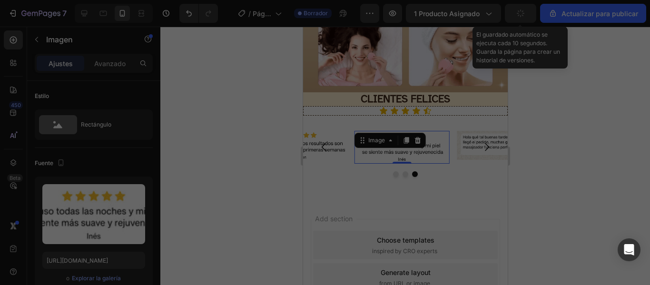
type input "https://cdn.shopify.com/s/files/1/0949/7555/7918/files/gempages_581076180480820…"
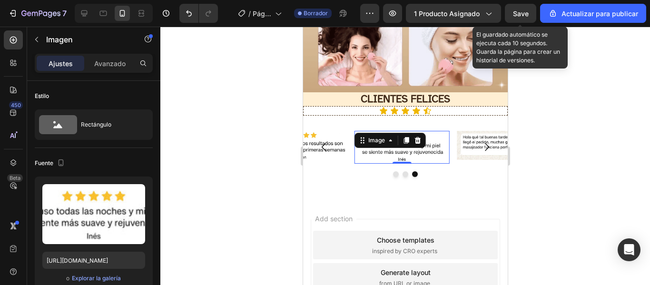
drag, startPoint x: 546, startPoint y: 175, endPoint x: 126, endPoint y: 86, distance: 428.6
click at [546, 175] on div at bounding box center [405, 156] width 490 height 258
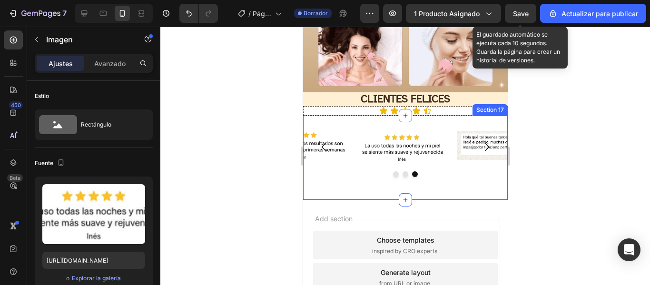
click at [425, 116] on div "Image Image Image 0 Carousel Section 17" at bounding box center [405, 158] width 205 height 85
click at [437, 131] on img at bounding box center [401, 147] width 95 height 33
click at [115, 65] on p "Advanced" at bounding box center [110, 64] width 32 height 10
click at [386, 117] on div "Image Image Image 0 Carousel Section 17" at bounding box center [405, 158] width 205 height 85
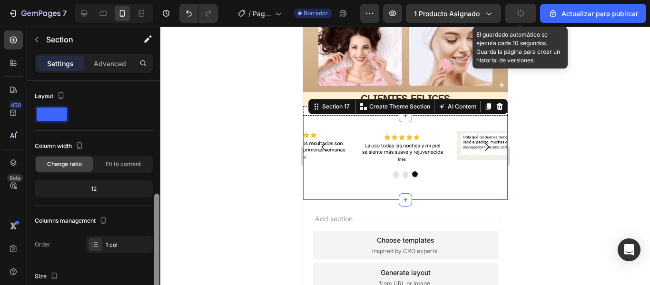
scroll to position [90, 0]
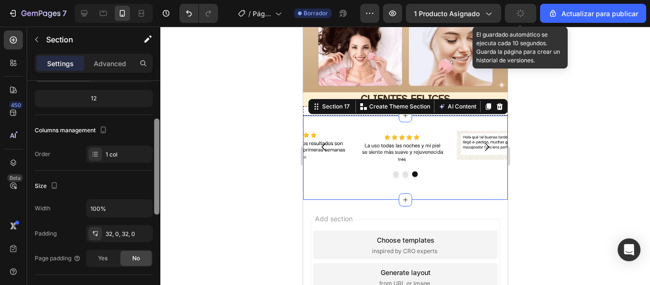
drag, startPoint x: 156, startPoint y: 164, endPoint x: 156, endPoint y: 96, distance: 68.6
click at [156, 119] on div at bounding box center [156, 167] width 5 height 96
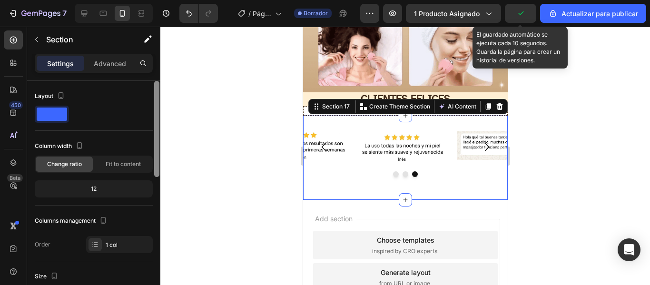
click at [156, 96] on div at bounding box center [156, 129] width 5 height 96
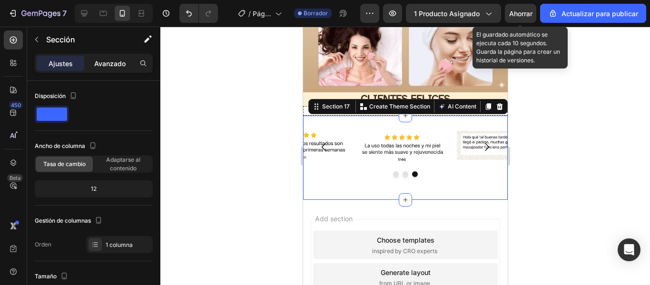
click at [105, 64] on font "Avanzado" at bounding box center [109, 64] width 31 height 8
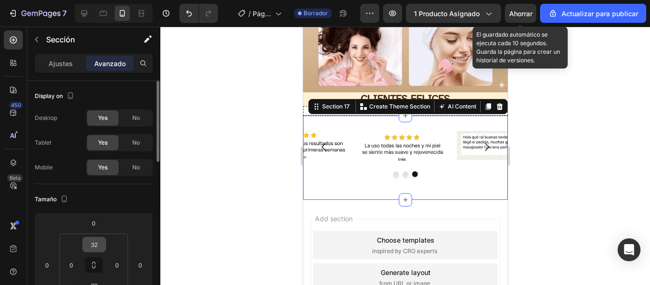
click at [98, 243] on input "32" at bounding box center [94, 245] width 19 height 14
click at [91, 245] on input "32" at bounding box center [94, 245] width 19 height 14
click at [99, 244] on input "32" at bounding box center [94, 245] width 19 height 14
click at [97, 244] on input "32" at bounding box center [94, 245] width 19 height 14
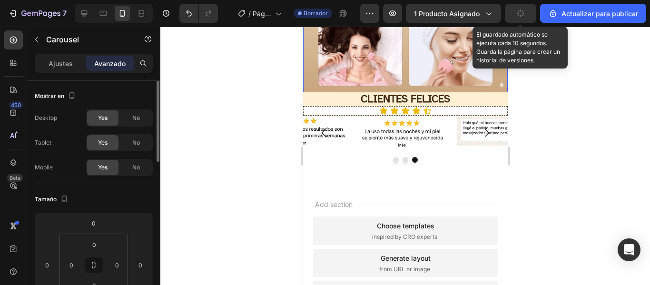
click at [359, 147] on div "Image Image Image Carousel" at bounding box center [405, 140] width 205 height 47
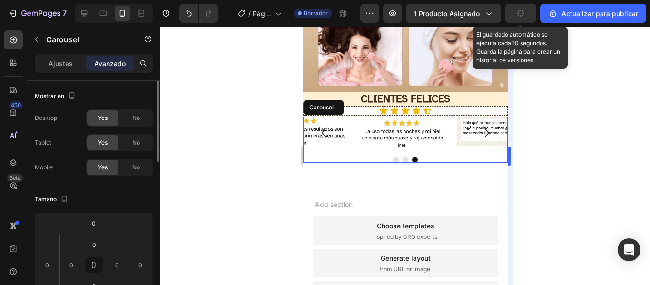
click at [252, 198] on div at bounding box center [405, 156] width 490 height 258
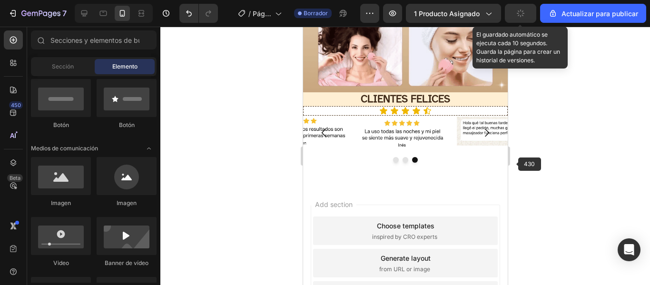
click at [481, 127] on icon "Carousel Next Arrow" at bounding box center [486, 132] width 11 height 11
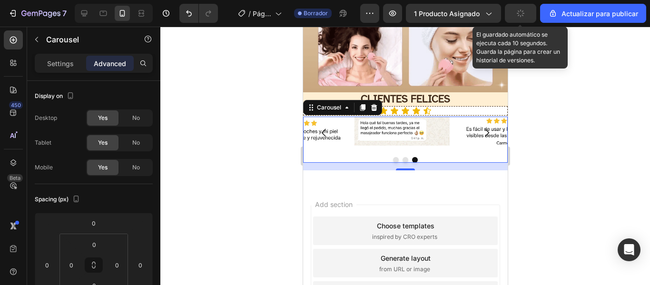
click at [481, 127] on icon "Carousel Next Arrow" at bounding box center [486, 132] width 11 height 11
drag, startPoint x: 556, startPoint y: 210, endPoint x: 480, endPoint y: 126, distance: 114.3
click at [481, 127] on icon "Carousel Next Arrow" at bounding box center [486, 132] width 11 height 11
click at [254, 184] on div at bounding box center [405, 156] width 490 height 258
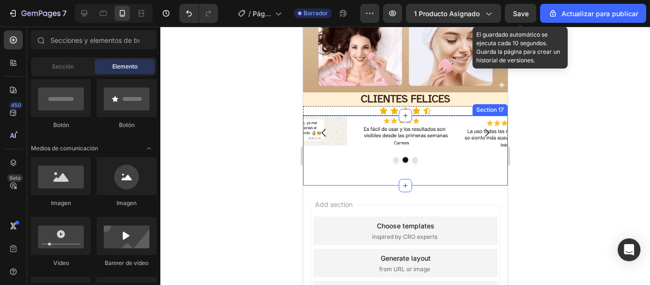
click at [417, 129] on img at bounding box center [401, 132] width 95 height 31
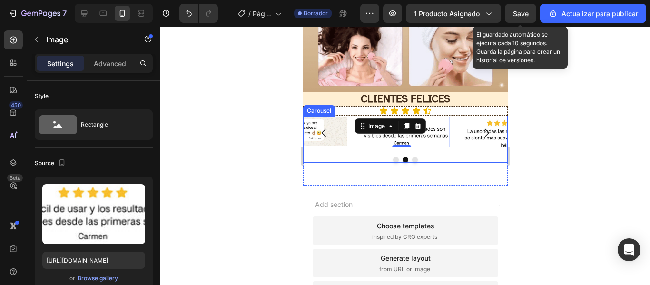
click at [466, 157] on div at bounding box center [405, 160] width 205 height 6
click at [469, 148] on div "Image Image 0 Image Carousel" at bounding box center [405, 140] width 205 height 47
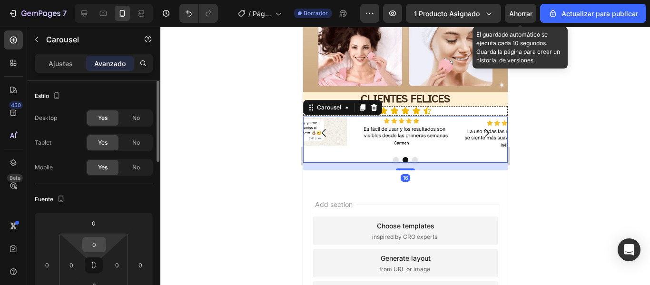
click at [93, 245] on input "0" at bounding box center [94, 245] width 19 height 14
click at [98, 246] on input "50" at bounding box center [94, 245] width 19 height 14
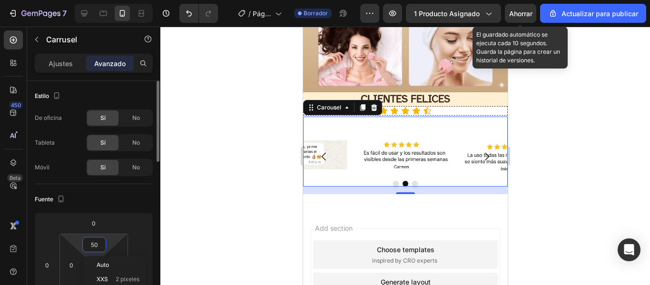
type input "5"
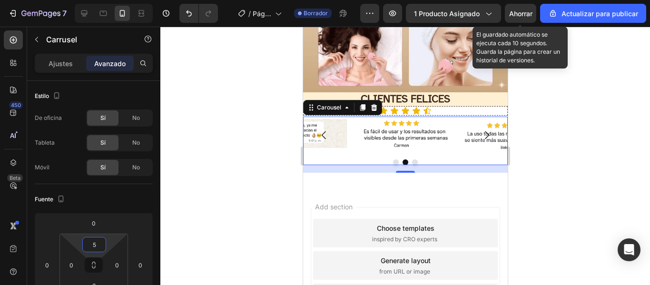
click at [209, 181] on div at bounding box center [405, 156] width 490 height 258
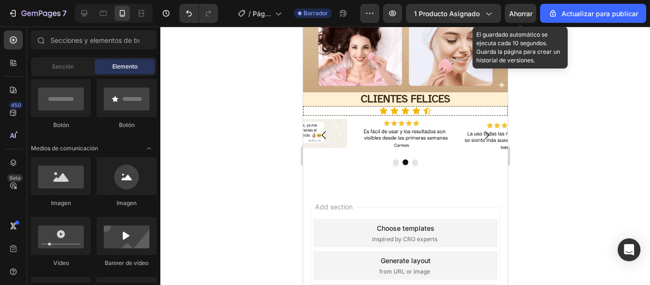
click at [397, 130] on img at bounding box center [401, 134] width 95 height 31
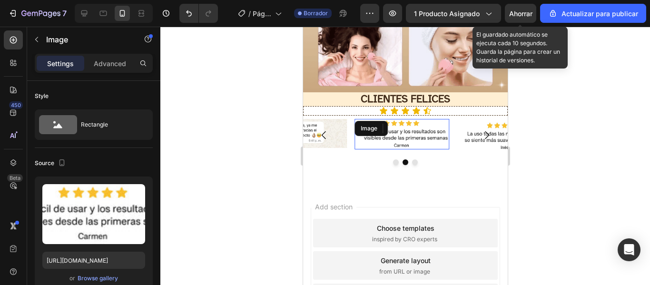
click at [366, 166] on div "Image Image Image Carousel" at bounding box center [405, 145] width 205 height 57
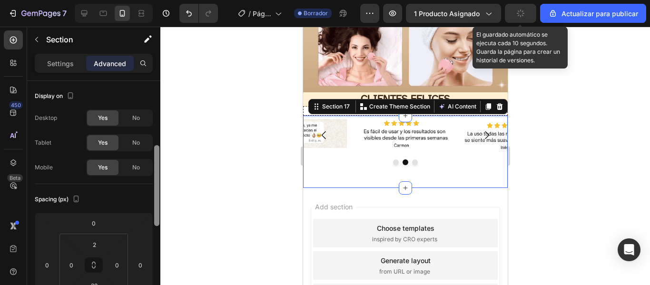
click at [157, 166] on div at bounding box center [156, 185] width 5 height 81
click at [93, 278] on input "32" at bounding box center [94, 285] width 19 height 14
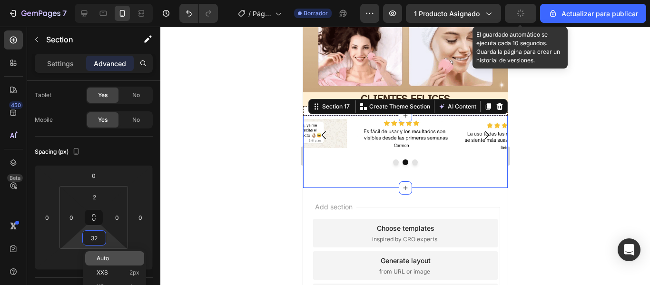
click at [112, 258] on p "Auto" at bounding box center [118, 258] width 43 height 7
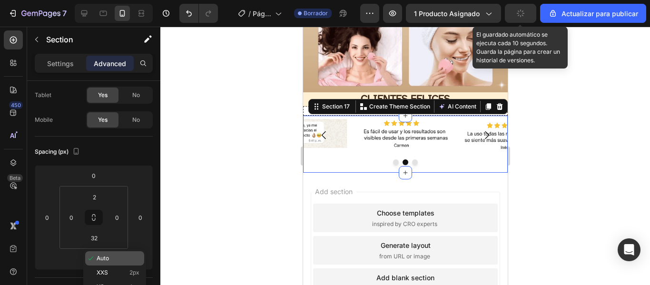
type input "Auto"
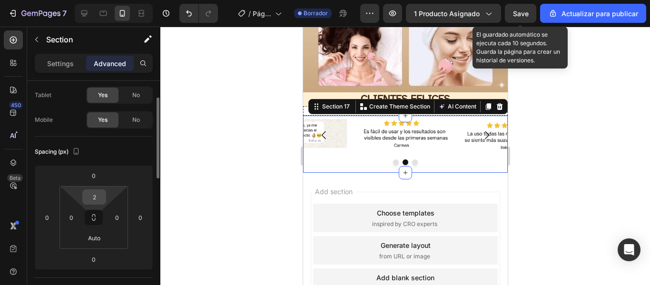
click at [98, 199] on input "2" at bounding box center [94, 197] width 19 height 14
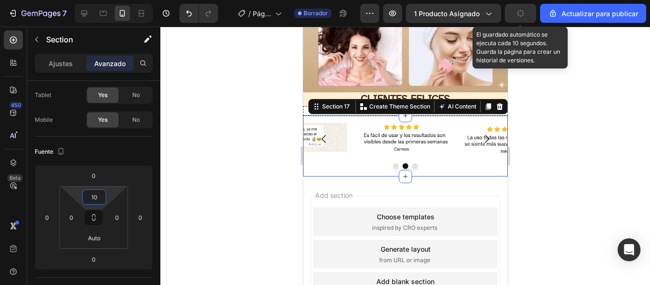
click at [531, 124] on div at bounding box center [405, 156] width 490 height 258
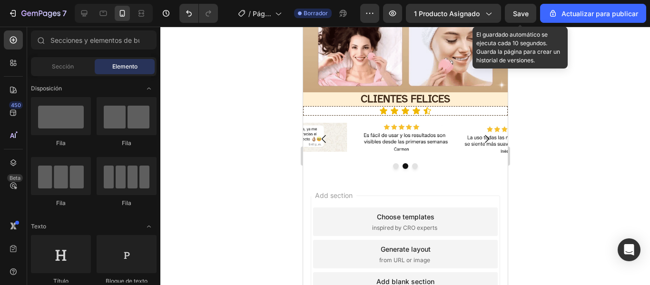
scroll to position [234, 0]
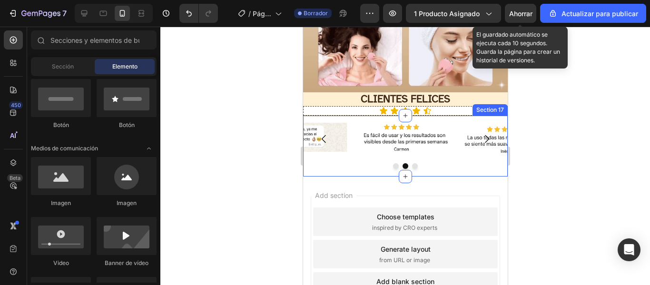
click at [439, 169] on div "Image Image Image [GEOGRAPHIC_DATA]" at bounding box center [405, 148] width 205 height 57
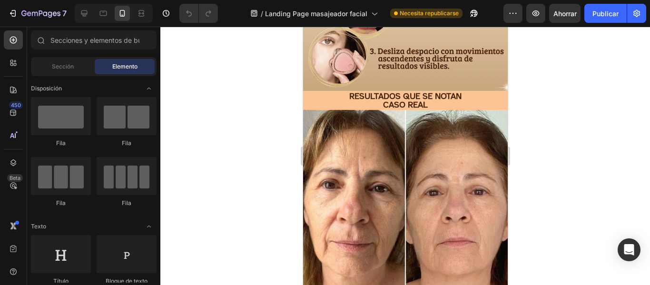
scroll to position [1446, 0]
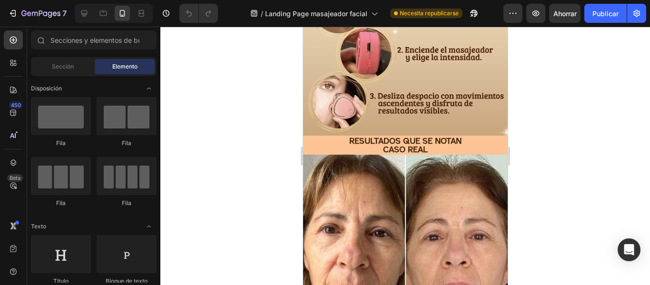
drag, startPoint x: 504, startPoint y: 43, endPoint x: 826, endPoint y: 156, distance: 341.4
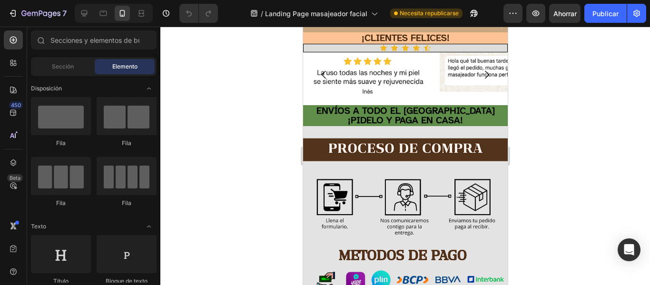
scroll to position [1990, 0]
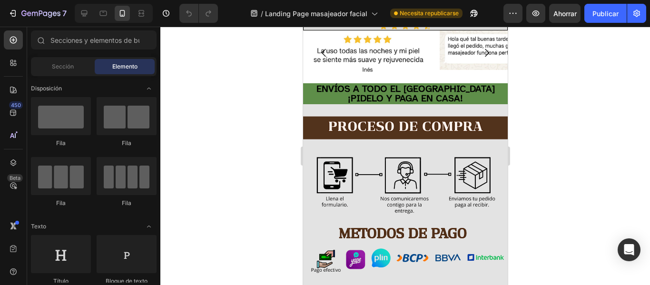
click at [580, 189] on div at bounding box center [405, 156] width 490 height 258
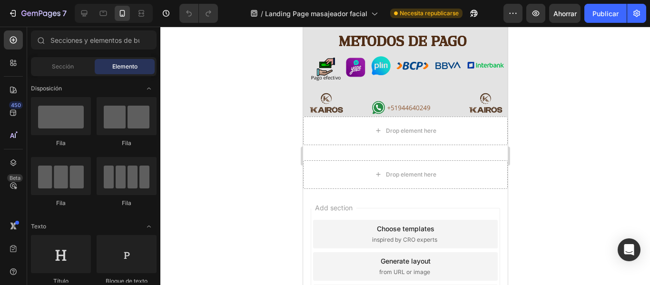
scroll to position [1758, 0]
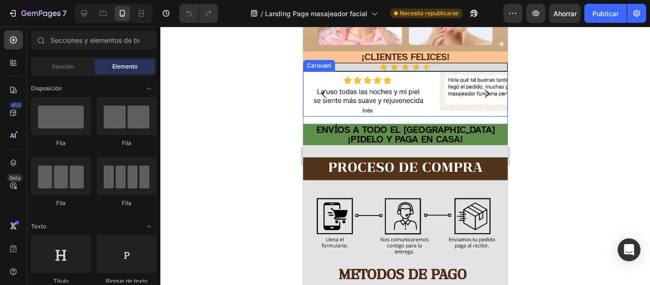
click at [482, 88] on icon "Carousel Next Arrow" at bounding box center [486, 93] width 11 height 11
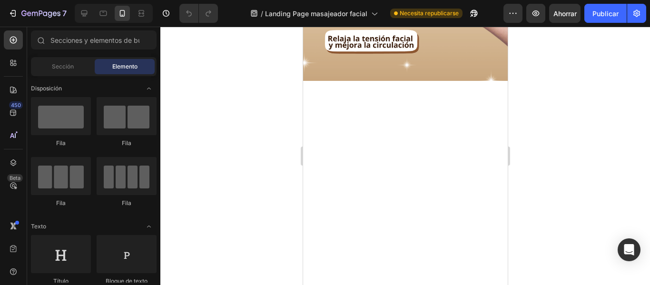
scroll to position [53, 0]
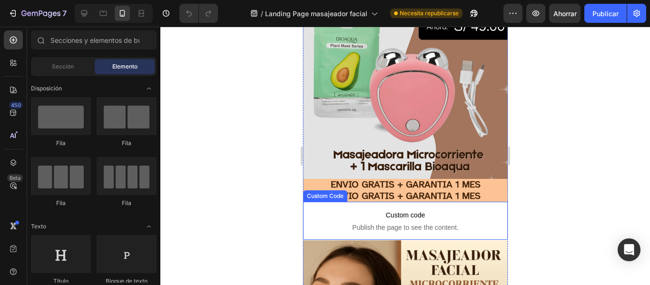
click at [438, 216] on p "Custom code Publish the page to see the content." at bounding box center [405, 221] width 205 height 38
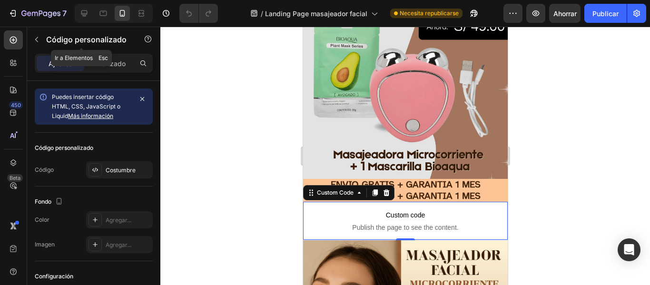
click at [40, 34] on button "button" at bounding box center [36, 39] width 15 height 15
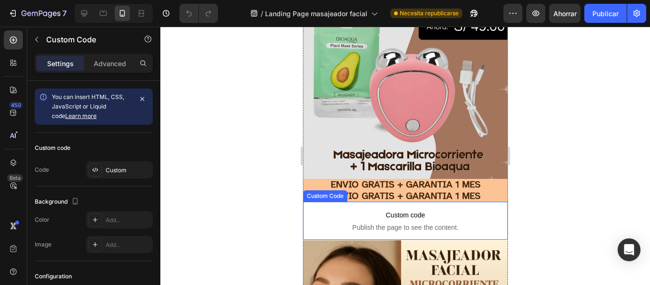
click at [356, 213] on span "Custom code" at bounding box center [405, 214] width 205 height 11
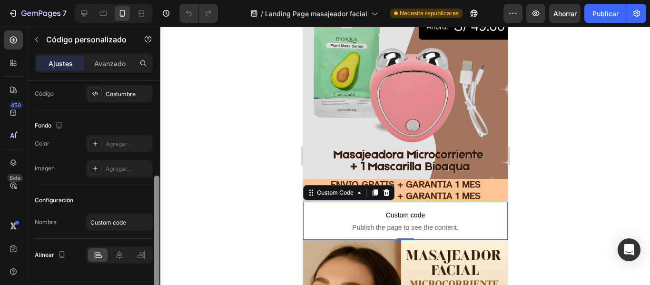
scroll to position [100, 0]
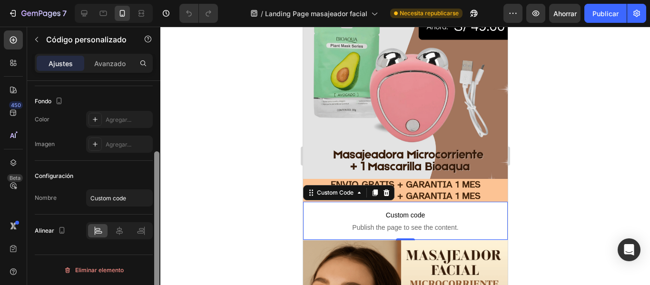
drag, startPoint x: 155, startPoint y: 107, endPoint x: 158, endPoint y: 198, distance: 91.0
click at [158, 198] on div at bounding box center [156, 231] width 5 height 161
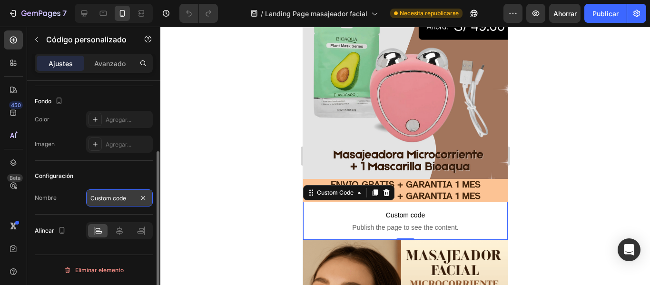
click at [118, 201] on input "Custom code" at bounding box center [119, 197] width 67 height 17
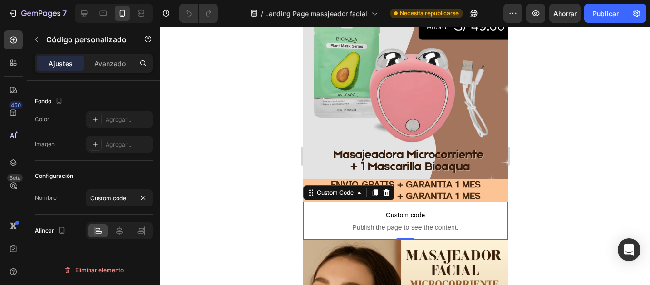
click at [388, 223] on span "Publish the page to see the content." at bounding box center [405, 228] width 205 height 10
click at [356, 189] on icon at bounding box center [359, 193] width 8 height 8
click at [104, 64] on font "Avanzado" at bounding box center [109, 64] width 31 height 8
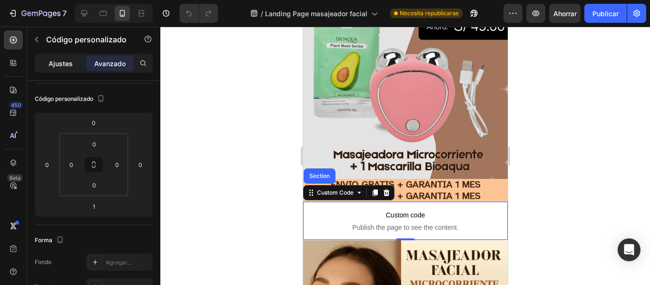
click at [77, 70] on div "Ajustes" at bounding box center [61, 63] width 48 height 15
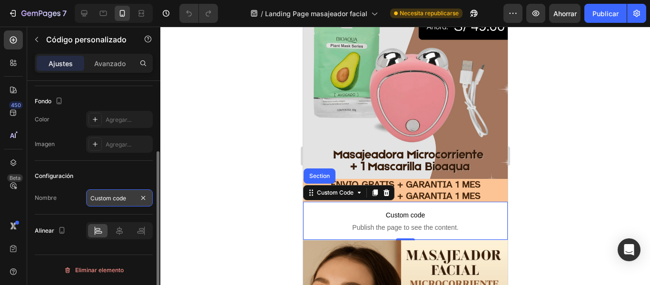
click at [134, 203] on input "Custom code" at bounding box center [119, 197] width 67 height 17
click at [47, 199] on font "Nombre" at bounding box center [46, 197] width 22 height 7
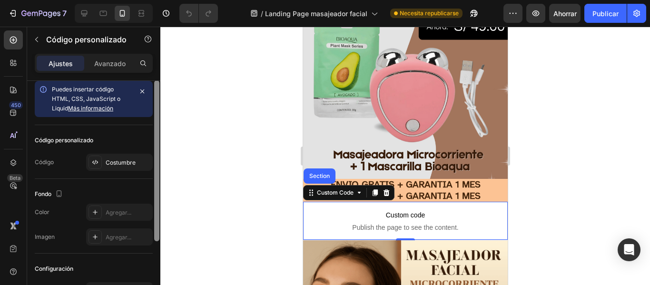
scroll to position [0, 0]
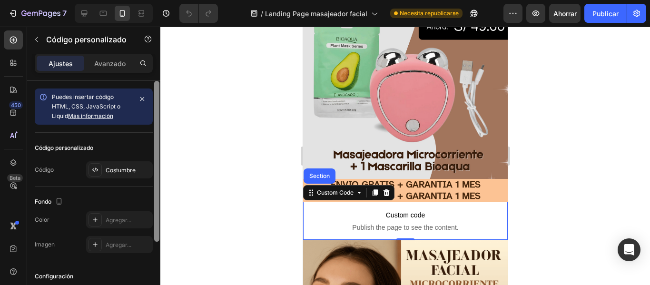
drag, startPoint x: 159, startPoint y: 167, endPoint x: 167, endPoint y: 73, distance: 94.1
click at [167, 0] on div "7 / Landing Page masajeador facial Necesita republicarse Avance Ahorrar Publica…" at bounding box center [325, 0] width 650 height 0
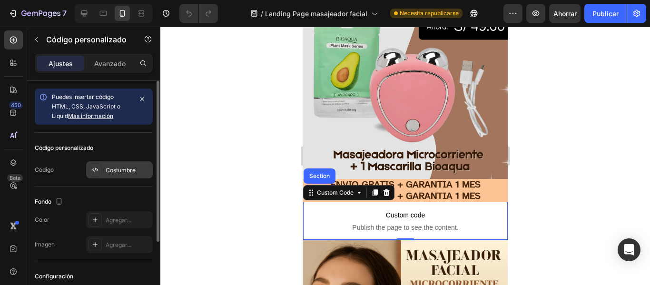
click at [128, 165] on div "Costumbre" at bounding box center [119, 169] width 67 height 17
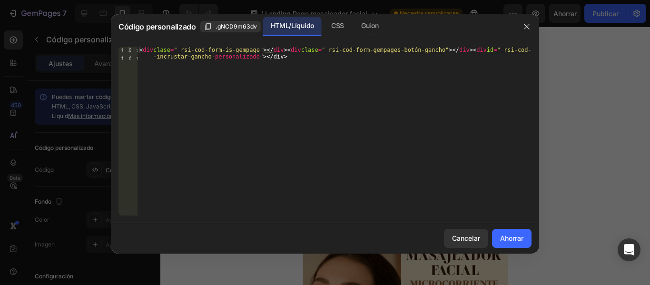
type textarea "<div class="_rsi-cod-form-is-gempage"></div><div class="_rsi-cod-form-gempages-…"
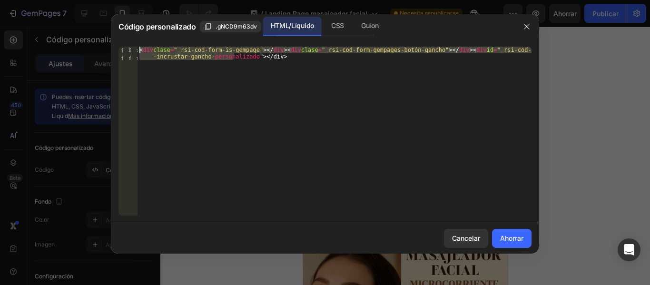
drag, startPoint x: 291, startPoint y: 58, endPoint x: 173, endPoint y: 46, distance: 118.7
click at [173, 46] on div "<div class="_rsi-cod-form-is-gempage"></div><div class="_rsi-cod-form-gempages-…" at bounding box center [325, 131] width 428 height 184
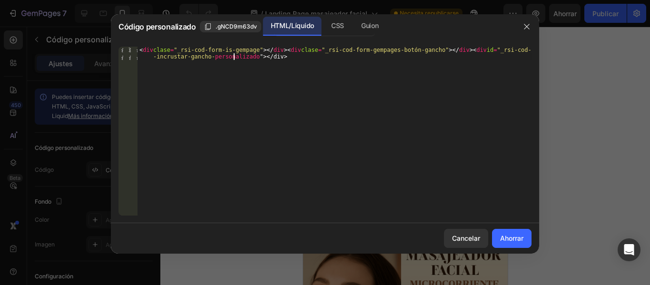
click at [282, 71] on div "< div clase = "_rsi-cod-form-is-gempage" > </ div > < div clase = "_rsi-cod-for…" at bounding box center [335, 145] width 394 height 196
drag, startPoint x: 289, startPoint y: 59, endPoint x: 224, endPoint y: 58, distance: 65.2
click at [224, 58] on div "< div clase = "_rsi-cod-form-is-gempage" > </ div > < div clase = "_rsi-cod-for…" at bounding box center [335, 145] width 394 height 196
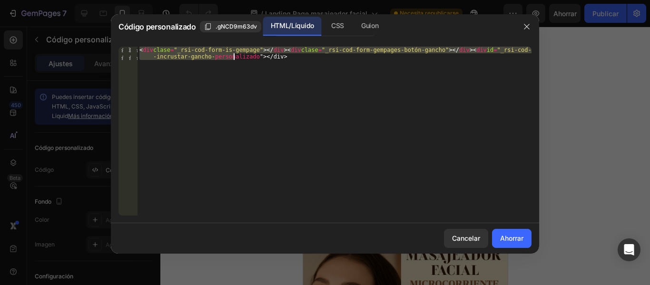
drag, startPoint x: 140, startPoint y: 52, endPoint x: 297, endPoint y: 58, distance: 156.3
click at [297, 58] on div "< div clase = "_rsi-cod-form-is-gempage" > </ div > < div clase = "_rsi-cod-for…" at bounding box center [335, 145] width 394 height 196
click at [286, 82] on div "< div clase = "_rsi-cod-form-is-gempage" > </ div > < div clase = "_rsi-cod-for…" at bounding box center [335, 131] width 394 height 169
drag, startPoint x: 139, startPoint y: 49, endPoint x: 453, endPoint y: 59, distance: 313.4
click at [453, 59] on div "< div clase = "_rsi-cod-form-is-gempage" > </ div > < div clase = "_rsi-cod-for…" at bounding box center [335, 145] width 394 height 196
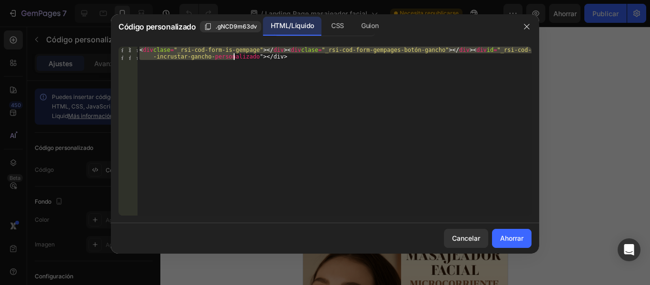
click at [453, 59] on div "< div clase = "_rsi-cod-form-is-gempage" > </ div > < div clase = "_rsi-cod-for…" at bounding box center [335, 131] width 394 height 169
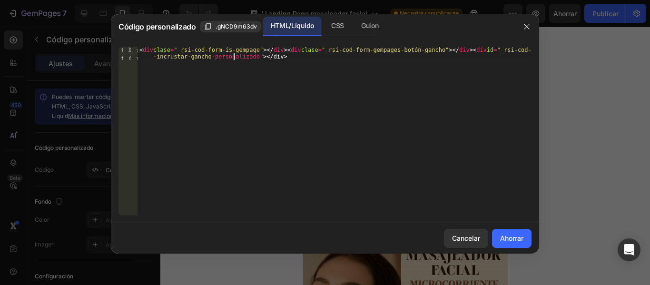
click at [288, 61] on div "< div clase = "_rsi-cod-form-is-gempage" > </ div > < div clase = "_rsi-cod-for…" at bounding box center [335, 145] width 394 height 196
click at [283, 57] on div "< div clase = "_rsi-cod-form-is-gempage" > </ div > < div clase = "_rsi-cod-for…" at bounding box center [335, 145] width 394 height 196
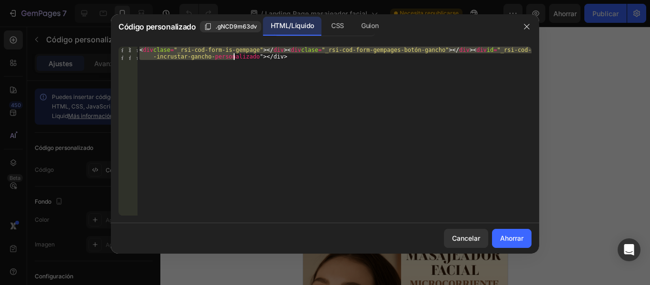
click at [283, 57] on div "< div clase = "_rsi-cod-form-is-gempage" > </ div > < div clase = "_rsi-cod-for…" at bounding box center [335, 145] width 394 height 196
click at [271, 116] on div "< div clase = "_rsi-cod-form-is-gempage" > </ div > < div clase = "_rsi-cod-for…" at bounding box center [335, 131] width 394 height 169
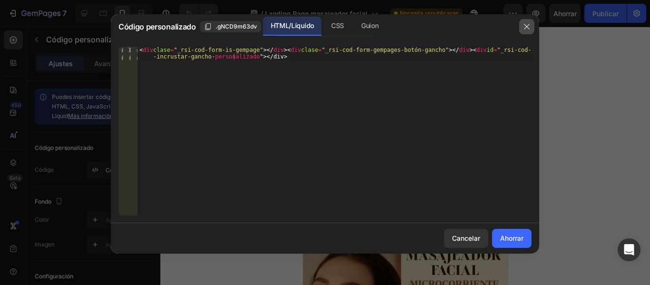
click at [527, 33] on button "button" at bounding box center [526, 26] width 15 height 15
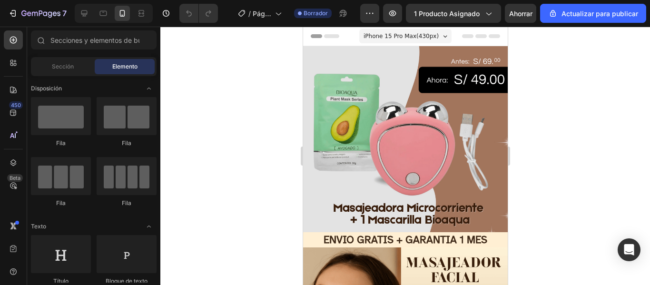
click at [538, 120] on div at bounding box center [405, 156] width 490 height 258
click at [592, 84] on div at bounding box center [405, 156] width 490 height 258
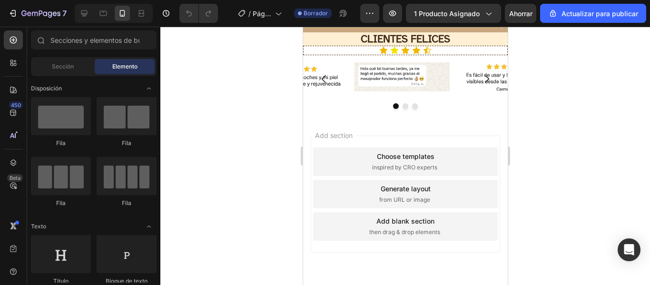
scroll to position [1879, 0]
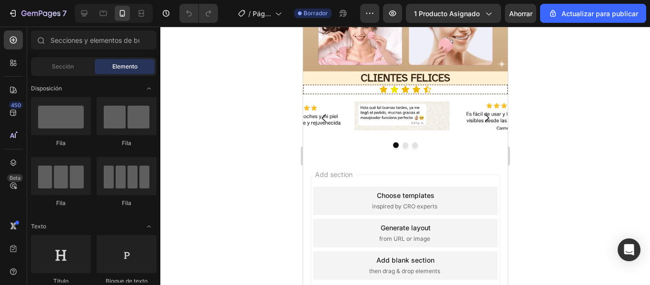
drag, startPoint x: 506, startPoint y: 60, endPoint x: 818, endPoint y: 292, distance: 389.5
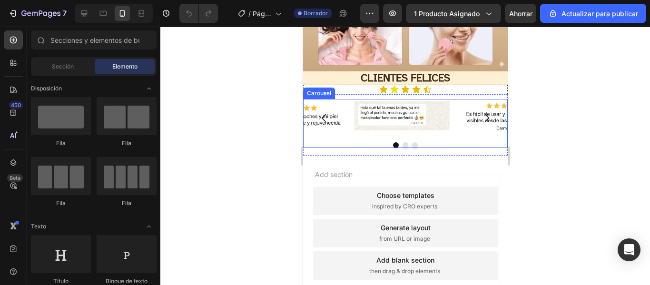
click at [484, 112] on icon "Carousel Next Arrow" at bounding box center [486, 117] width 11 height 11
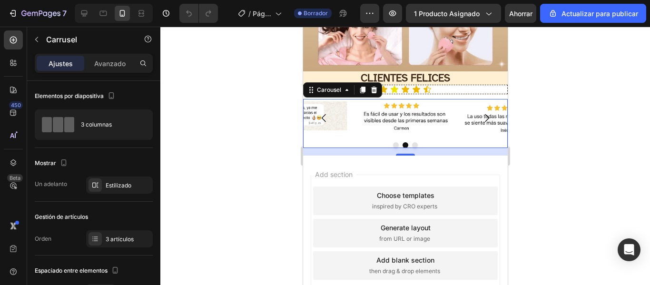
click at [473, 105] on button "Carousel Next Arrow" at bounding box center [486, 118] width 27 height 27
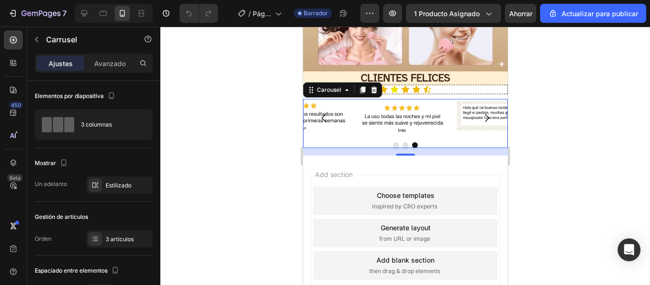
click at [590, 120] on div at bounding box center [405, 156] width 490 height 258
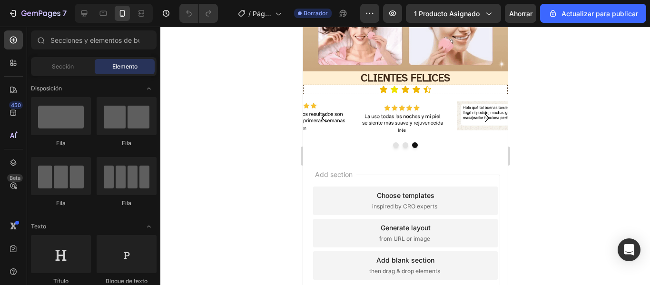
click at [231, 130] on div at bounding box center [405, 156] width 490 height 258
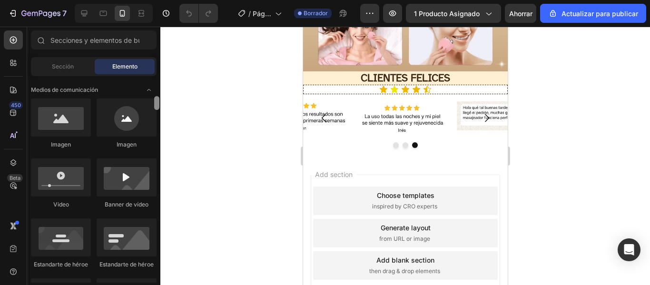
scroll to position [286, 0]
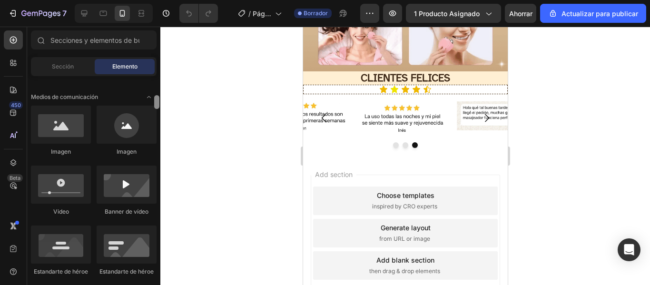
drag, startPoint x: 154, startPoint y: 83, endPoint x: 158, endPoint y: 103, distance: 19.8
click at [158, 103] on div at bounding box center [156, 102] width 5 height 14
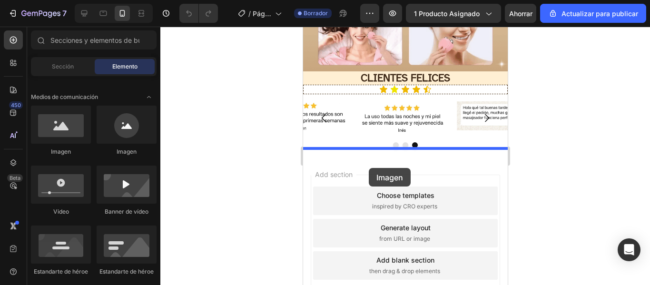
drag, startPoint x: 385, startPoint y: 152, endPoint x: 367, endPoint y: 167, distance: 23.0
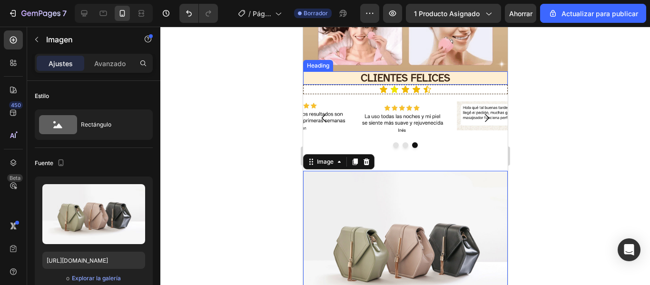
click at [460, 71] on h2 "CLIENTES FELICES" at bounding box center [405, 77] width 205 height 13
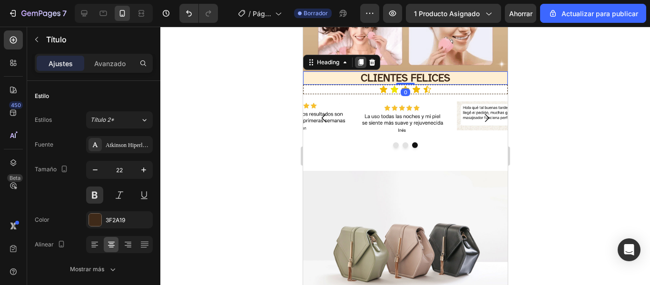
click at [359, 59] on icon at bounding box center [361, 63] width 8 height 8
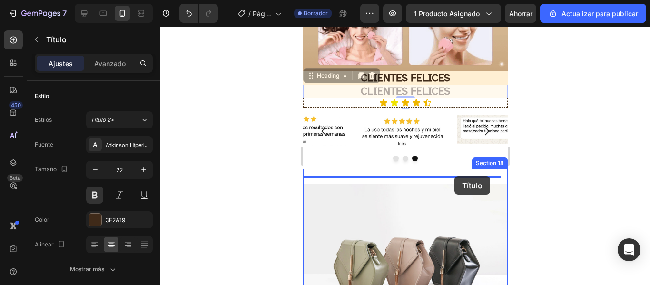
drag, startPoint x: 457, startPoint y: 85, endPoint x: 455, endPoint y: 176, distance: 90.5
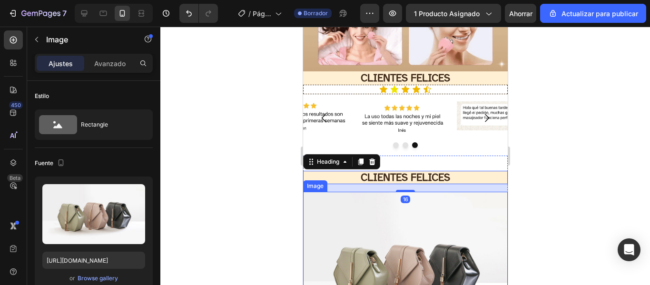
click at [447, 222] on img at bounding box center [405, 269] width 205 height 154
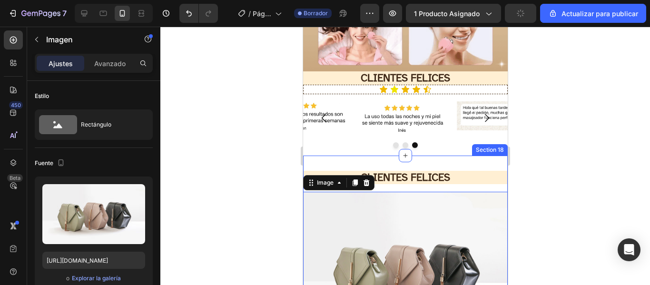
click at [454, 156] on div "CLIENTES FELICES Heading Image 0 Section 18" at bounding box center [405, 258] width 205 height 205
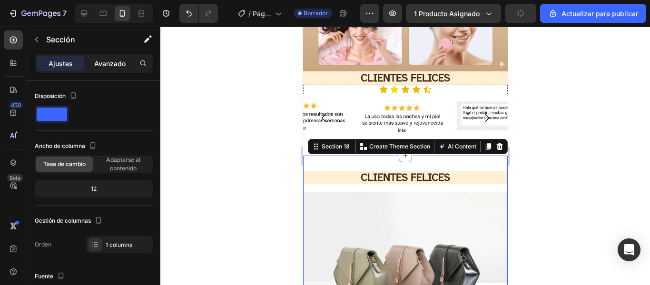
click at [107, 65] on font "Avanzado" at bounding box center [109, 64] width 31 height 8
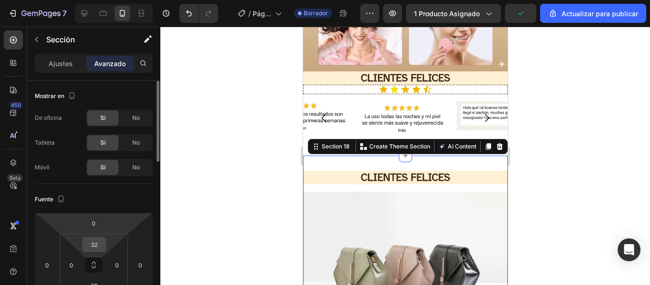
click at [93, 247] on input "32" at bounding box center [94, 245] width 19 height 14
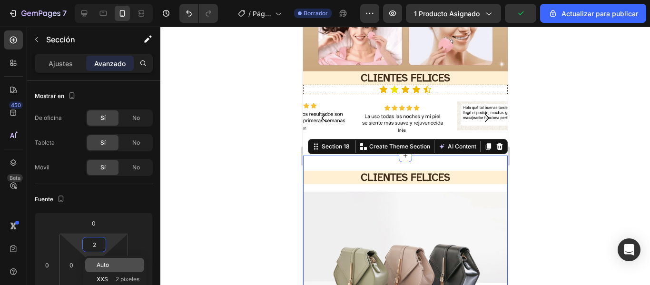
click at [100, 264] on font "Auto" at bounding box center [103, 264] width 12 height 7
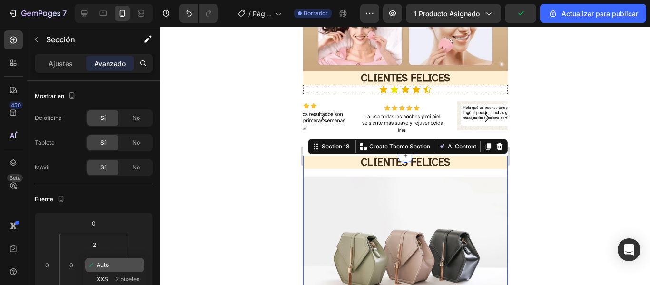
type input "Auto"
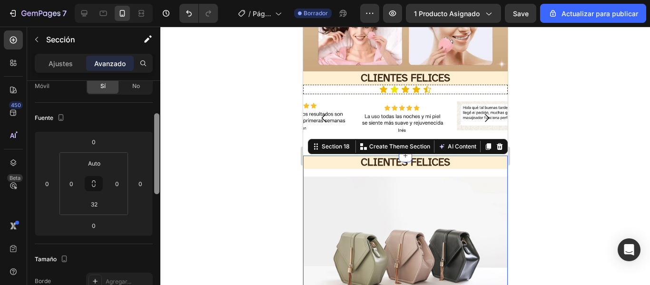
scroll to position [86, 0]
drag, startPoint x: 156, startPoint y: 120, endPoint x: 156, endPoint y: 137, distance: 16.2
click at [156, 137] on div at bounding box center [156, 150] width 5 height 81
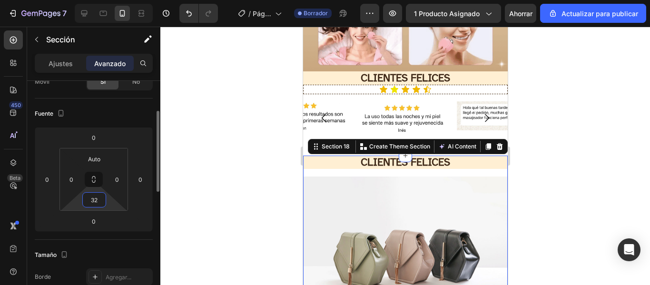
click at [101, 199] on input "32" at bounding box center [94, 200] width 19 height 14
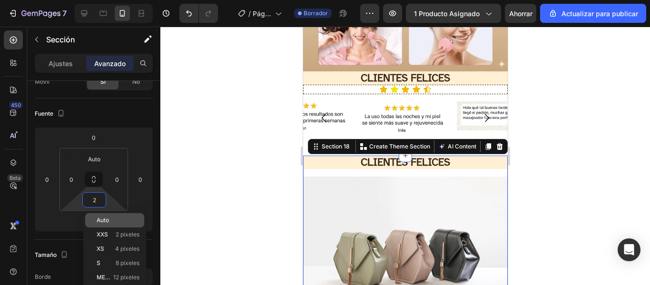
click at [119, 221] on p "Auto" at bounding box center [118, 220] width 43 height 7
type input "Auto"
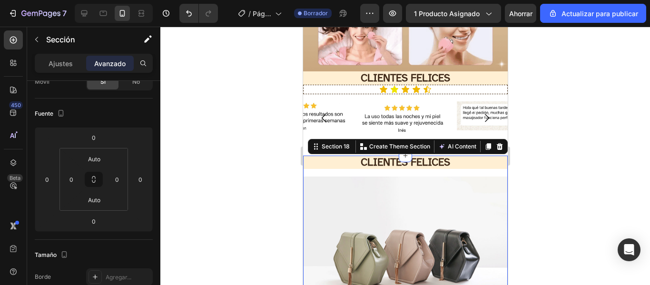
click at [408, 168] on div "CLIENTES FELICES Heading Image" at bounding box center [405, 243] width 205 height 175
click at [428, 160] on h2 "CLIENTES FELICES" at bounding box center [405, 162] width 205 height 13
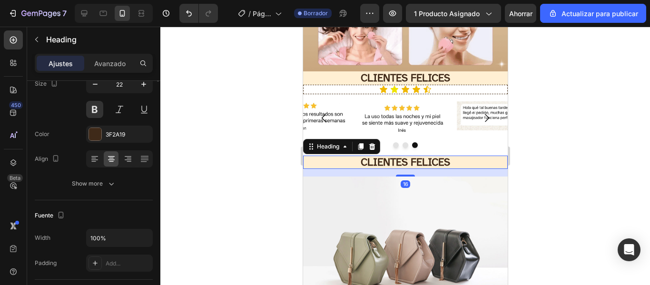
scroll to position [0, 0]
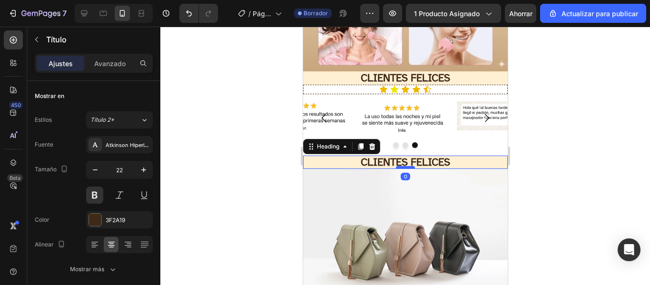
drag, startPoint x: 406, startPoint y: 169, endPoint x: 406, endPoint y: 159, distance: 10.0
click at [406, 166] on div at bounding box center [405, 167] width 19 height 3
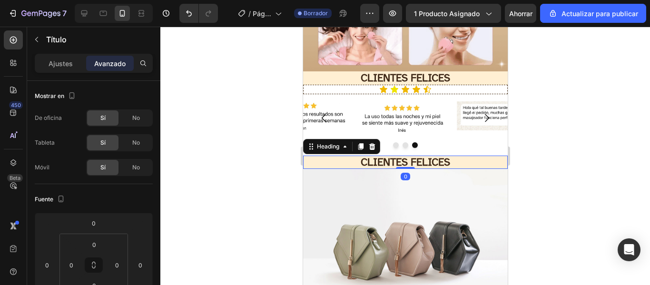
click at [447, 156] on h2 "CLIENTES FELICES" at bounding box center [405, 162] width 205 height 13
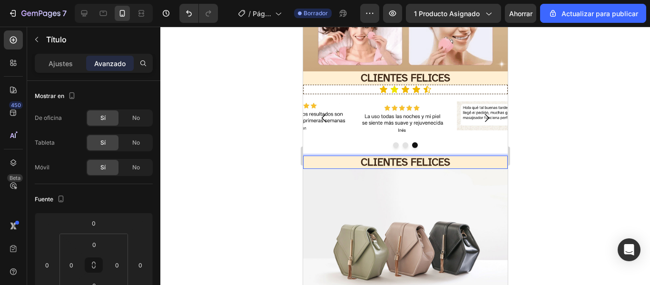
drag, startPoint x: 447, startPoint y: 156, endPoint x: 338, endPoint y: 152, distance: 109.6
click at [338, 157] on p "CLIENTES FELICES" at bounding box center [405, 162] width 203 height 11
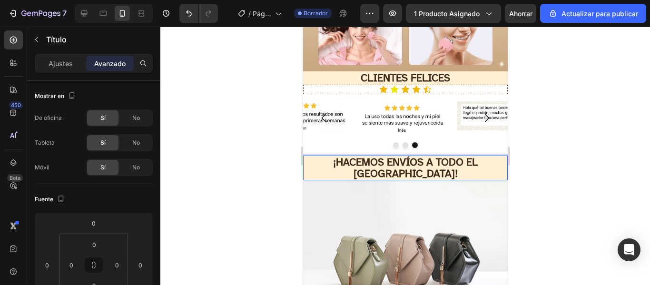
click at [494, 157] on p "¡HACEMOS ENVÍOS A TODO EL [GEOGRAPHIC_DATA]!" at bounding box center [405, 168] width 203 height 23
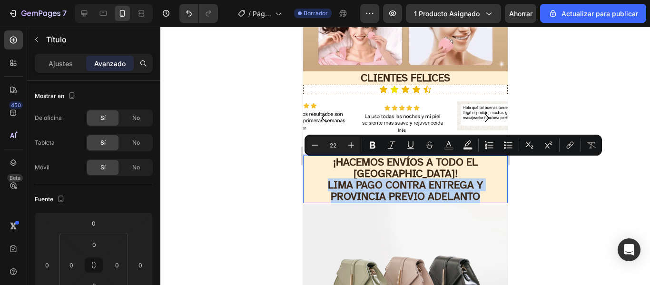
drag, startPoint x: 478, startPoint y: 179, endPoint x: 324, endPoint y: 169, distance: 155.0
click at [324, 169] on p "¡HACEMOS ENVÍOS A TODO EL [GEOGRAPHIC_DATA]! LIMA PAGO CONTRA ENTREGA Y PROVINC…" at bounding box center [405, 180] width 203 height 46
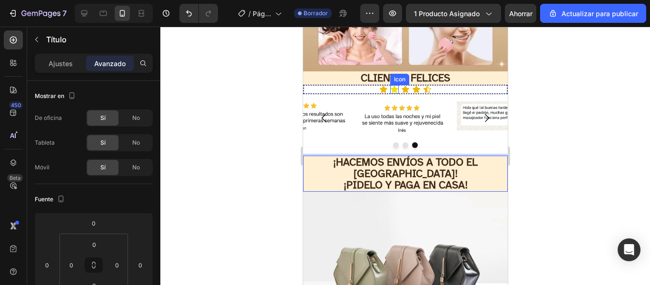
click at [392, 85] on icon at bounding box center [394, 89] width 9 height 9
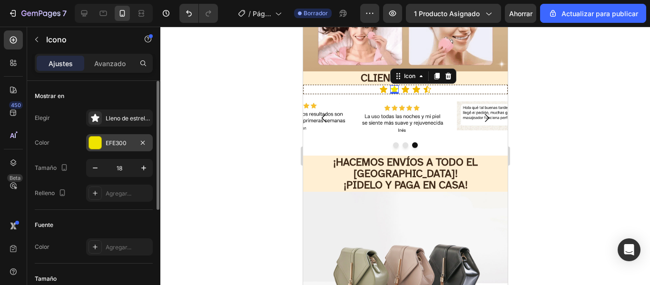
click at [102, 139] on div "EFE300" at bounding box center [119, 142] width 67 height 17
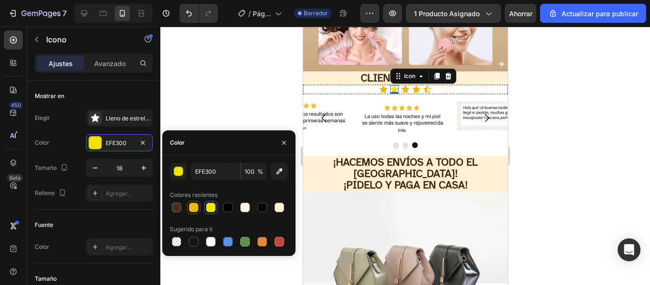
click at [192, 206] on div at bounding box center [194, 208] width 10 height 10
type input "EFB700"
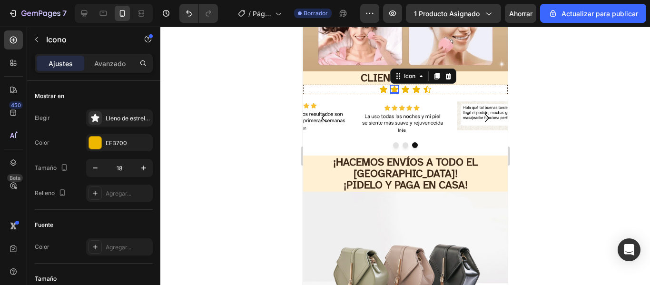
click at [589, 136] on div at bounding box center [405, 156] width 490 height 258
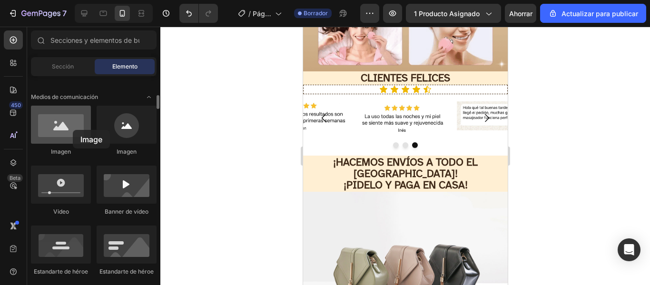
click at [73, 130] on div at bounding box center [61, 125] width 60 height 38
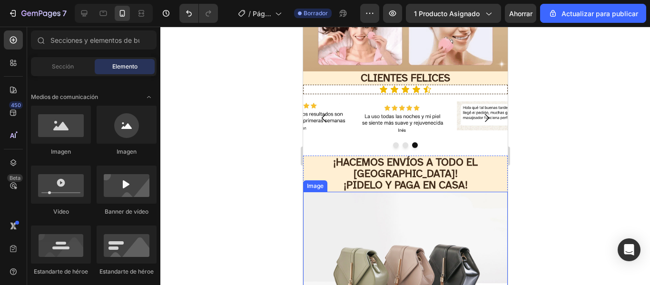
click at [385, 202] on img at bounding box center [405, 269] width 205 height 154
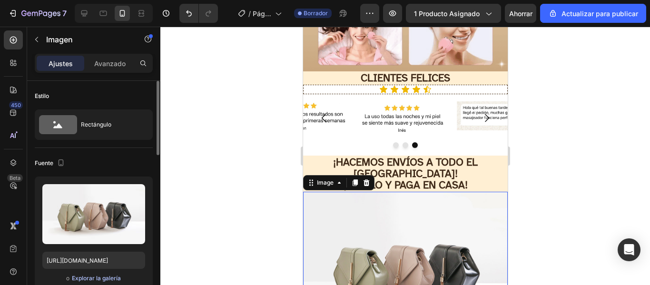
click at [91, 278] on font "Explorar la galería" at bounding box center [96, 278] width 49 height 7
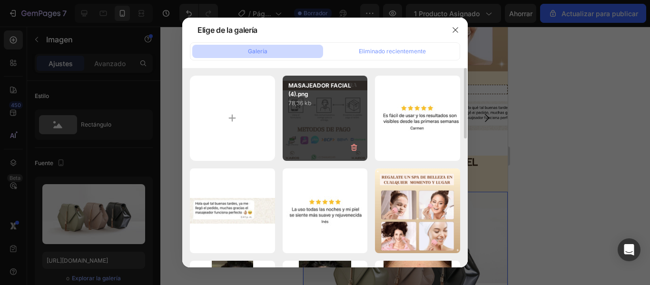
click at [317, 132] on div "MASAJEADOR FACIAL (4).png 78,36 kb" at bounding box center [325, 118] width 85 height 85
type input "[URL][DOMAIN_NAME]"
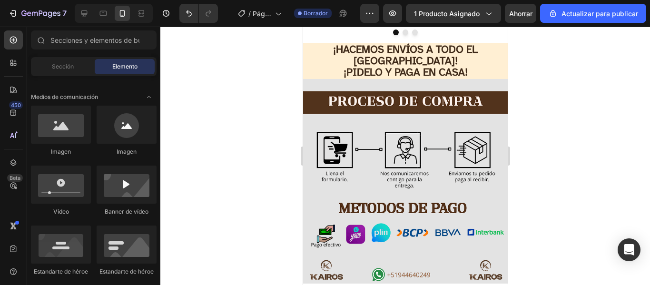
scroll to position [1989, 0]
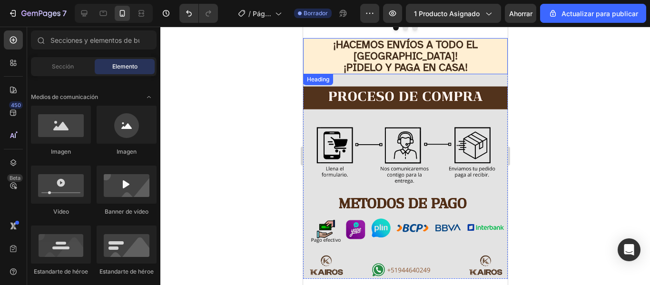
click at [491, 41] on p "¡HACEMOS ENVÍOS A TODO EL [GEOGRAPHIC_DATA]! ¡PIDELO Y PAGA EN CASA!" at bounding box center [405, 56] width 203 height 35
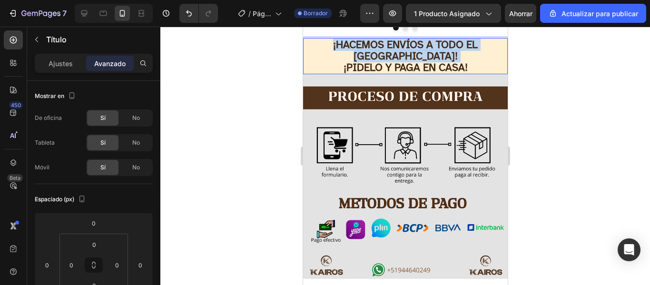
click at [491, 43] on p "¡HACEMOS ENVÍOS A TODO EL [GEOGRAPHIC_DATA]! ¡PIDELO Y PAGA EN CASA!" at bounding box center [405, 56] width 203 height 35
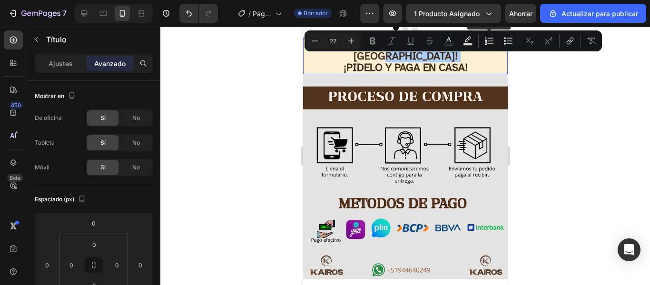
click at [491, 43] on icon "Editor contextual toolbar" at bounding box center [490, 41] width 10 height 10
type input "22"
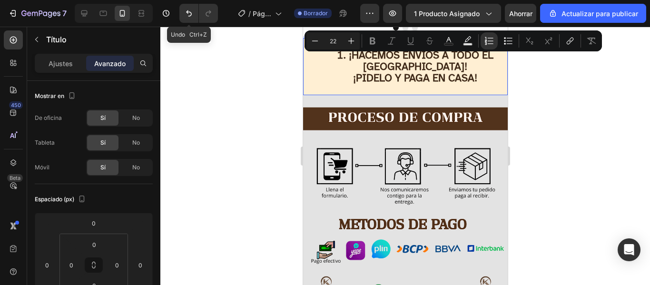
drag, startPoint x: 190, startPoint y: 8, endPoint x: 193, endPoint y: 0, distance: 8.1
click at [193, 0] on div "7 Undo Ctrl+Z / Página del producto - [DATE][PERSON_NAME] 18:46:36 Borrador Ava…" at bounding box center [325, 13] width 650 height 27
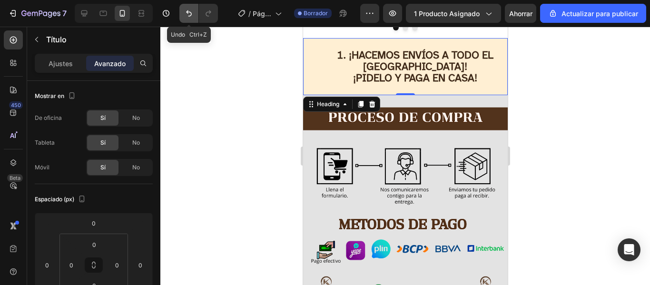
click at [190, 7] on button "Deshacer/Rehacer" at bounding box center [188, 13] width 19 height 19
click at [192, 10] on icon "Deshacer/Rehacer" at bounding box center [189, 14] width 10 height 10
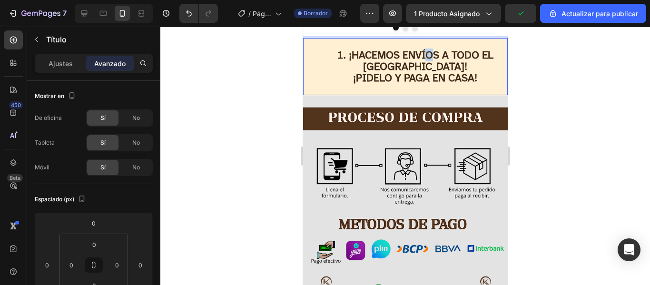
click at [424, 61] on li "¡HACEMOS ENVÍOS A TODO EL [GEOGRAPHIC_DATA]! ¡PIDELO Y PAGA EN CASA!" at bounding box center [415, 67] width 184 height 35
click at [425, 58] on li "¡HACEMOS ENVÍOS A TODO EL [GEOGRAPHIC_DATA]! ¡PIDELO Y PAGA EN CASA!" at bounding box center [415, 67] width 184 height 35
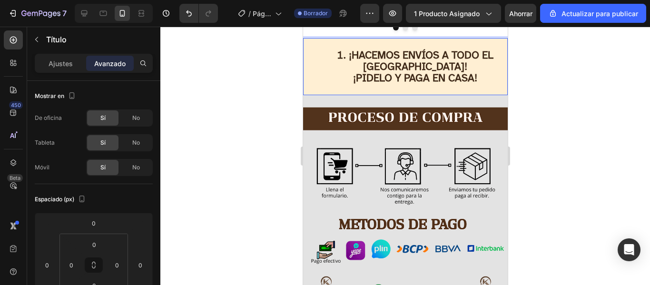
click at [428, 55] on li "¡HACEMOS ENVÍOS A TODO EL [GEOGRAPHIC_DATA]! ¡PIDELO Y PAGA EN CASA!" at bounding box center [415, 67] width 184 height 35
click at [429, 53] on li "¡HACEMOS ENVÍOS A TODO EL [GEOGRAPHIC_DATA]! ¡PIDELO Y PAGA EN CASA!" at bounding box center [415, 67] width 184 height 35
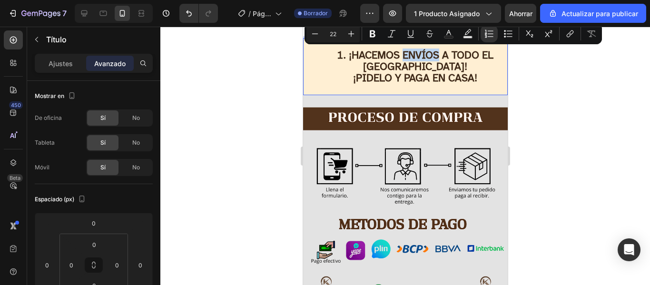
click at [431, 52] on li "¡HACEMOS ENVÍOS A TODO EL [GEOGRAPHIC_DATA]! ¡PIDELO Y PAGA EN CASA!" at bounding box center [415, 67] width 184 height 35
click at [496, 32] on button "Lista numerada" at bounding box center [489, 33] width 17 height 17
type input "22"
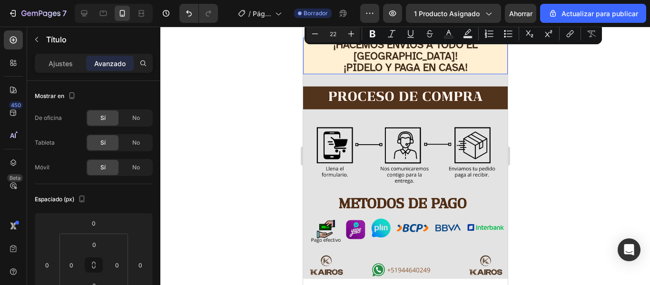
click at [527, 63] on div at bounding box center [405, 156] width 490 height 258
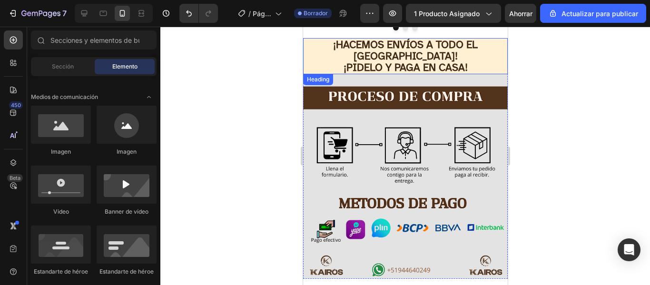
click at [493, 44] on p "¡HACEMOS ENVÍOS A TODO EL [GEOGRAPHIC_DATA]! ¡PIDELO Y PAGA EN CASA!" at bounding box center [405, 56] width 203 height 35
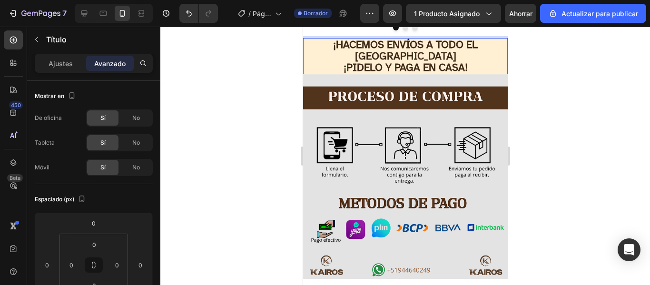
click at [318, 46] on p "¡HACEMOS ENVÍOS A TODO EL [GEOGRAPHIC_DATA] ¡PIDELO Y PAGA EN CASA!" at bounding box center [405, 56] width 203 height 35
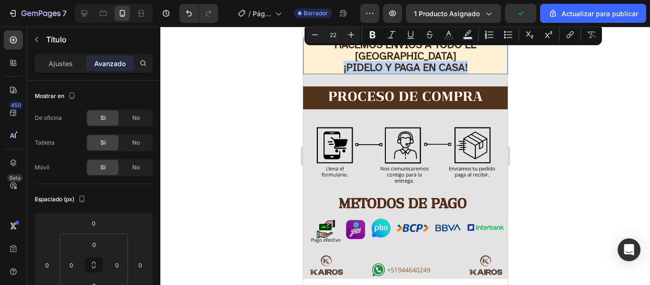
drag, startPoint x: 467, startPoint y: 59, endPoint x: 339, endPoint y: 58, distance: 128.5
click at [339, 58] on p "HACEMOS ENVÍOS A TODO EL [GEOGRAPHIC_DATA] ¡PIDELO Y PAGA EN CASA!" at bounding box center [405, 56] width 203 height 35
click at [468, 38] on rect "Barra de herramientas contextual del editor" at bounding box center [468, 38] width 9 height 2
type input "000000"
type input "77"
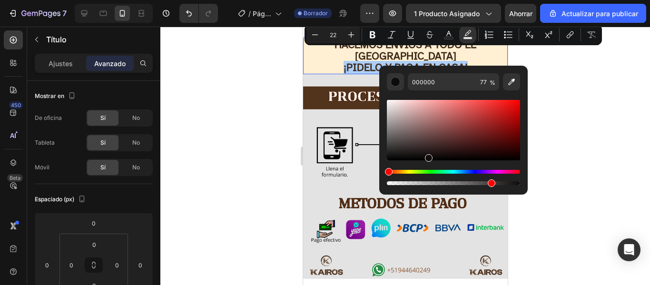
drag, startPoint x: 389, startPoint y: 159, endPoint x: 427, endPoint y: 156, distance: 37.7
click at [427, 156] on div "Barra de herramientas contextual del editor" at bounding box center [429, 158] width 8 height 8
type input "110C0C"
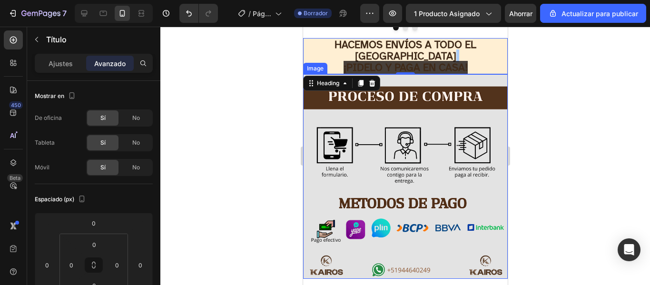
drag, startPoint x: 689, startPoint y: 194, endPoint x: 405, endPoint y: 170, distance: 284.7
click at [435, 48] on p "HACEMOS ENVÍOS A TODO EL [GEOGRAPHIC_DATA] ¡PIDELO Y PAGA EN CASA!" at bounding box center [405, 56] width 203 height 35
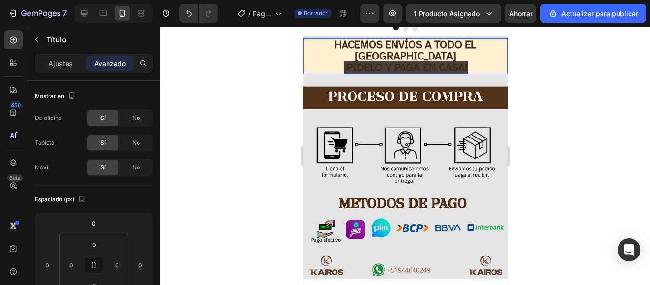
click at [471, 53] on p "HACEMOS ENVÍOS A TODO EL [GEOGRAPHIC_DATA] ¡PIDELO Y PAGA EN CASA!" at bounding box center [405, 56] width 203 height 35
click at [562, 71] on div at bounding box center [405, 156] width 490 height 258
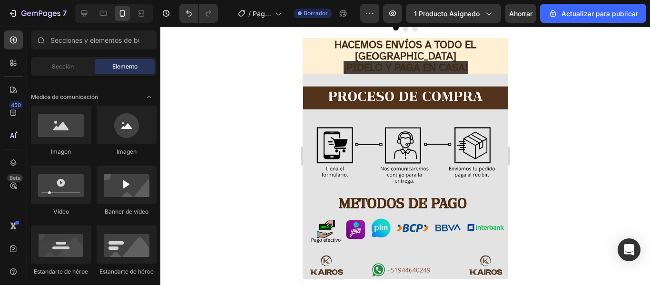
click at [562, 71] on div at bounding box center [405, 156] width 490 height 258
click at [280, 89] on div at bounding box center [405, 156] width 490 height 258
click at [524, 76] on div at bounding box center [405, 156] width 490 height 258
click at [549, 76] on div at bounding box center [405, 156] width 490 height 258
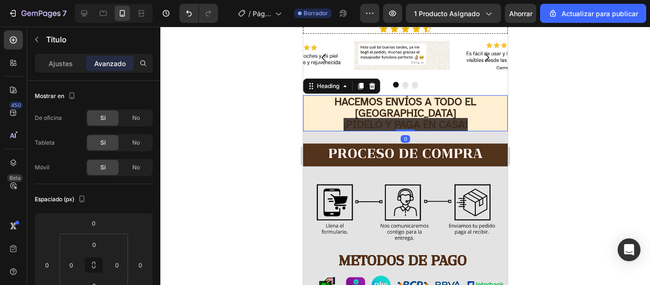
scroll to position [1928, 0]
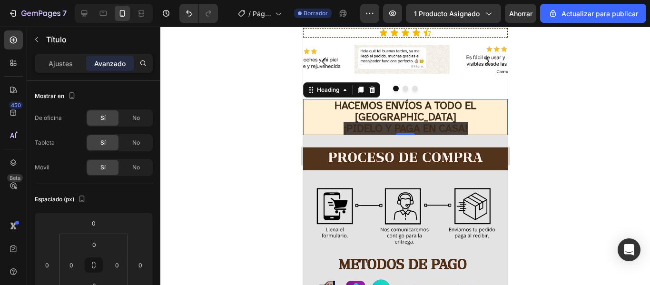
click at [523, 93] on div at bounding box center [405, 156] width 490 height 258
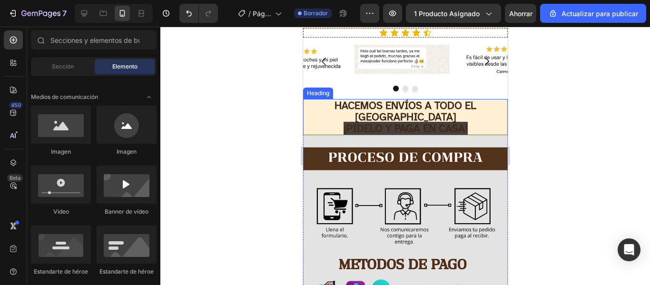
click at [450, 122] on span "¡PIDELO Y PAGA EN CASA!" at bounding box center [405, 128] width 124 height 13
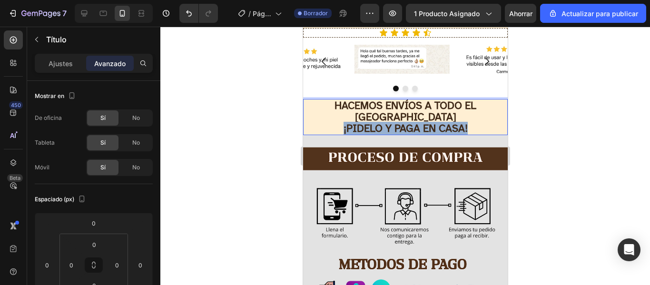
drag, startPoint x: 465, startPoint y: 117, endPoint x: 329, endPoint y: 119, distance: 135.2
click at [329, 119] on p "HACEMOS ENVÍOS A TODO EL [GEOGRAPHIC_DATA] ¡PIDELO Y PAGA EN CASA!" at bounding box center [405, 117] width 203 height 35
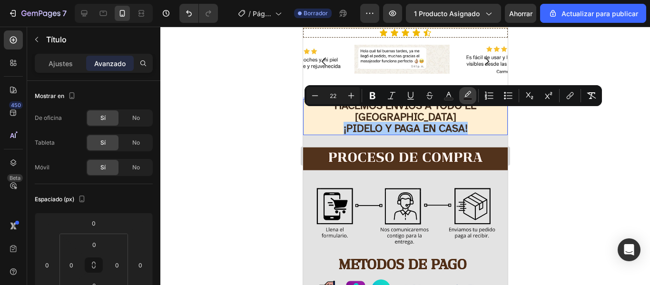
click at [471, 97] on icon "Editor contextual toolbar" at bounding box center [468, 96] width 10 height 10
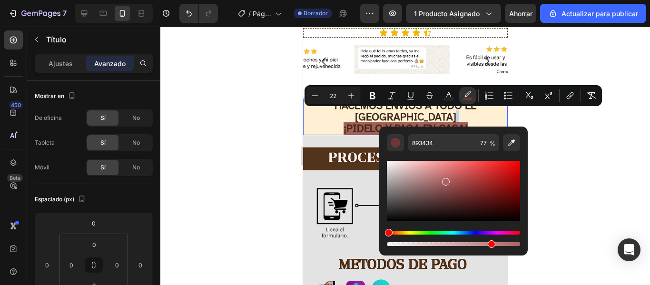
drag, startPoint x: 427, startPoint y: 218, endPoint x: 445, endPoint y: 180, distance: 41.3
click at [445, 180] on div "Editor contextual toolbar" at bounding box center [446, 182] width 8 height 8
type input "845656"
drag, startPoint x: 445, startPoint y: 180, endPoint x: 434, endPoint y: 190, distance: 14.8
click at [434, 190] on div "Editor contextual toolbar" at bounding box center [435, 192] width 8 height 8
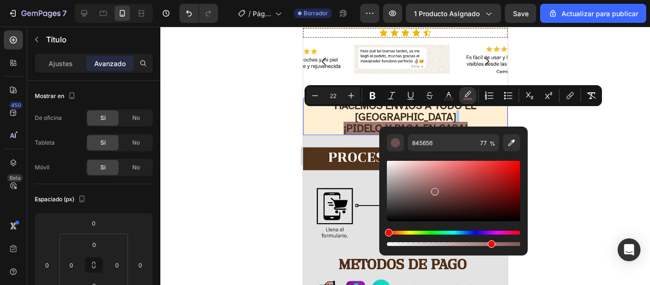
click at [244, 146] on div at bounding box center [405, 156] width 490 height 258
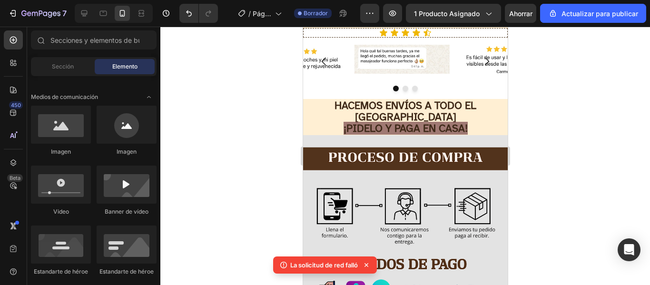
click at [572, 135] on div at bounding box center [405, 156] width 490 height 258
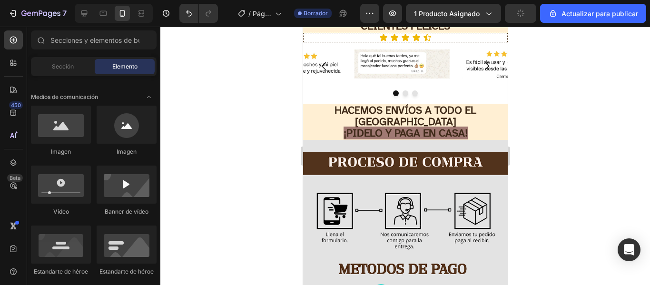
scroll to position [1717, 0]
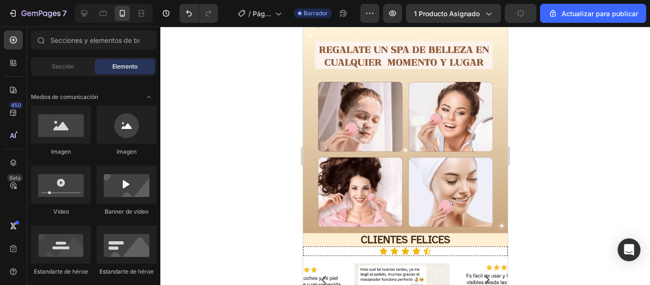
drag, startPoint x: 503, startPoint y: 239, endPoint x: 810, endPoint y: 242, distance: 307.1
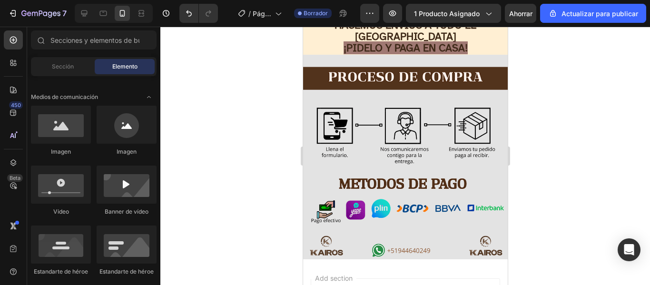
scroll to position [1724, 0]
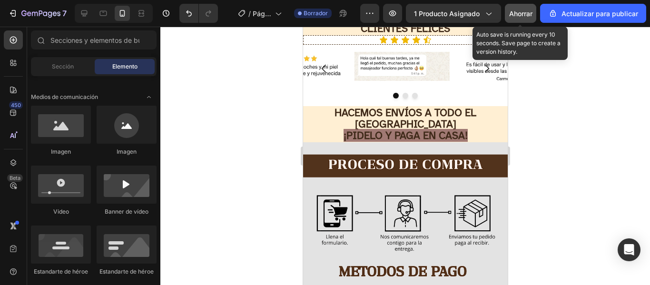
click at [529, 11] on font "Ahorrar" at bounding box center [520, 14] width 23 height 8
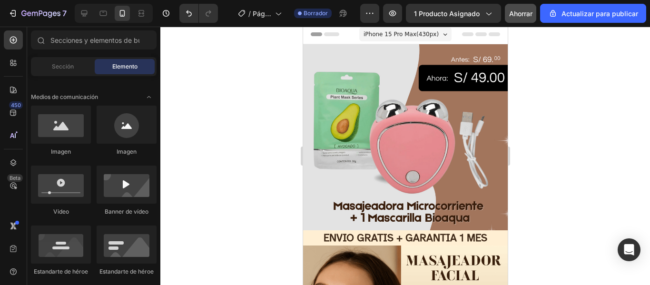
scroll to position [0, 0]
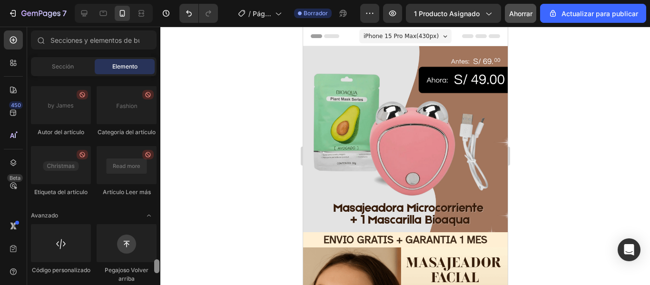
scroll to position [2809, 0]
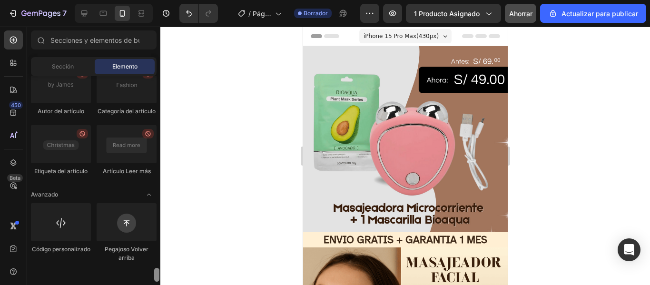
drag, startPoint x: 158, startPoint y: 103, endPoint x: 163, endPoint y: 274, distance: 171.5
click at [163, 0] on div "7 / Página del producto - [DATE][PERSON_NAME] 18:46:36 Borrador Avance 1 produc…" at bounding box center [325, 0] width 650 height 0
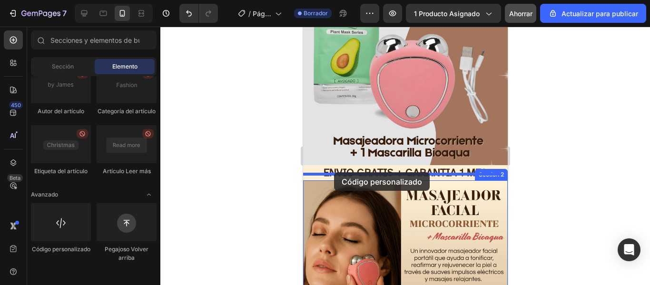
scroll to position [93, 0]
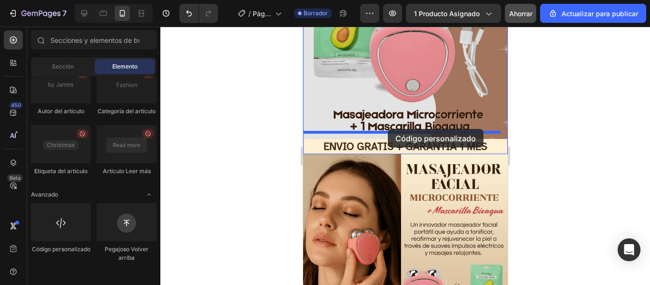
drag, startPoint x: 365, startPoint y: 279, endPoint x: 387, endPoint y: 129, distance: 152.1
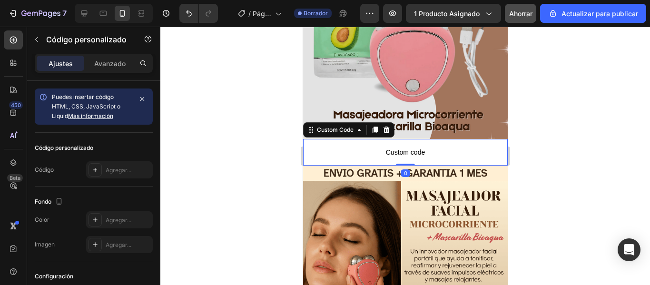
drag, startPoint x: 387, startPoint y: 129, endPoint x: 189, endPoint y: 176, distance: 203.6
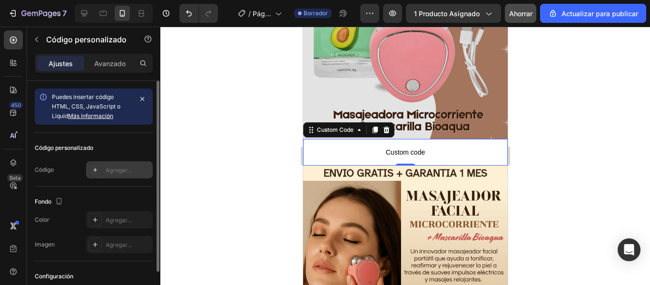
click at [93, 174] on div at bounding box center [95, 169] width 13 height 13
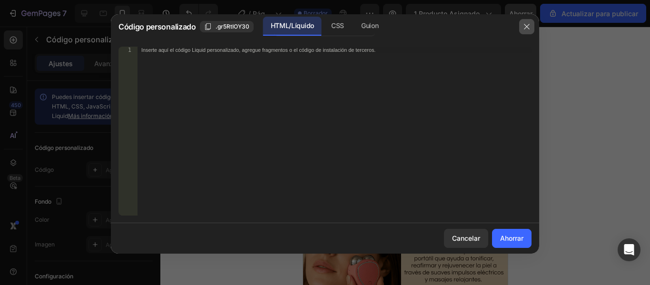
click at [527, 32] on button "button" at bounding box center [526, 26] width 15 height 15
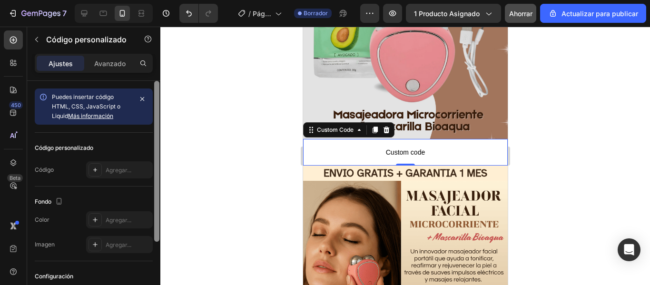
drag, startPoint x: 157, startPoint y: 152, endPoint x: 157, endPoint y: 121, distance: 30.9
click at [157, 122] on div at bounding box center [156, 161] width 5 height 161
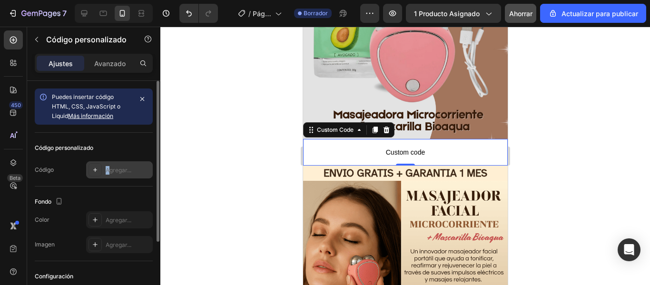
click at [108, 168] on font "Agregar..." at bounding box center [119, 170] width 26 height 7
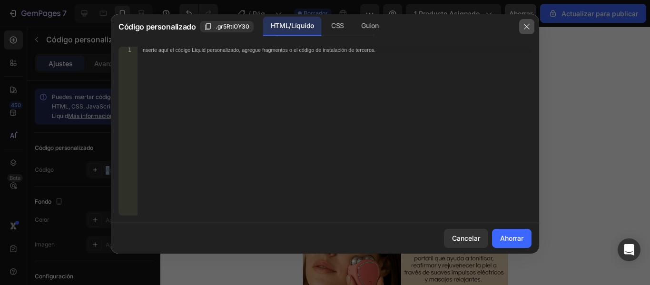
click at [524, 24] on icon "button" at bounding box center [527, 27] width 8 height 8
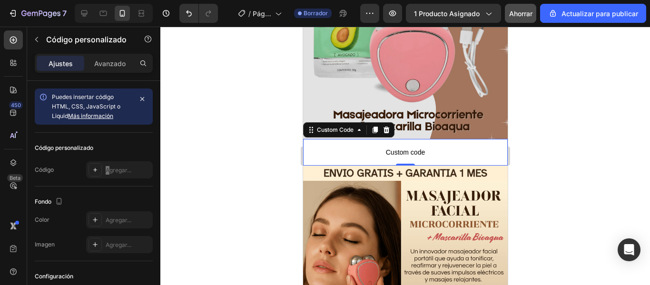
drag, startPoint x: 350, startPoint y: 128, endPoint x: 348, endPoint y: 148, distance: 20.1
click at [348, 146] on div "Custom code Custom Code 0" at bounding box center [405, 152] width 205 height 27
click at [348, 147] on span "Custom code" at bounding box center [405, 152] width 205 height 11
click at [135, 168] on div "Agregar..." at bounding box center [128, 170] width 45 height 9
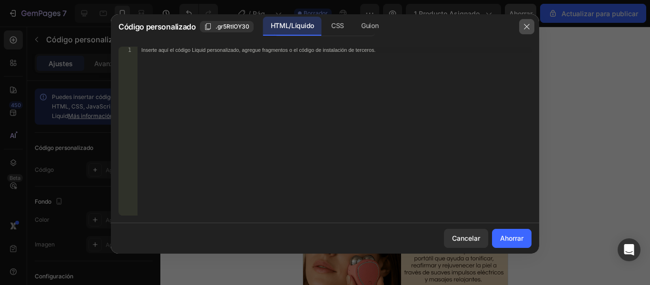
click at [522, 30] on button "button" at bounding box center [526, 26] width 15 height 15
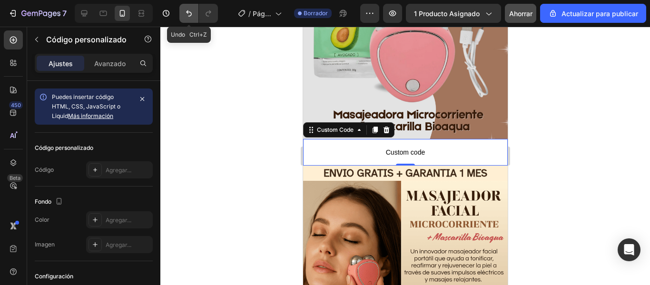
click at [187, 13] on icon "Deshacer/Rehacer" at bounding box center [189, 14] width 10 height 10
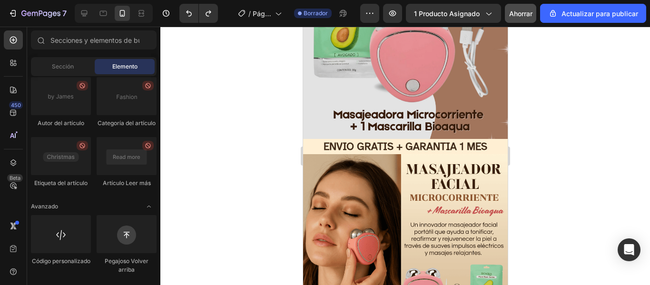
click at [160, 137] on div at bounding box center [405, 156] width 490 height 258
click at [124, 211] on div "Avanzado" at bounding box center [94, 207] width 126 height 10
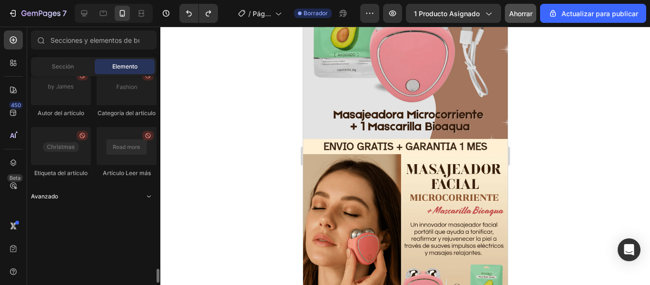
scroll to position [2751, 0]
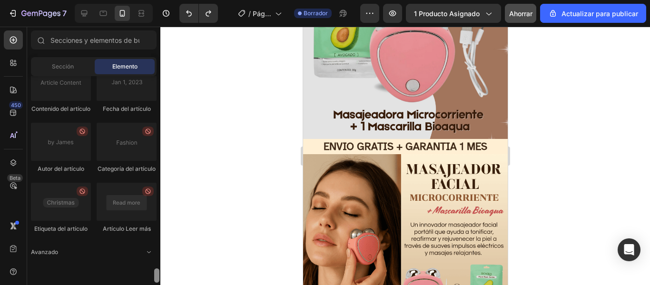
click at [156, 275] on div at bounding box center [156, 275] width 5 height 14
click at [147, 256] on icon "Abrir con palanca" at bounding box center [149, 252] width 8 height 8
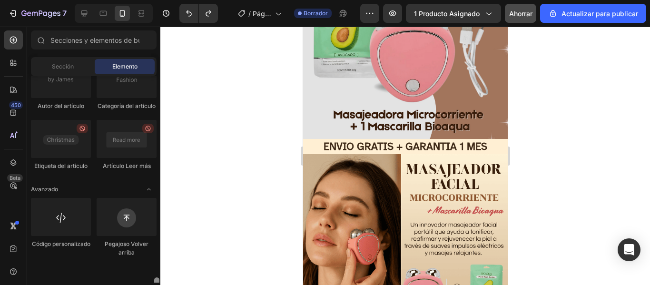
scroll to position [2823, 0]
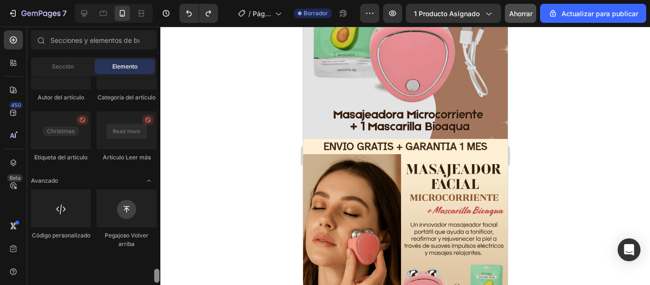
drag, startPoint x: 158, startPoint y: 269, endPoint x: 157, endPoint y: 287, distance: 17.6
click at [157, 0] on html "7 / Página del producto - [DATE][PERSON_NAME] 18:46:36 Borrador Avance 1 produc…" at bounding box center [325, 0] width 650 height 0
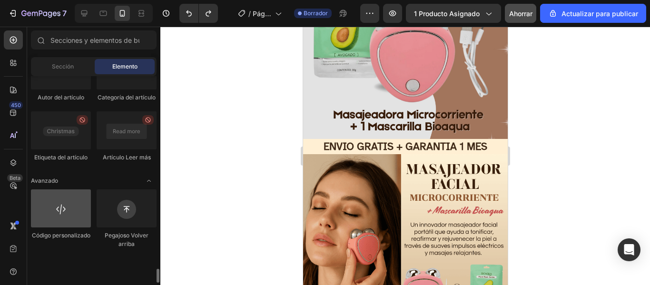
click at [54, 228] on div at bounding box center [61, 208] width 60 height 38
click at [66, 228] on div at bounding box center [61, 208] width 60 height 38
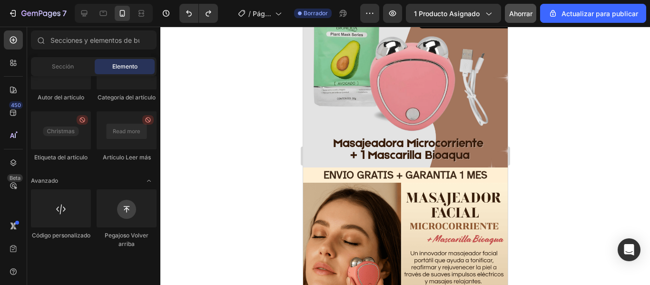
scroll to position [0, 0]
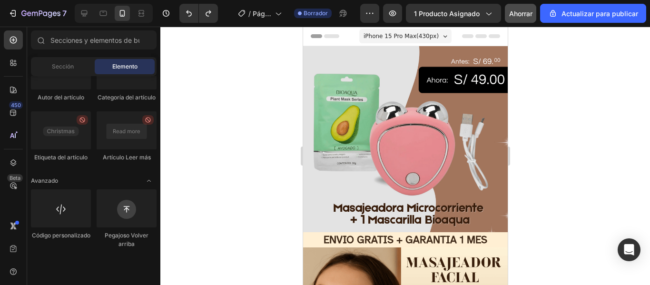
drag, startPoint x: 506, startPoint y: 63, endPoint x: 814, endPoint y: 47, distance: 308.4
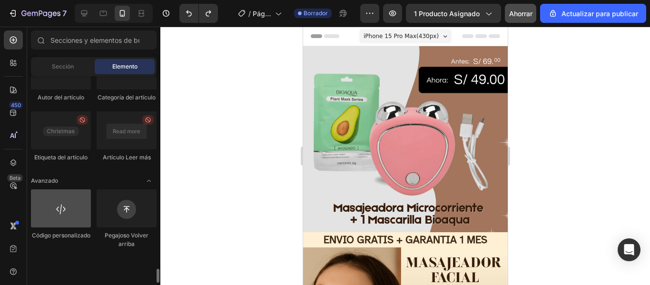
click at [72, 228] on div at bounding box center [61, 208] width 60 height 38
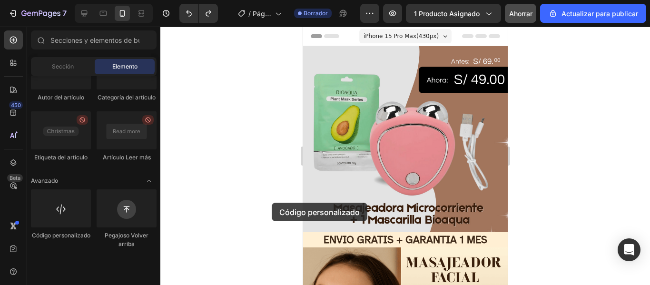
scroll to position [39, 0]
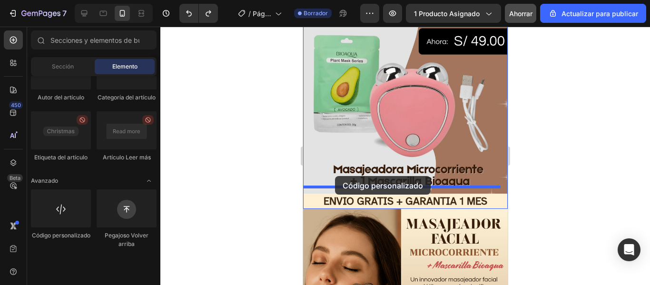
drag, startPoint x: 362, startPoint y: 263, endPoint x: 335, endPoint y: 176, distance: 90.9
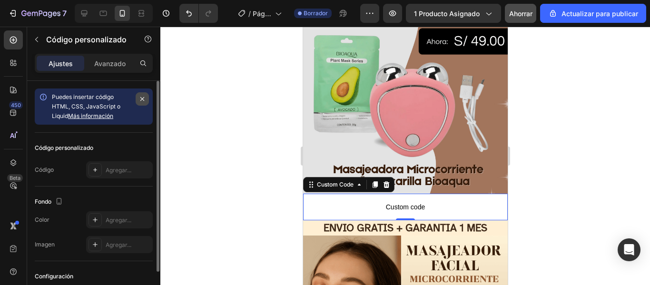
click at [141, 97] on icon "button" at bounding box center [143, 99] width 8 height 8
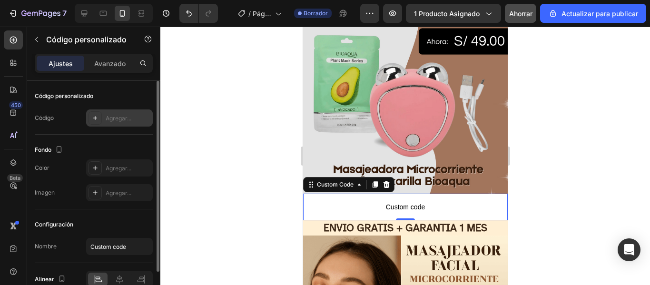
click at [100, 112] on div at bounding box center [95, 117] width 13 height 13
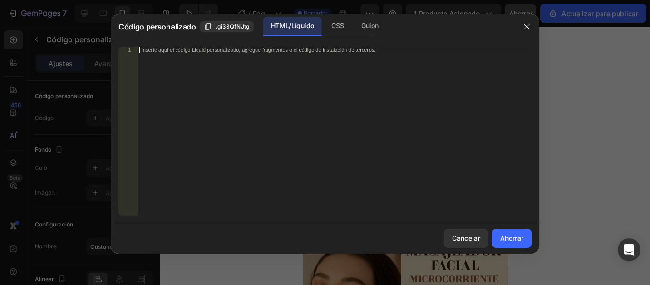
click at [265, 57] on div "Inserte aquí el código Liquid personalizado, agregue fragmentos o el código de …" at bounding box center [335, 138] width 394 height 182
paste textarea "<div class="_rsi-cod-form-is-gempage"></div><div class="_rsi-cod-form-gempages-…"
type textarea "<div class="_rsi-cod-form-is-gempage"></div><div class="_rsi-cod-form-gempages-…"
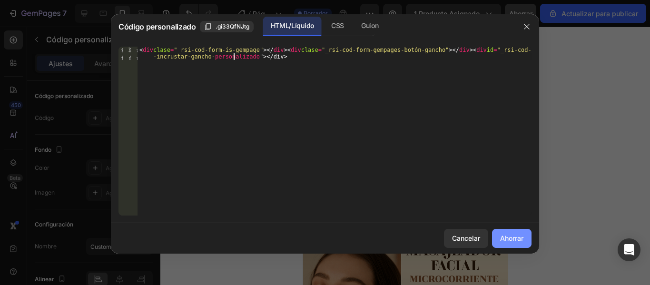
click at [504, 236] on font "Ahorrar" at bounding box center [511, 238] width 23 height 8
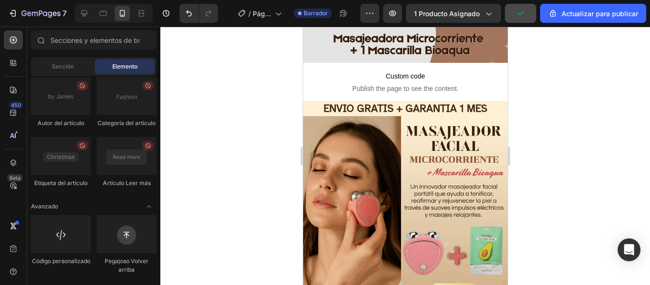
scroll to position [0, 0]
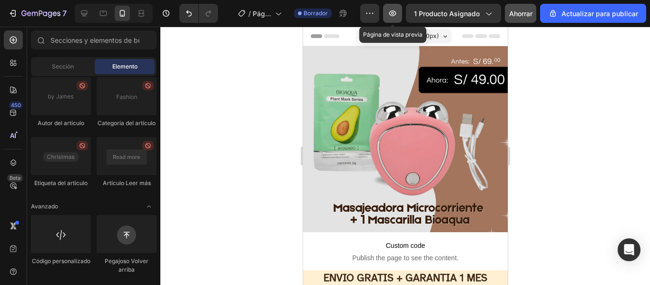
click at [391, 12] on icon "button" at bounding box center [392, 13] width 7 height 6
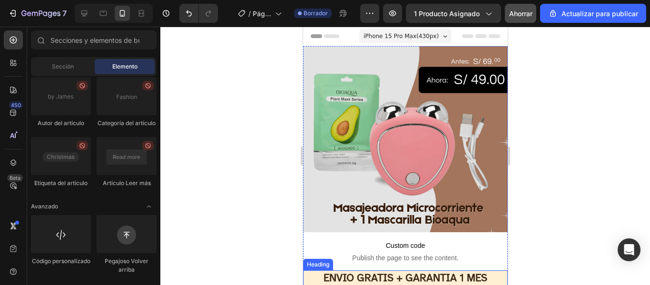
click at [342, 271] on h2 "ENVIO GRATIS + GARANTIA 1 MES" at bounding box center [405, 278] width 205 height 16
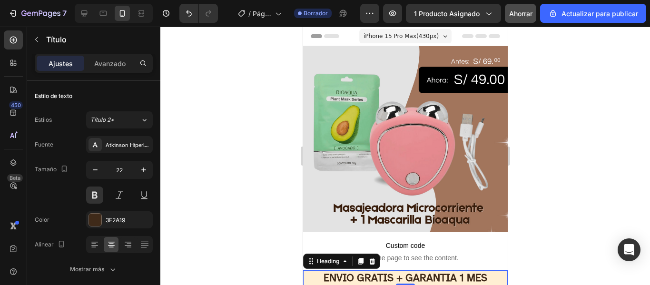
click at [342, 271] on h2 "ENVIO GRATIS + GARANTIA 1 MES" at bounding box center [405, 278] width 205 height 16
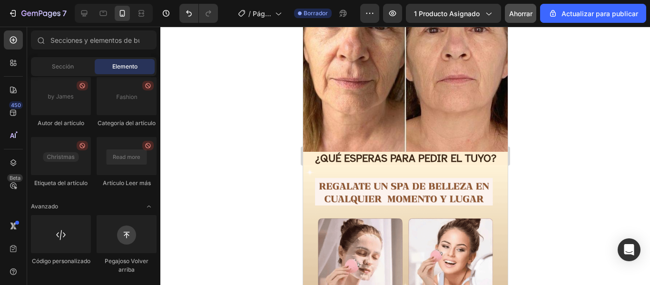
scroll to position [1630, 0]
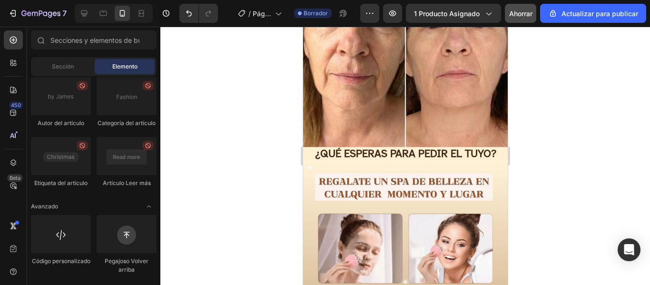
drag, startPoint x: 503, startPoint y: 55, endPoint x: 814, endPoint y: 247, distance: 365.7
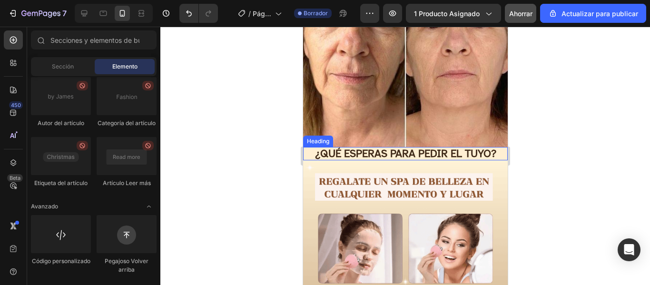
click at [468, 147] on h2 "¿QUÉ ESPERAS PARA PEDIR EL TUYO?" at bounding box center [405, 153] width 205 height 13
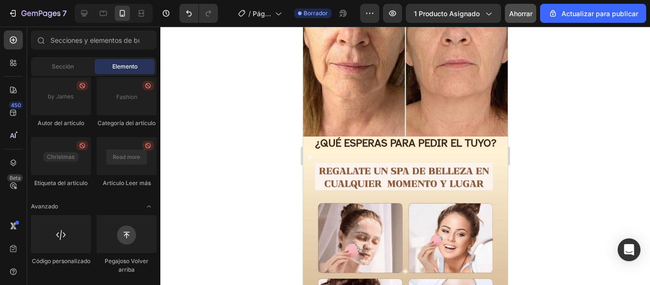
scroll to position [1442, 0]
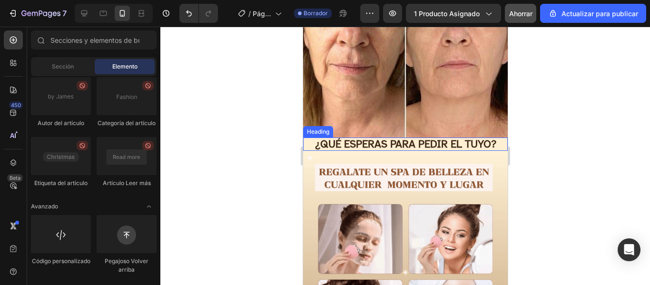
click at [476, 138] on h2 "¿QUÉ ESPERAS PARA PEDIR EL TUYO?" at bounding box center [405, 144] width 205 height 13
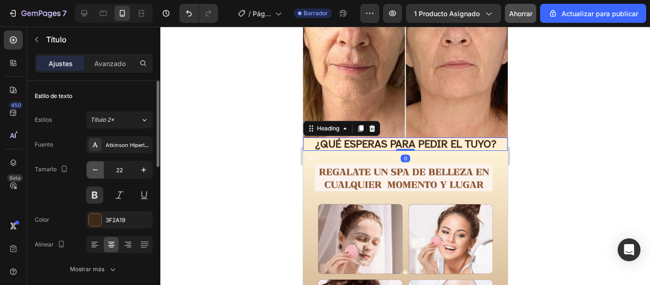
click at [90, 172] on icon "button" at bounding box center [95, 170] width 10 height 10
type input "21"
click at [595, 150] on div at bounding box center [405, 156] width 490 height 258
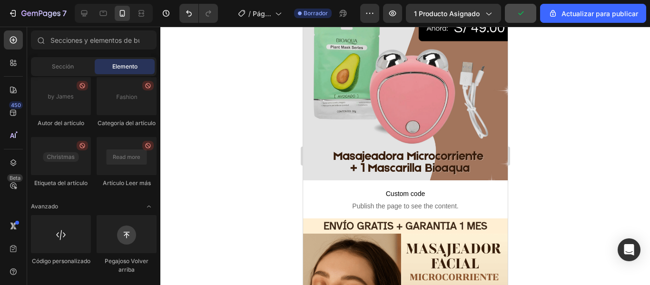
scroll to position [0, 0]
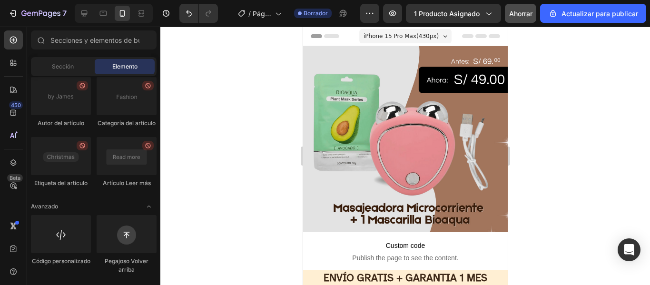
drag, startPoint x: 504, startPoint y: 200, endPoint x: 811, endPoint y: 47, distance: 343.0
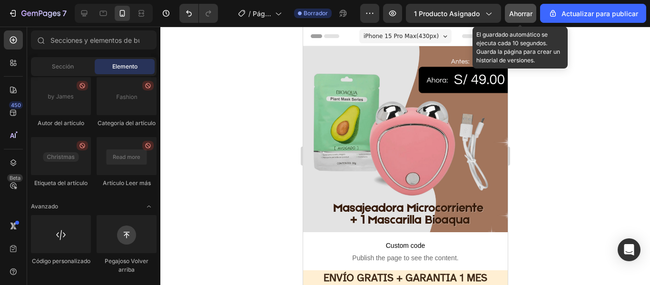
click at [516, 16] on font "Ahorrar" at bounding box center [520, 14] width 23 height 8
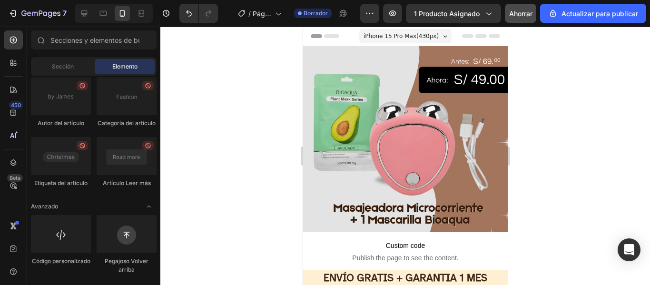
click at [553, 111] on div at bounding box center [405, 156] width 490 height 258
click at [370, 12] on icon "button" at bounding box center [370, 14] width 10 height 10
click at [527, 131] on div at bounding box center [405, 156] width 490 height 258
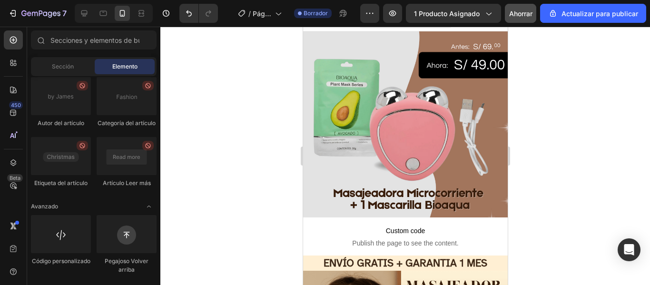
scroll to position [10, 0]
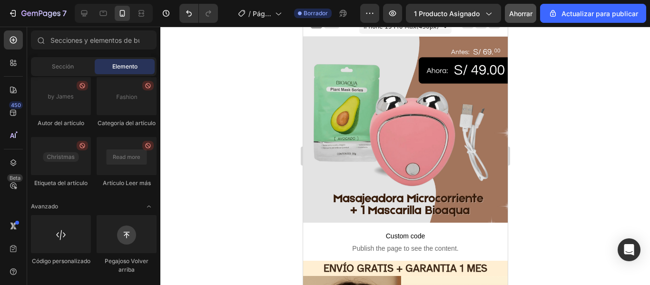
drag, startPoint x: 506, startPoint y: 44, endPoint x: 812, endPoint y: 71, distance: 307.3
click at [582, 167] on div at bounding box center [405, 156] width 490 height 258
click at [557, 104] on div at bounding box center [405, 156] width 490 height 258
drag, startPoint x: 573, startPoint y: 137, endPoint x: 588, endPoint y: 57, distance: 81.8
click at [572, 139] on div at bounding box center [405, 156] width 490 height 258
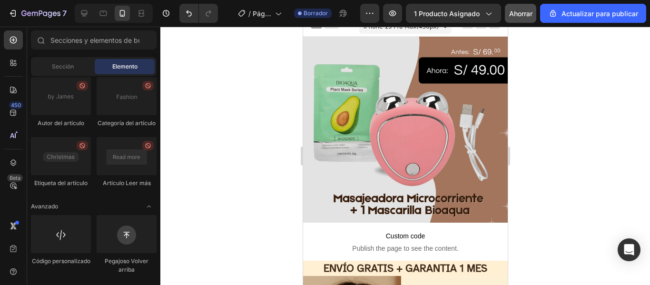
click at [649, 15] on div "7 / Página del producto - 26 de agosto, 18:46:36 Borrador Avance 1 producto asi…" at bounding box center [325, 13] width 650 height 27
click at [650, 11] on div "7 / Página del producto - 26 de agosto, 18:46:36 Borrador Avance 1 producto asi…" at bounding box center [325, 13] width 650 height 27
click at [526, 47] on div at bounding box center [405, 156] width 490 height 258
click at [374, 11] on icon "button" at bounding box center [370, 14] width 10 height 10
click at [650, 10] on div "7 / Página del producto - 26 de agosto, 18:46:36 Borrador Avance 1 producto asi…" at bounding box center [325, 13] width 650 height 27
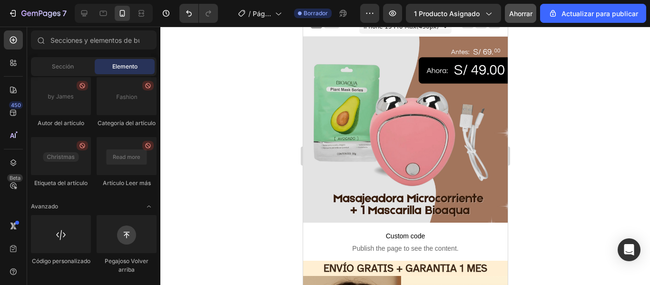
click at [596, 219] on div at bounding box center [405, 156] width 490 height 258
click at [616, 152] on div at bounding box center [405, 156] width 490 height 258
click at [592, 46] on div at bounding box center [405, 156] width 490 height 258
click at [556, 94] on div at bounding box center [405, 156] width 490 height 258
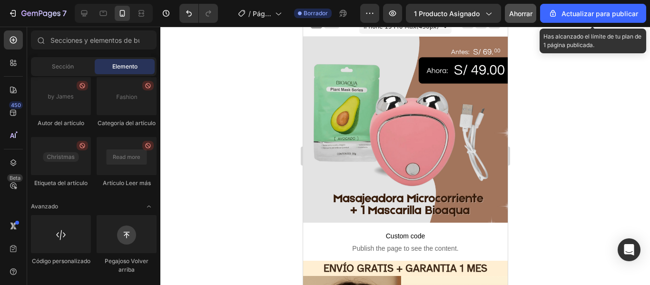
drag, startPoint x: 582, startPoint y: 15, endPoint x: 260, endPoint y: 191, distance: 367.3
click at [260, 191] on div at bounding box center [405, 156] width 490 height 258
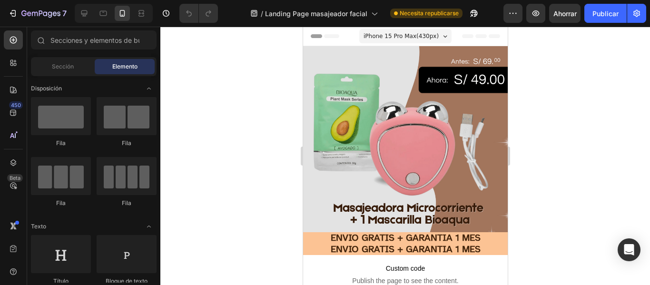
click at [556, 107] on div at bounding box center [405, 156] width 490 height 258
